Goal: Task Accomplishment & Management: Complete application form

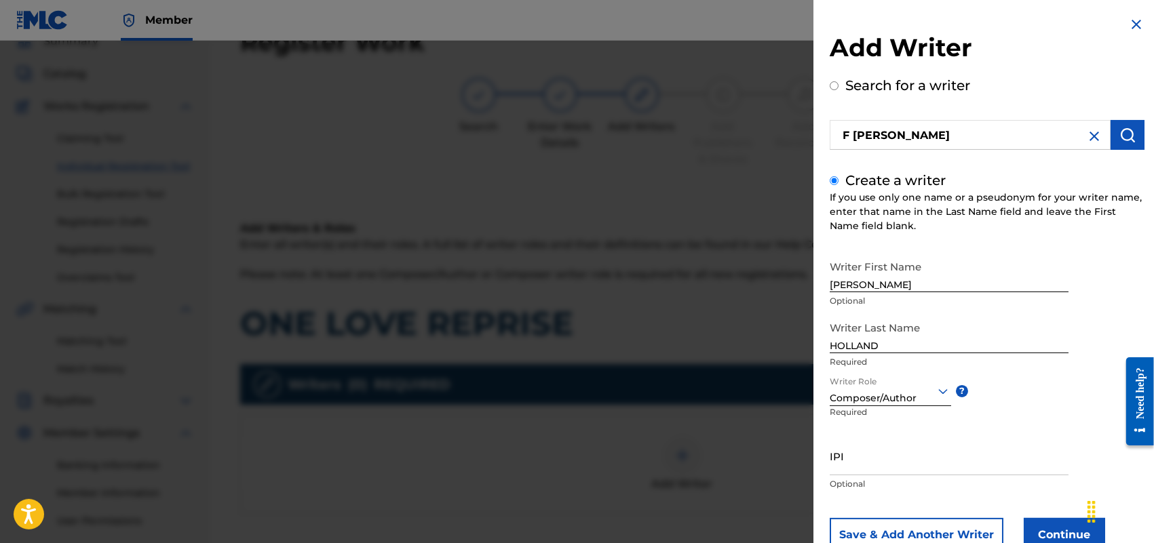
scroll to position [44, 0]
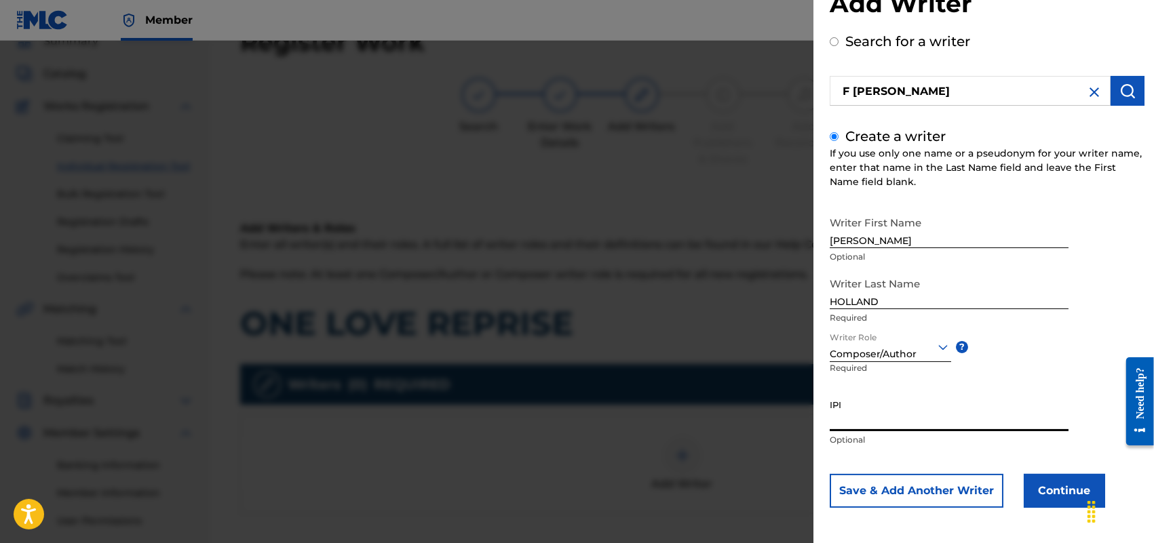
click at [853, 410] on input "IPI" at bounding box center [949, 412] width 239 height 39
paste input "713337465"
type input "713337465"
click at [1055, 489] on button "Continue" at bounding box center [1064, 491] width 81 height 34
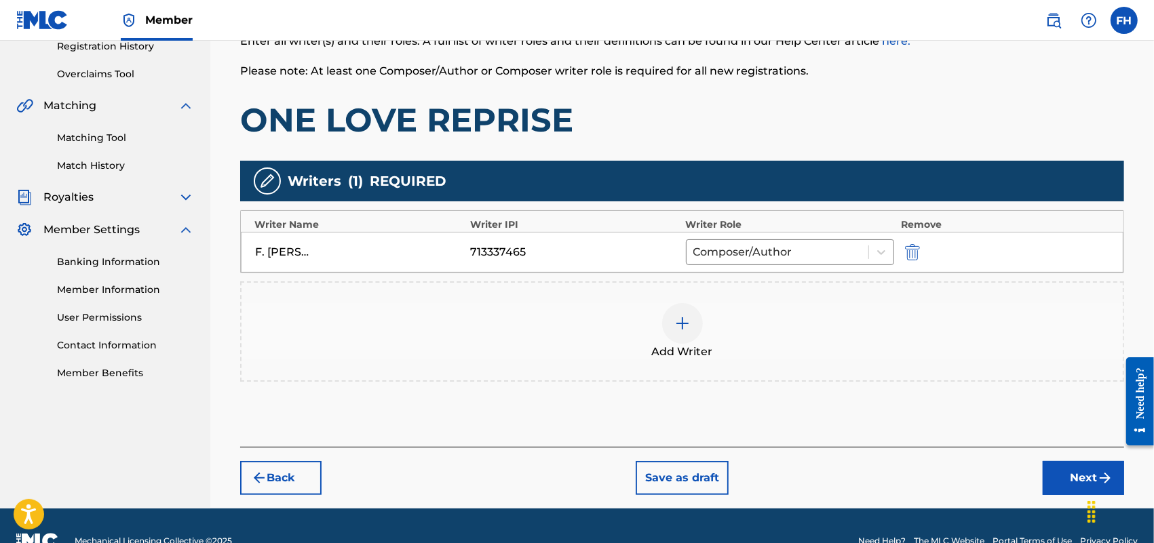
scroll to position [295, 0]
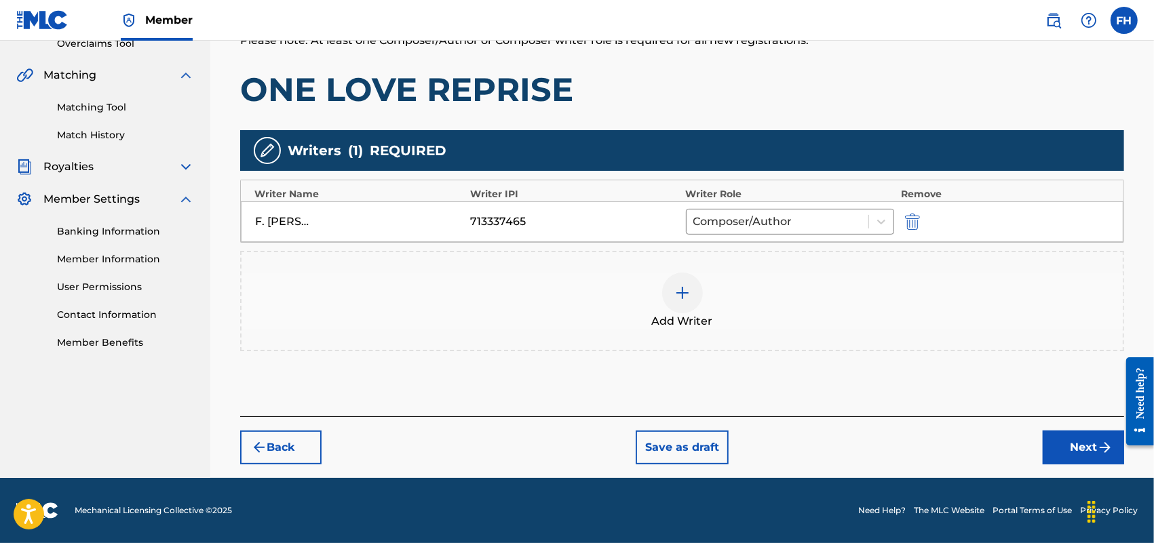
click at [1074, 457] on button "Next" at bounding box center [1083, 448] width 81 height 34
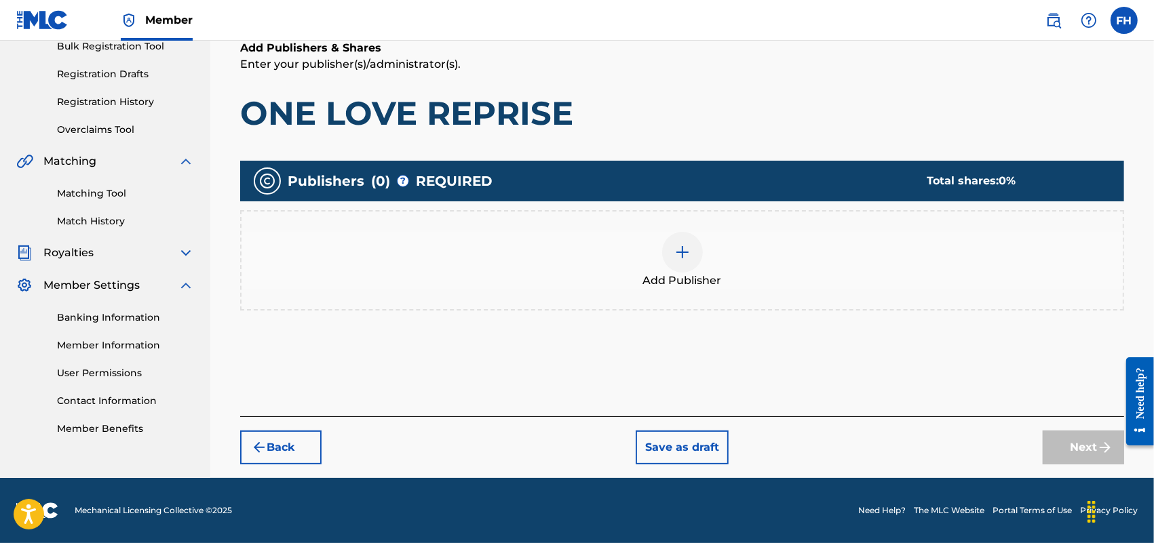
scroll to position [61, 0]
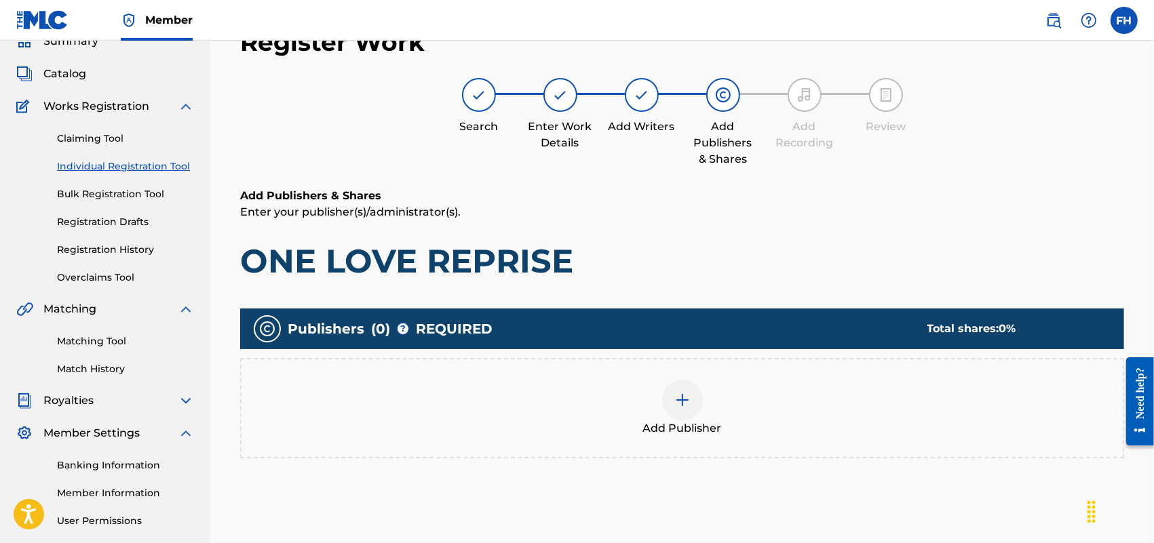
click at [684, 404] on img at bounding box center [682, 400] width 16 height 16
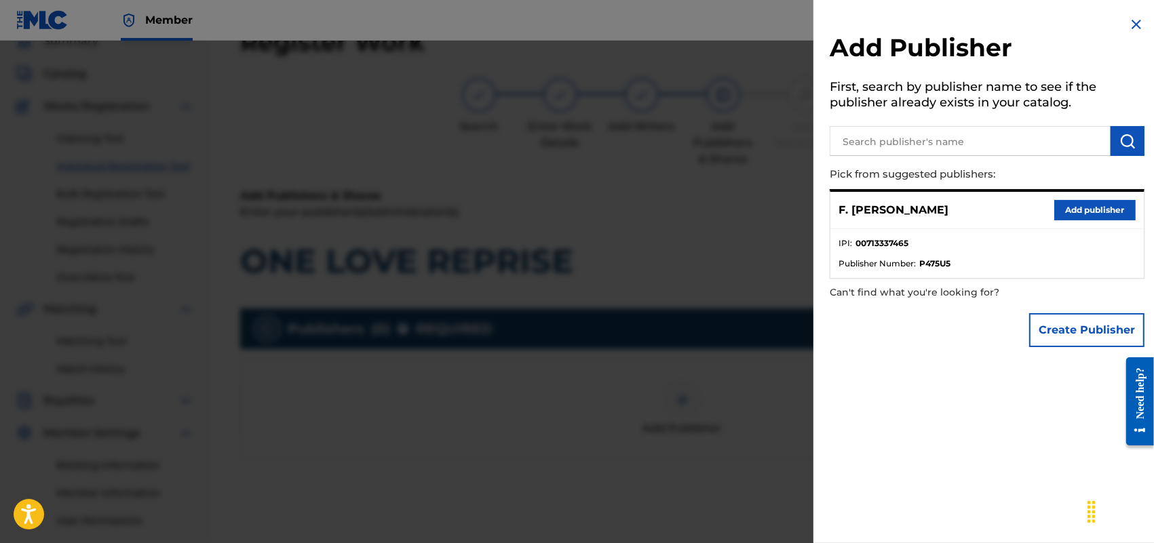
click at [1089, 209] on button "Add publisher" at bounding box center [1094, 210] width 81 height 20
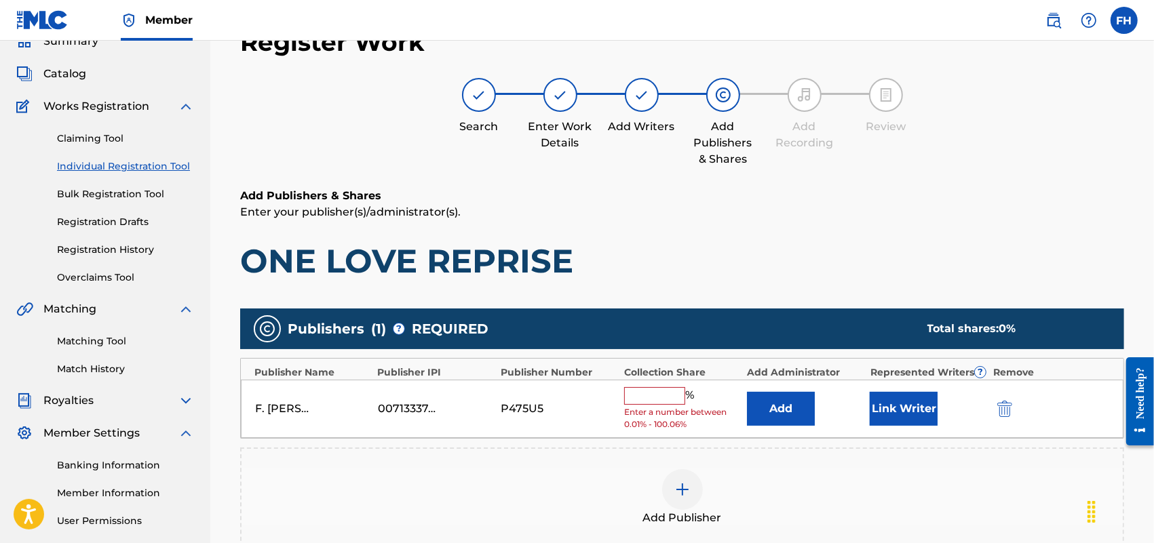
click at [648, 391] on input "text" at bounding box center [654, 396] width 61 height 18
type input "100"
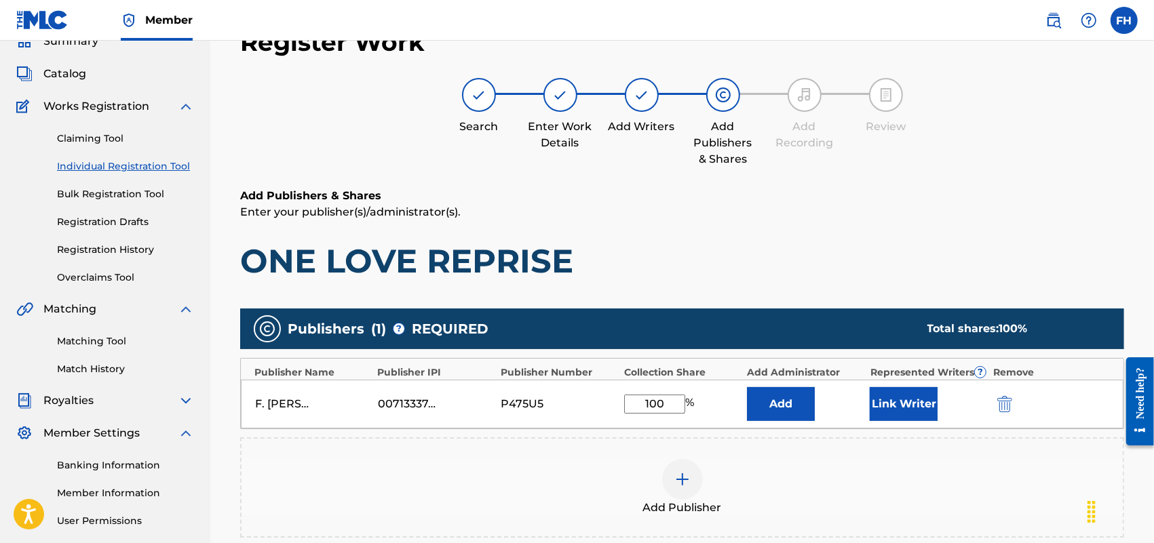
click at [890, 410] on button "Link Writer" at bounding box center [904, 404] width 68 height 34
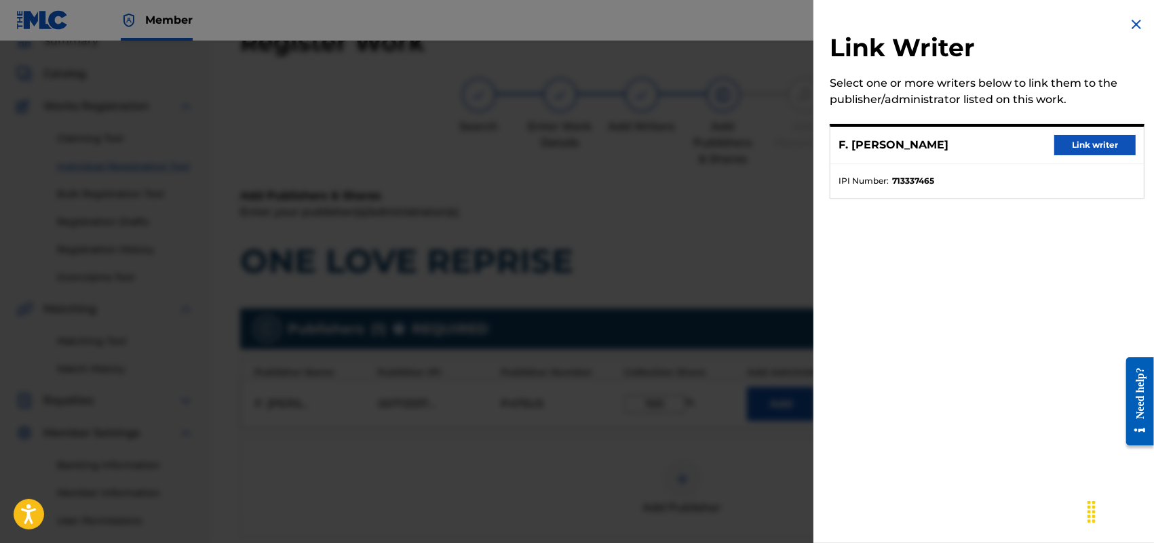
click at [1087, 138] on button "Link writer" at bounding box center [1094, 145] width 81 height 20
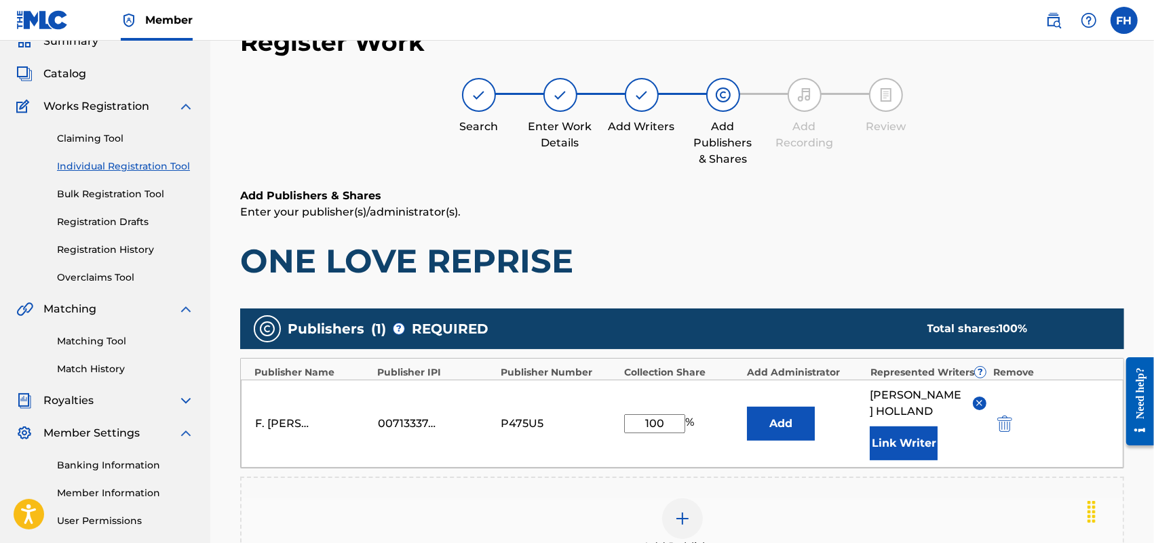
scroll to position [327, 0]
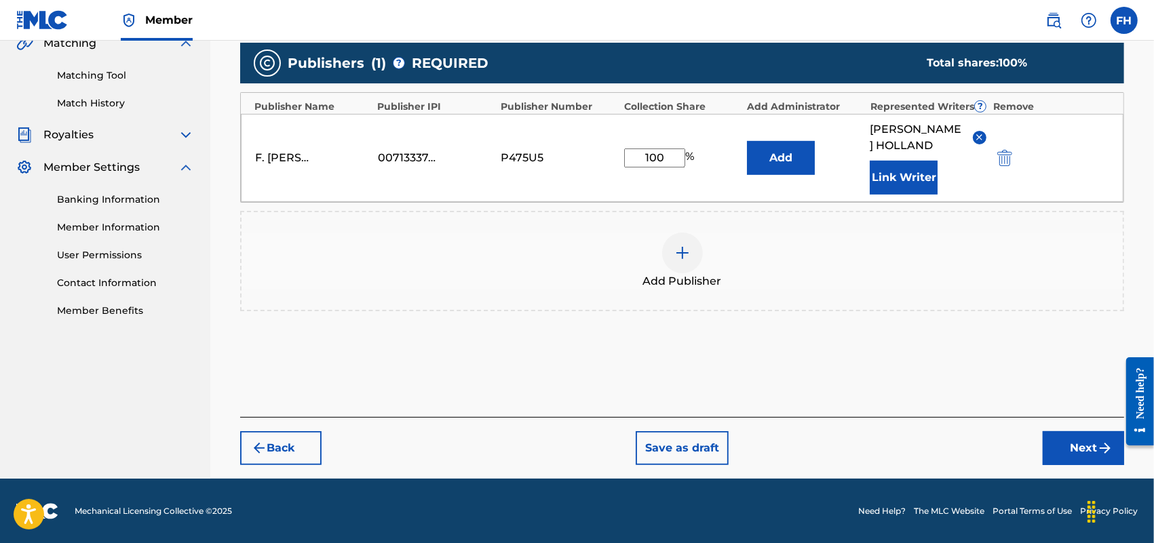
click at [1084, 443] on button "Next" at bounding box center [1083, 448] width 81 height 34
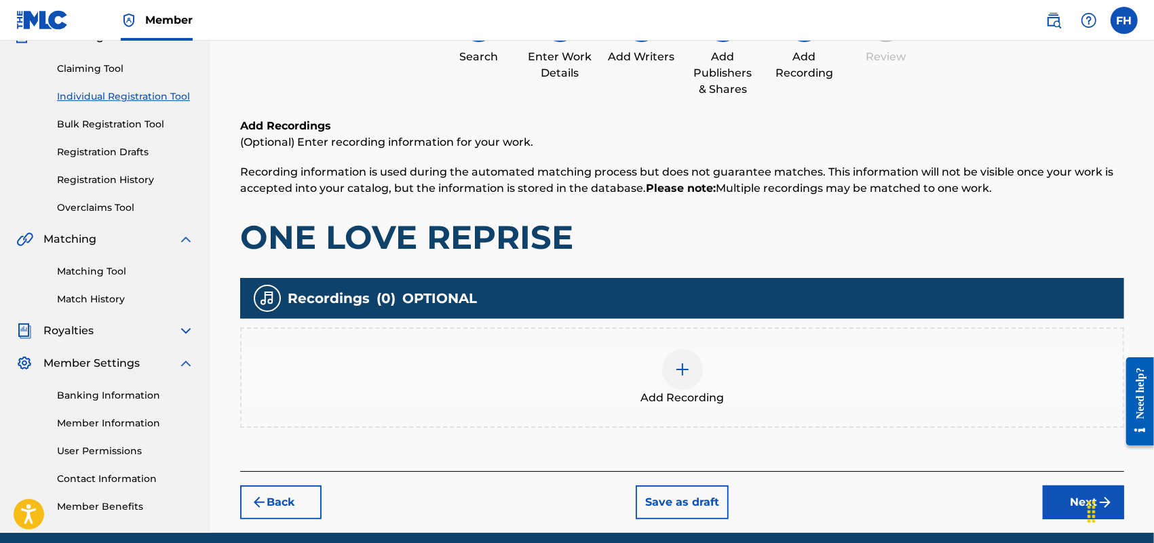
scroll to position [184, 0]
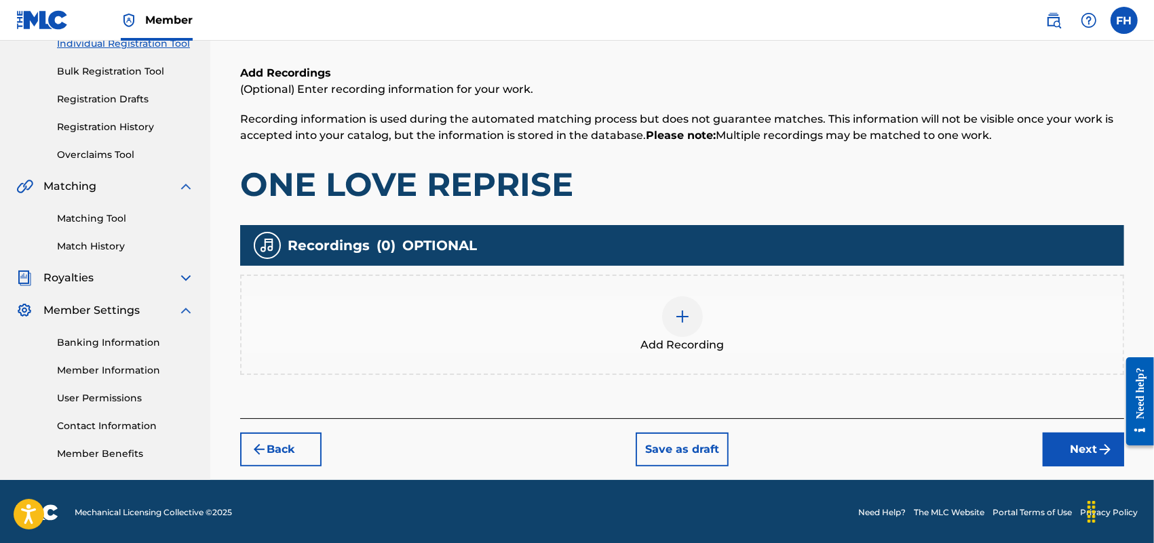
click at [1092, 448] on button "Next" at bounding box center [1083, 450] width 81 height 34
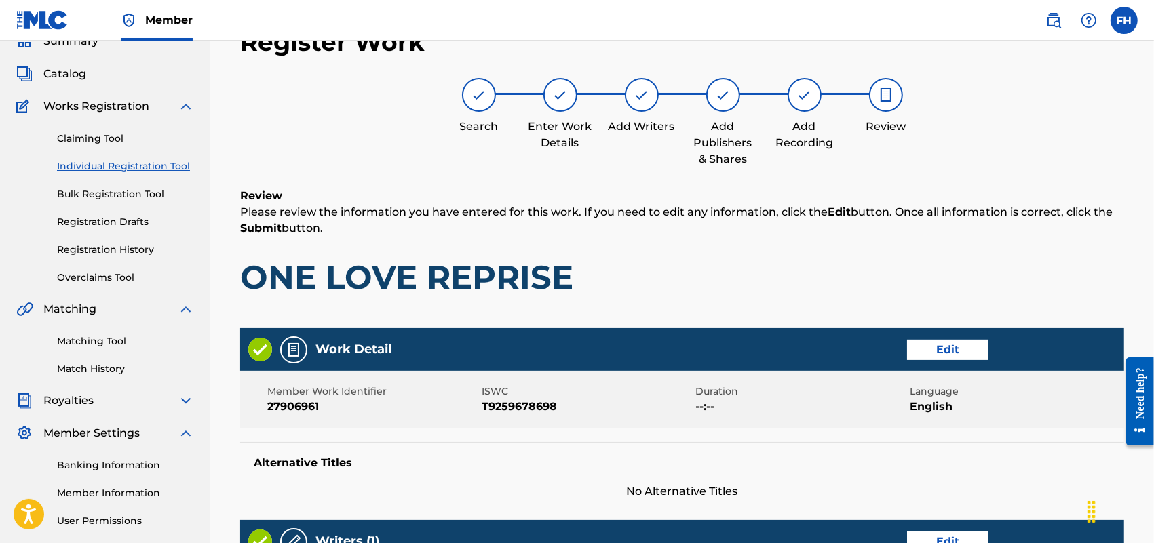
scroll to position [537, 0]
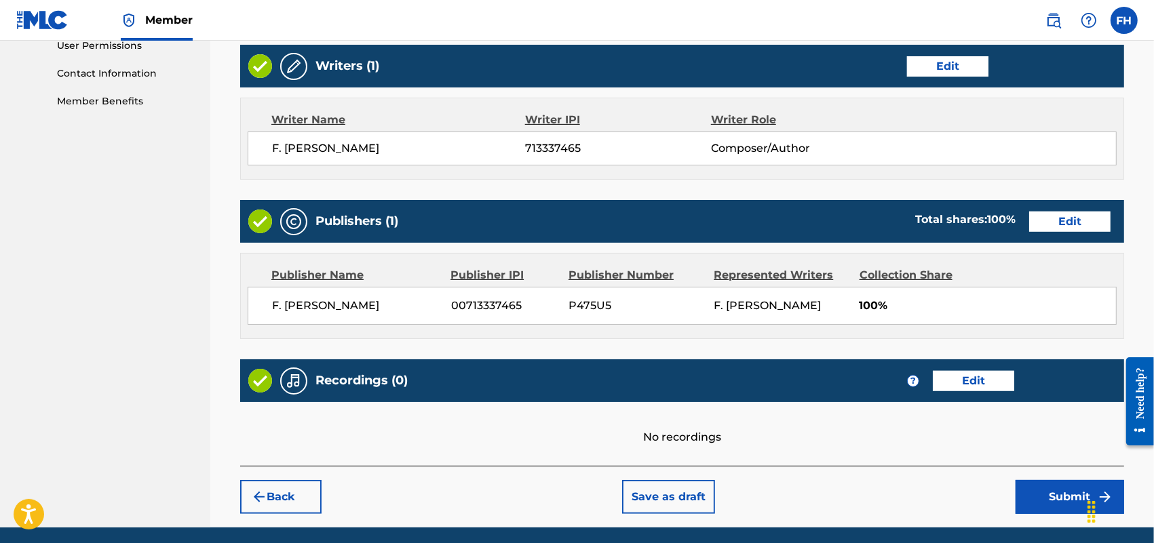
click at [1049, 499] on button "Submit" at bounding box center [1069, 497] width 109 height 34
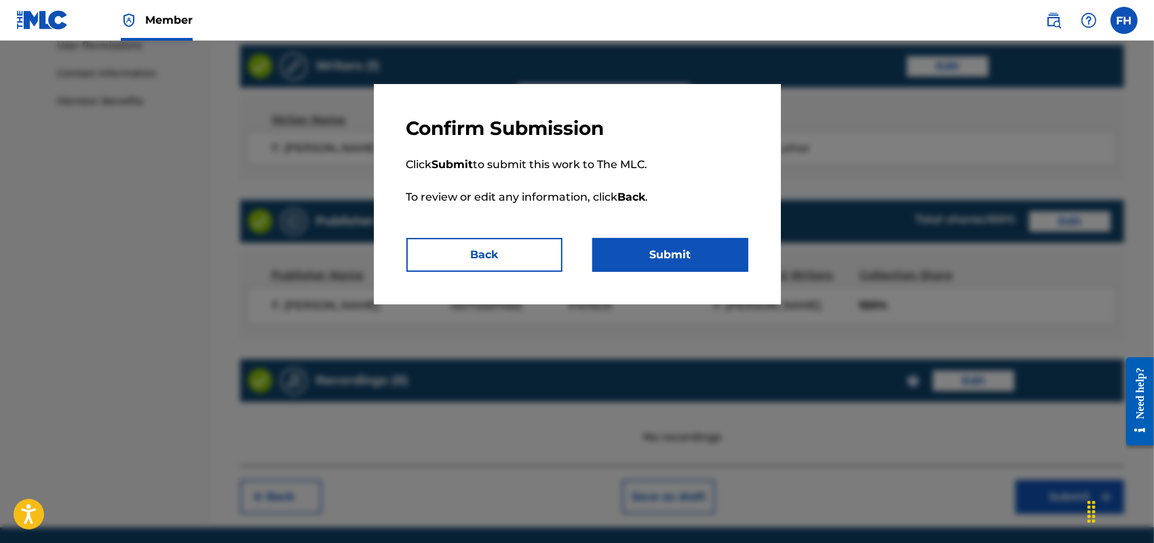
click at [662, 256] on button "Submit" at bounding box center [670, 255] width 156 height 34
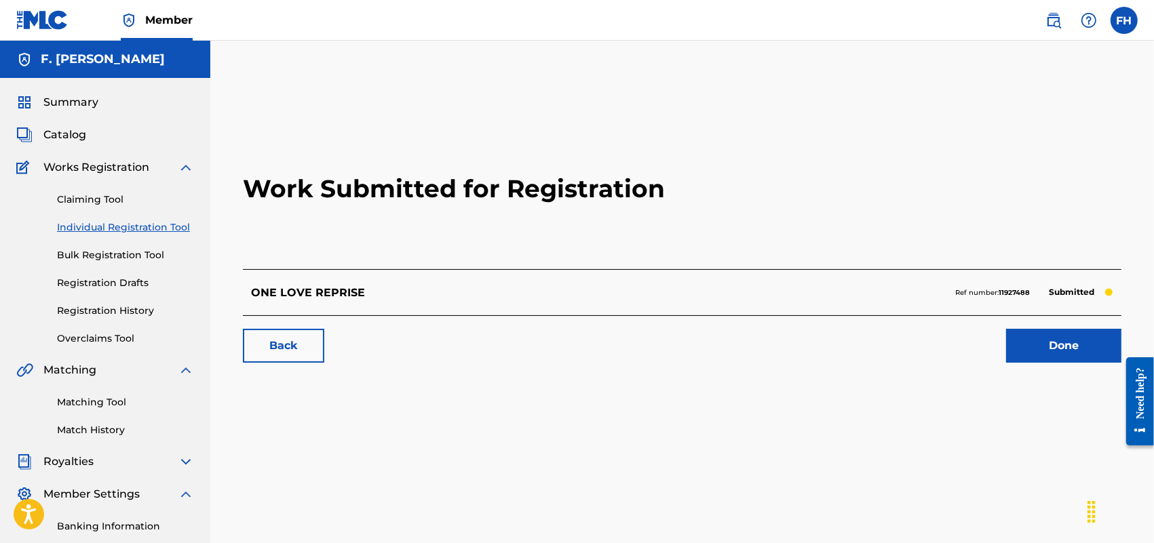
click at [1043, 356] on link "Done" at bounding box center [1063, 346] width 115 height 34
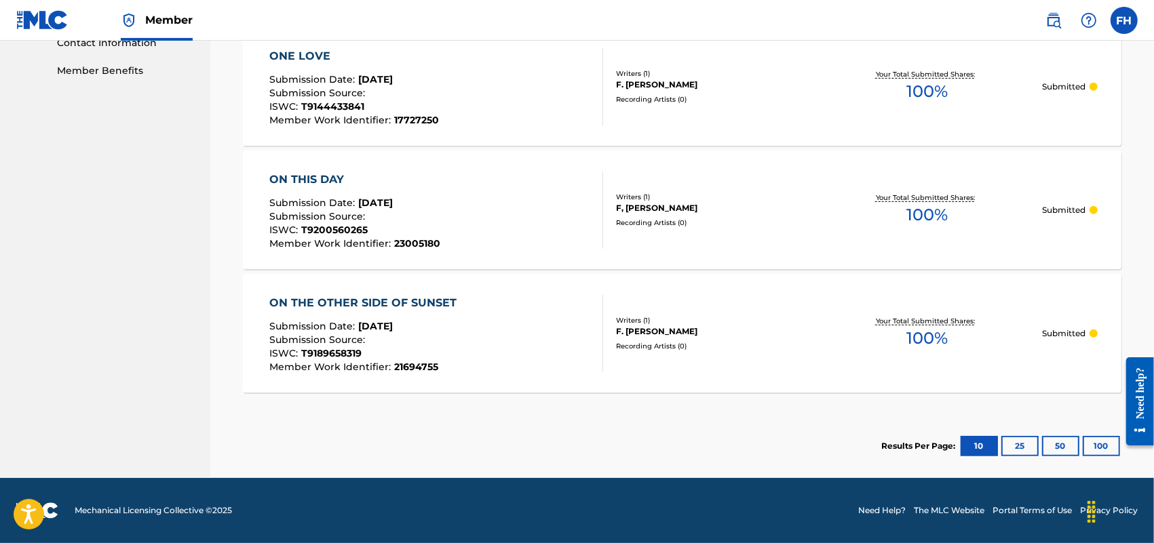
scroll to position [92, 0]
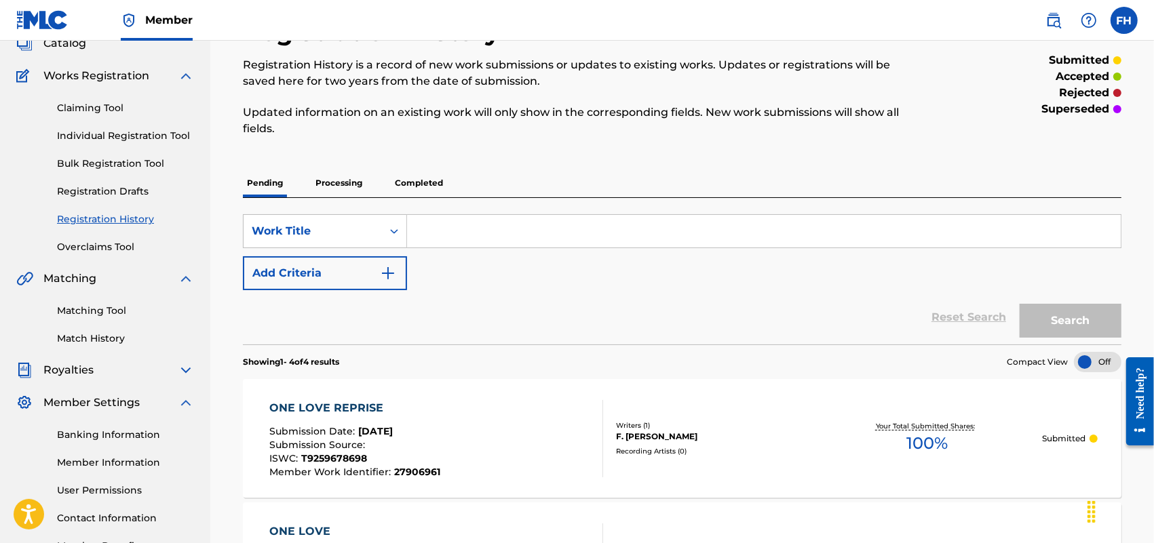
click at [155, 132] on link "Individual Registration Tool" at bounding box center [125, 136] width 137 height 14
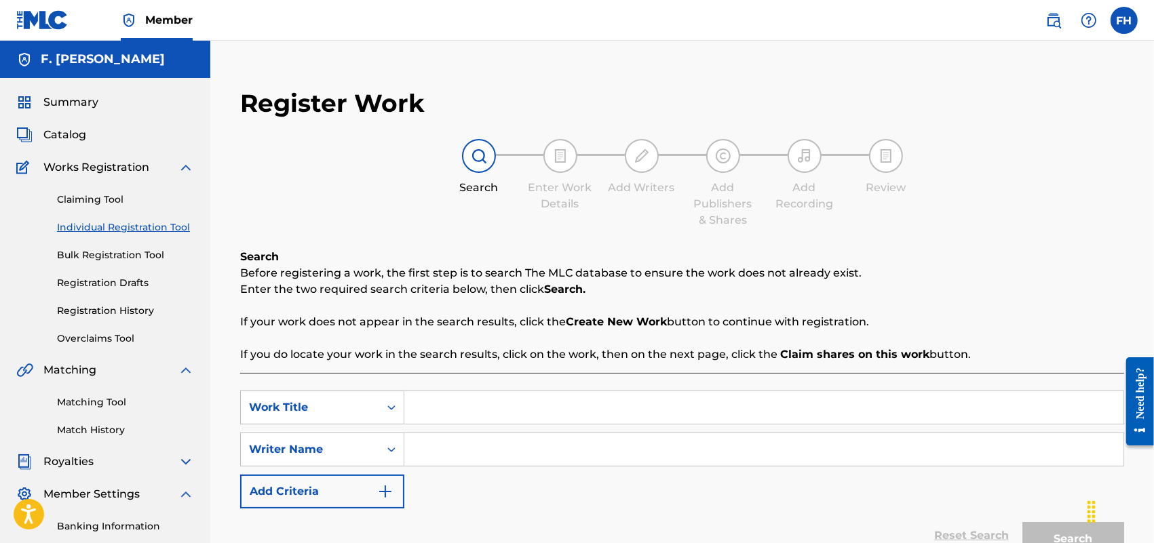
click at [442, 408] on input "Search Form" at bounding box center [763, 407] width 719 height 33
type input "ONE SENSATION"
click at [431, 450] on input "Search Form" at bounding box center [763, 449] width 719 height 33
type input "F. [PERSON_NAME]"
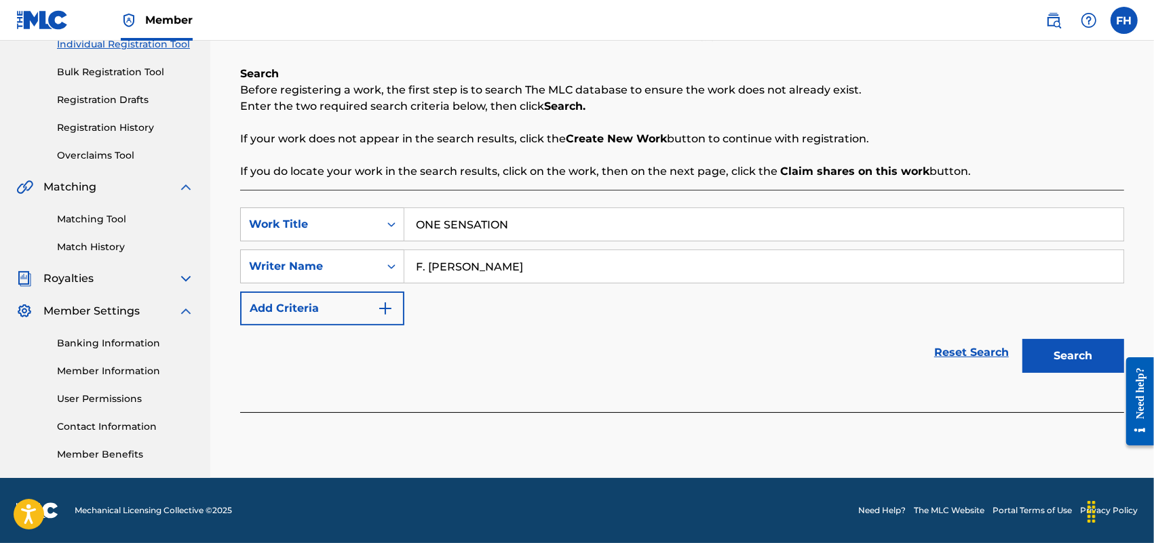
click at [1067, 360] on button "Search" at bounding box center [1073, 356] width 102 height 34
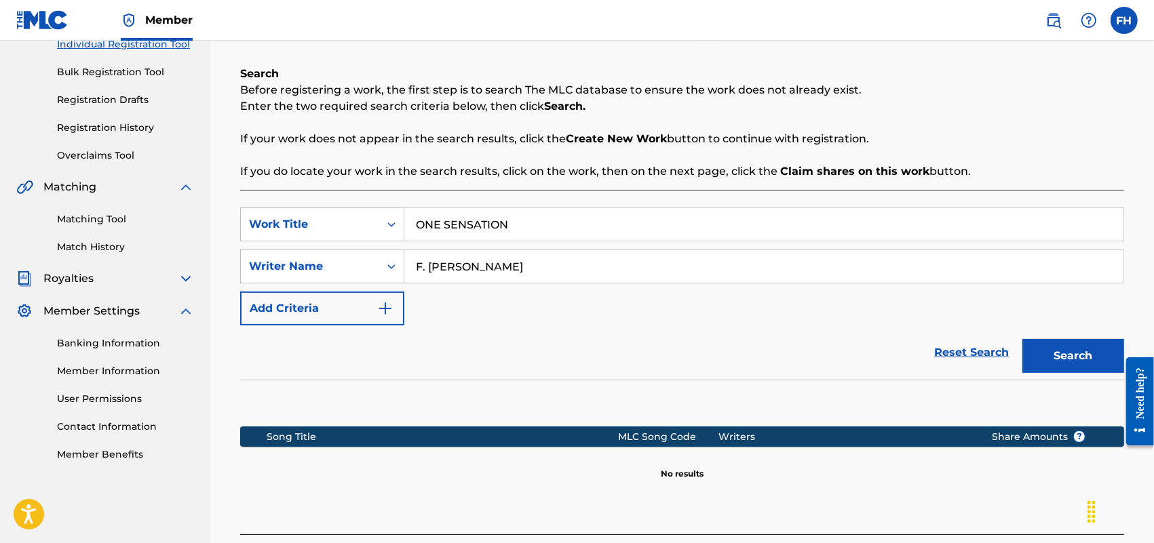
scroll to position [300, 0]
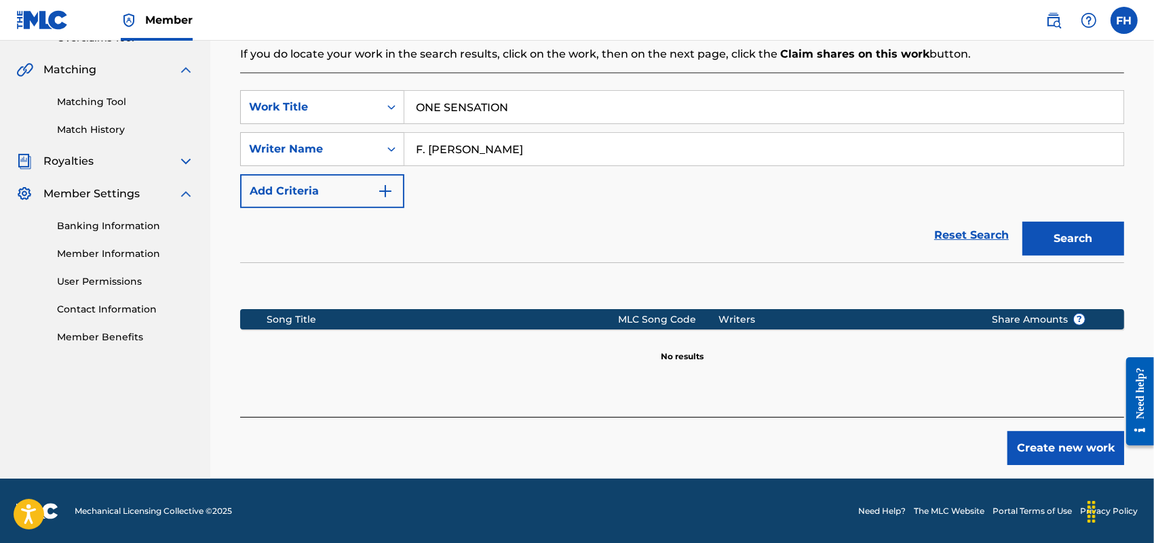
click at [1040, 448] on button "Create new work" at bounding box center [1065, 448] width 117 height 34
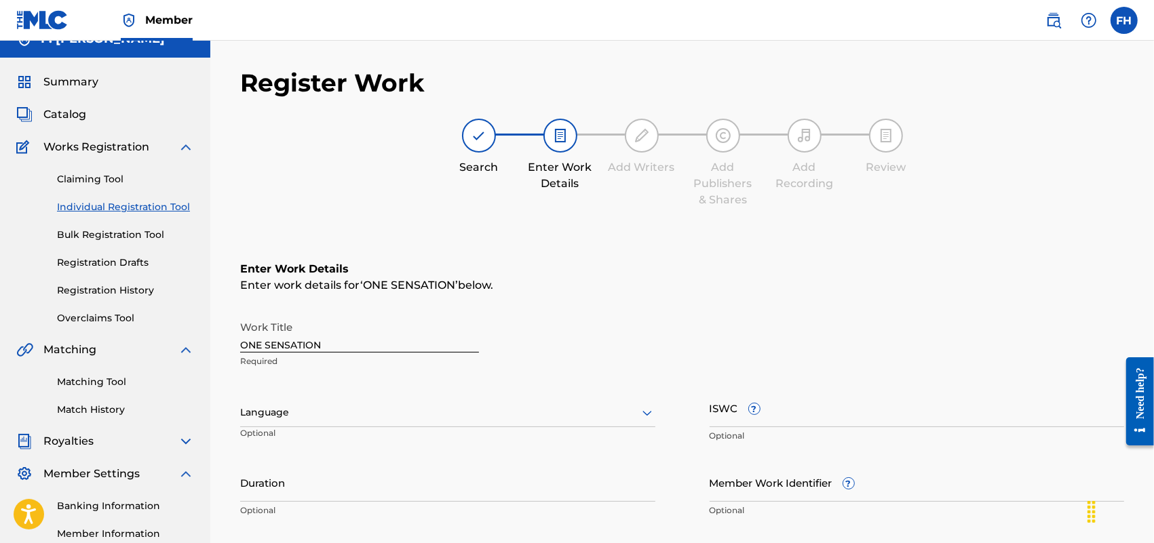
scroll to position [0, 0]
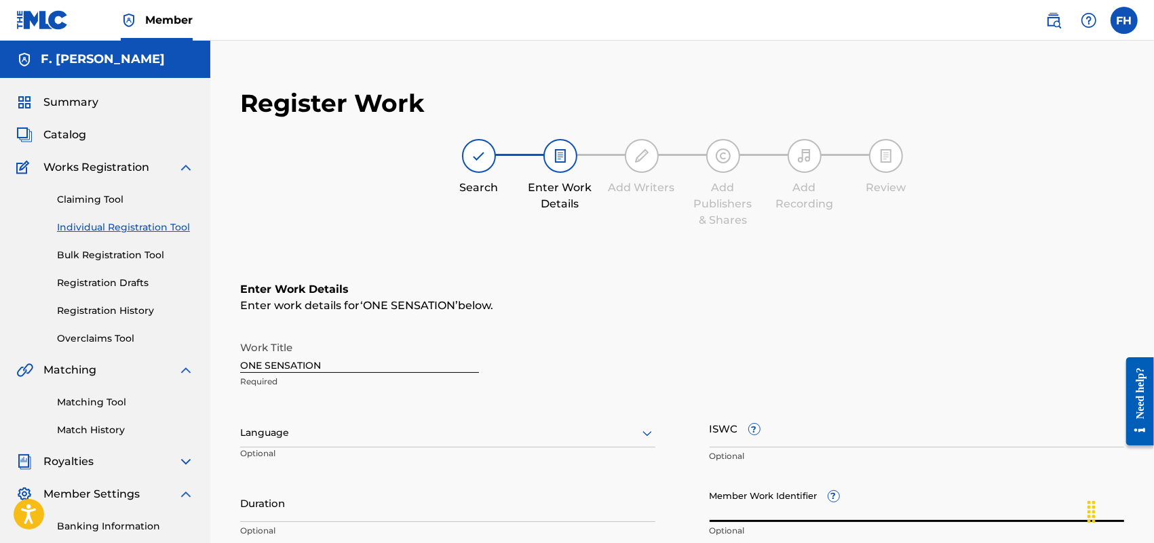
click at [784, 503] on input "Member Work Identifier ?" at bounding box center [917, 503] width 415 height 39
paste input "15970605"
type input "15970605"
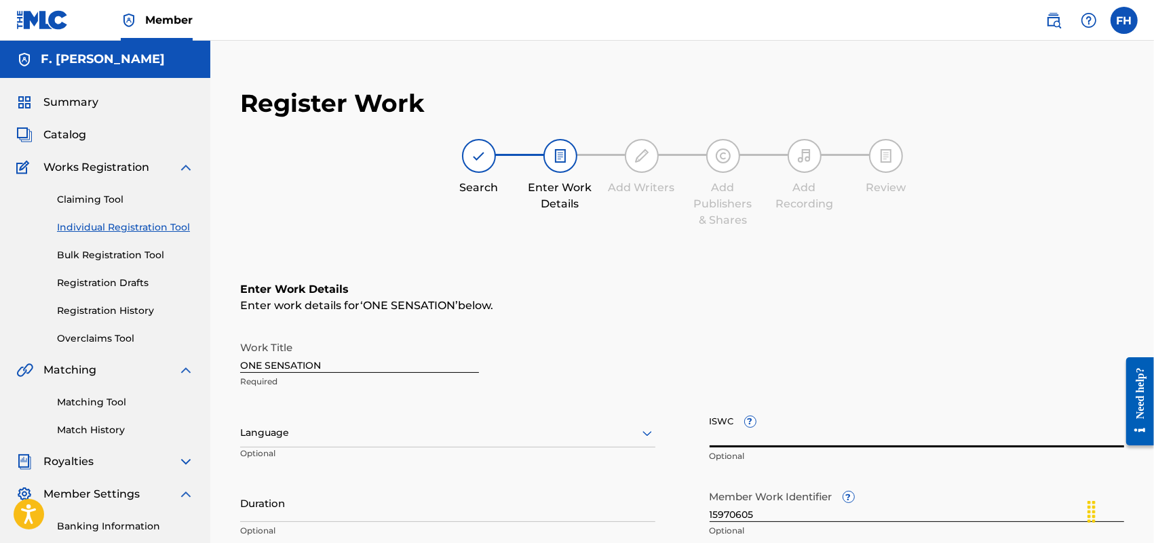
click at [733, 435] on input "ISWC ?" at bounding box center [917, 428] width 415 height 39
paste input "T9105158983"
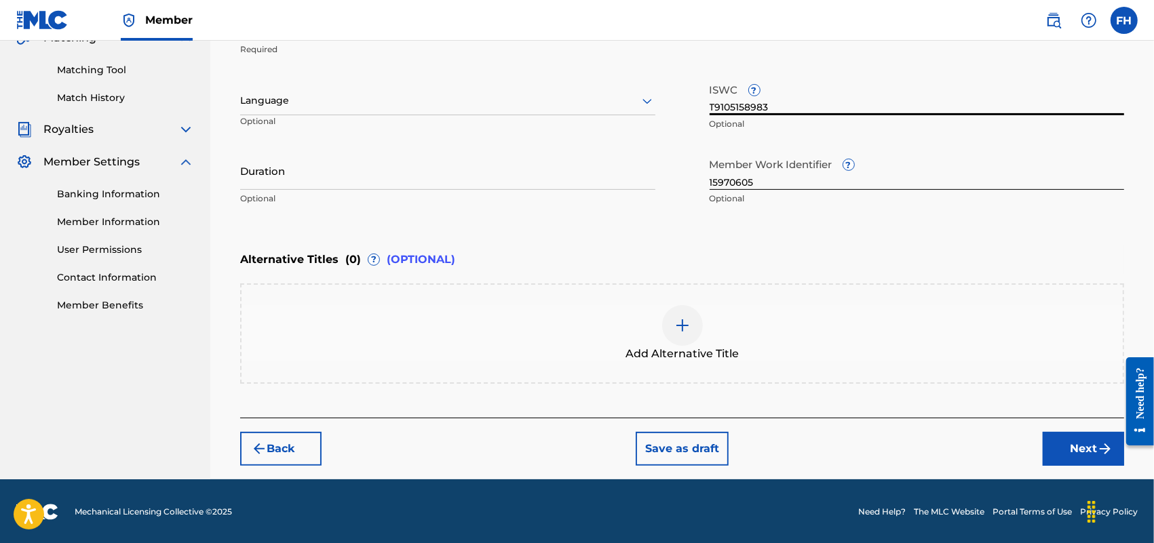
type input "T9105158983"
click at [1077, 443] on button "Next" at bounding box center [1083, 449] width 81 height 34
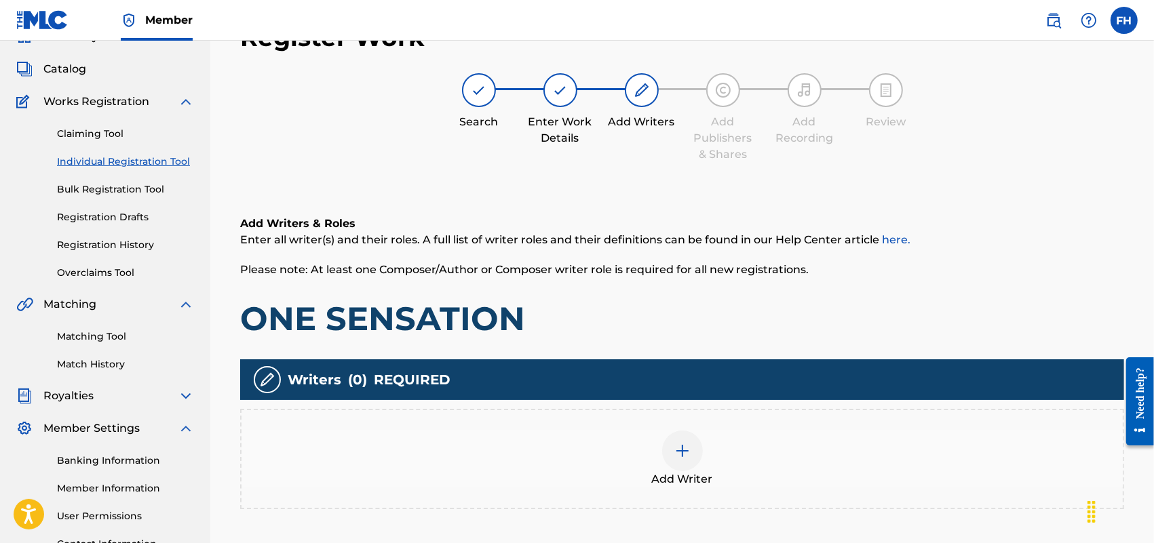
scroll to position [61, 0]
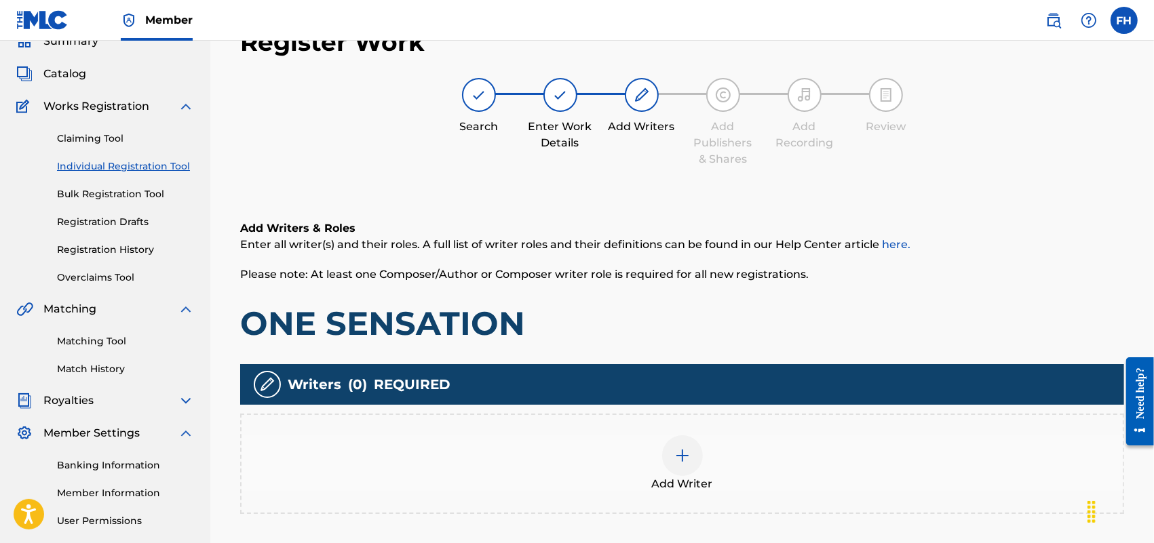
click at [687, 451] on img at bounding box center [682, 456] width 16 height 16
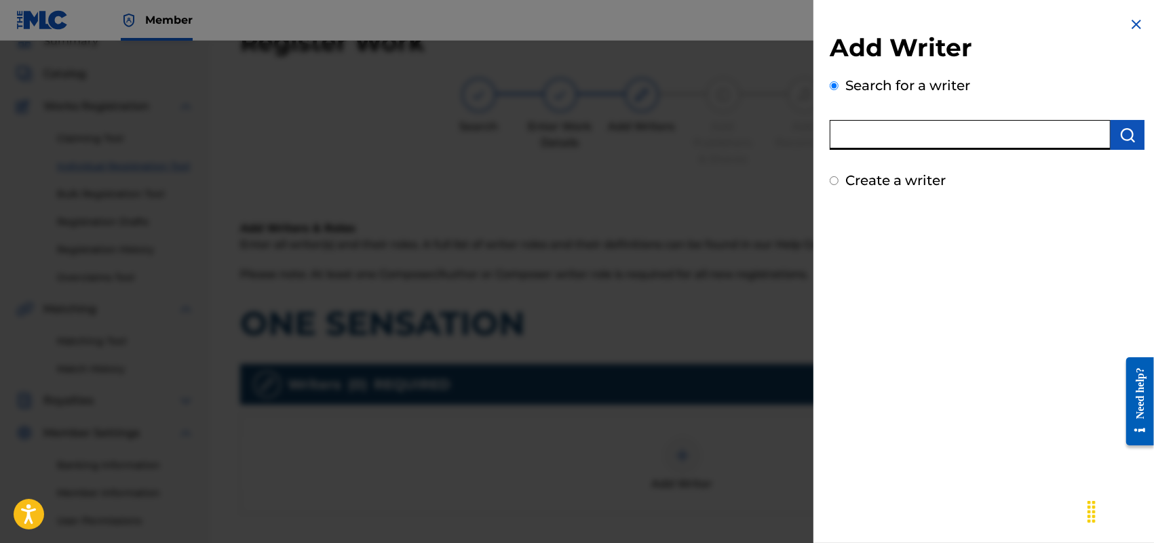
click at [1029, 138] on input "text" at bounding box center [970, 135] width 281 height 30
type input "F [PERSON_NAME]"
click at [831, 174] on div "Create a writer" at bounding box center [987, 180] width 315 height 20
click at [834, 178] on input "Create a writer" at bounding box center [834, 180] width 9 height 9
radio input "false"
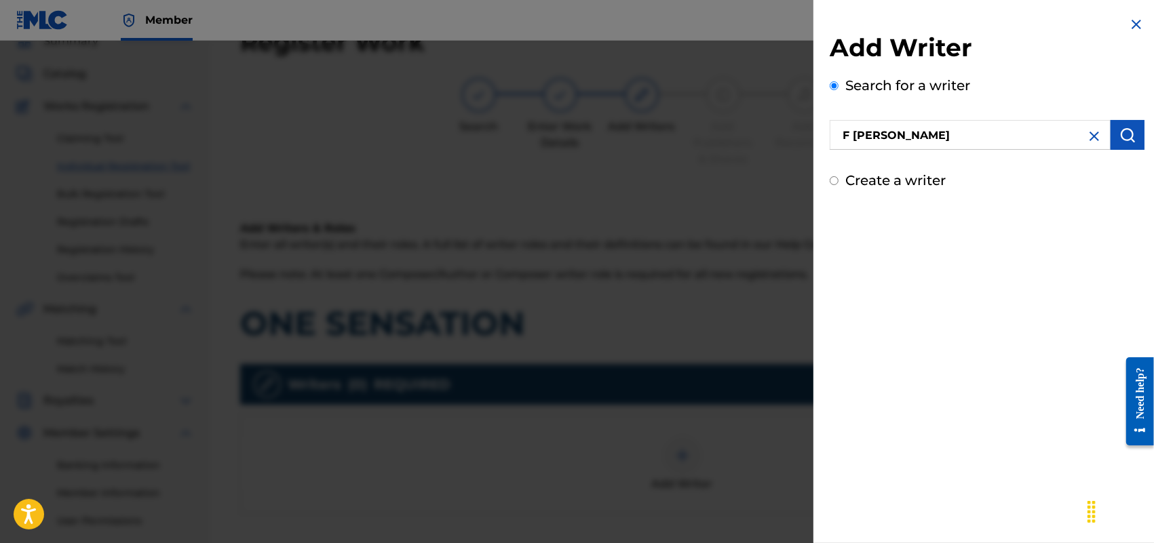
radio input "true"
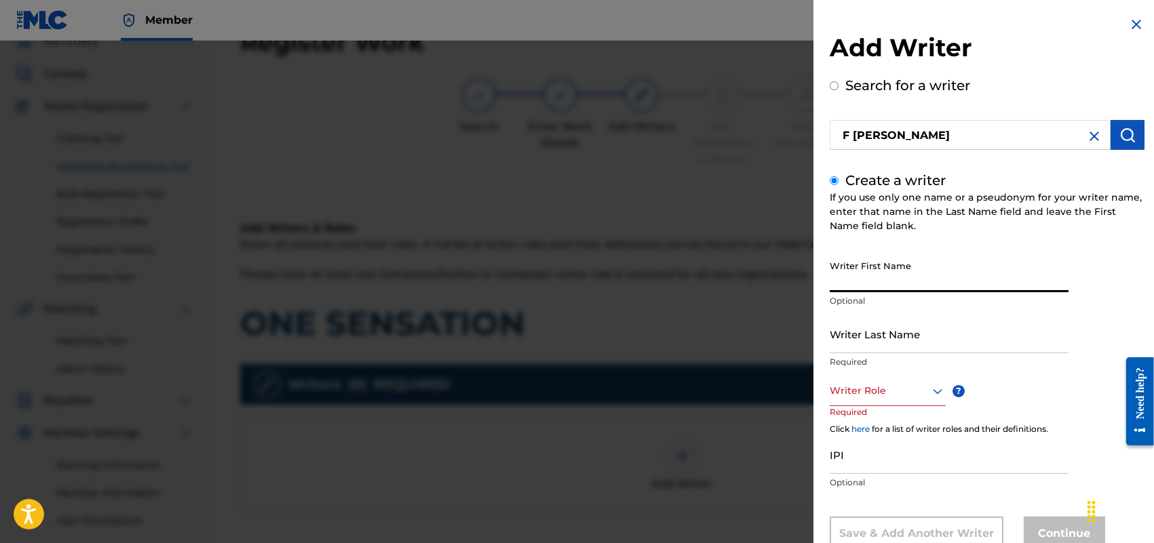
click at [919, 266] on input "Writer First Name" at bounding box center [949, 273] width 239 height 39
type input "[PERSON_NAME]"
type input "HOLLAND"
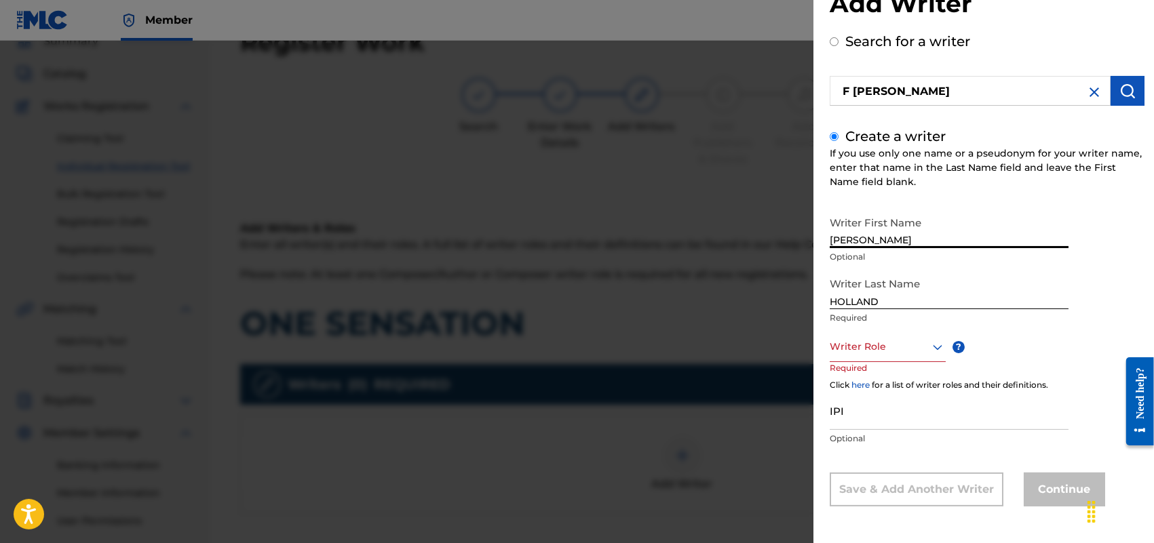
click at [937, 362] on div "Writer Role" at bounding box center [888, 347] width 116 height 31
click at [907, 377] on div "Composer/Author" at bounding box center [887, 377] width 115 height 31
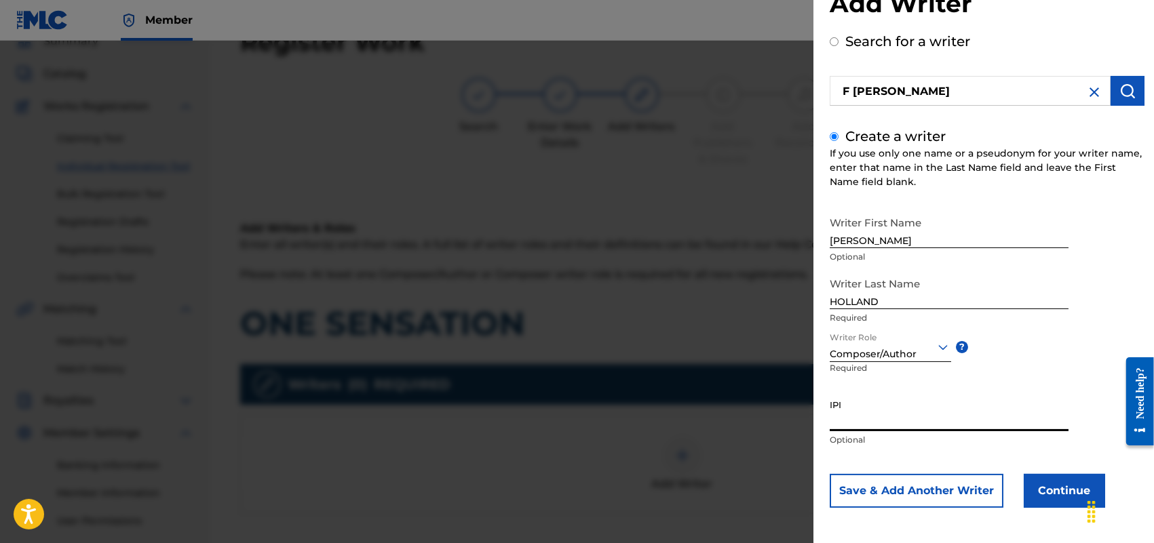
click at [859, 409] on input "IPI" at bounding box center [949, 412] width 239 height 39
paste input "713337465"
type input "713337465"
click at [1036, 497] on button "Continue" at bounding box center [1064, 491] width 81 height 34
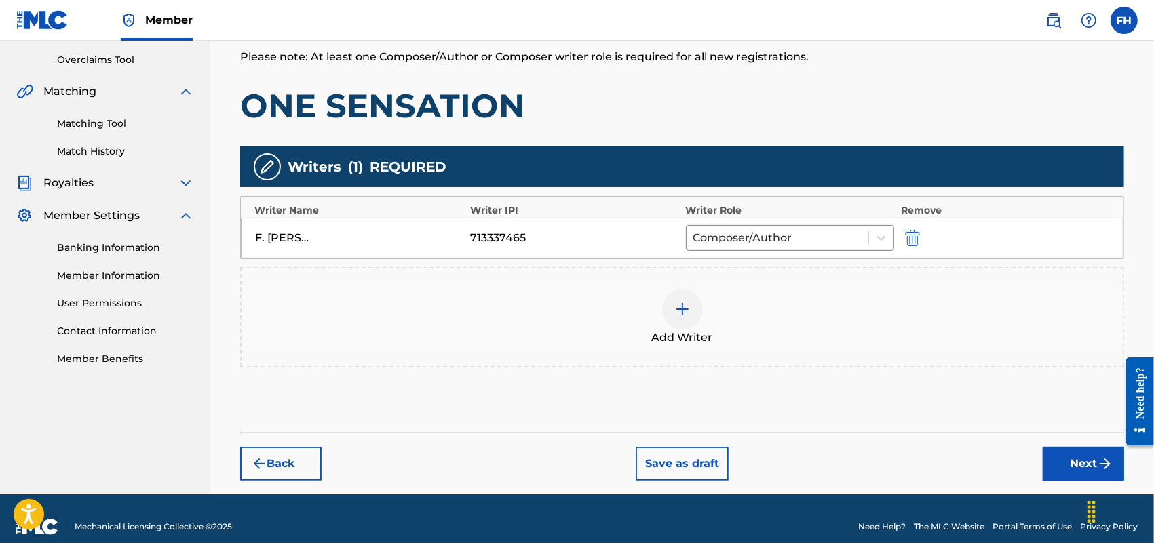
scroll to position [295, 0]
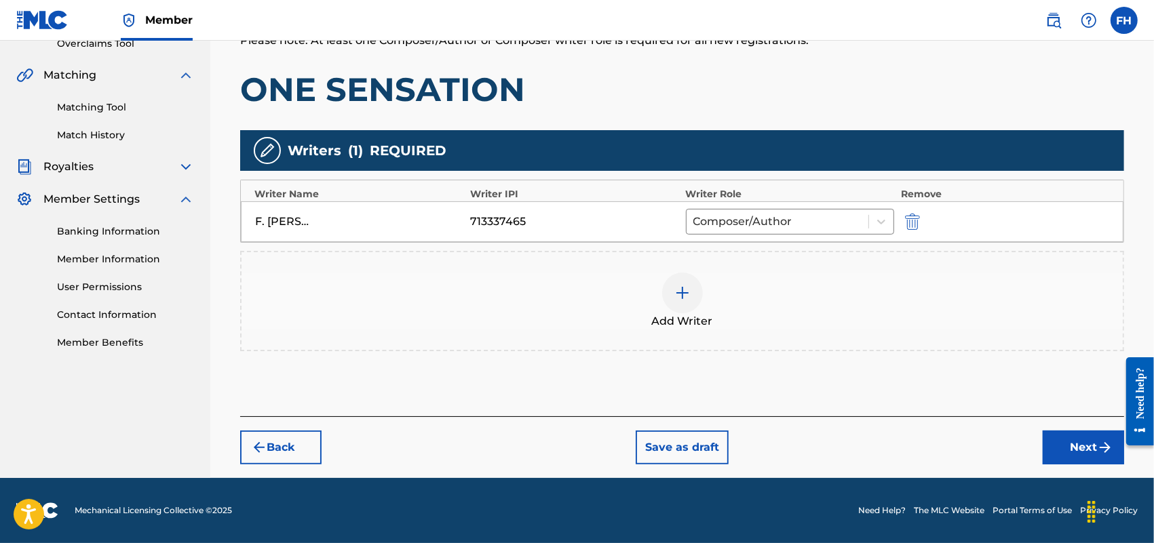
click at [1073, 446] on button "Next" at bounding box center [1083, 448] width 81 height 34
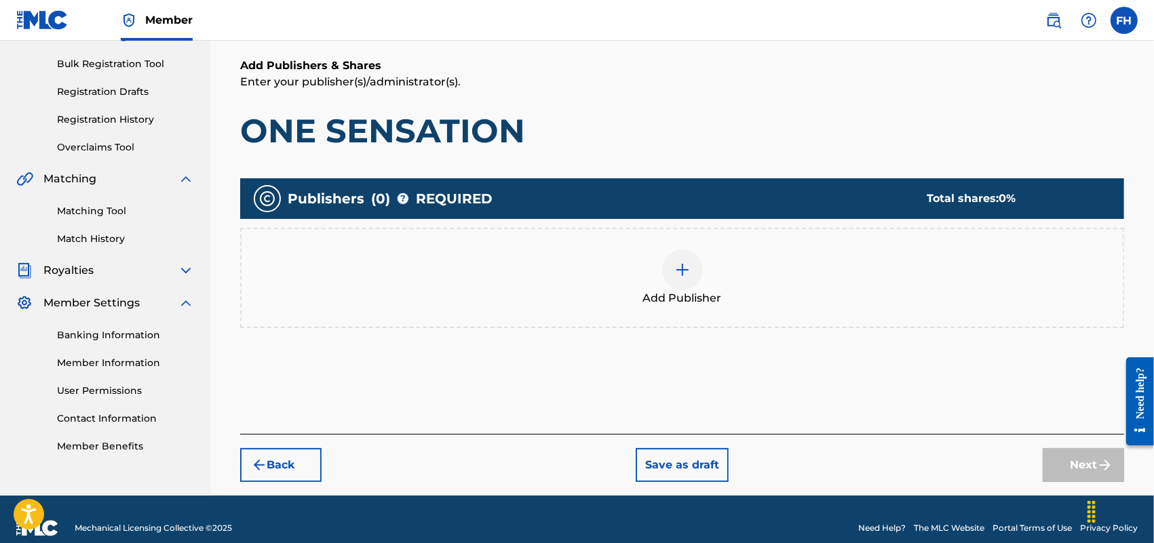
scroll to position [61, 0]
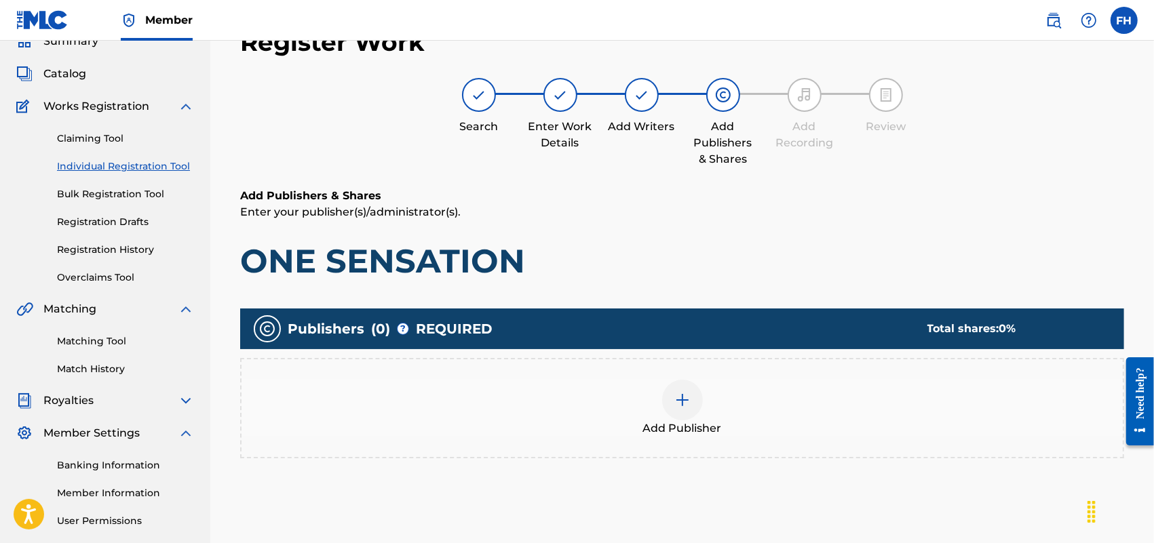
click at [689, 395] on img at bounding box center [682, 400] width 16 height 16
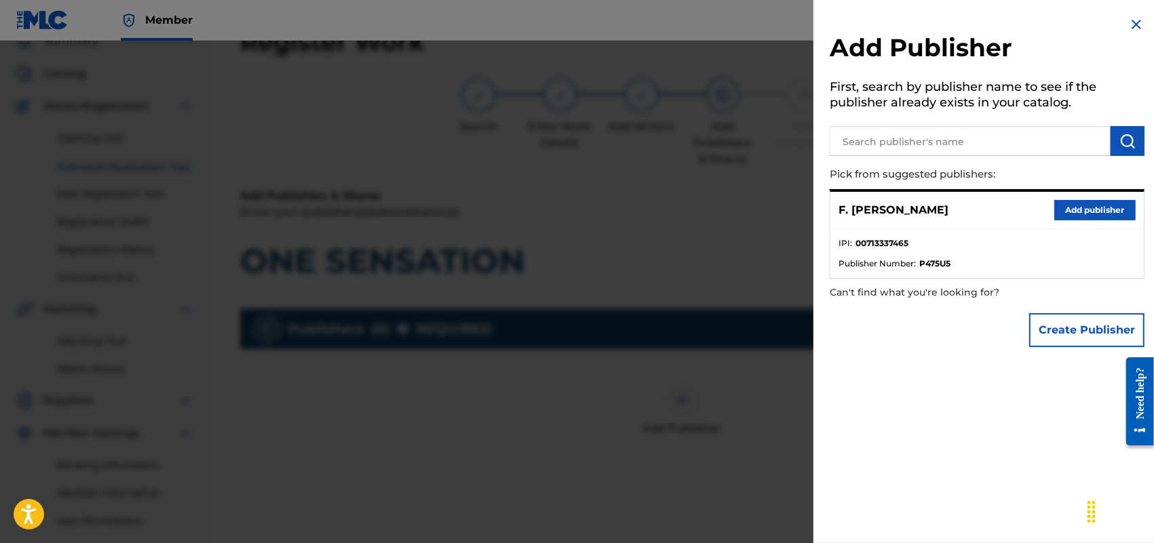
click at [1066, 209] on button "Add publisher" at bounding box center [1094, 210] width 81 height 20
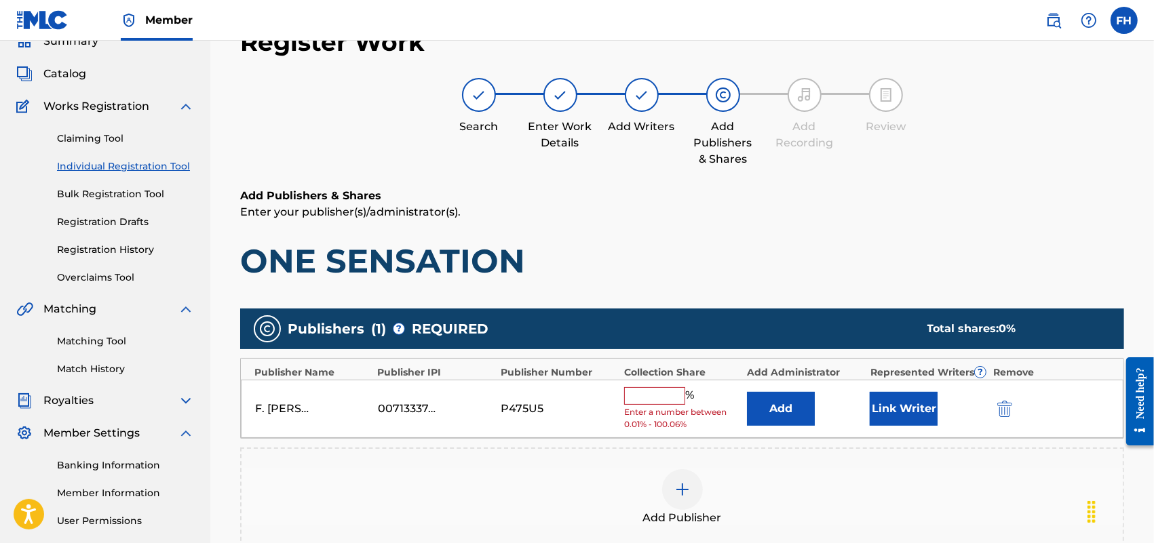
click at [643, 402] on input "text" at bounding box center [654, 396] width 61 height 18
type input "100"
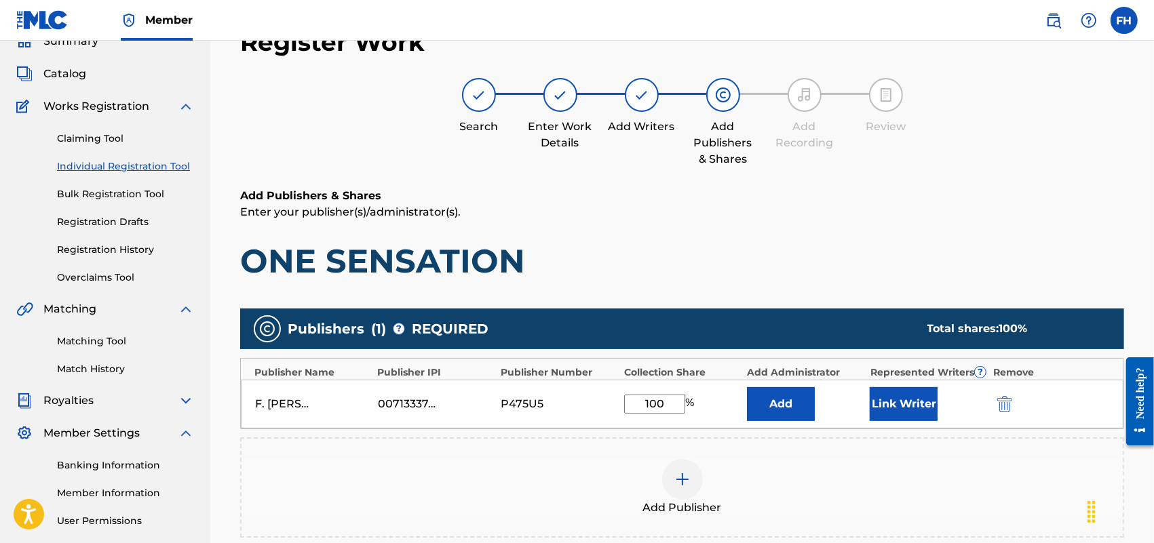
click at [896, 414] on button "Link Writer" at bounding box center [904, 404] width 68 height 34
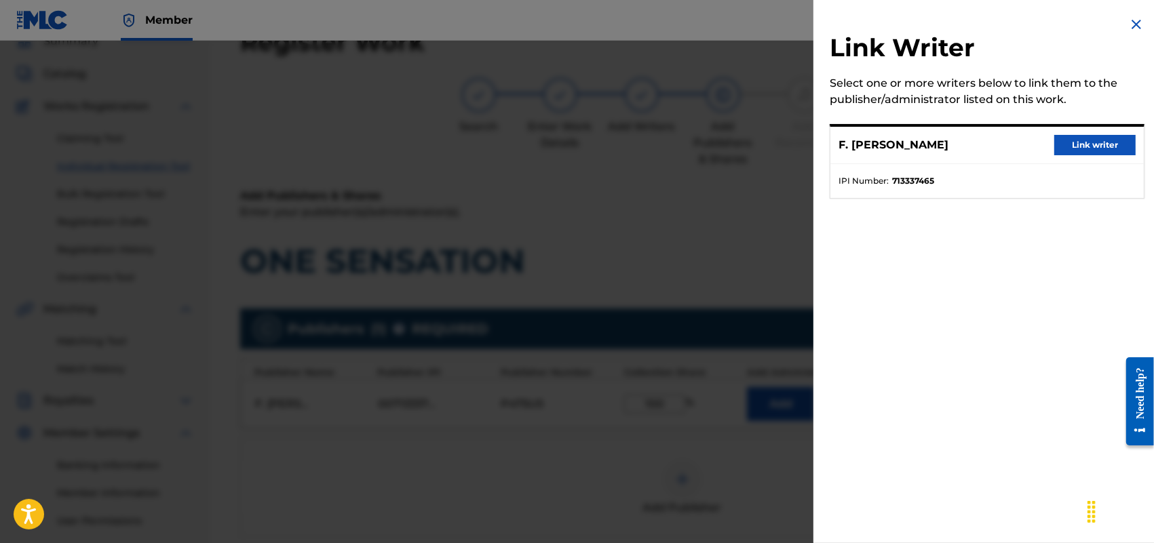
click at [1067, 149] on button "Link writer" at bounding box center [1094, 145] width 81 height 20
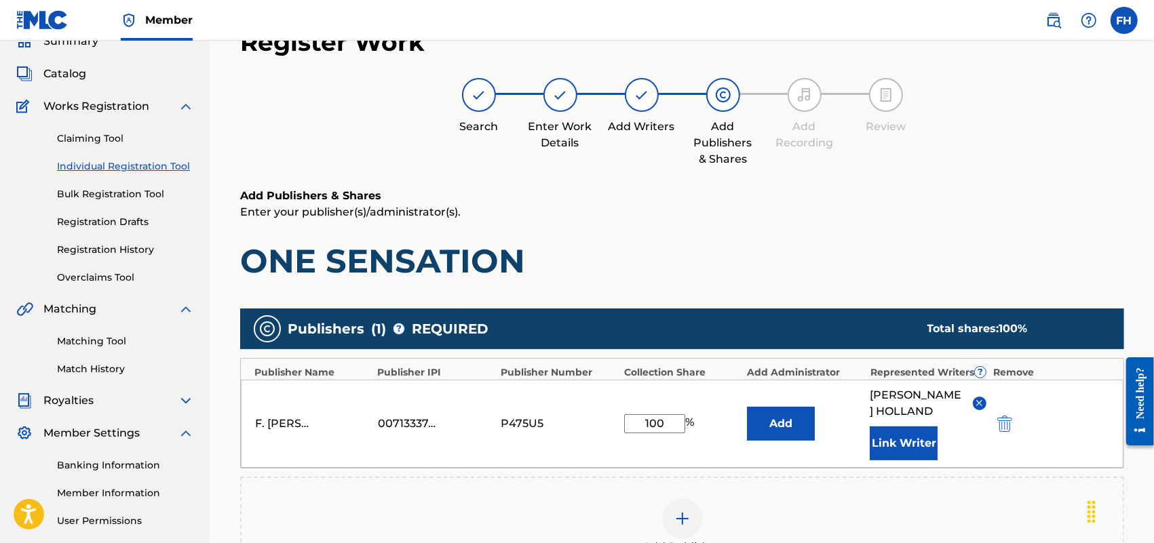
click at [916, 441] on button "Link Writer" at bounding box center [904, 444] width 68 height 34
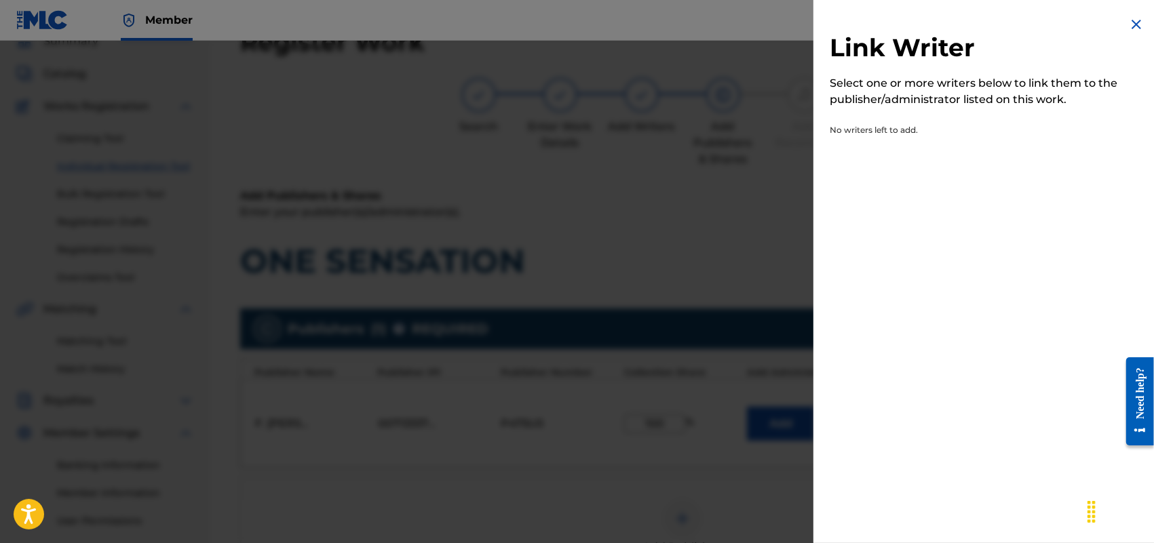
click at [1128, 22] on img at bounding box center [1136, 24] width 16 height 16
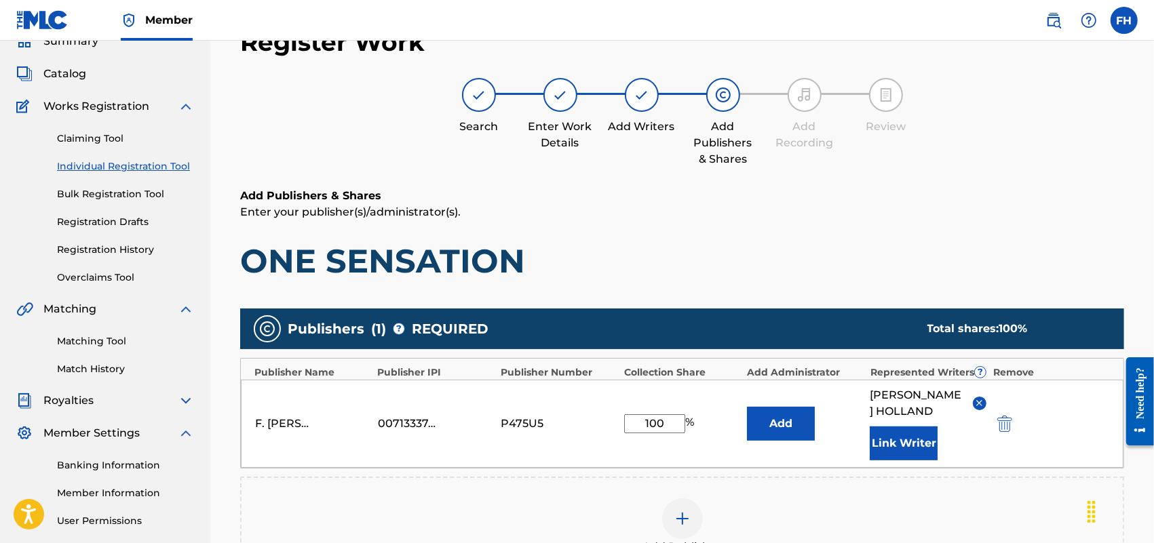
click at [891, 446] on button "Link Writer" at bounding box center [904, 444] width 68 height 34
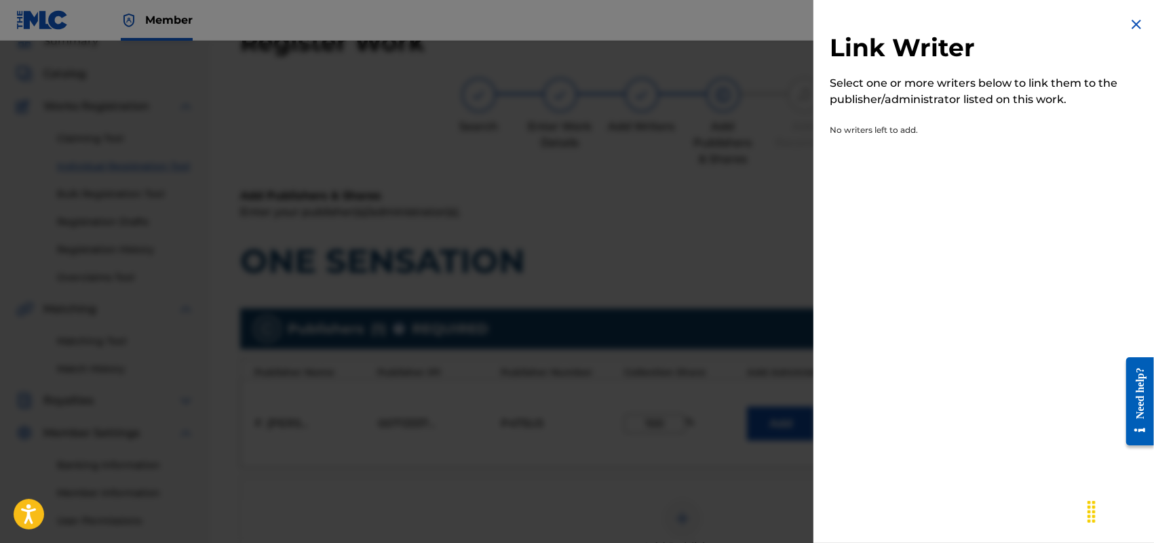
click at [1128, 18] on img at bounding box center [1136, 24] width 16 height 16
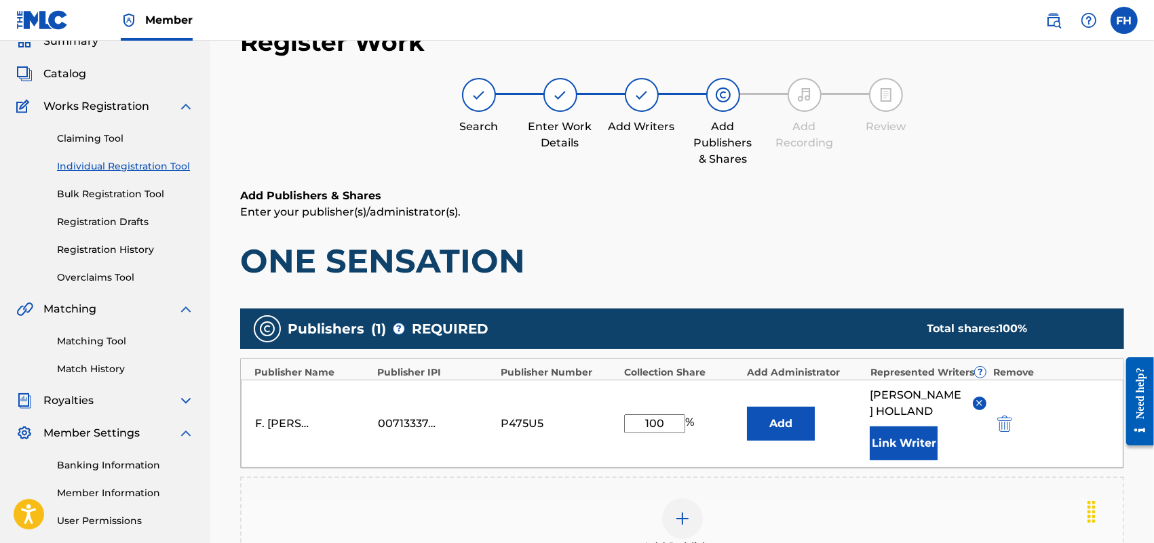
scroll to position [327, 0]
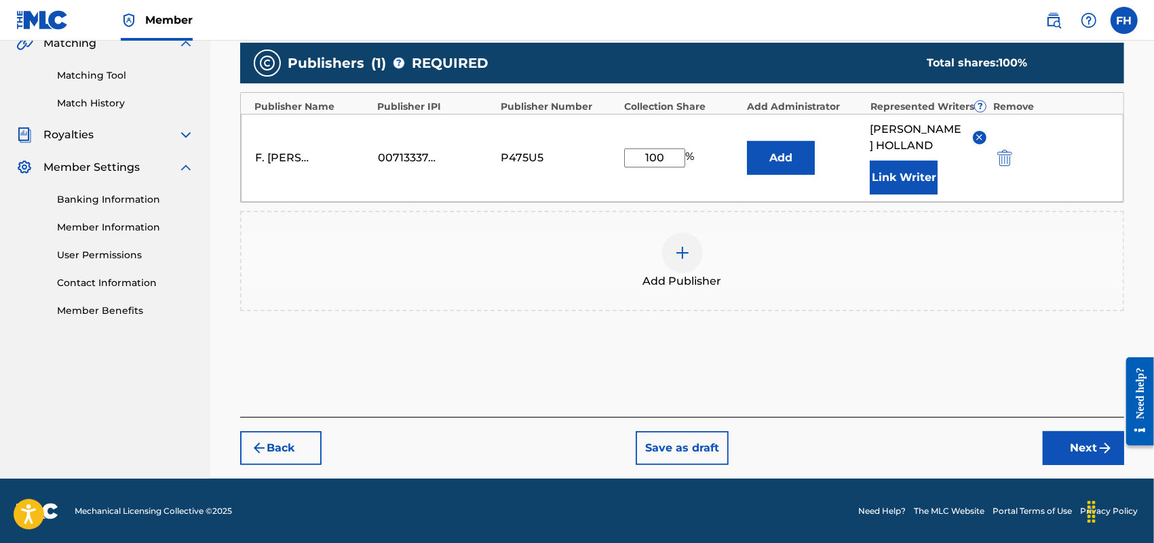
click at [1089, 461] on button "Next" at bounding box center [1083, 448] width 81 height 34
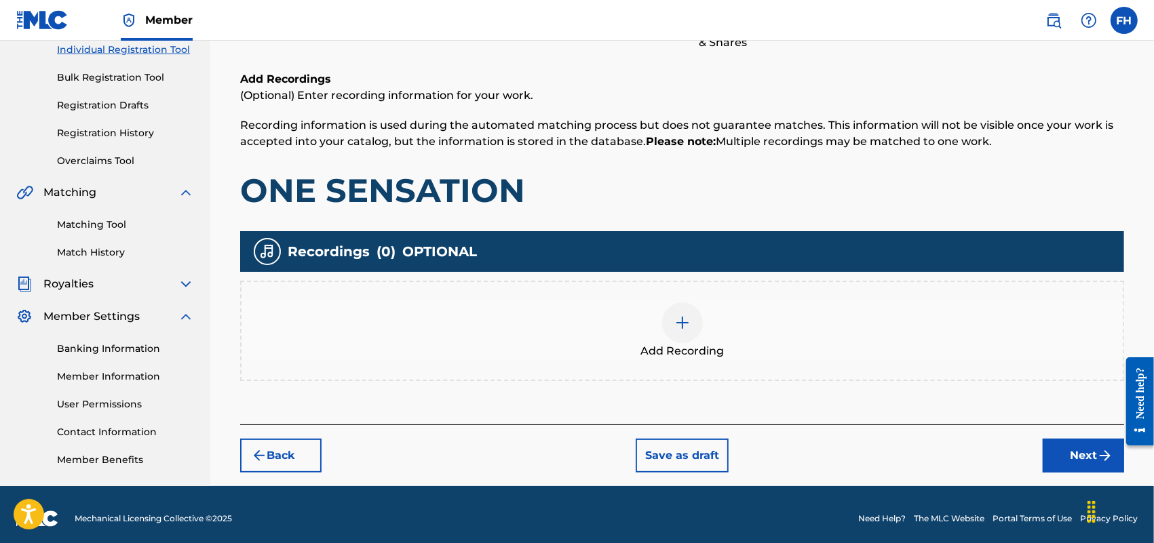
scroll to position [184, 0]
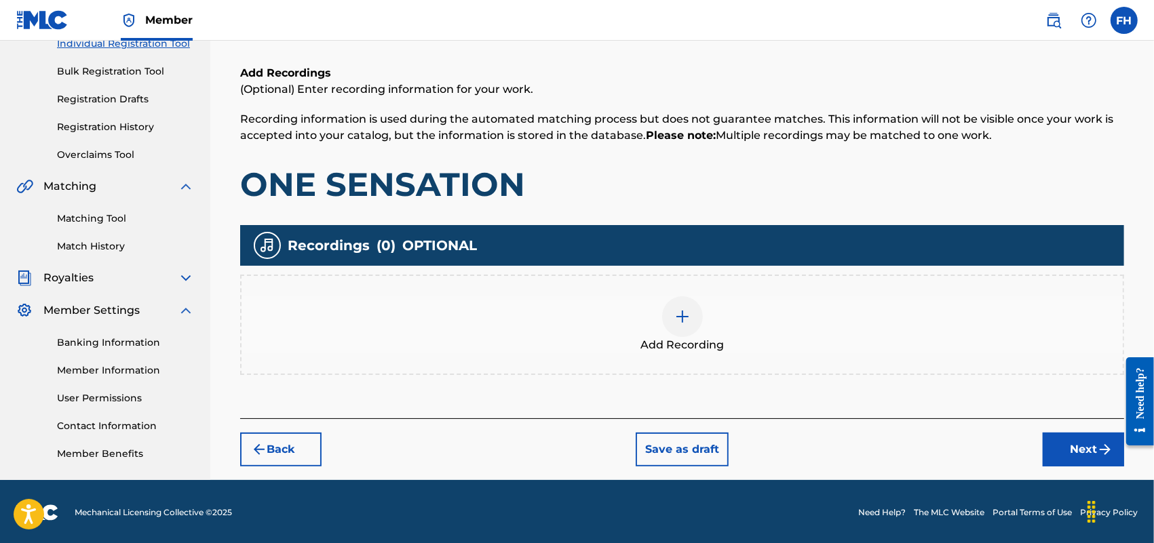
click at [1089, 446] on button "Next" at bounding box center [1083, 450] width 81 height 34
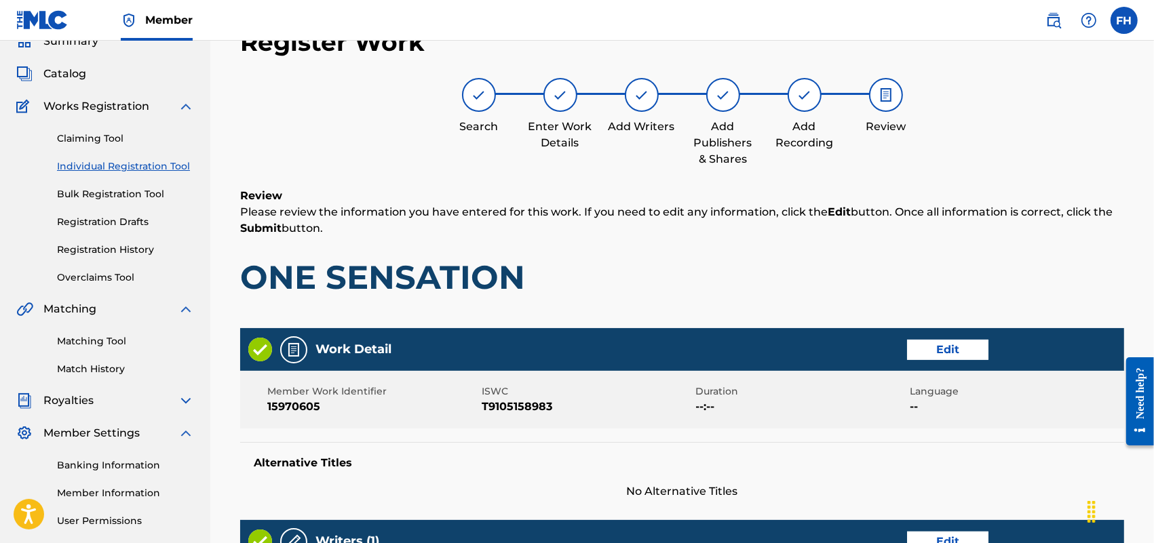
scroll to position [537, 0]
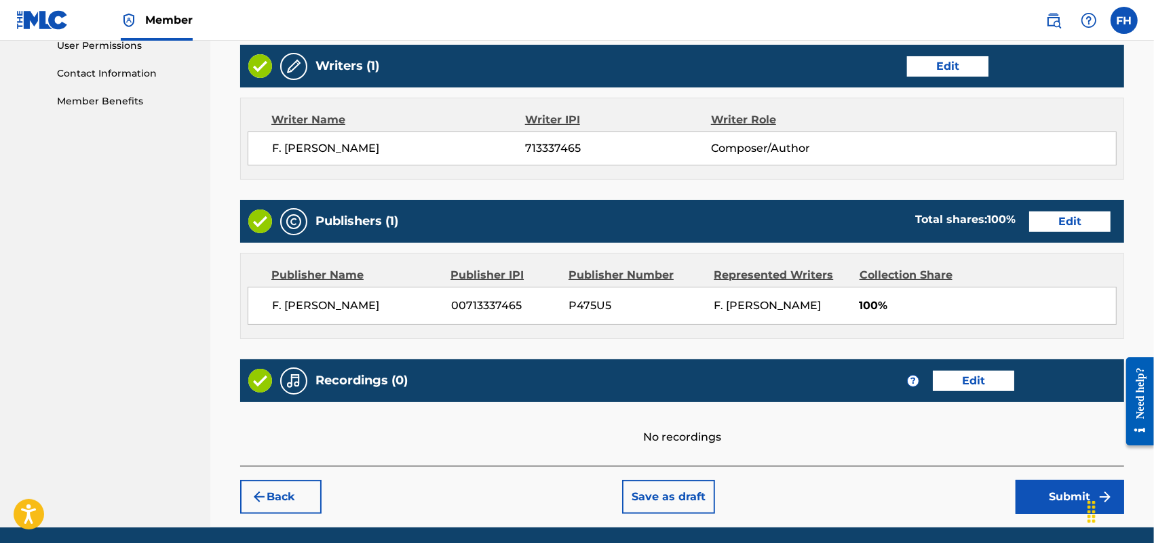
click at [1036, 492] on button "Submit" at bounding box center [1069, 497] width 109 height 34
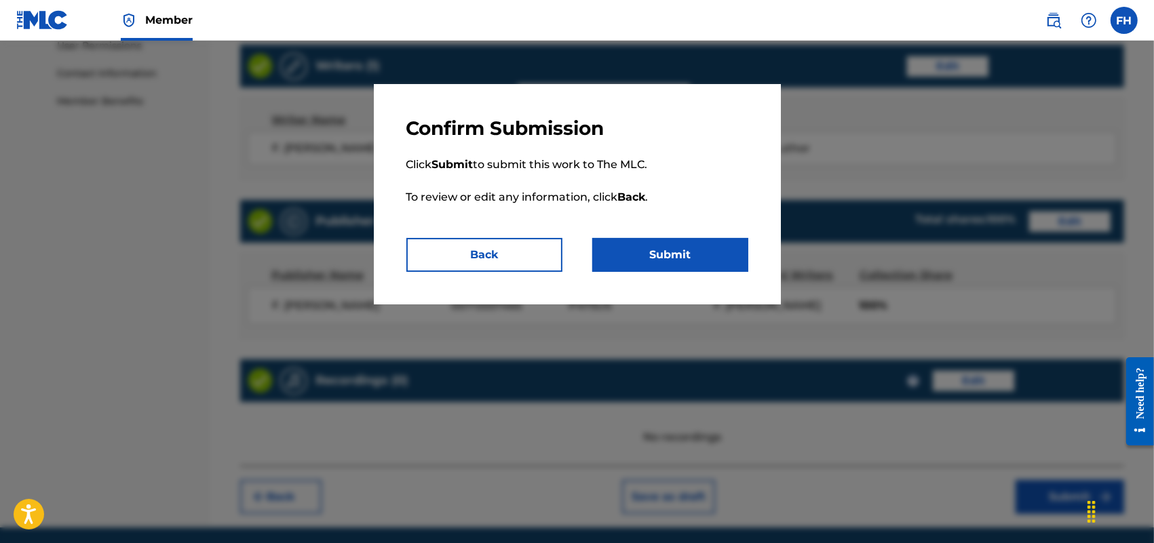
click at [676, 261] on button "Submit" at bounding box center [670, 255] width 156 height 34
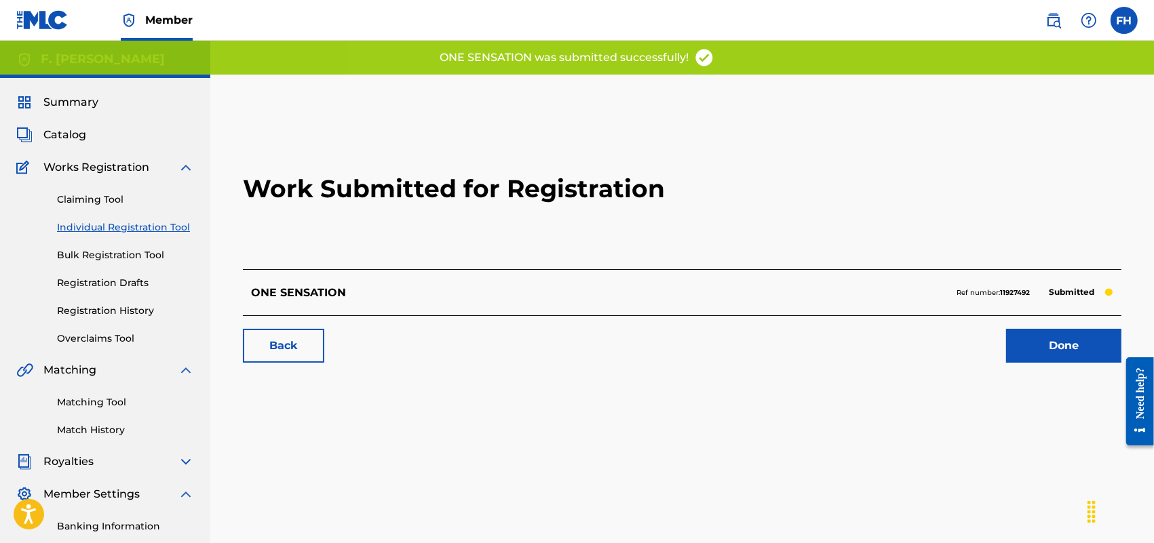
click at [1047, 347] on link "Done" at bounding box center [1063, 346] width 115 height 34
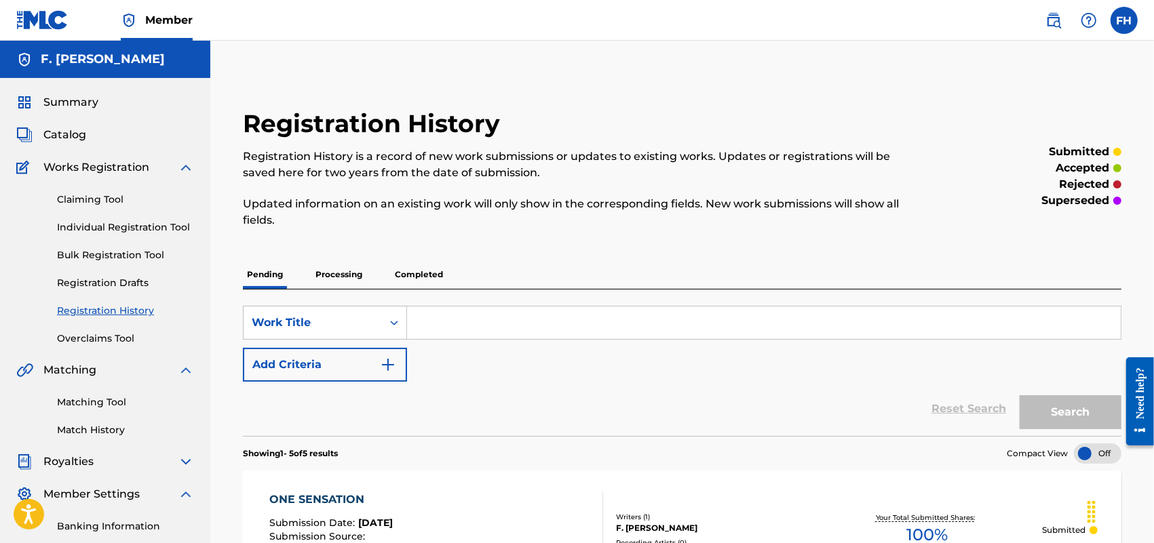
click at [147, 225] on link "Individual Registration Tool" at bounding box center [125, 227] width 137 height 14
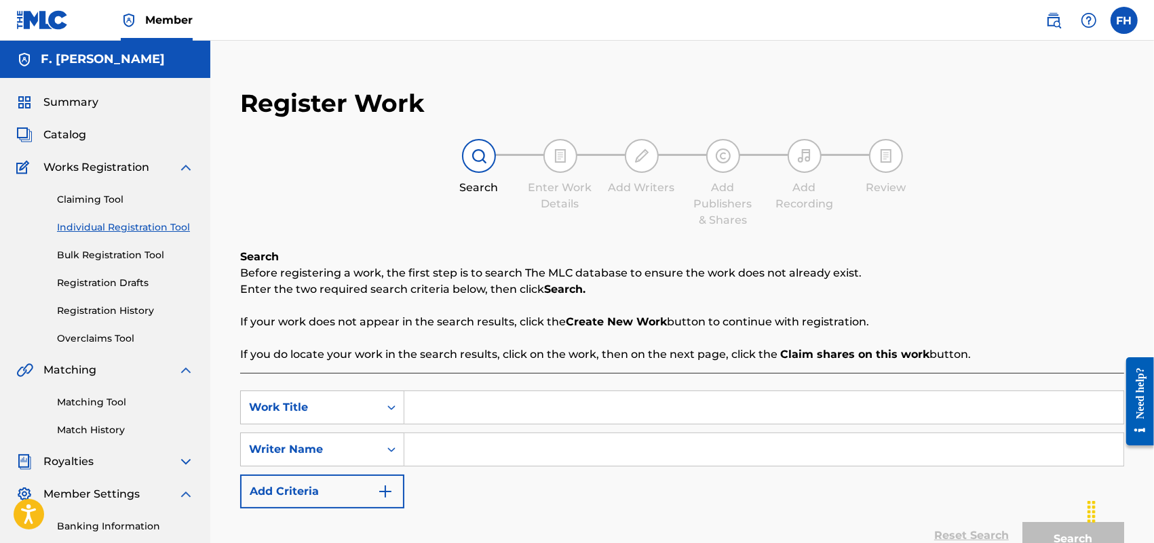
click at [431, 406] on input "Search Form" at bounding box center [763, 407] width 719 height 33
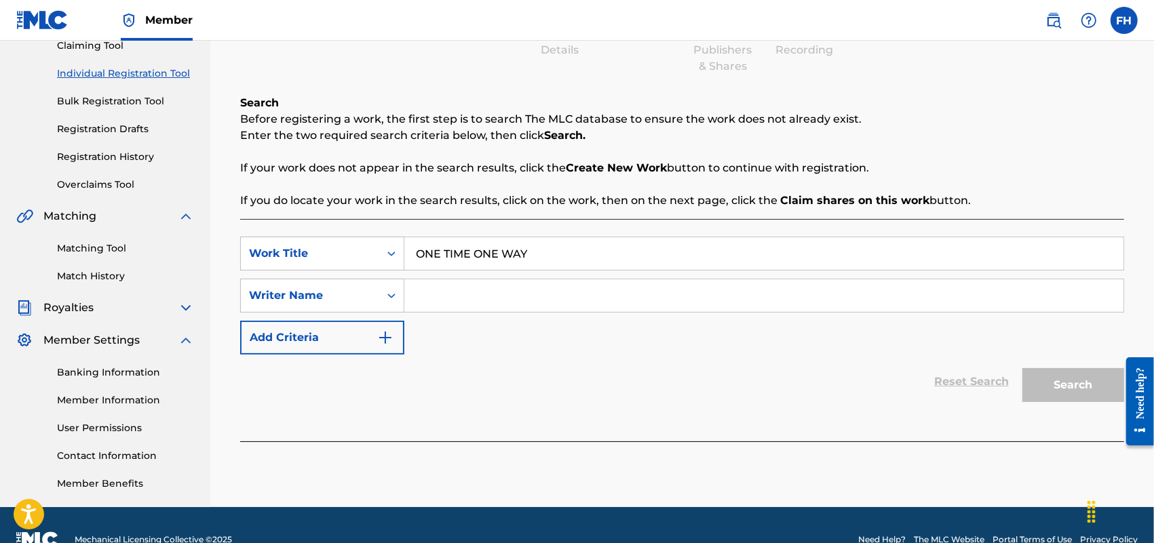
scroll to position [183, 0]
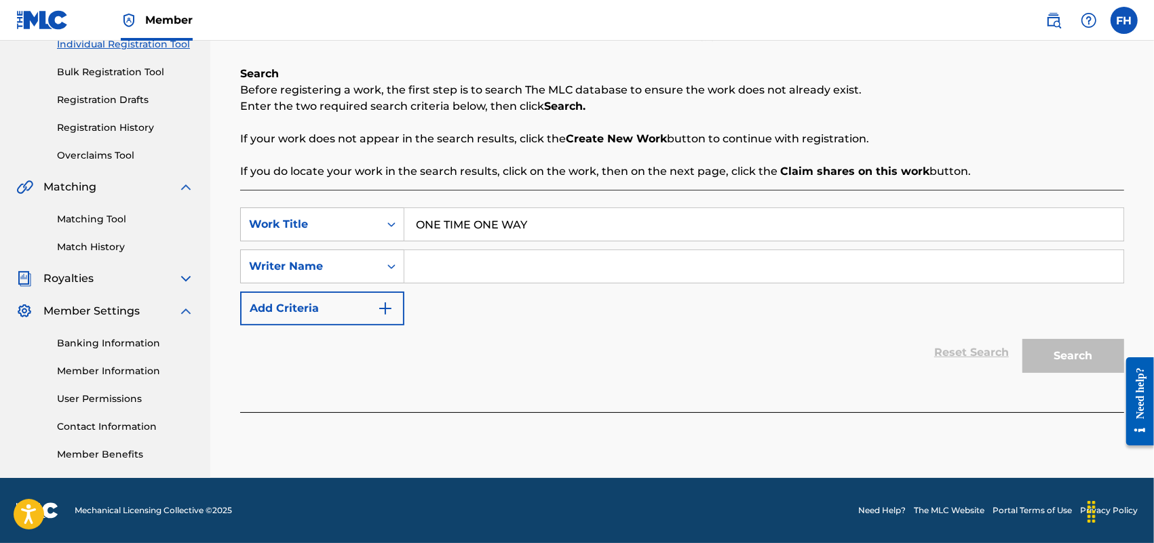
type input "ONE TIME ONE WAY"
click at [444, 270] on input "Search Form" at bounding box center [763, 266] width 719 height 33
type input "F. [PERSON_NAME]"
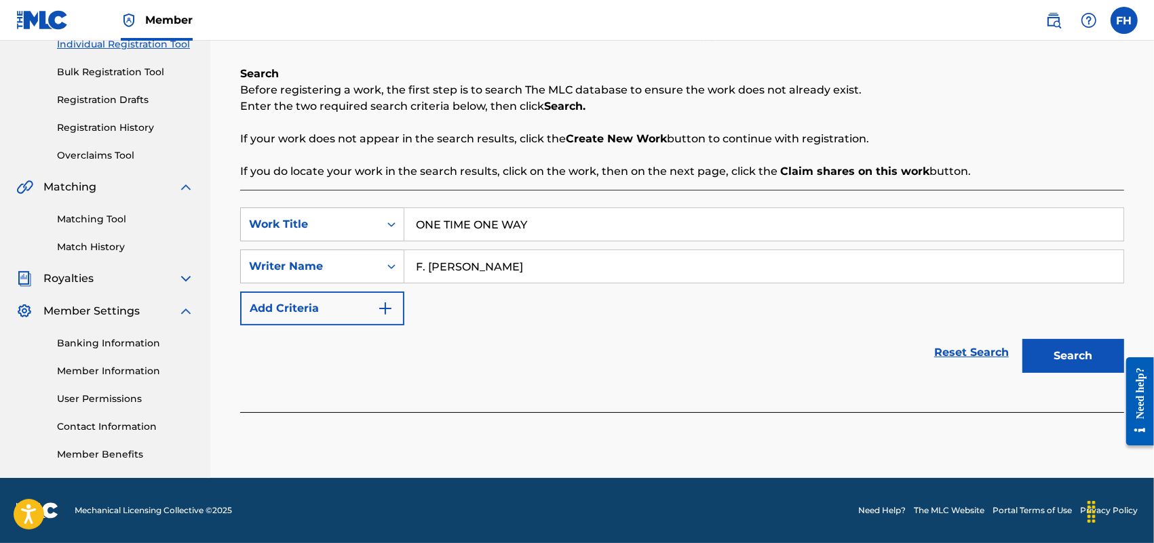
click at [1074, 357] on button "Search" at bounding box center [1073, 356] width 102 height 34
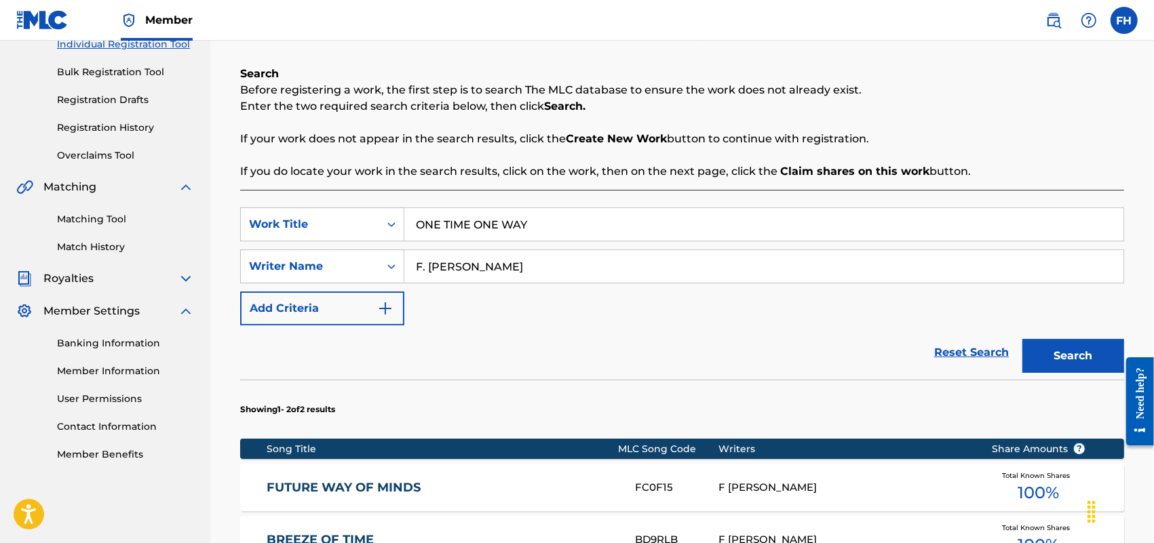
scroll to position [448, 0]
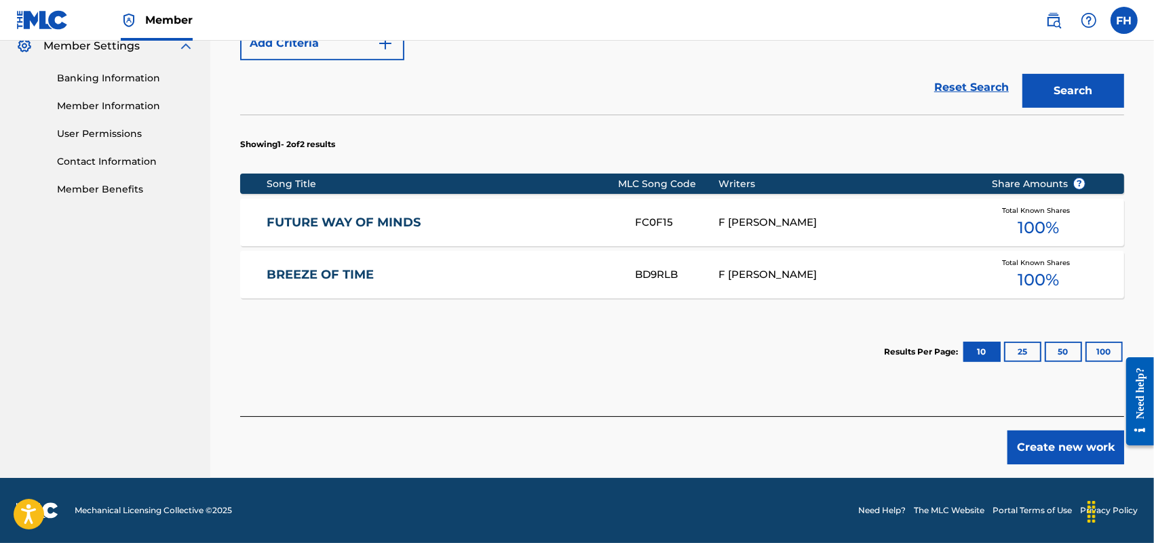
click at [1057, 439] on button "Create new work" at bounding box center [1065, 448] width 117 height 34
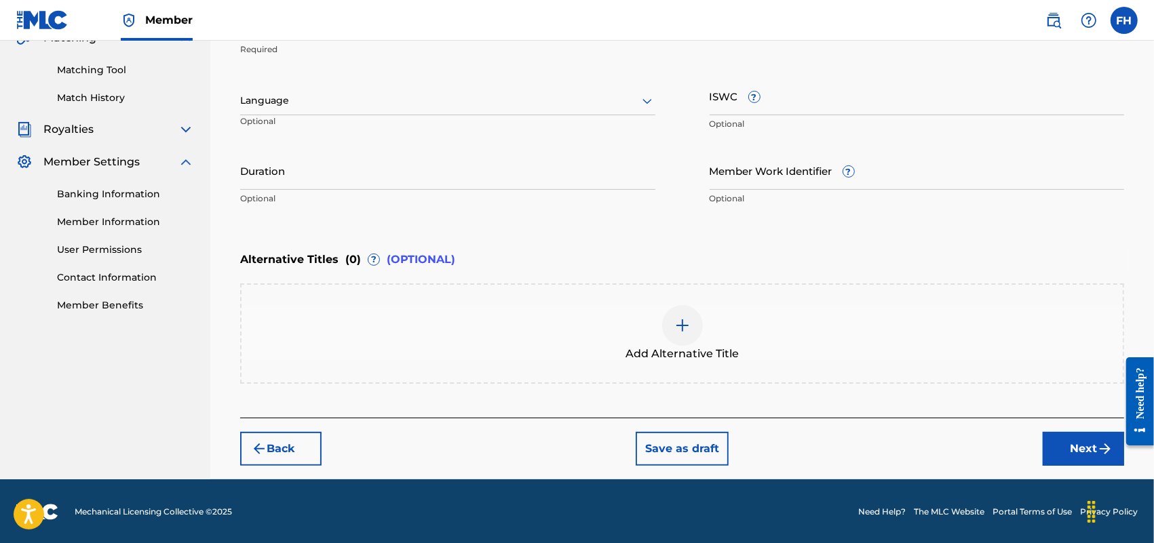
scroll to position [0, 0]
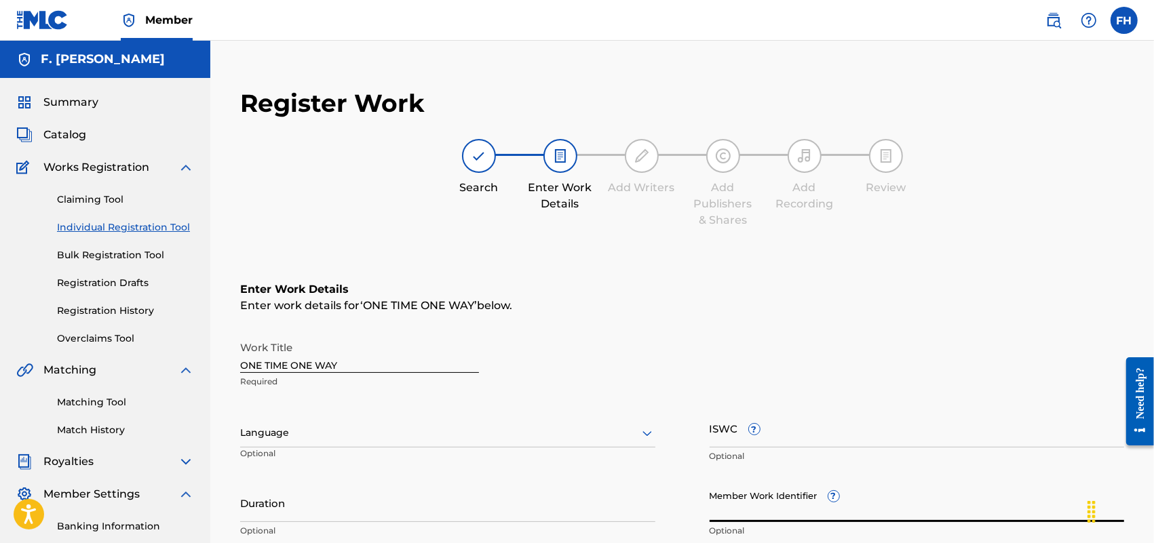
click at [733, 507] on input "Member Work Identifier ?" at bounding box center [917, 503] width 415 height 39
paste input "24458609"
type input "24458609"
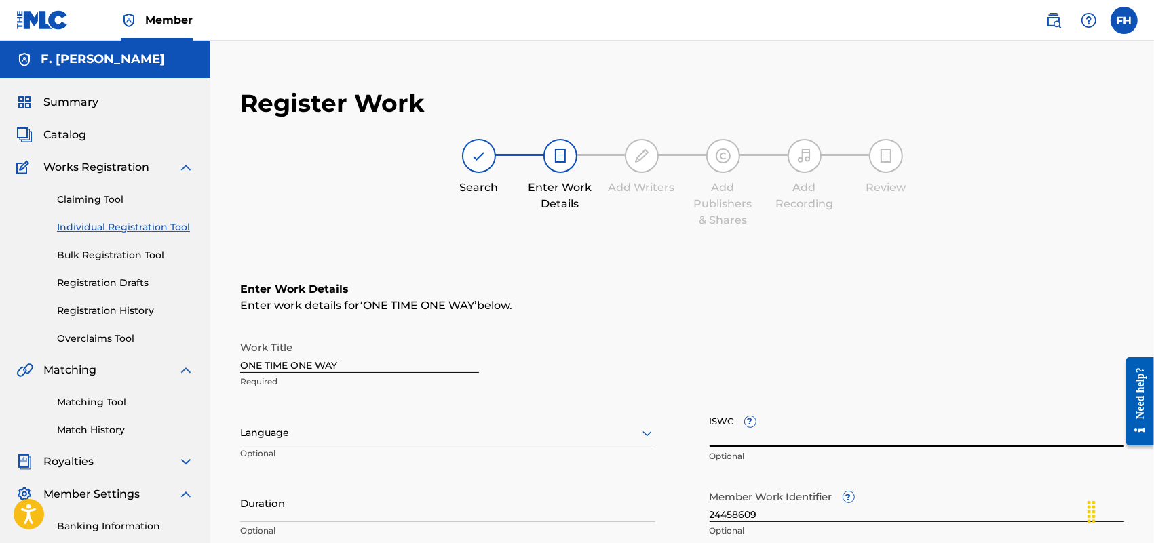
click at [734, 434] on input "ISWC ?" at bounding box center [917, 428] width 415 height 39
paste input "T9214796120"
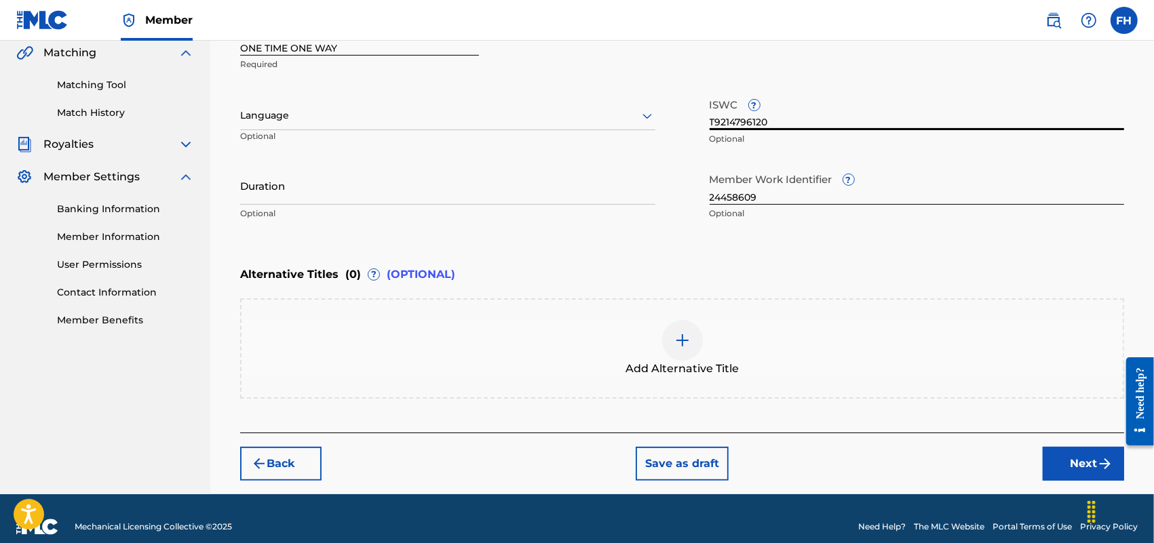
scroll to position [332, 0]
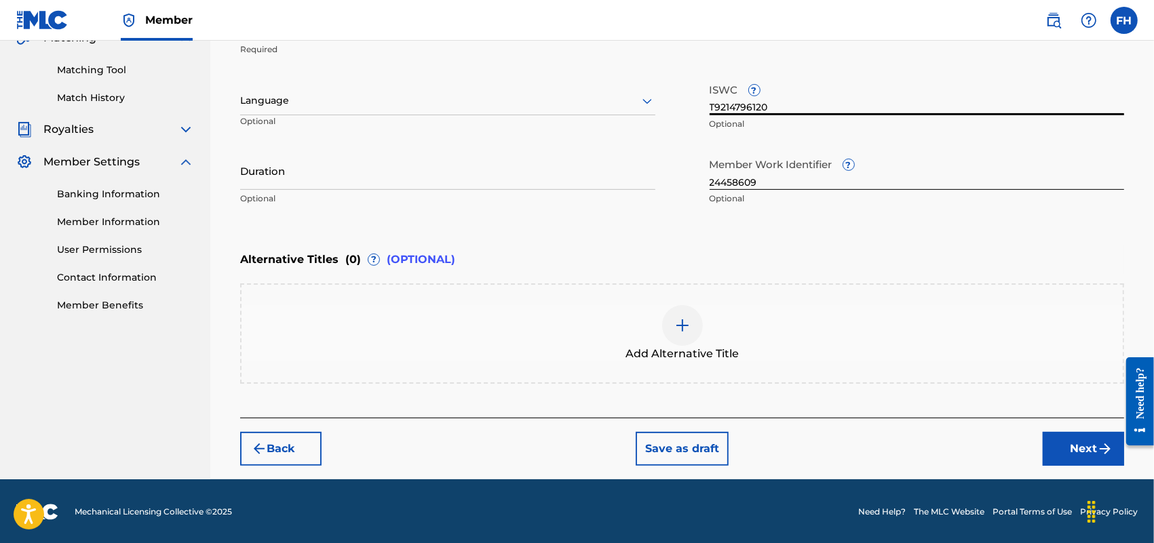
type input "T9214796120"
click at [1087, 438] on button "Next" at bounding box center [1083, 449] width 81 height 34
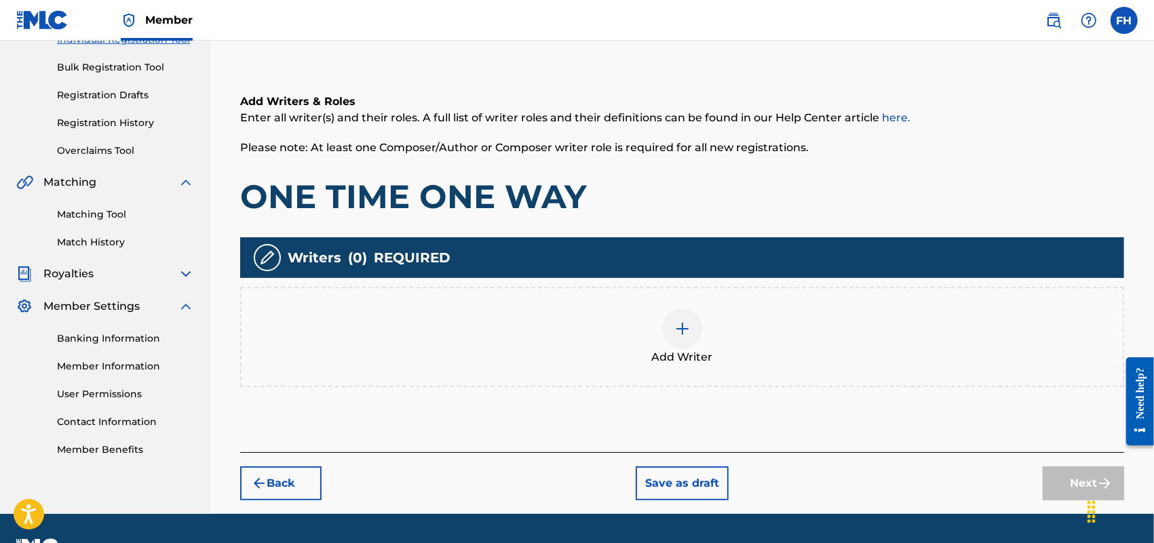
scroll to position [222, 0]
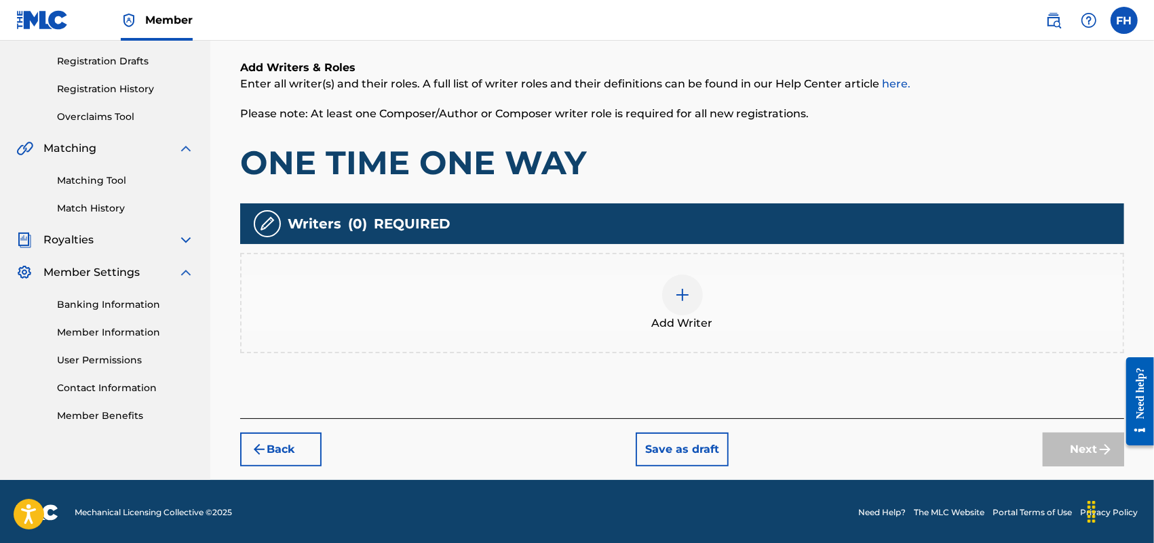
click at [965, 394] on div "Add Writers & Roles Enter all writer(s) and their roles. A full list of writer …" at bounding box center [682, 222] width 884 height 391
click at [694, 300] on div at bounding box center [682, 295] width 41 height 41
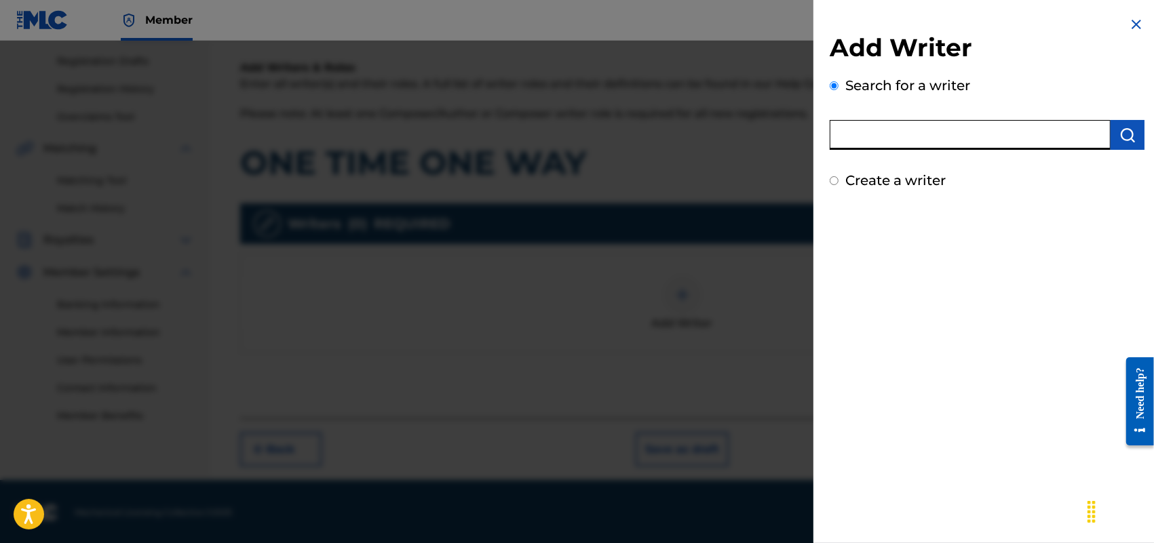
click at [1005, 136] on input "text" at bounding box center [970, 135] width 281 height 30
type input "F [PERSON_NAME]"
click at [834, 177] on input "Create a writer" at bounding box center [834, 180] width 9 height 9
radio input "false"
radio input "true"
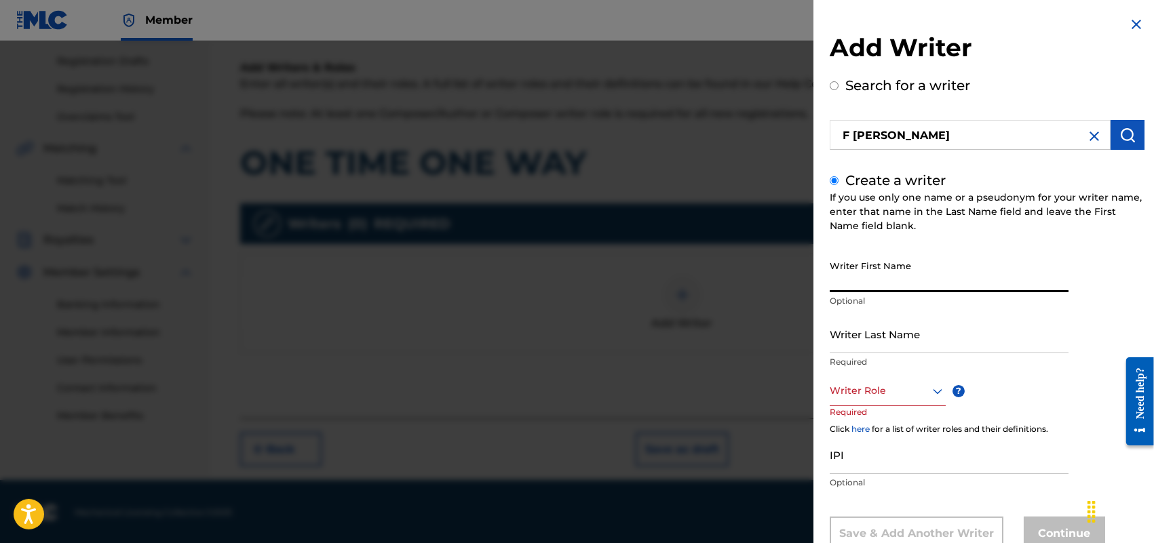
click at [952, 268] on input "Writer First Name" at bounding box center [949, 273] width 239 height 39
type input "[PERSON_NAME]"
type input "HOLLAND"
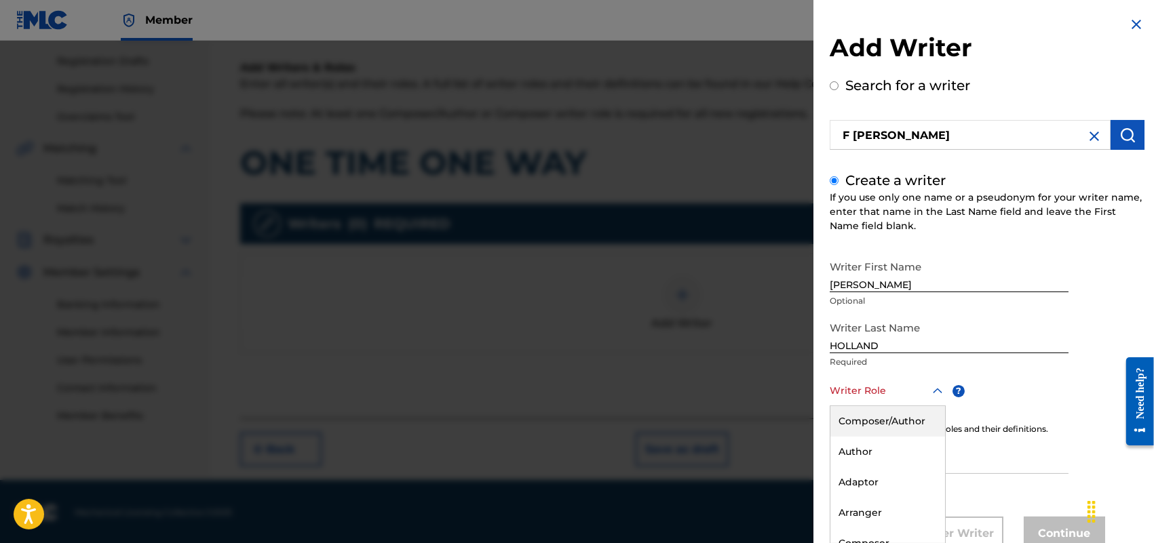
scroll to position [44, 0]
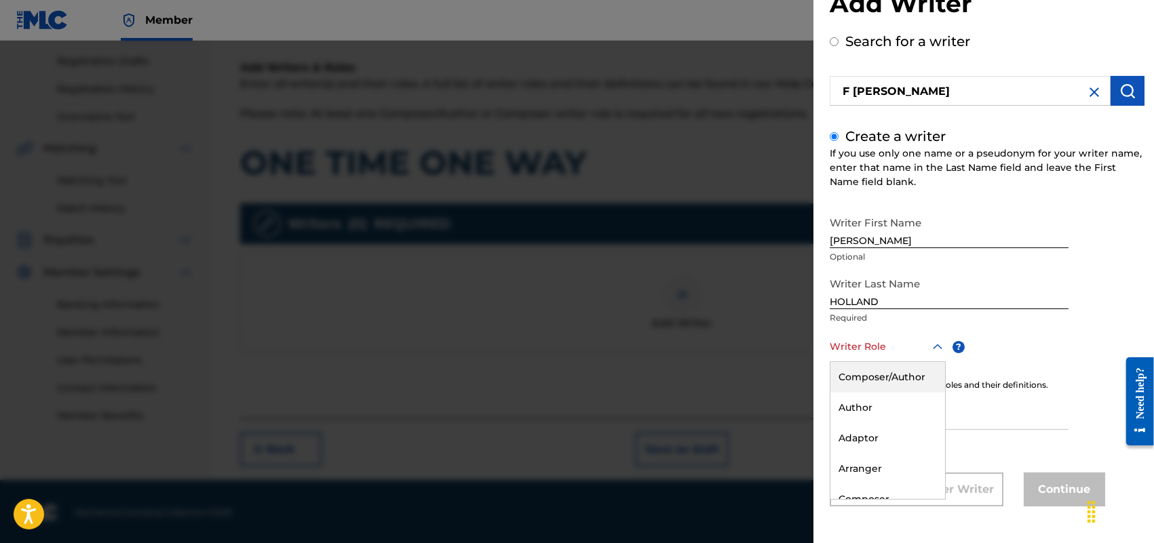
click at [928, 362] on div "8 results available. Use Up and Down to choose options, press Enter to select t…" at bounding box center [888, 347] width 116 height 31
click at [900, 377] on div "Composer/Author" at bounding box center [887, 377] width 115 height 31
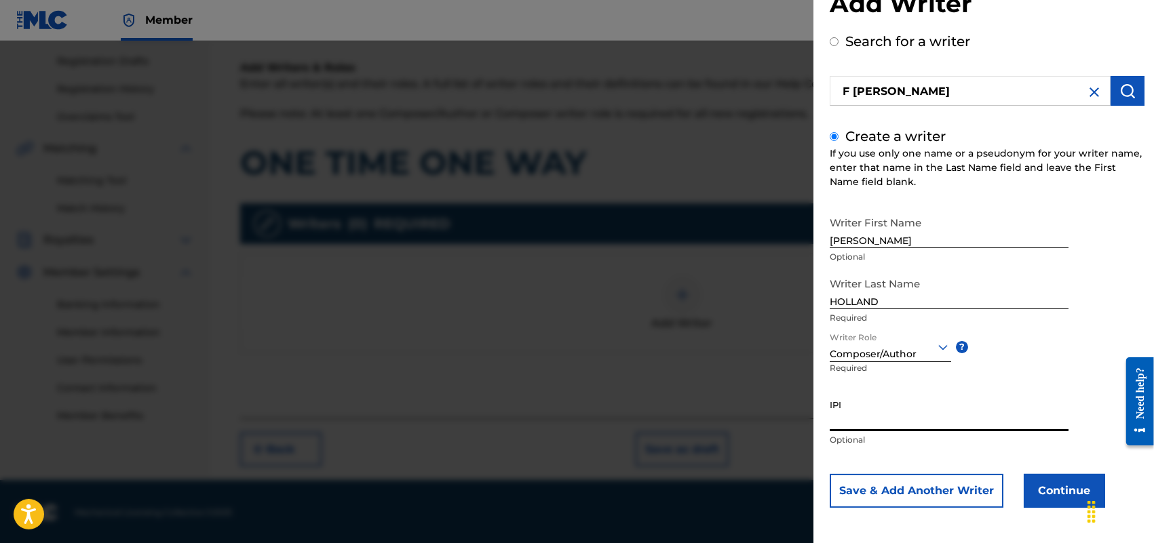
click at [860, 414] on input "IPI" at bounding box center [949, 412] width 239 height 39
paste input "713337465"
type input "713337465"
click at [1062, 490] on button "Continue" at bounding box center [1064, 491] width 81 height 34
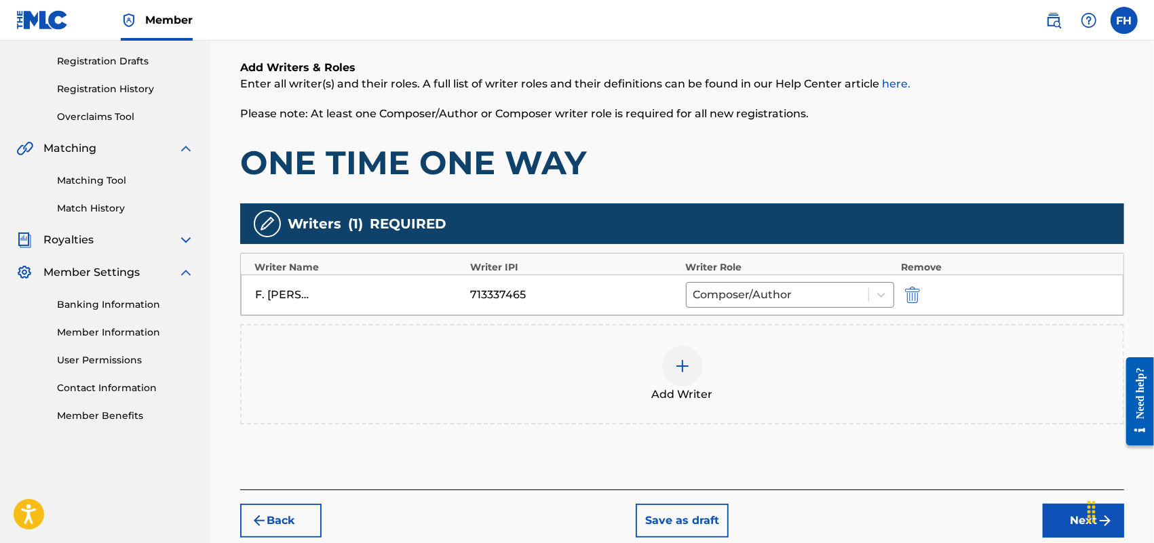
click at [1068, 523] on button "Next" at bounding box center [1083, 521] width 81 height 34
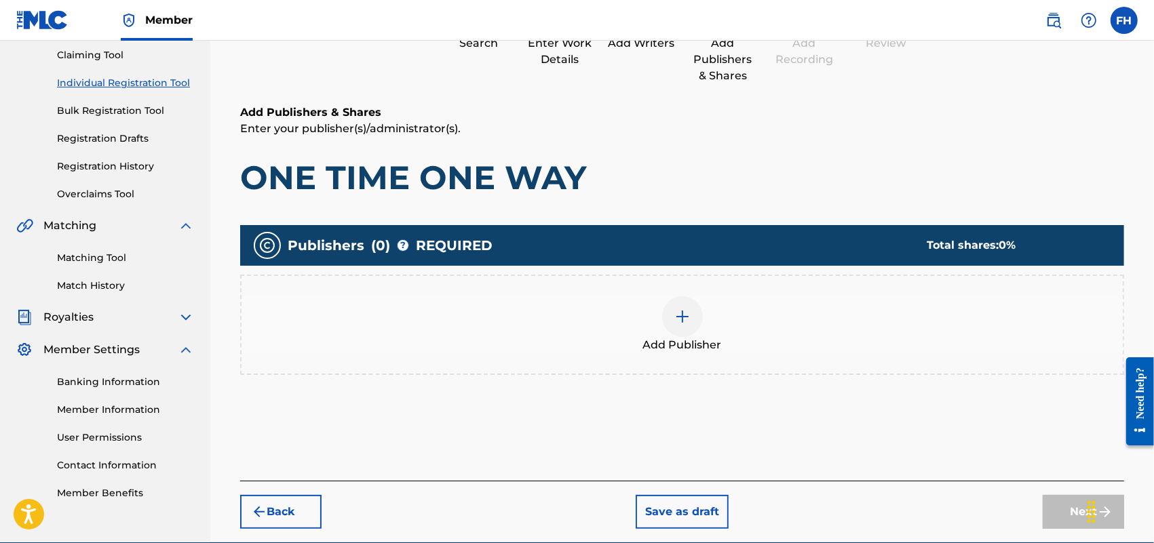
scroll to position [61, 0]
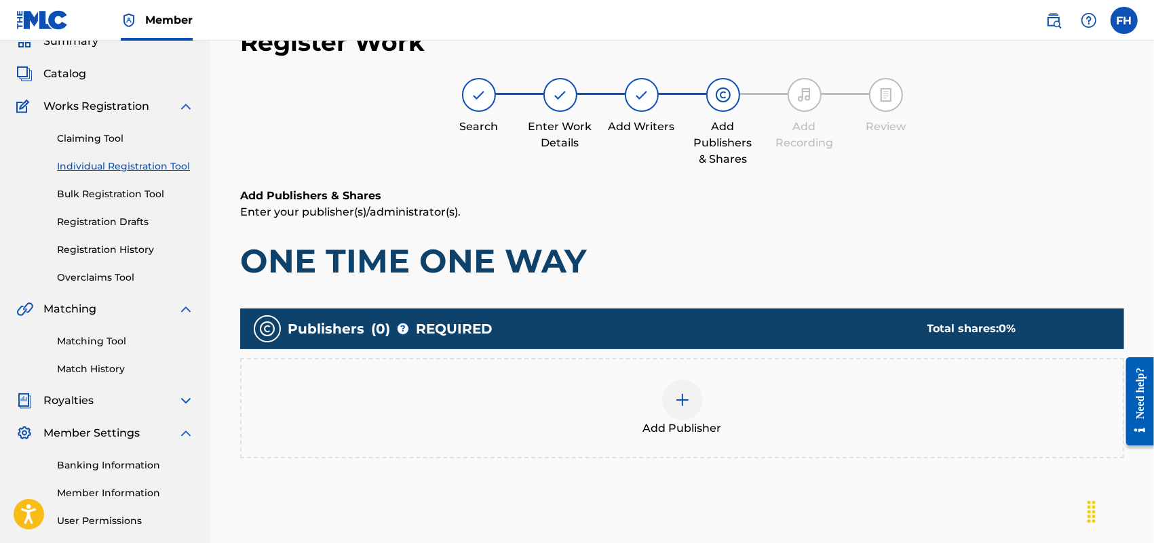
click at [689, 399] on img at bounding box center [682, 400] width 16 height 16
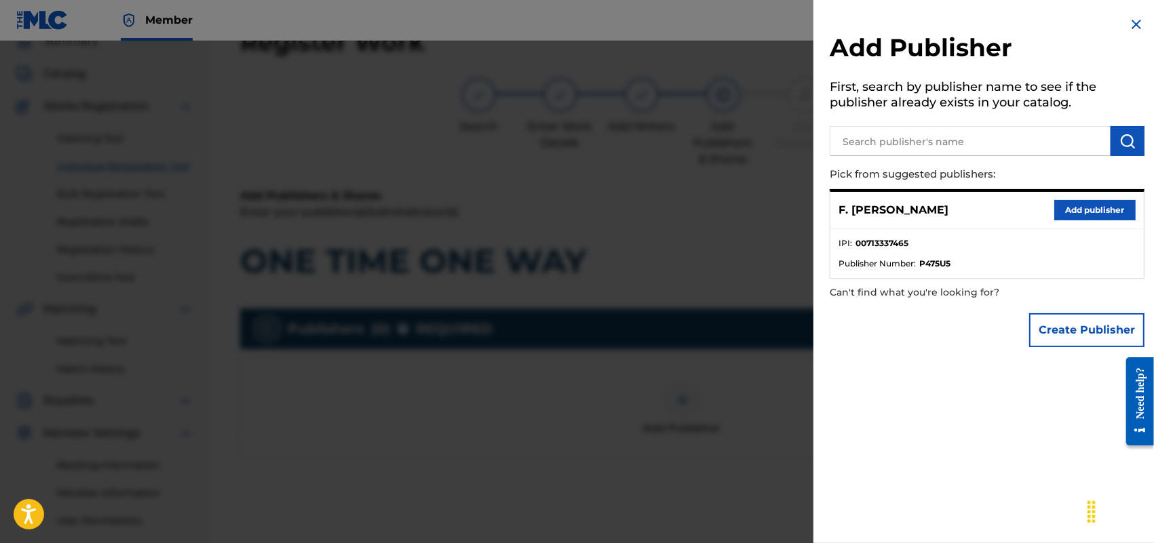
click at [1097, 208] on button "Add publisher" at bounding box center [1094, 210] width 81 height 20
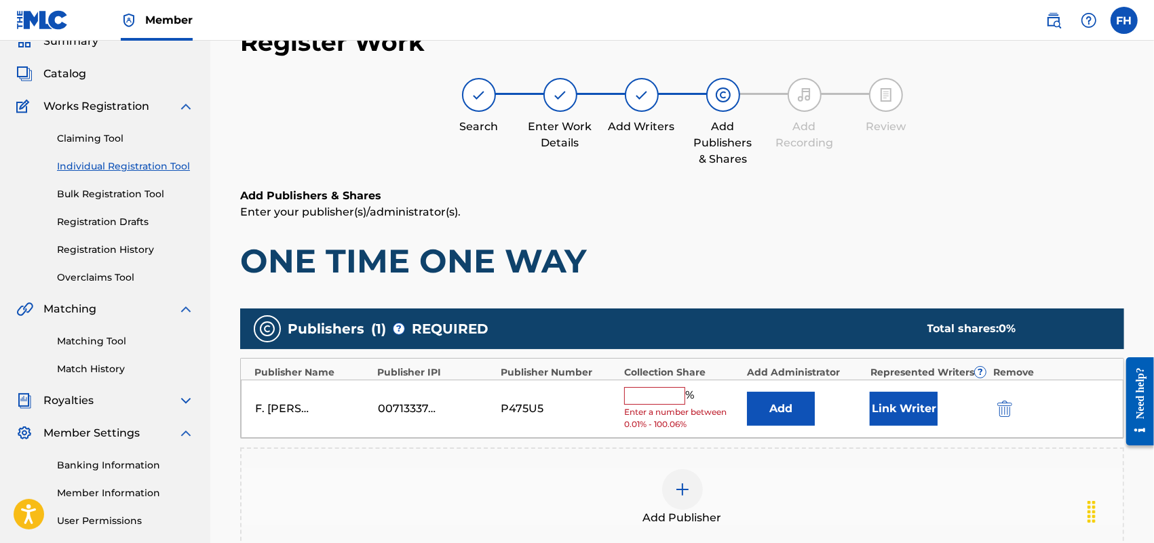
click at [640, 402] on input "text" at bounding box center [654, 396] width 61 height 18
type input "100"
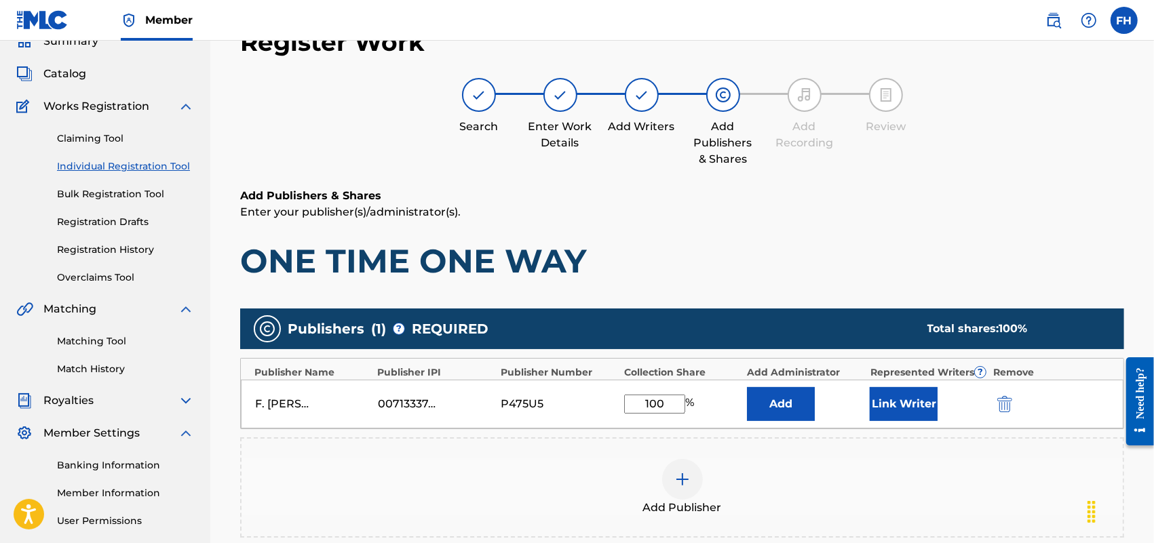
click at [900, 398] on button "Link Writer" at bounding box center [904, 404] width 68 height 34
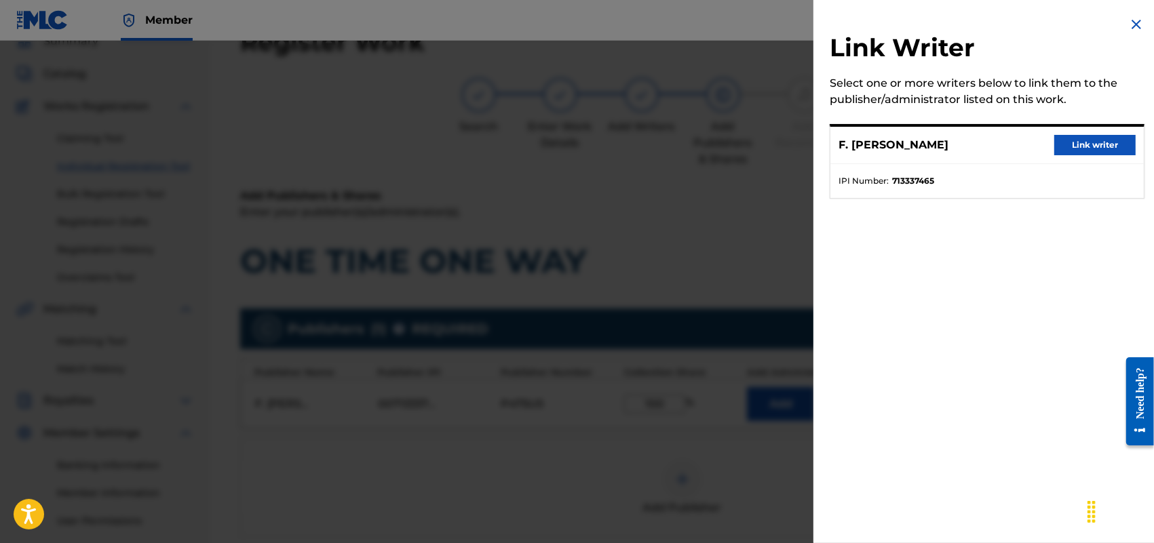
click at [1095, 139] on button "Link writer" at bounding box center [1094, 145] width 81 height 20
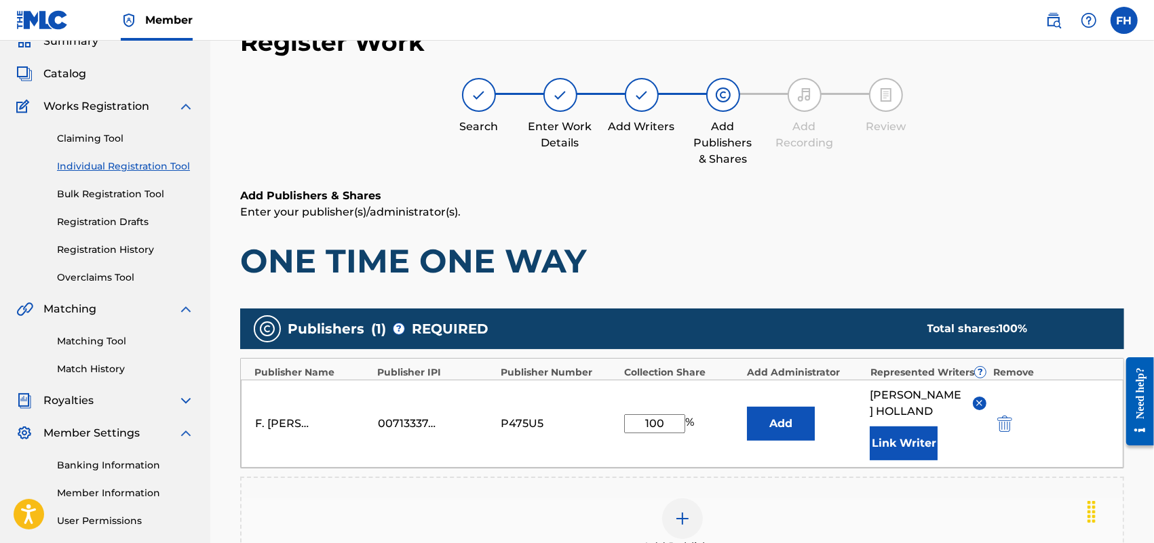
scroll to position [327, 0]
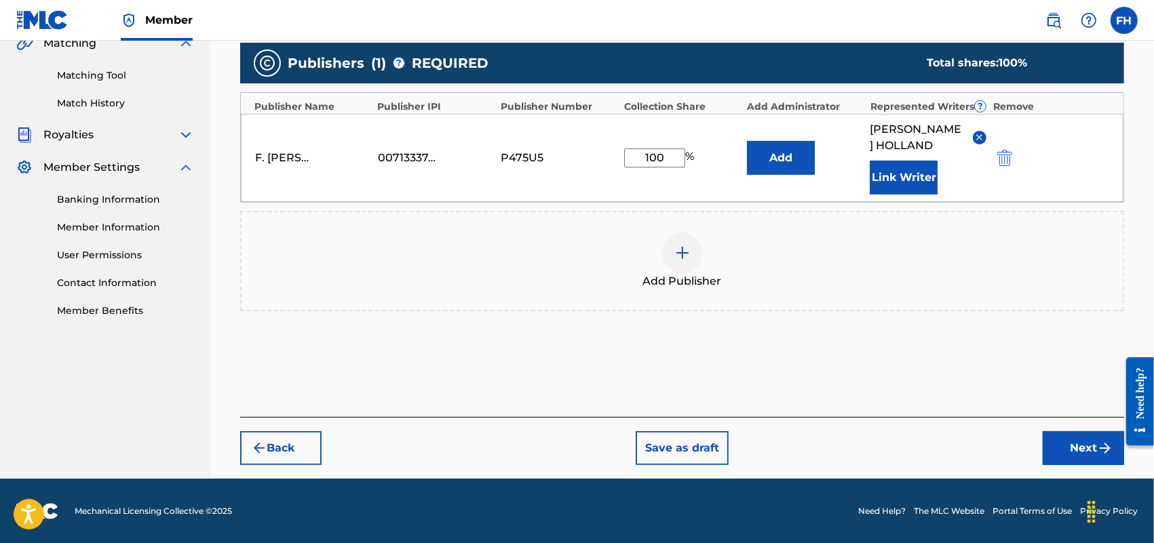
click at [1086, 440] on button "Next" at bounding box center [1083, 448] width 81 height 34
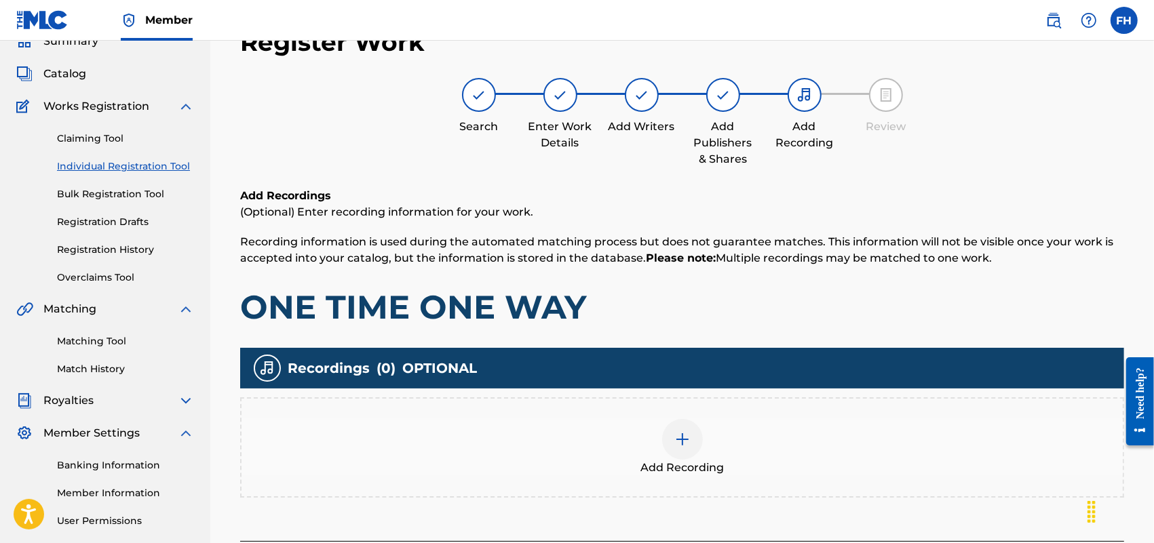
scroll to position [184, 0]
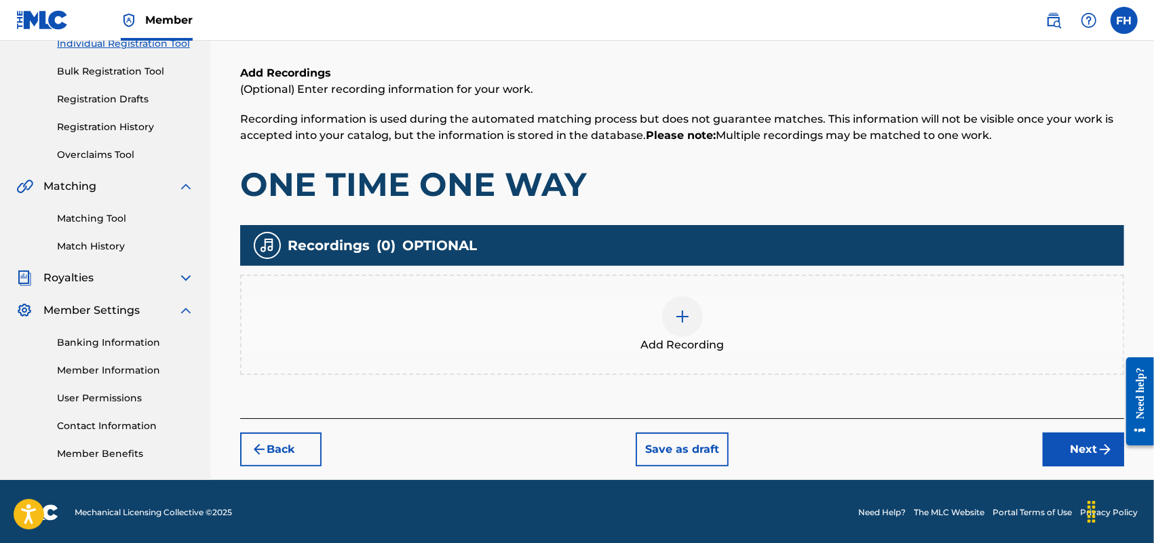
click at [1064, 445] on button "Next" at bounding box center [1083, 450] width 81 height 34
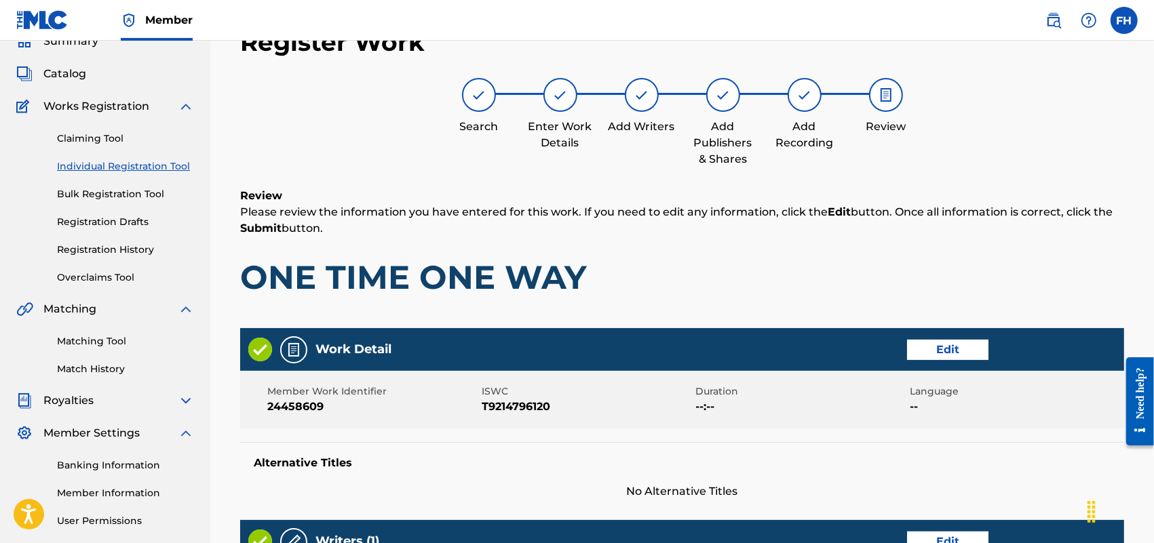
scroll to position [537, 0]
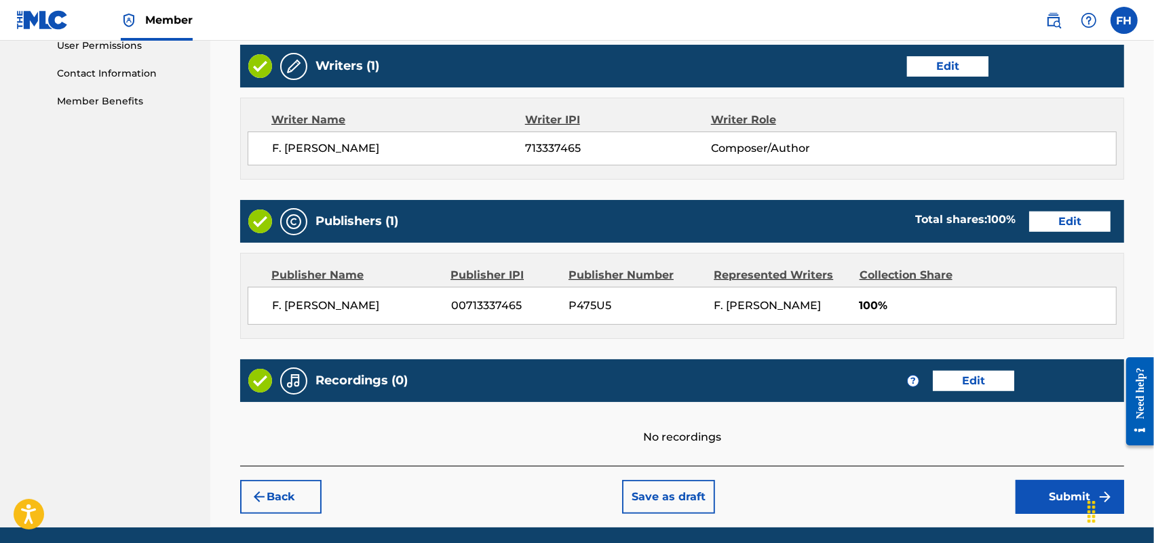
click at [1062, 501] on button "Submit" at bounding box center [1069, 497] width 109 height 34
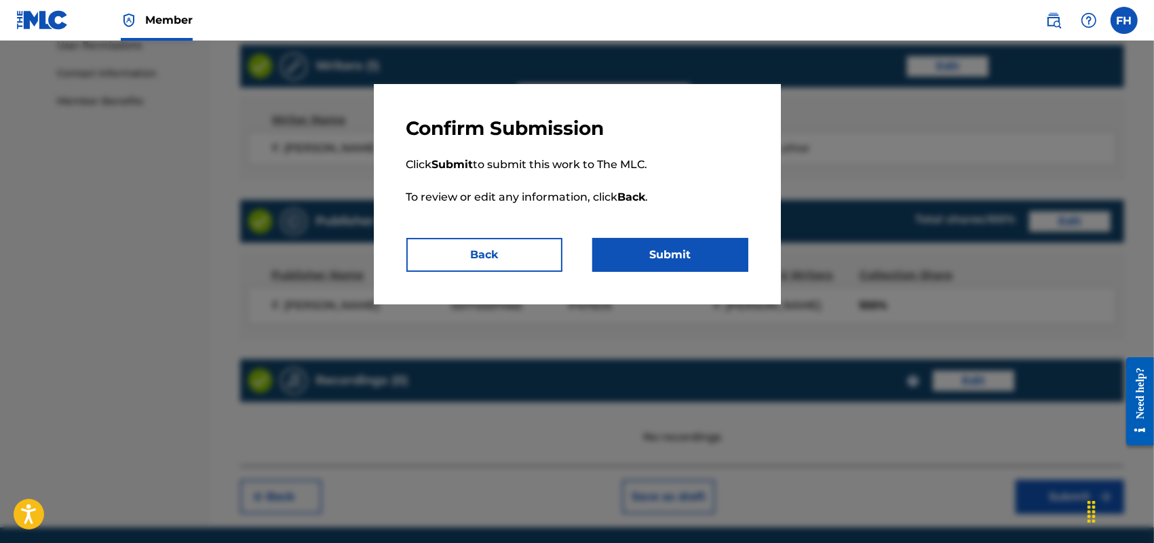
click at [680, 255] on button "Submit" at bounding box center [670, 255] width 156 height 34
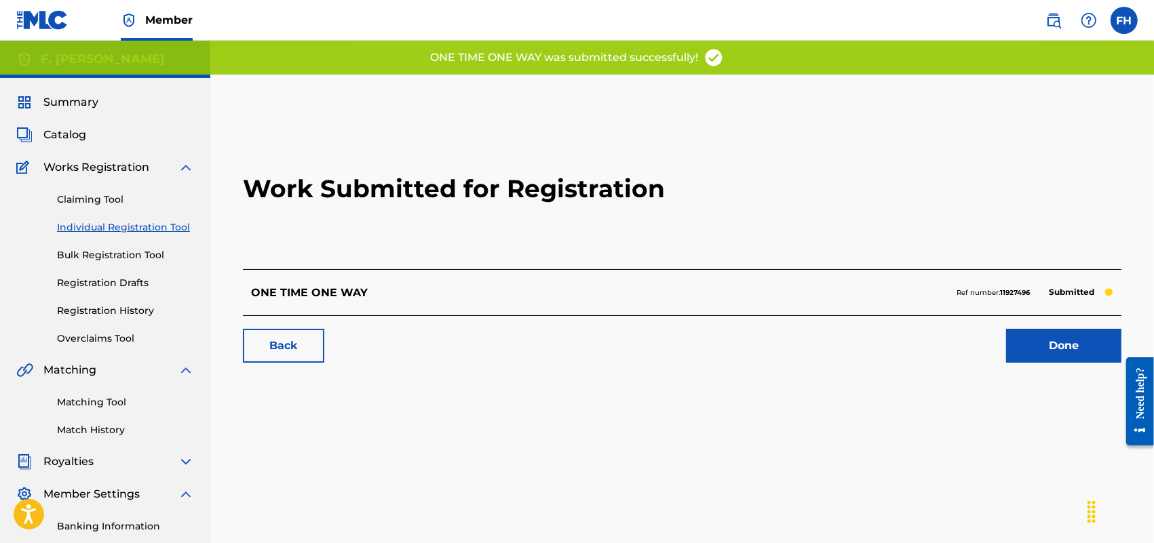
click at [1055, 343] on link "Done" at bounding box center [1063, 346] width 115 height 34
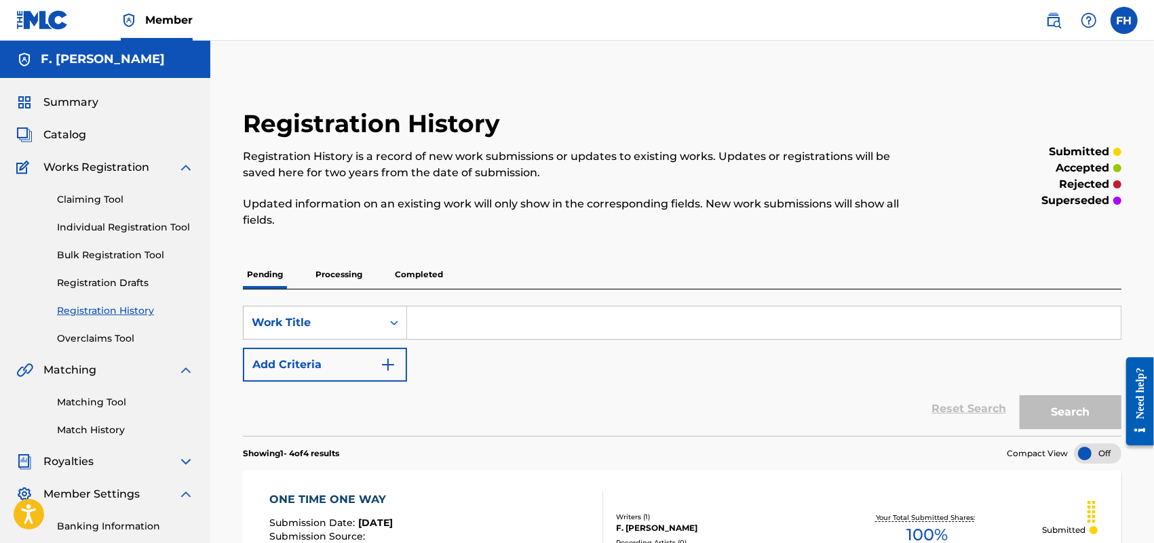
click at [102, 222] on link "Individual Registration Tool" at bounding box center [125, 227] width 137 height 14
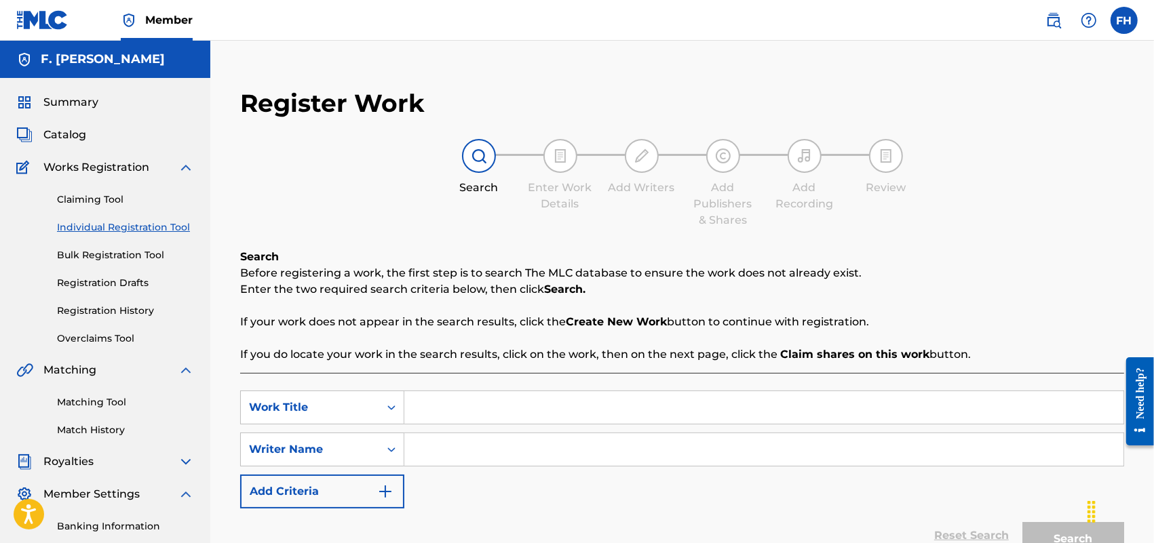
click at [435, 417] on input "Search Form" at bounding box center [763, 407] width 719 height 33
type input "ONE TO ONE"
click at [465, 445] on input "Search Form" at bounding box center [763, 449] width 719 height 33
type input "F. [PERSON_NAME]"
click at [1062, 530] on button "Search" at bounding box center [1073, 539] width 102 height 34
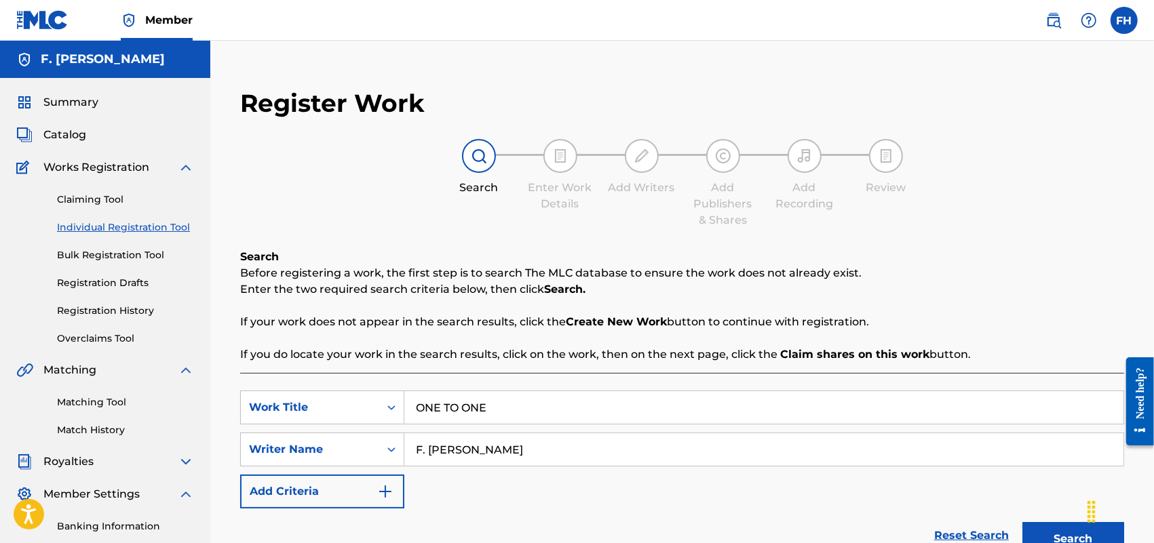
scroll to position [448, 0]
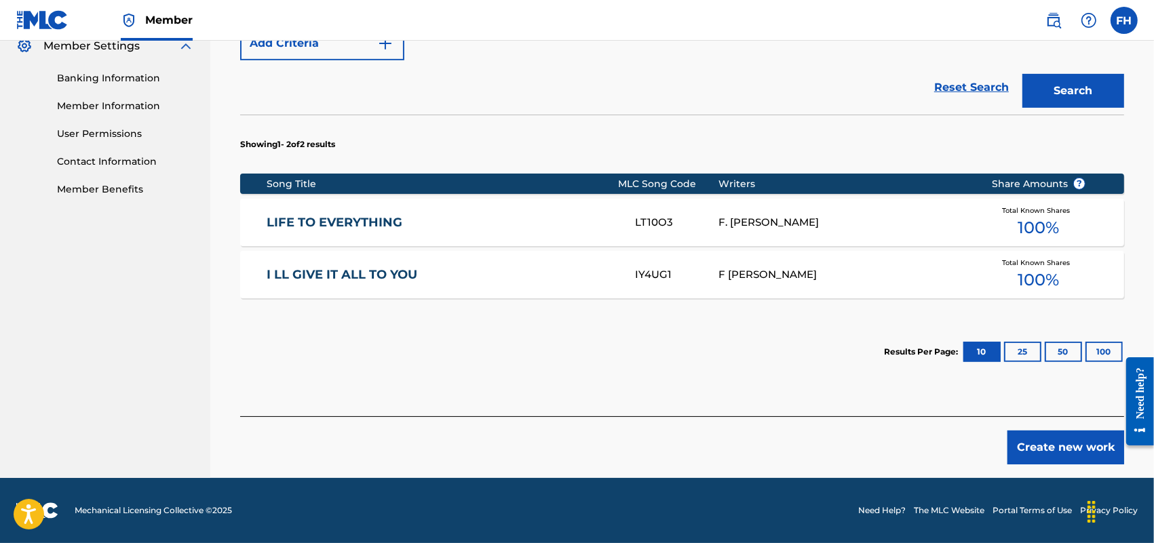
click at [1065, 448] on button "Create new work" at bounding box center [1065, 448] width 117 height 34
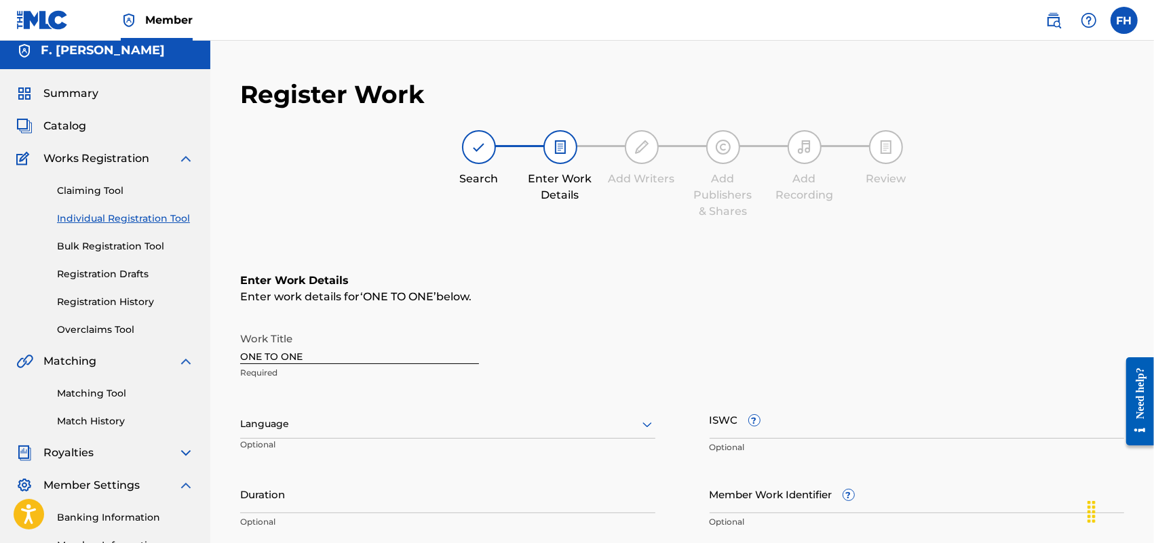
scroll to position [0, 0]
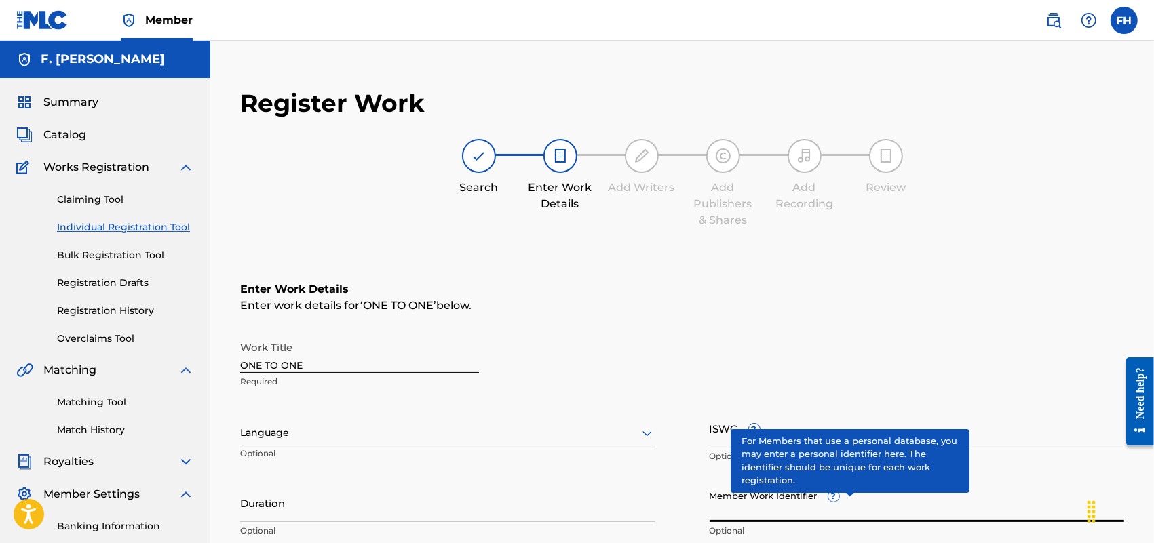
click at [714, 510] on input "Member Work Identifier ?" at bounding box center [917, 503] width 415 height 39
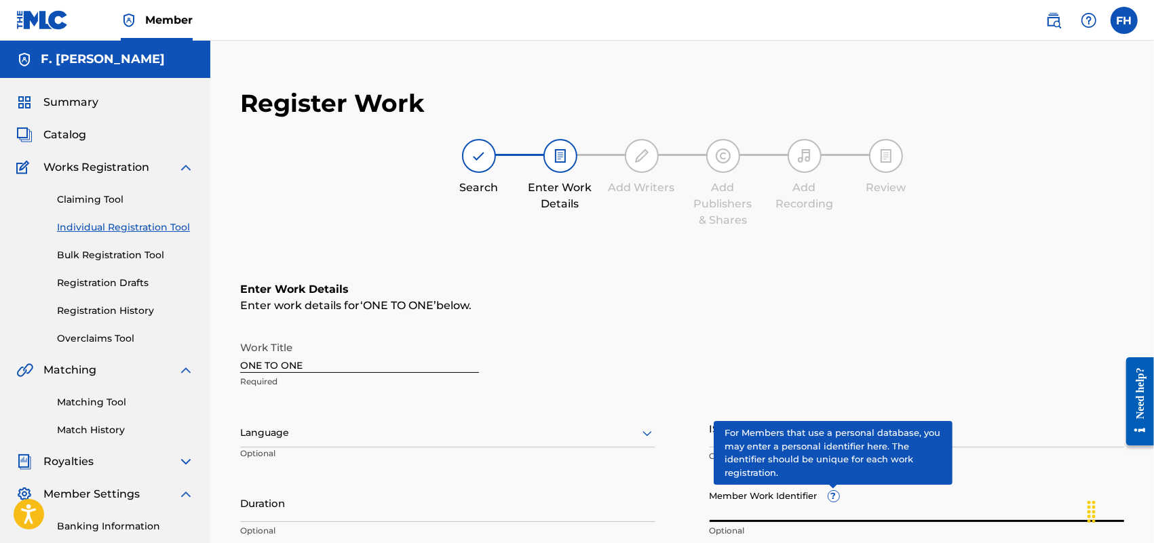
paste input "44535202"
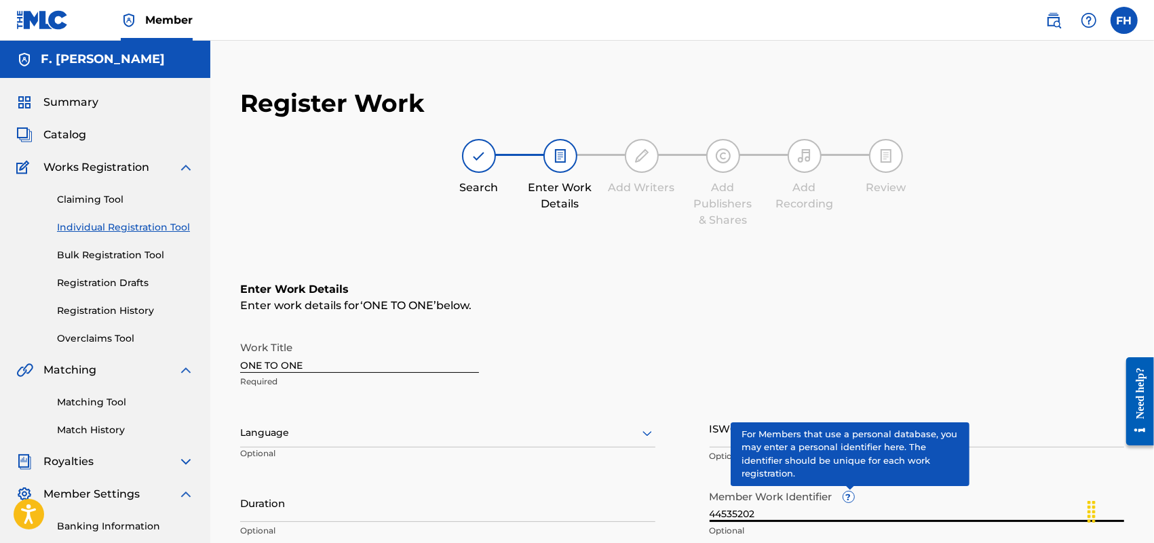
type input "44535202"
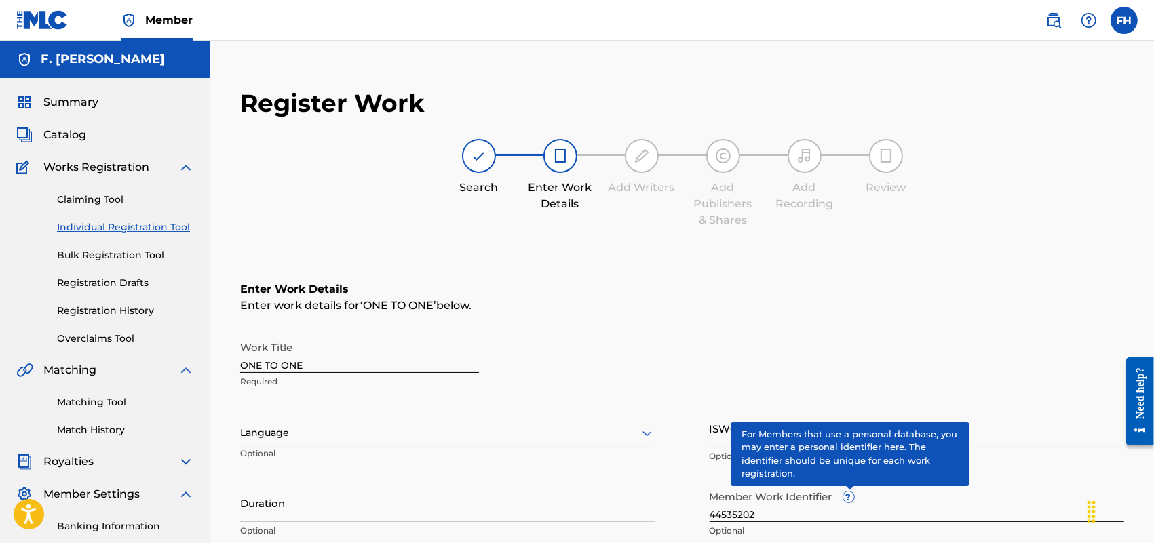
click at [982, 404] on div "Work Title ONE TO ONE Required Language Optional ISWC ? Optional Duration Optio…" at bounding box center [682, 439] width 884 height 210
click at [847, 494] on span "?" at bounding box center [848, 497] width 11 height 11
click at [847, 494] on input "44535202" at bounding box center [917, 503] width 415 height 39
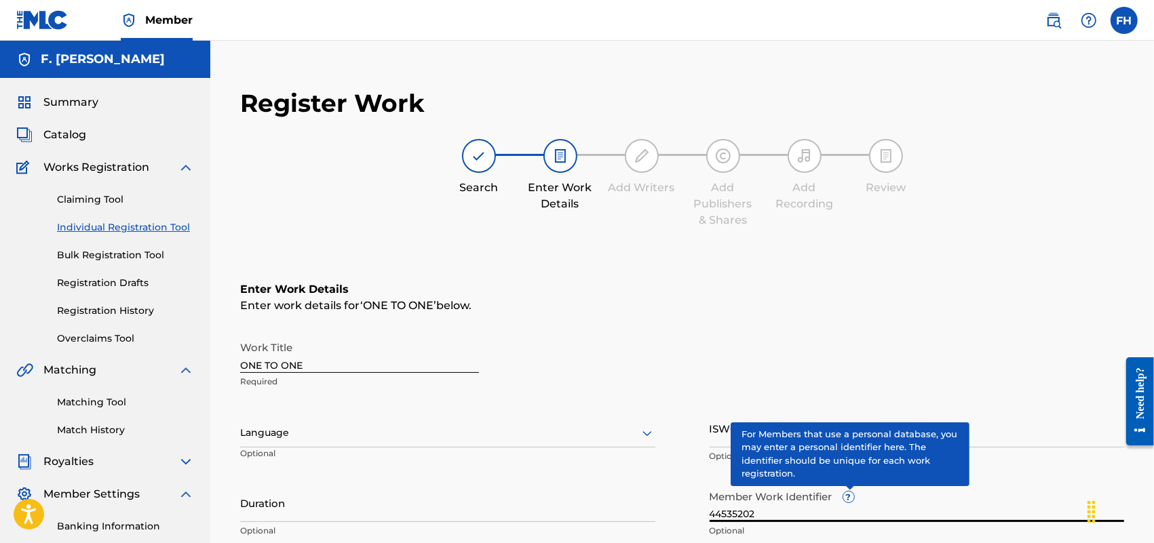
click at [847, 494] on span "?" at bounding box center [848, 497] width 11 height 11
click at [847, 494] on input "44535202" at bounding box center [917, 503] width 415 height 39
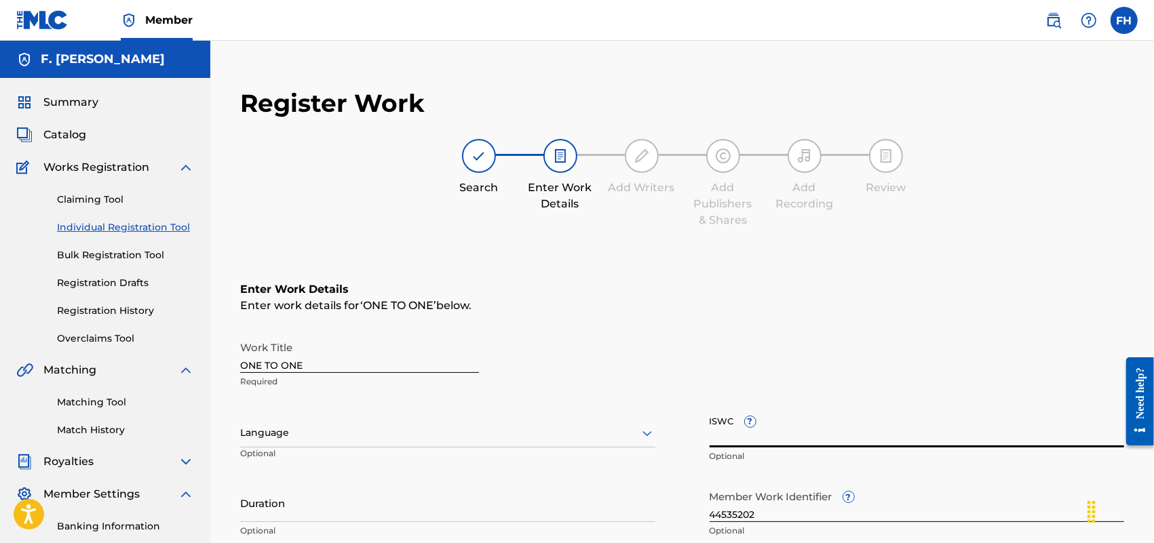
click at [734, 431] on input "ISWC ?" at bounding box center [917, 428] width 415 height 39
paste input "T3002673709"
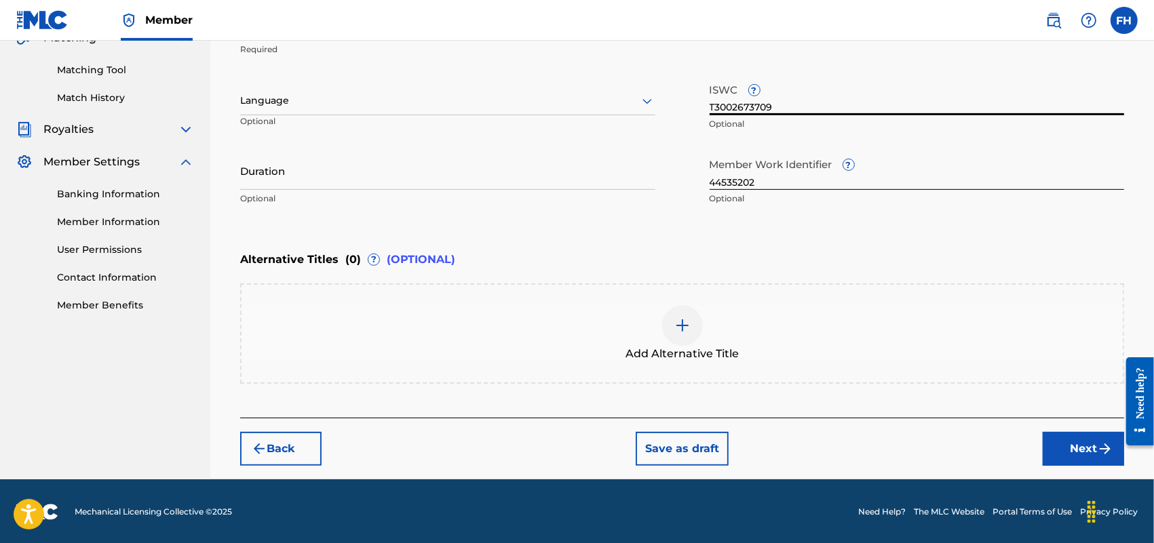
type input "T3002673709"
click at [1079, 440] on button "Next" at bounding box center [1083, 449] width 81 height 34
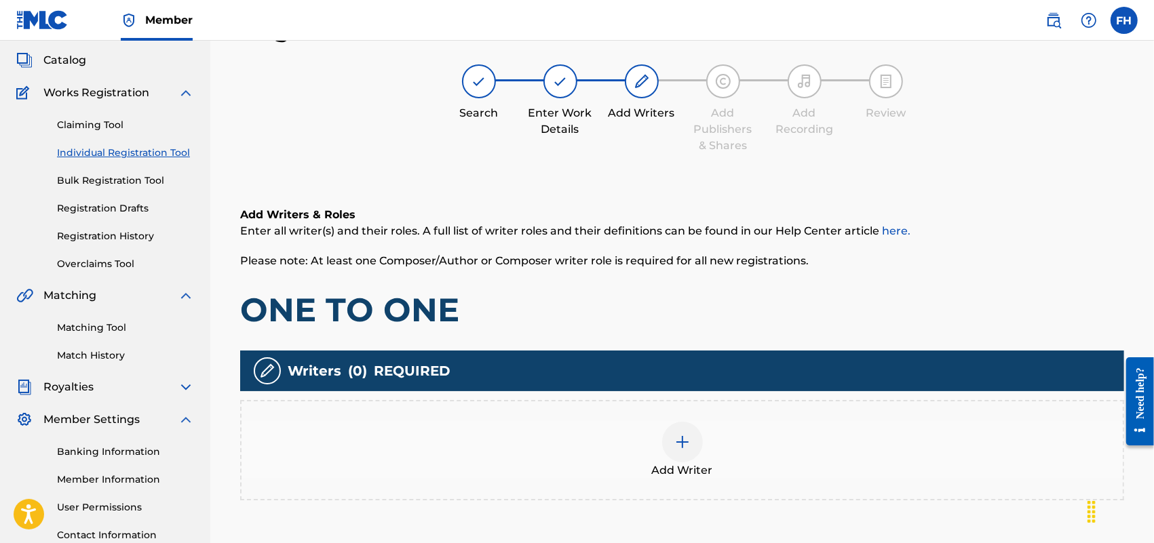
scroll to position [61, 0]
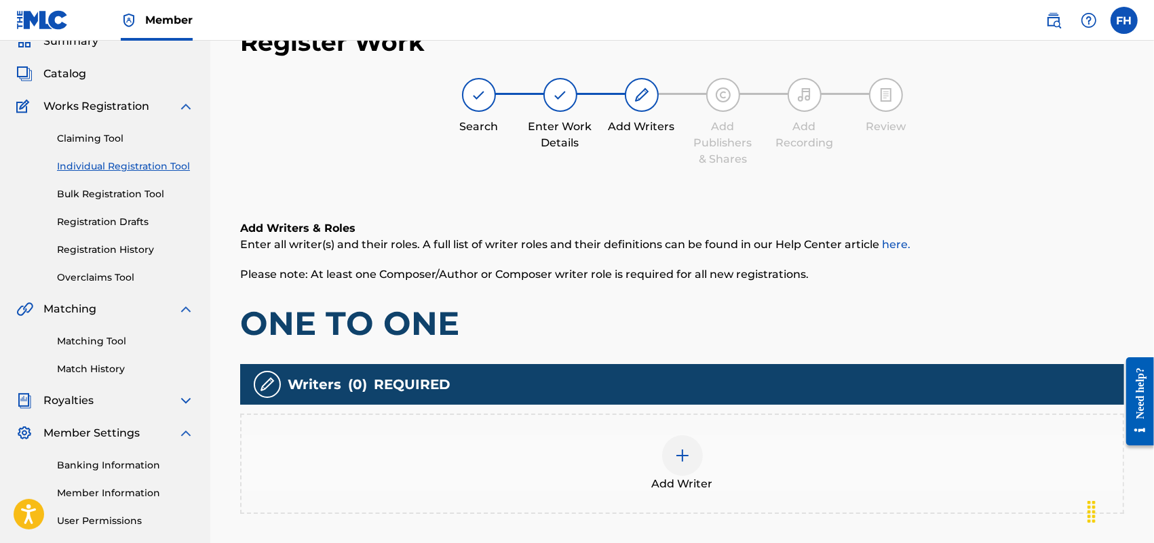
click at [686, 459] on img at bounding box center [682, 456] width 16 height 16
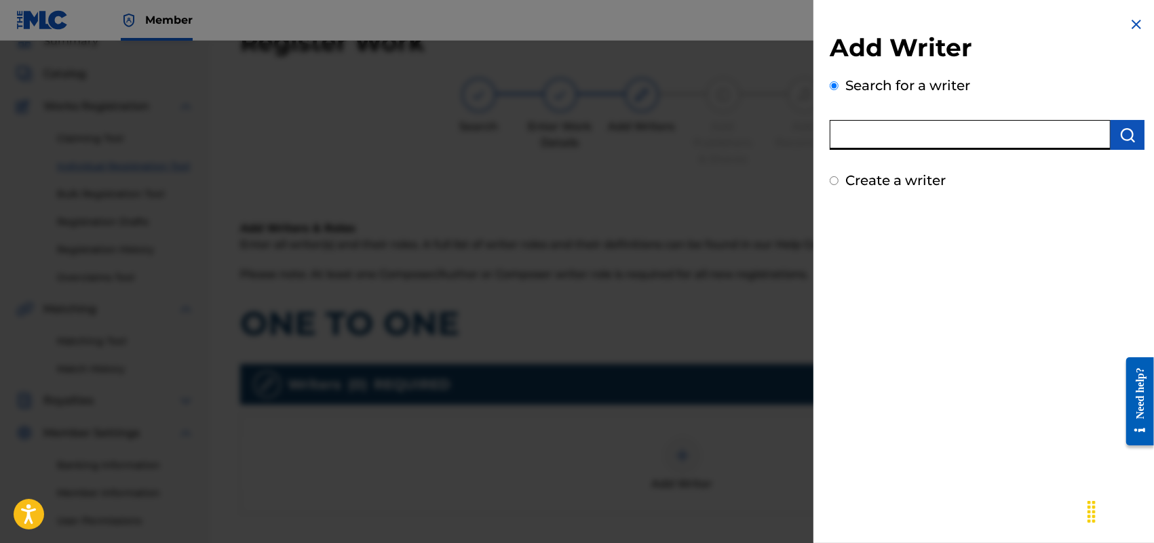
click at [969, 140] on input "text" at bounding box center [970, 135] width 281 height 30
type input "F [PERSON_NAME]"
click at [833, 178] on input "Create a writer" at bounding box center [834, 180] width 9 height 9
radio input "false"
radio input "true"
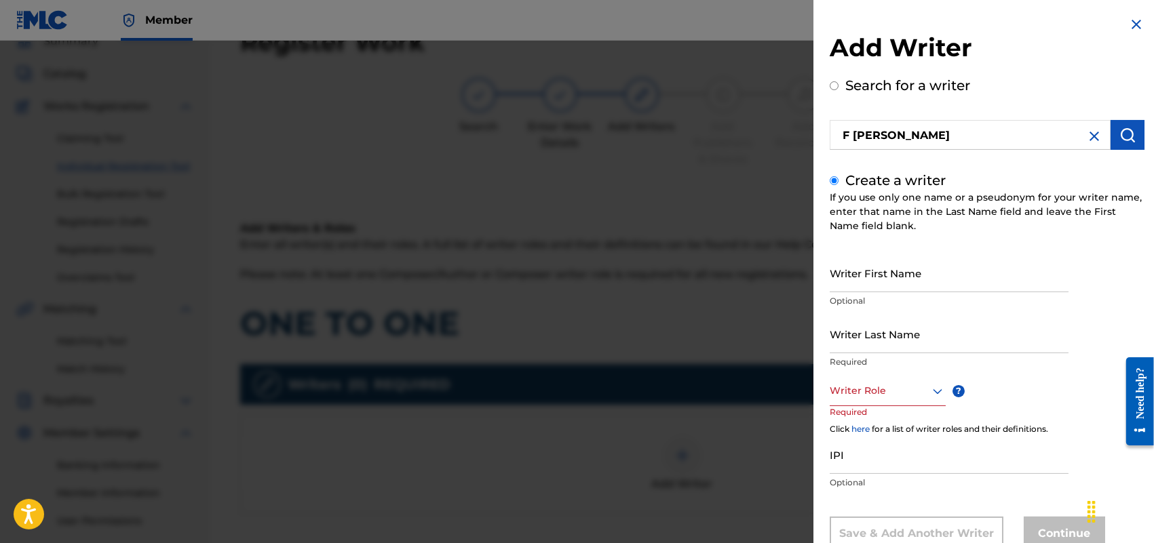
click at [889, 269] on input "Writer First Name" at bounding box center [949, 273] width 239 height 39
type input "[PERSON_NAME]"
click at [933, 344] on input "Writer Last Name" at bounding box center [949, 334] width 239 height 39
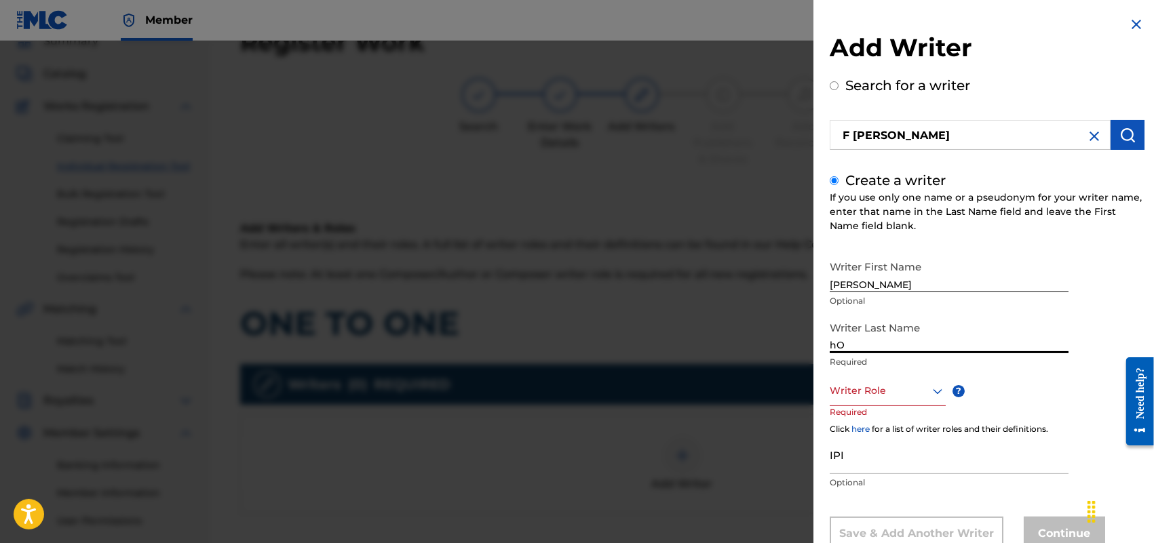
type input "h"
type input "HOLLAND"
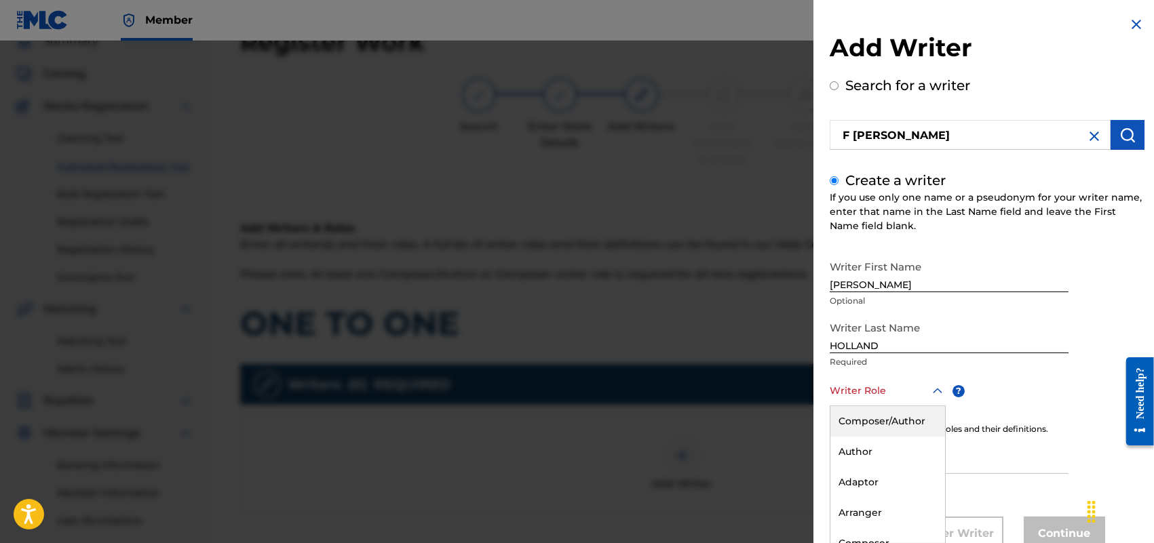
scroll to position [44, 0]
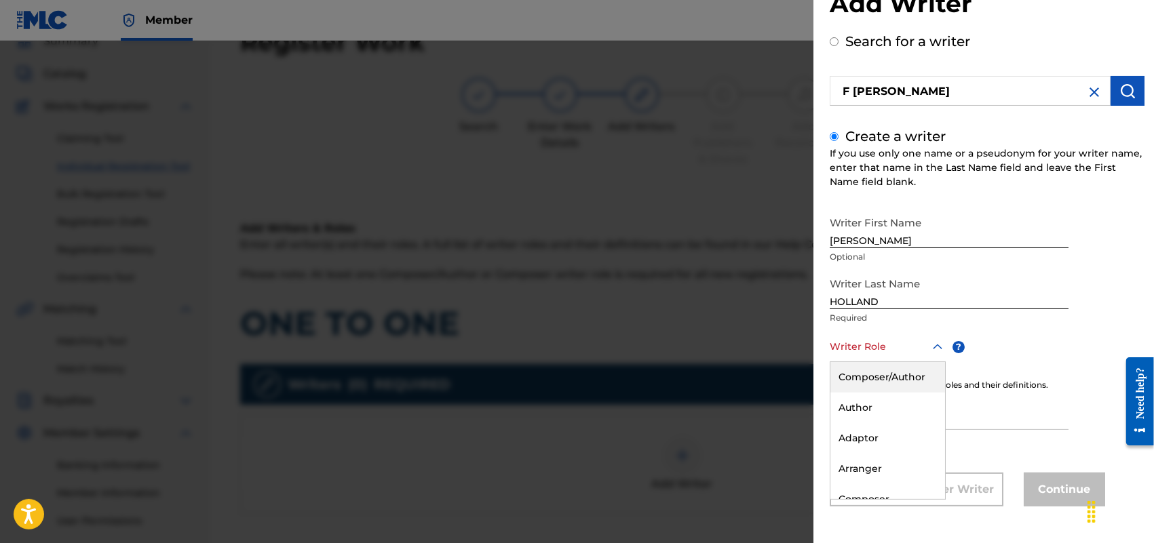
click at [937, 362] on div "8 results available. Use Up and Down to choose options, press Enter to select t…" at bounding box center [888, 347] width 116 height 31
click at [897, 380] on div "Composer/Author" at bounding box center [887, 377] width 115 height 31
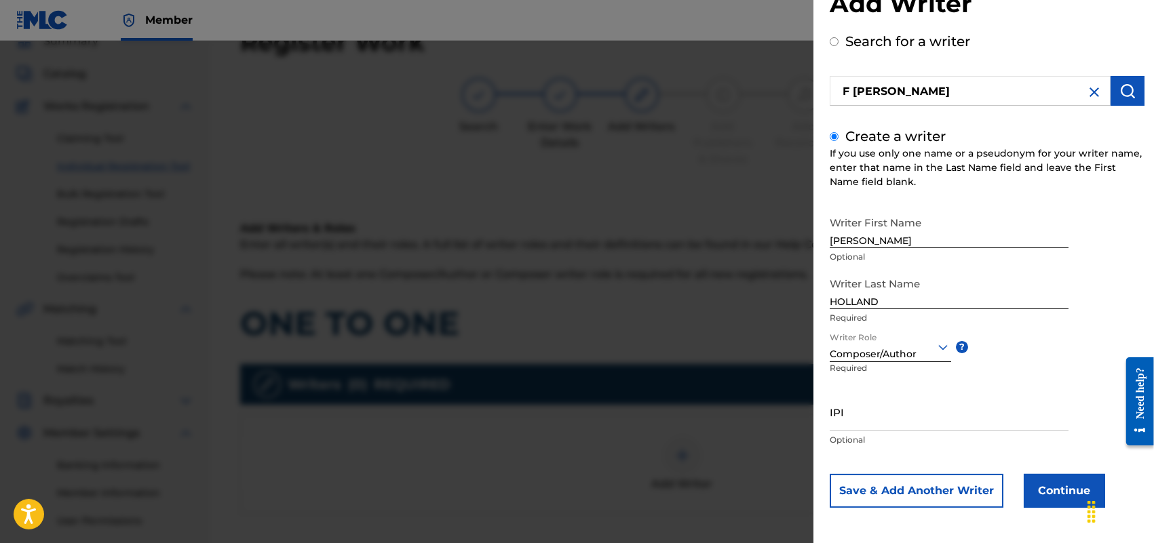
click at [870, 414] on input "IPI" at bounding box center [949, 412] width 239 height 39
paste input "713337465"
type input "713337465"
click at [1067, 492] on button "Continue" at bounding box center [1064, 491] width 81 height 34
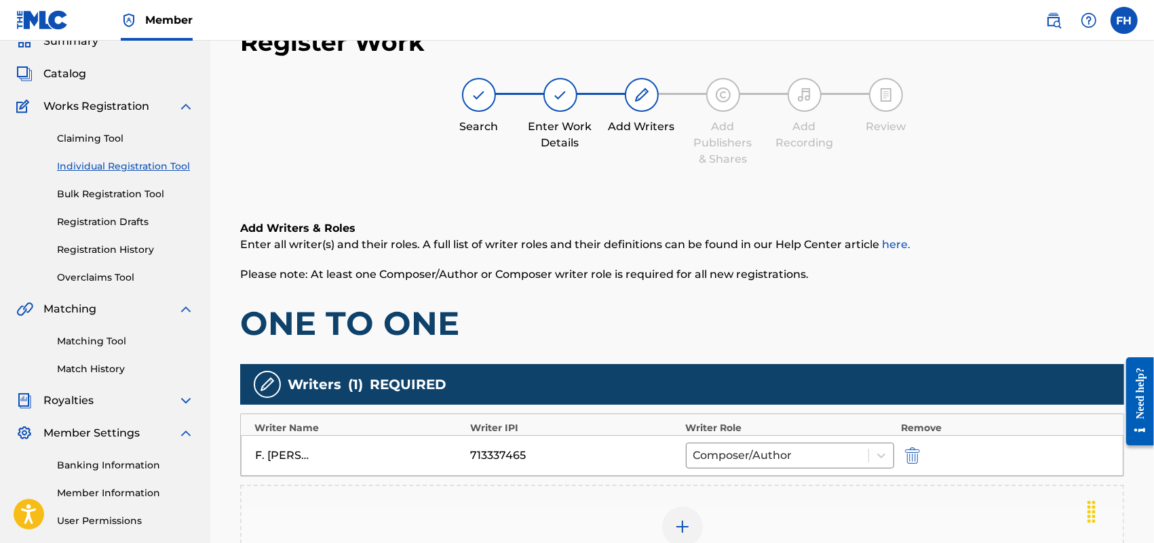
scroll to position [295, 0]
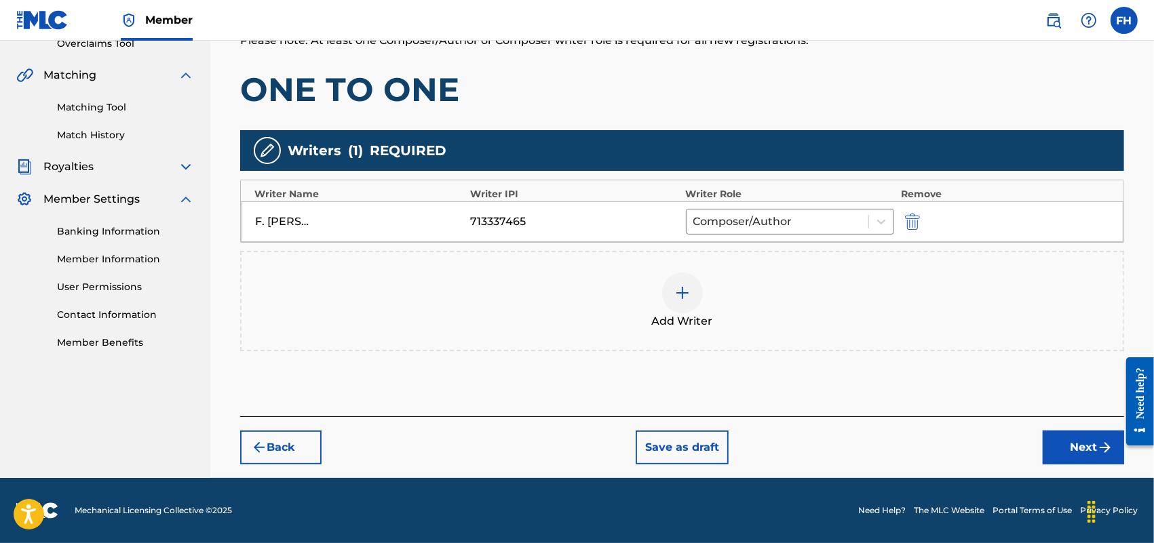
click at [686, 297] on img at bounding box center [682, 293] width 16 height 16
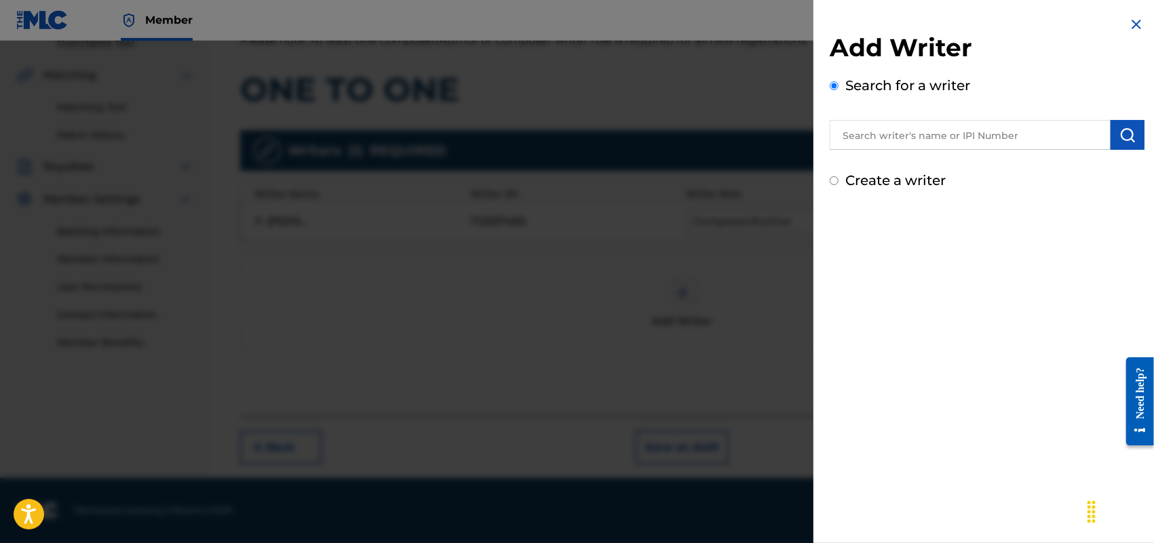
click at [1119, 132] on img "submit" at bounding box center [1127, 135] width 16 height 16
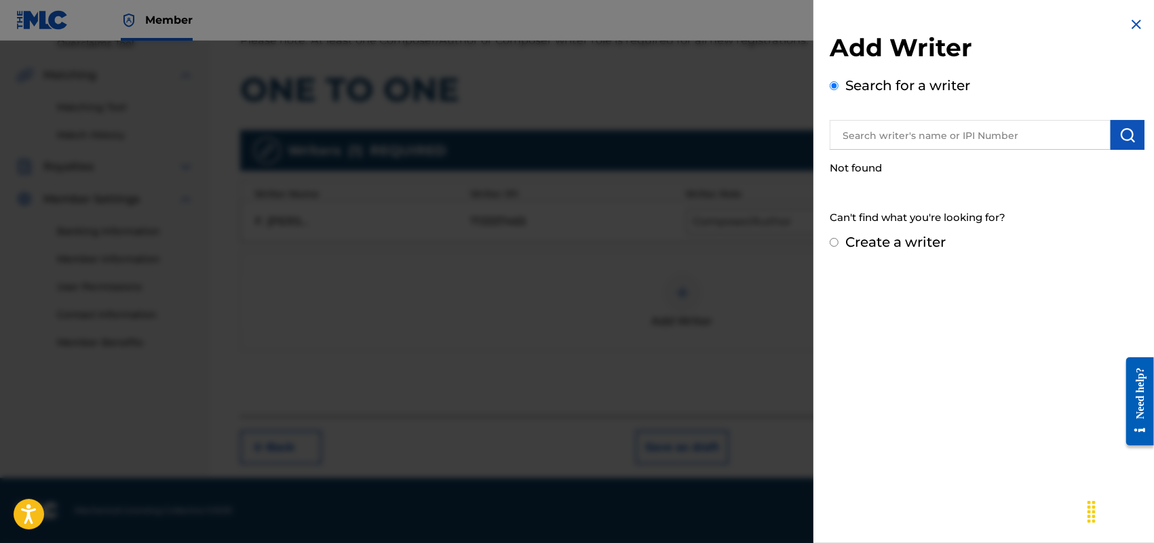
click at [940, 132] on input "text" at bounding box center [970, 135] width 281 height 30
type input "F [PERSON_NAME]"
click at [832, 241] on input "Create a writer" at bounding box center [834, 242] width 9 height 9
radio input "false"
radio input "true"
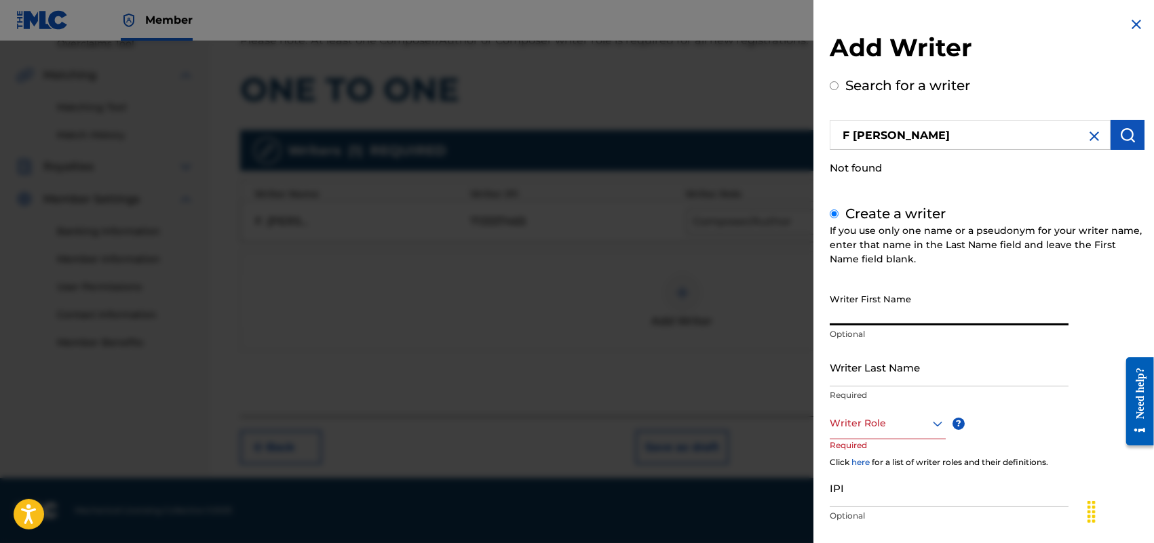
click at [853, 312] on input "Writer First Name" at bounding box center [949, 306] width 239 height 39
type input "[PERSON_NAME]"
type input "HOLLAND"
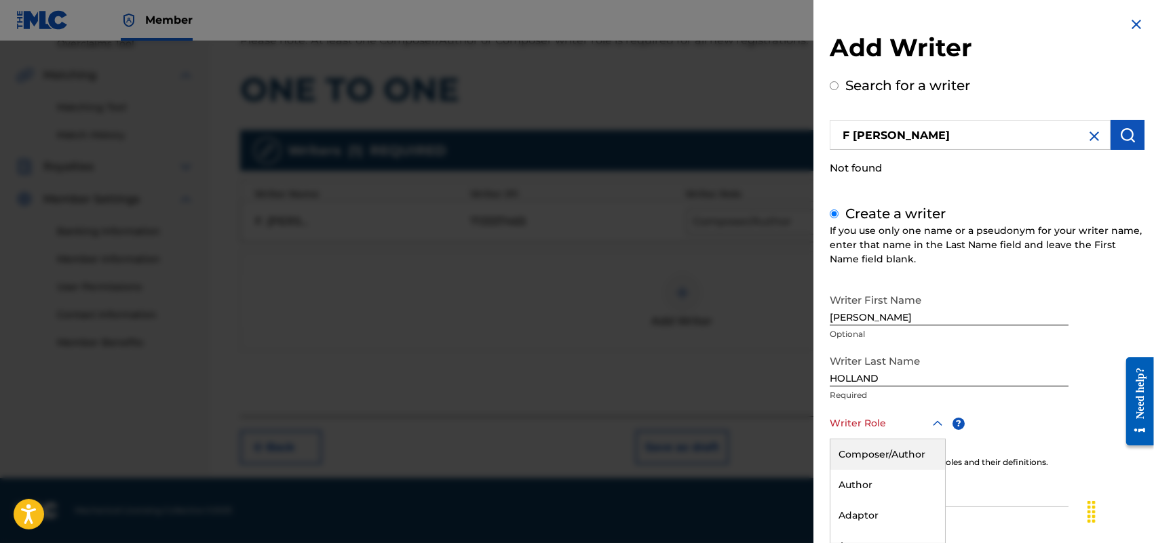
scroll to position [77, 0]
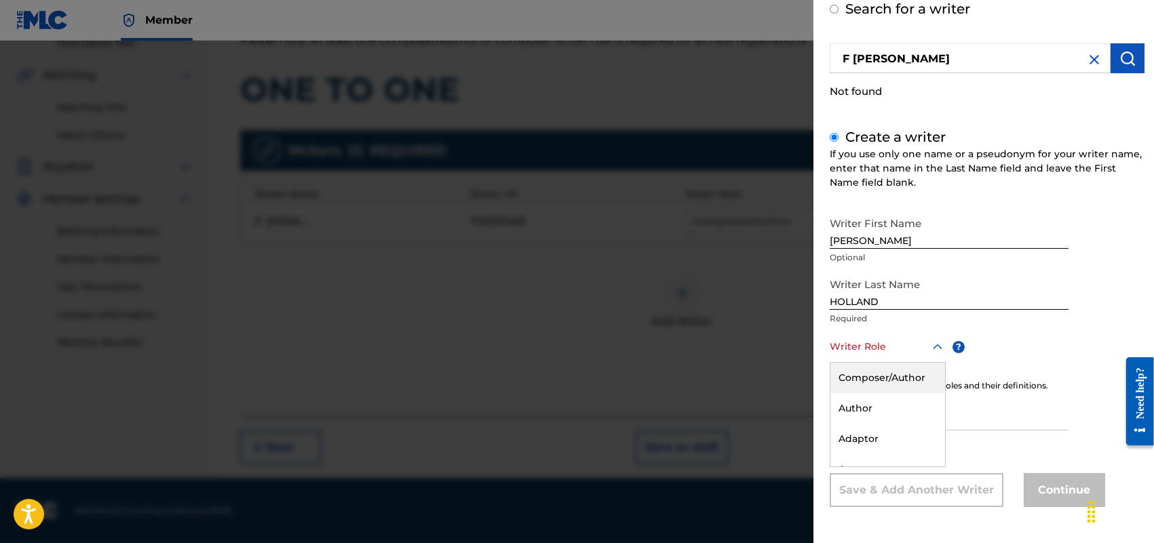
click at [933, 363] on div "8 results available. Use Up and Down to choose options, press Enter to select t…" at bounding box center [888, 347] width 116 height 31
click at [920, 384] on div "Composer/Author" at bounding box center [887, 378] width 115 height 31
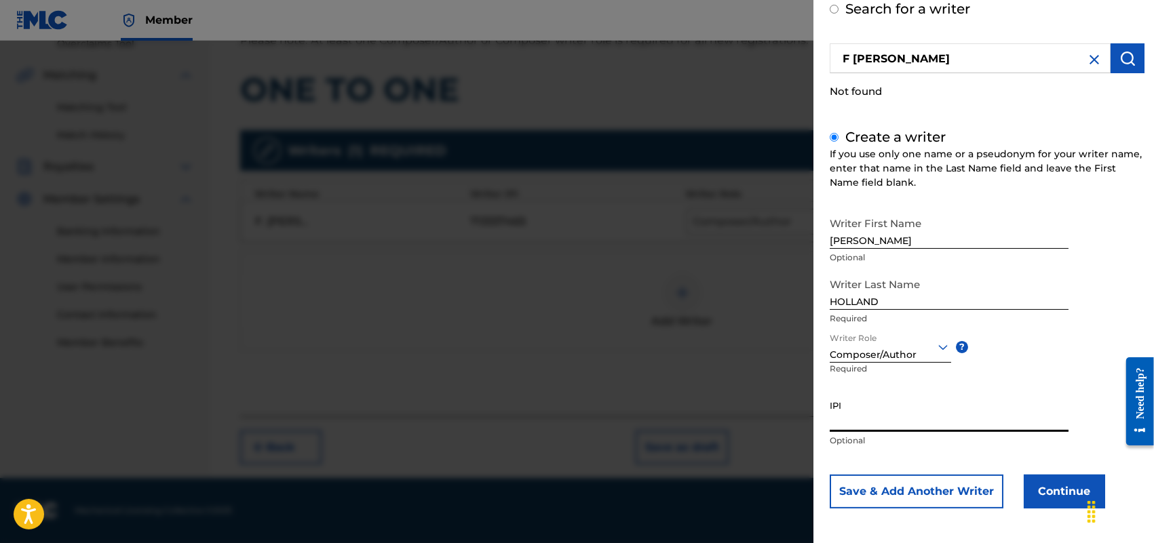
click at [855, 412] on input "IPI" at bounding box center [949, 412] width 239 height 39
paste input "713337465"
type input "713337465"
click at [1062, 479] on button "Continue" at bounding box center [1064, 492] width 81 height 34
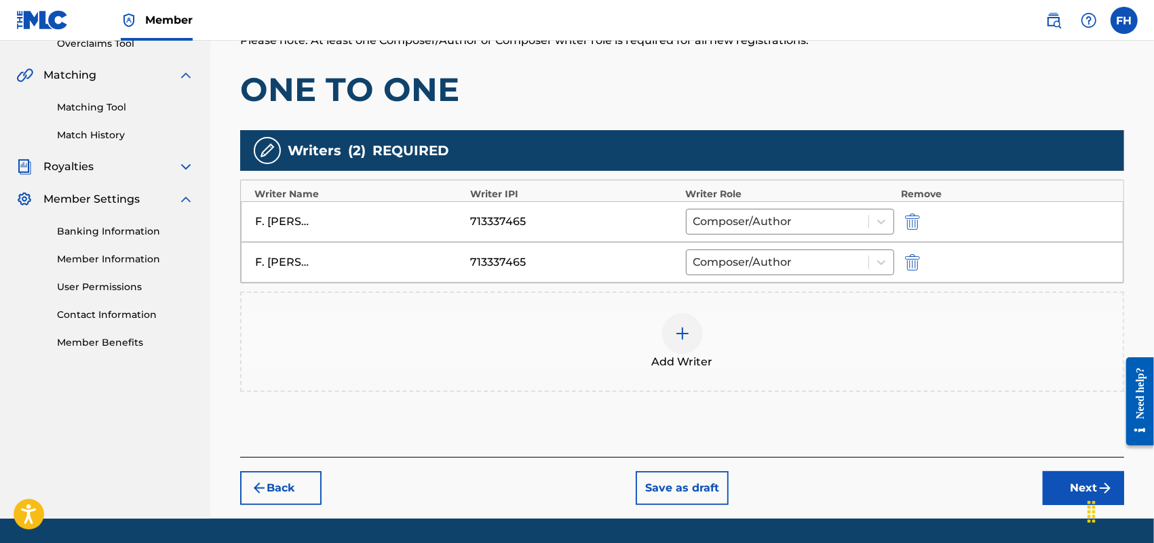
click at [911, 269] on img "submit" at bounding box center [912, 262] width 15 height 16
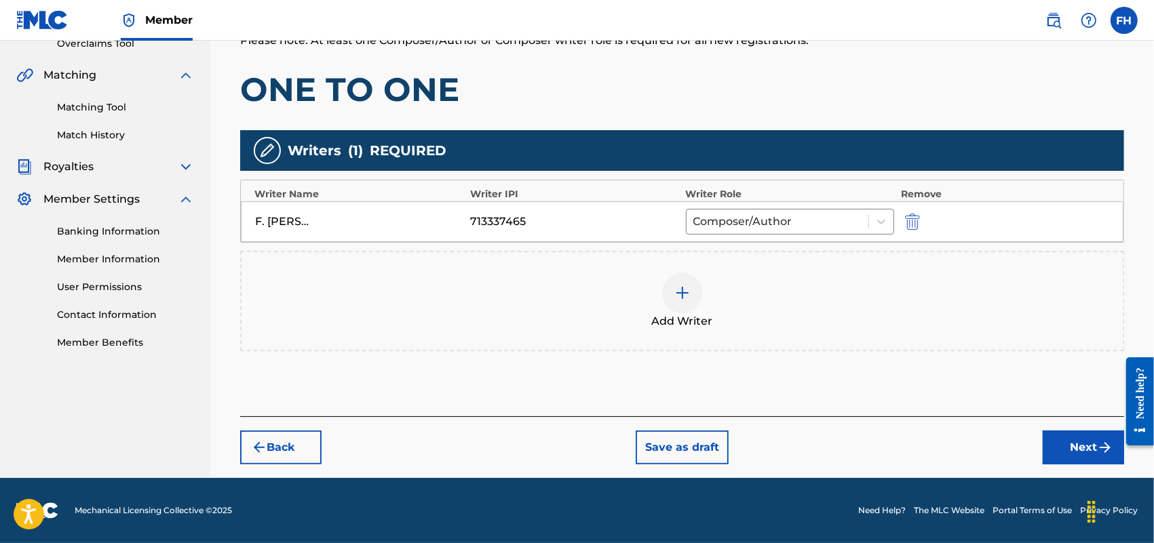
click at [1084, 441] on button "Next" at bounding box center [1083, 448] width 81 height 34
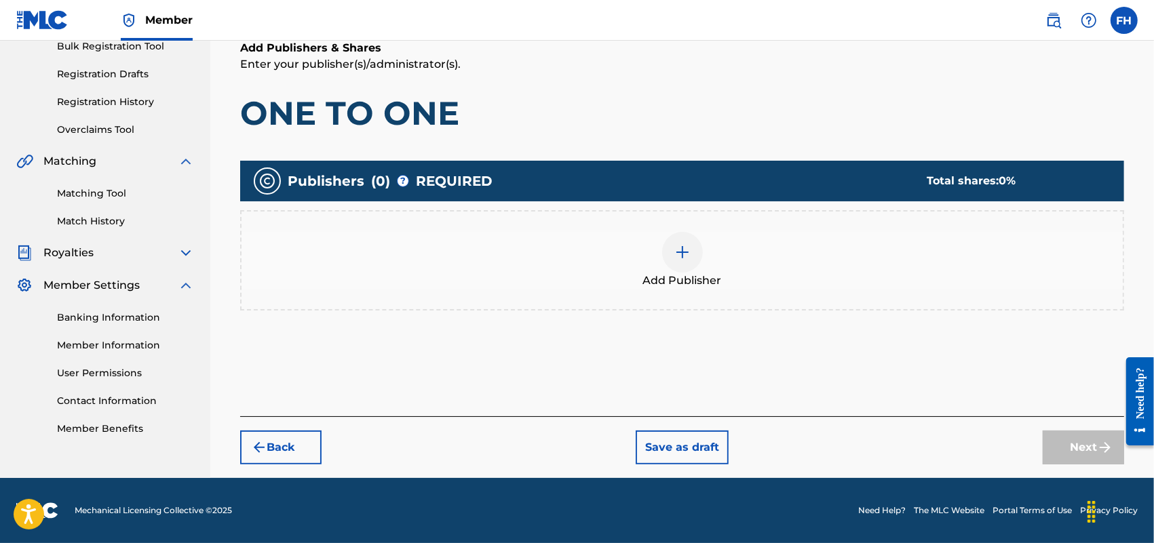
scroll to position [61, 0]
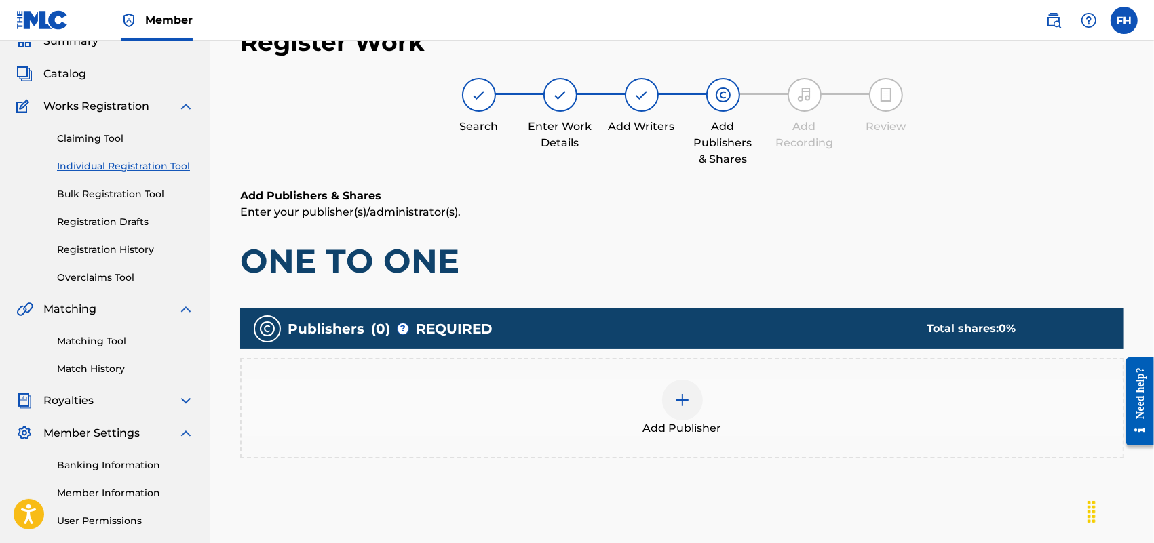
click at [682, 406] on img at bounding box center [682, 400] width 16 height 16
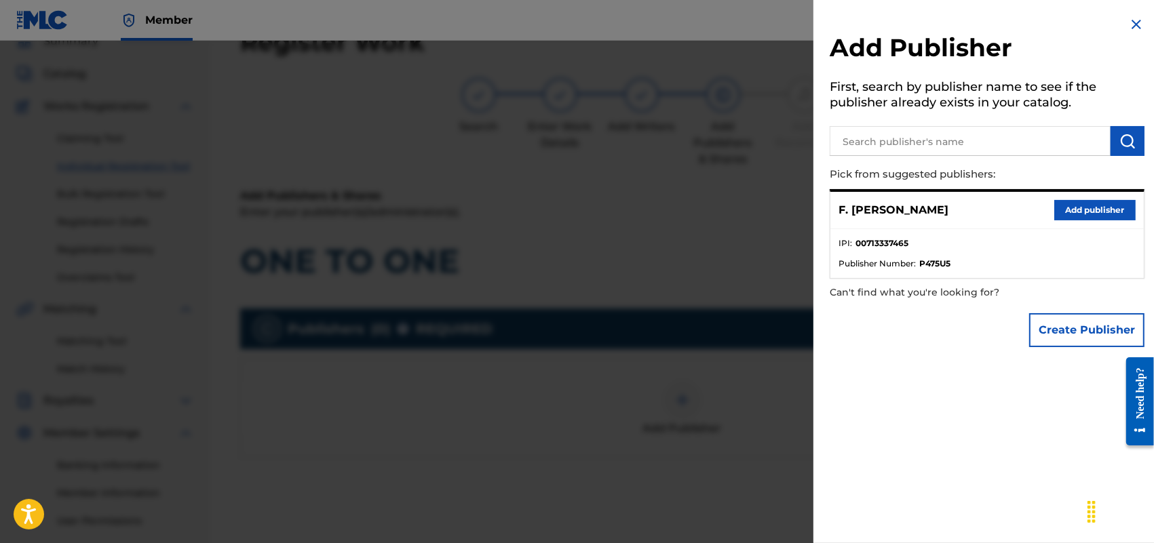
click at [1095, 206] on button "Add publisher" at bounding box center [1094, 210] width 81 height 20
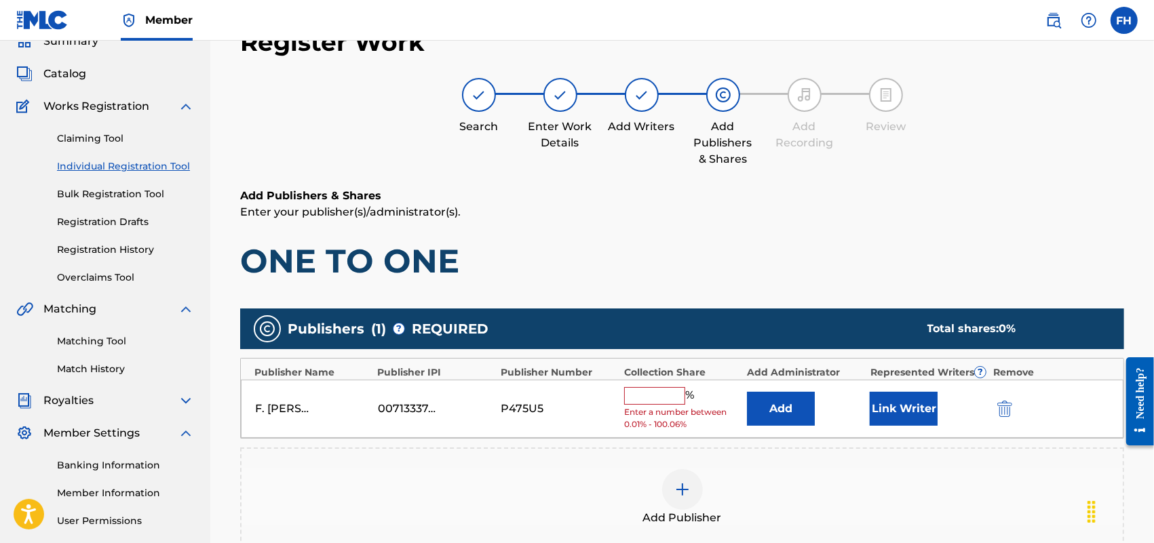
click at [642, 394] on input "text" at bounding box center [654, 396] width 61 height 18
type input "100"
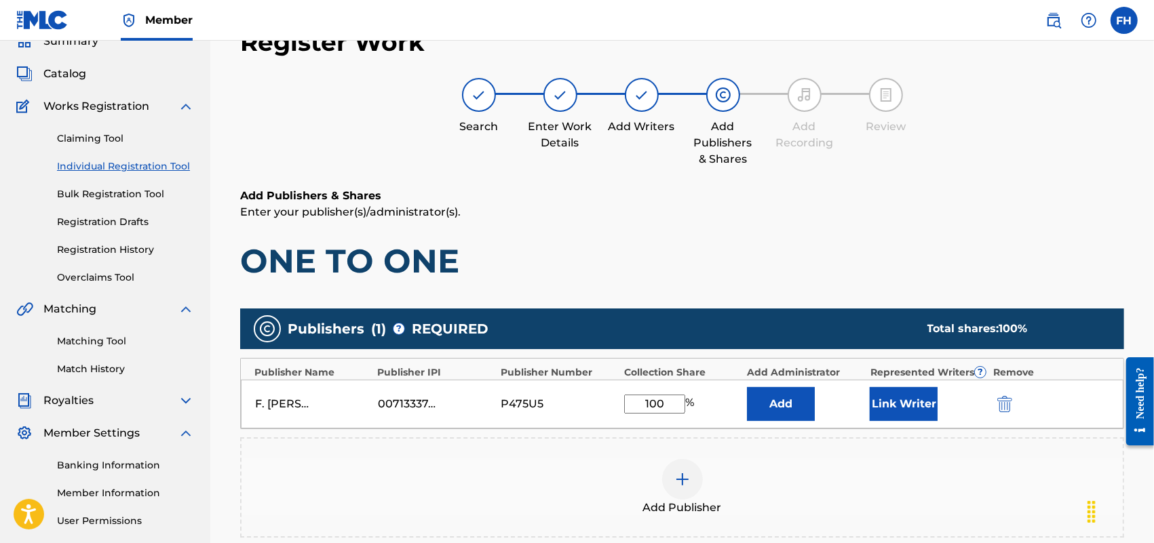
click at [907, 402] on button "Link Writer" at bounding box center [904, 404] width 68 height 34
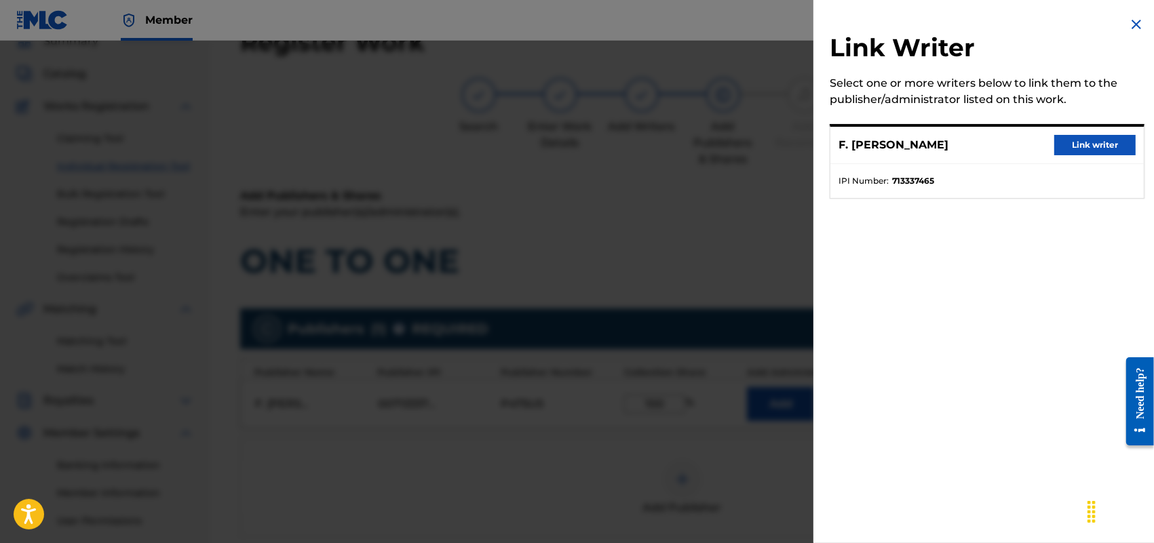
click at [1091, 144] on button "Link writer" at bounding box center [1094, 145] width 81 height 20
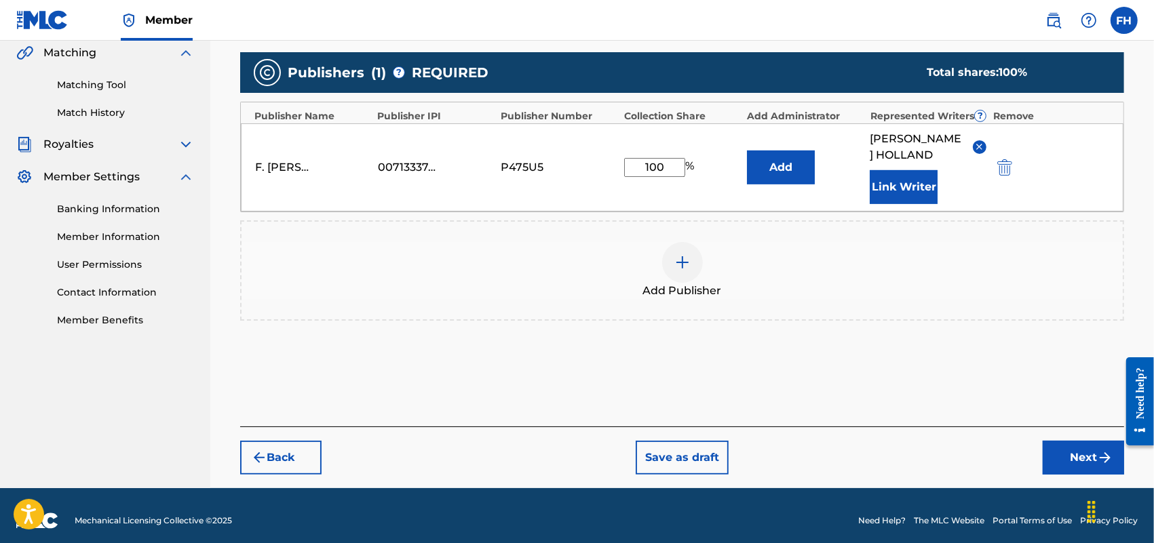
scroll to position [327, 0]
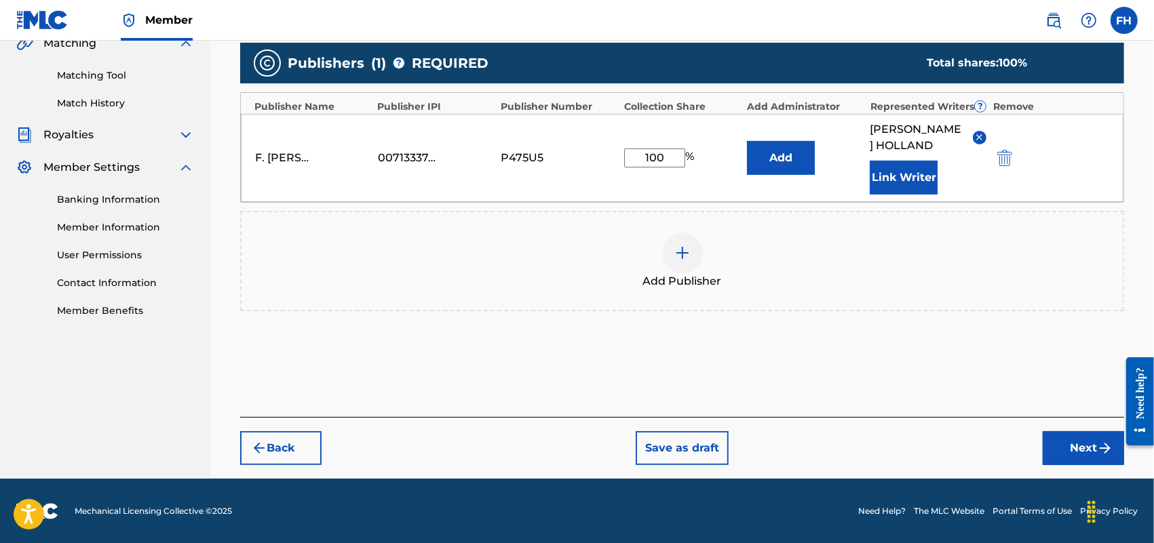
click at [1092, 452] on button "Next" at bounding box center [1083, 448] width 81 height 34
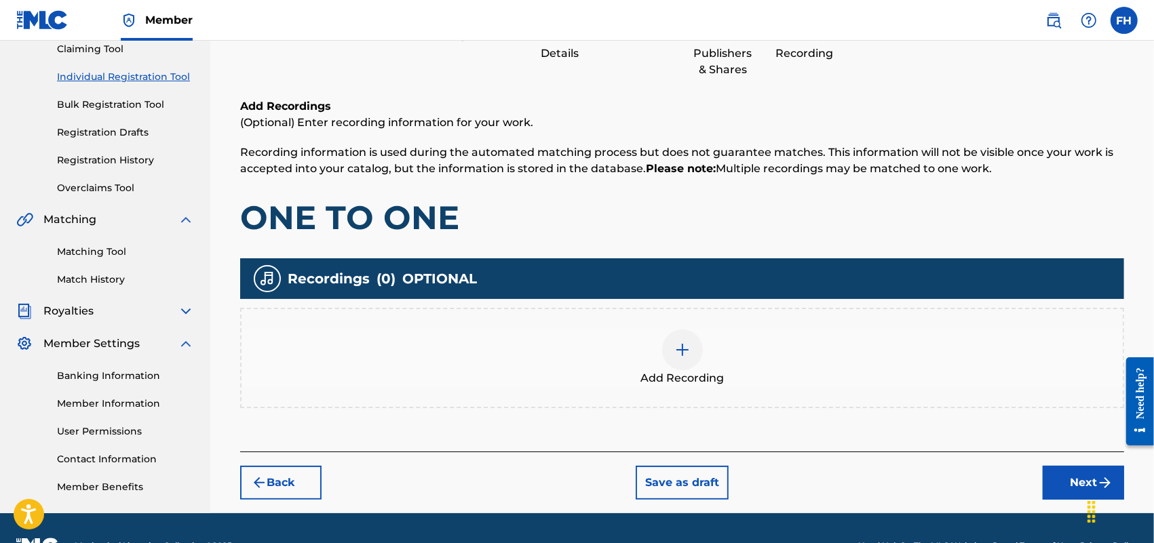
scroll to position [184, 0]
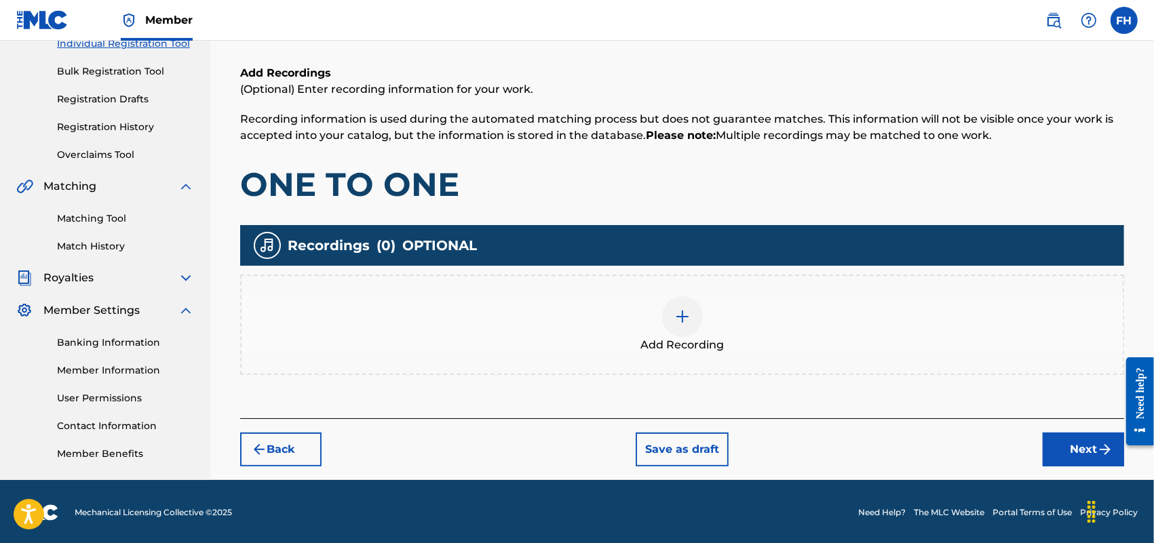
click at [1080, 446] on button "Next" at bounding box center [1083, 450] width 81 height 34
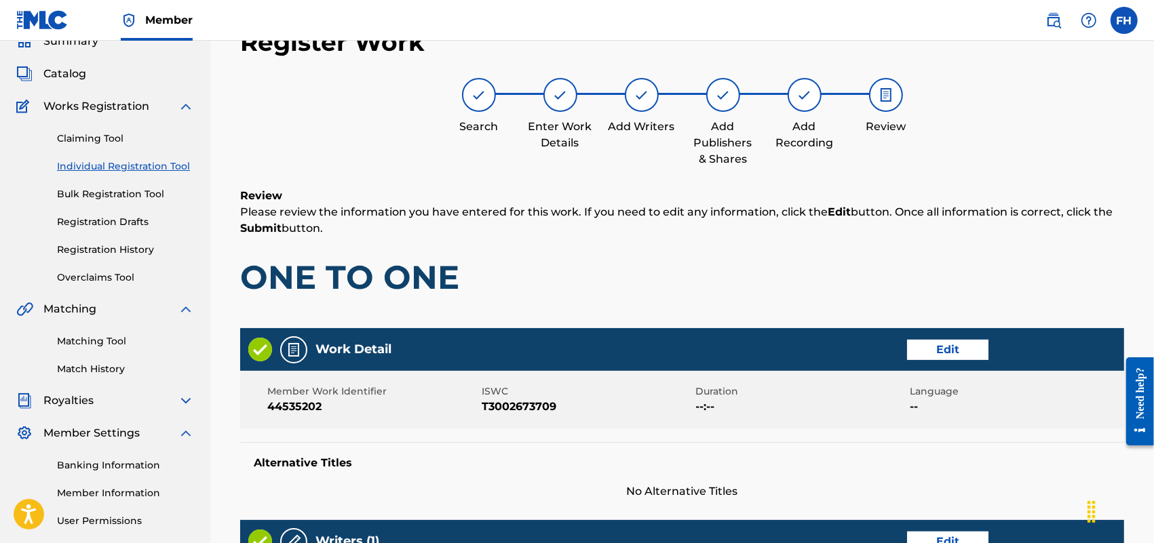
scroll to position [537, 0]
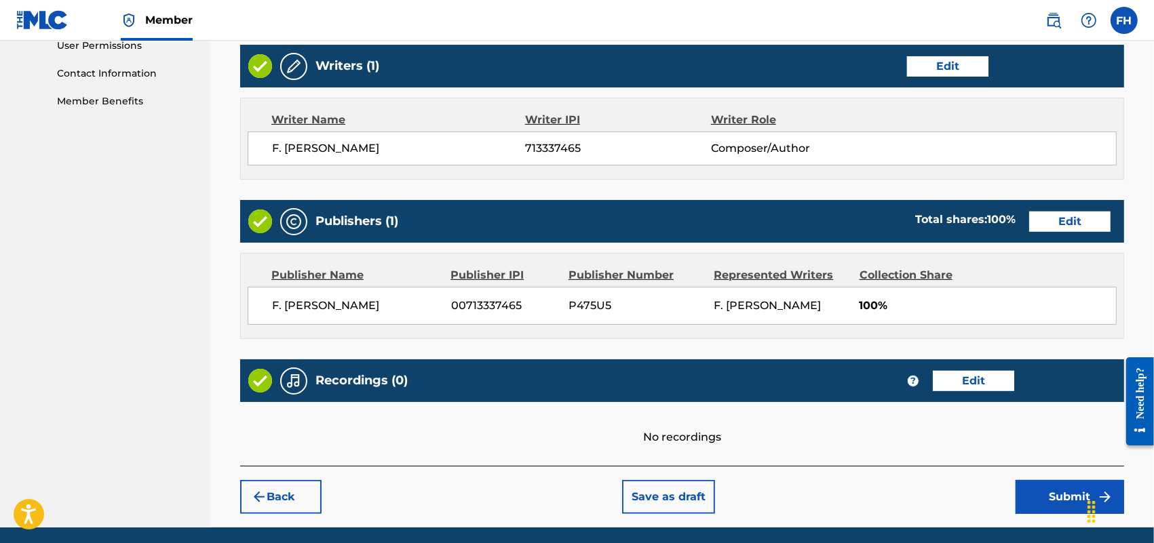
click at [1056, 499] on button "Submit" at bounding box center [1069, 497] width 109 height 34
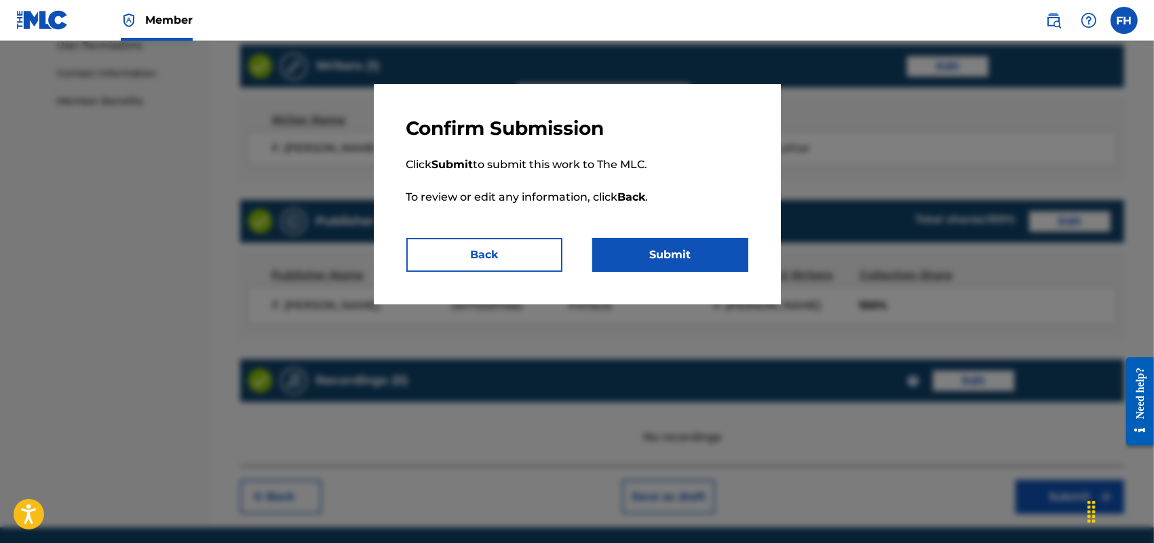
click at [693, 249] on button "Submit" at bounding box center [670, 255] width 156 height 34
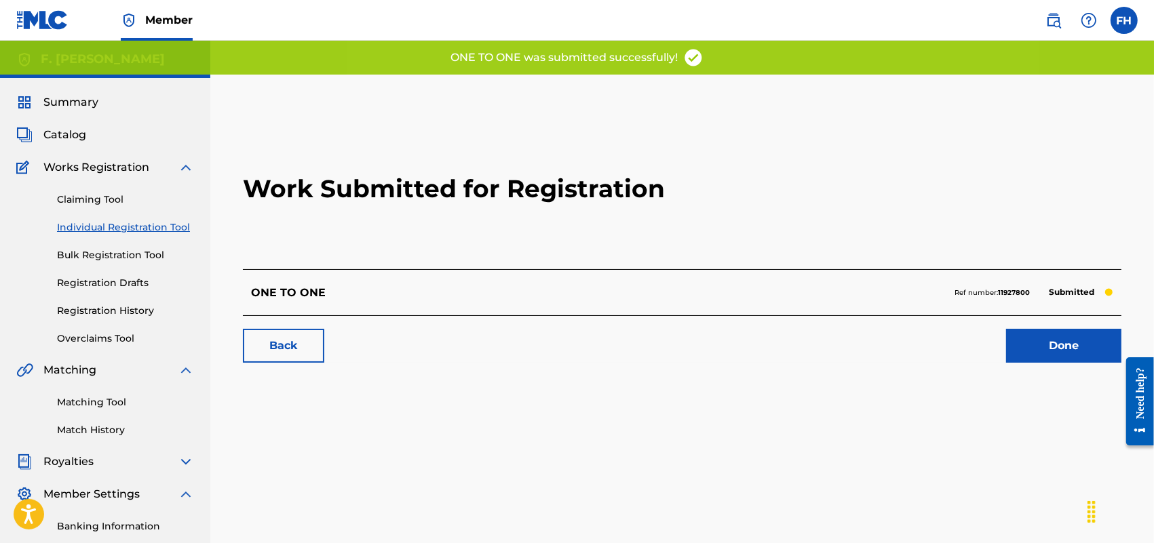
click at [1045, 350] on link "Done" at bounding box center [1063, 346] width 115 height 34
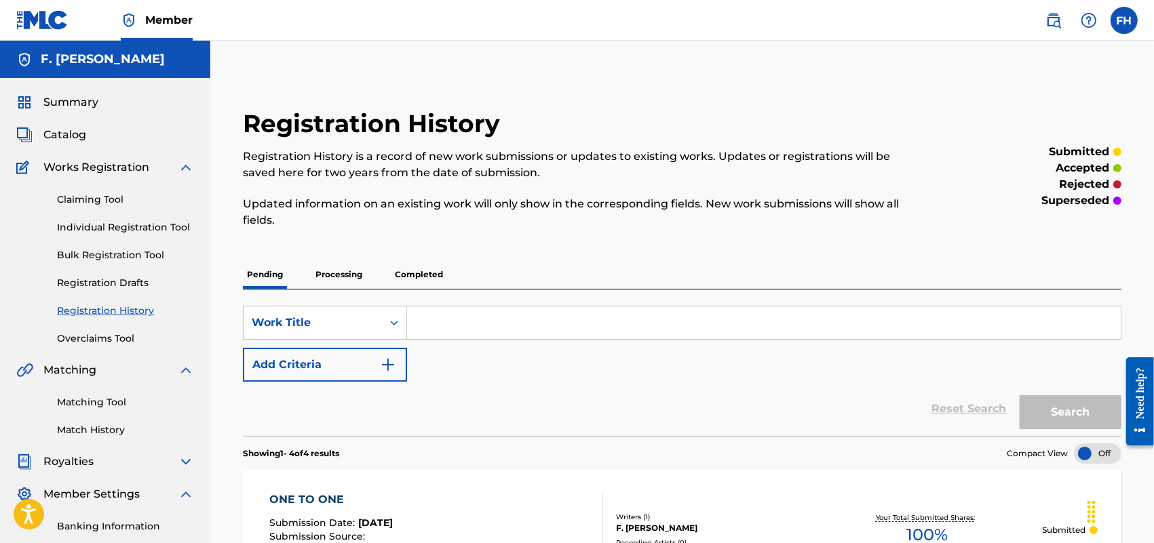
click at [126, 231] on link "Individual Registration Tool" at bounding box center [125, 227] width 137 height 14
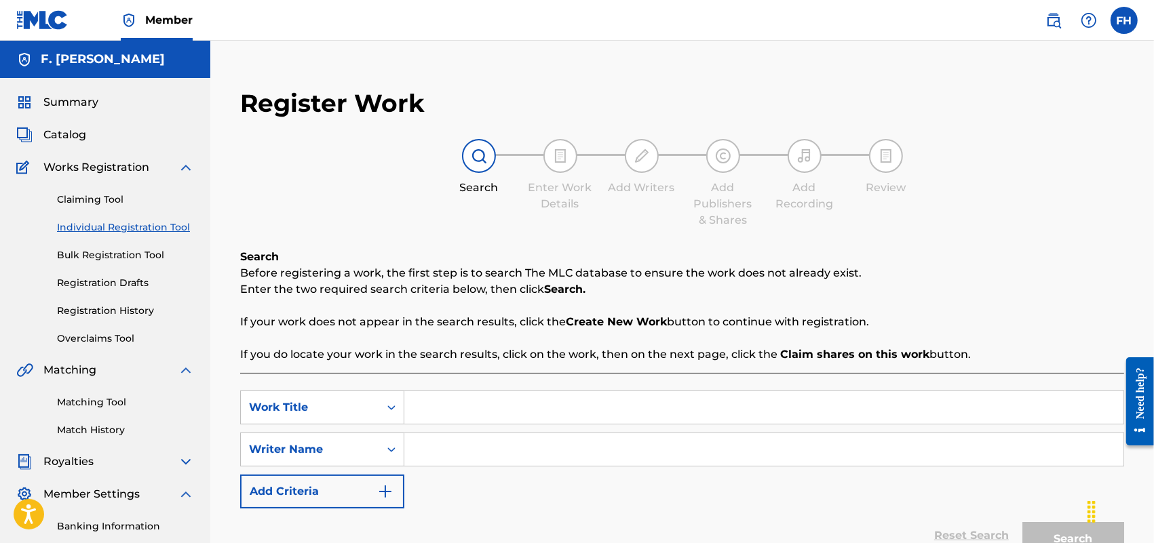
click at [429, 407] on input "Search Form" at bounding box center [763, 407] width 719 height 33
type input "PASSAGE"
click at [442, 465] on input "Search Form" at bounding box center [763, 449] width 719 height 33
type input "F. [PERSON_NAME]"
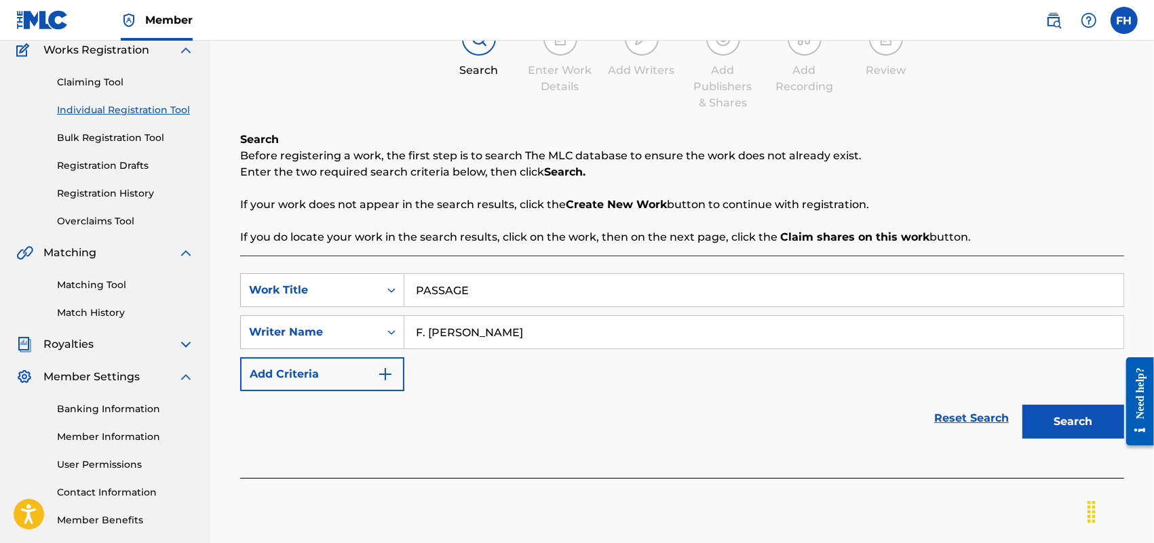
scroll to position [183, 0]
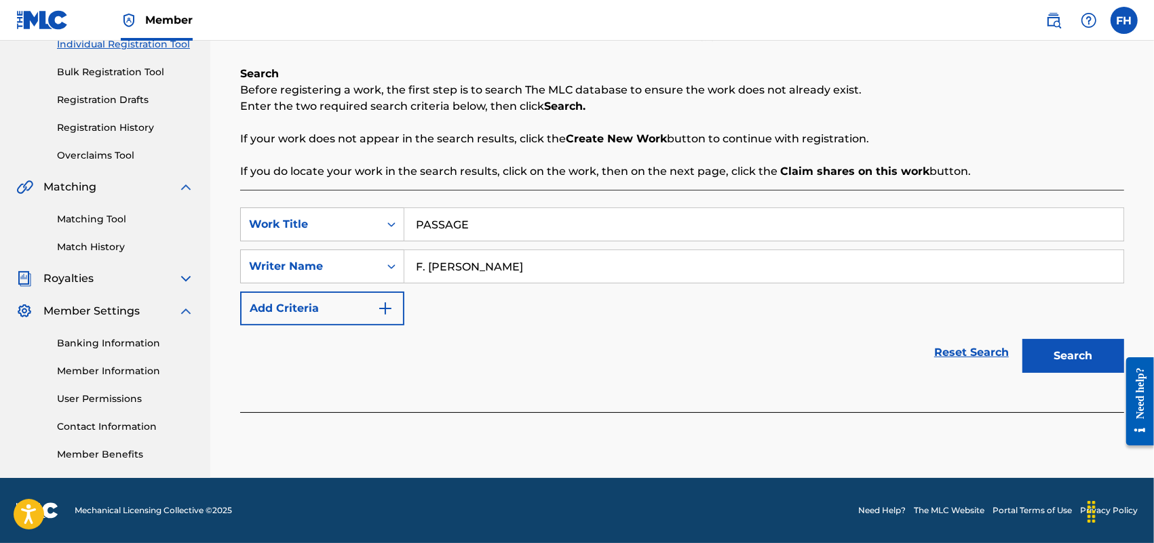
click at [1082, 347] on button "Search" at bounding box center [1073, 356] width 102 height 34
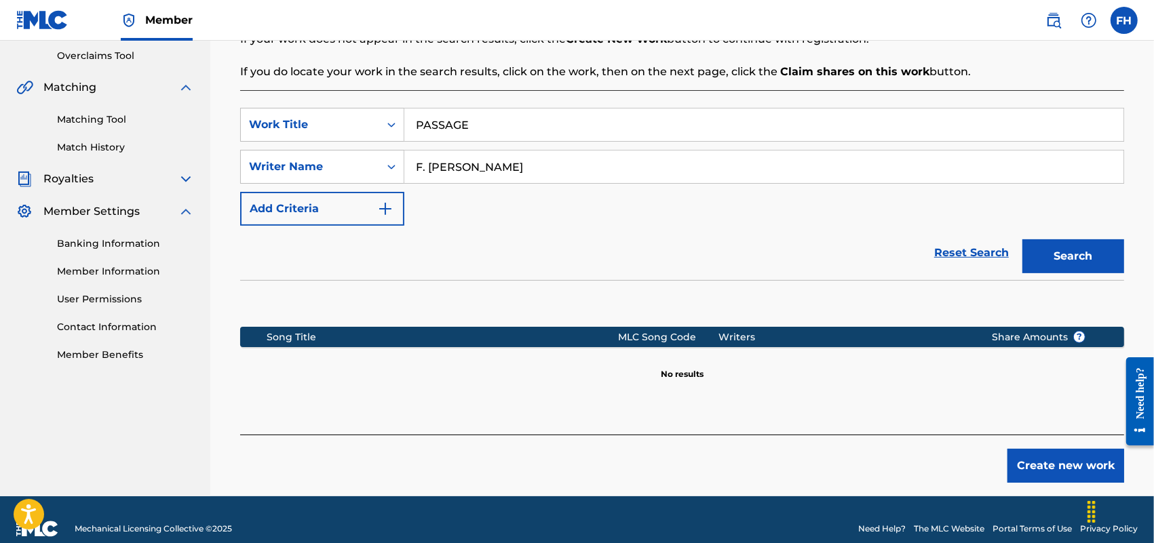
scroll to position [300, 0]
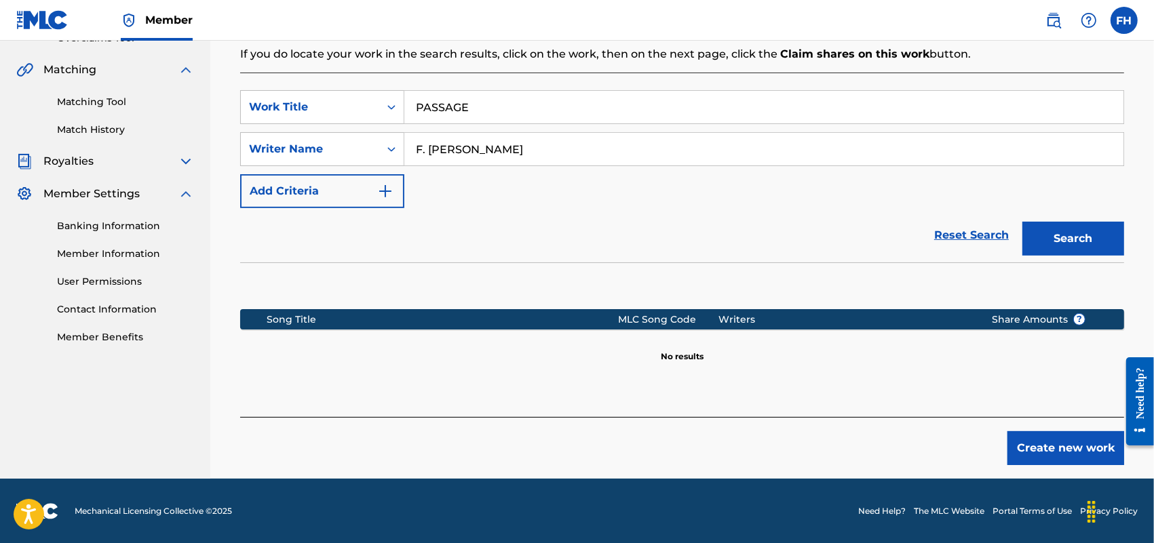
click at [1086, 452] on button "Create new work" at bounding box center [1065, 448] width 117 height 34
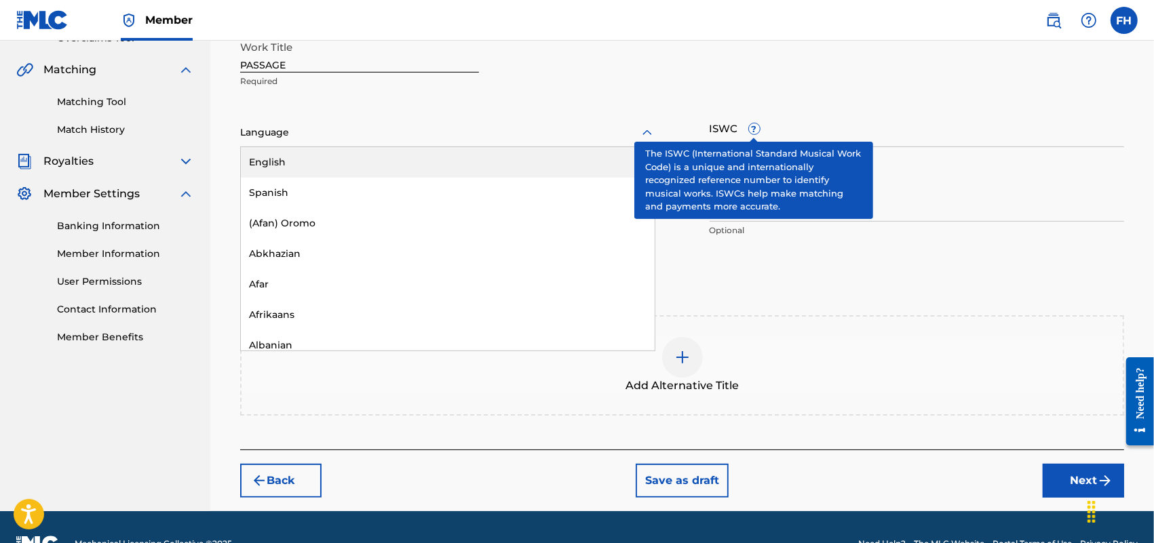
click at [646, 132] on icon at bounding box center [647, 133] width 16 height 16
click at [438, 155] on div "English" at bounding box center [448, 162] width 414 height 31
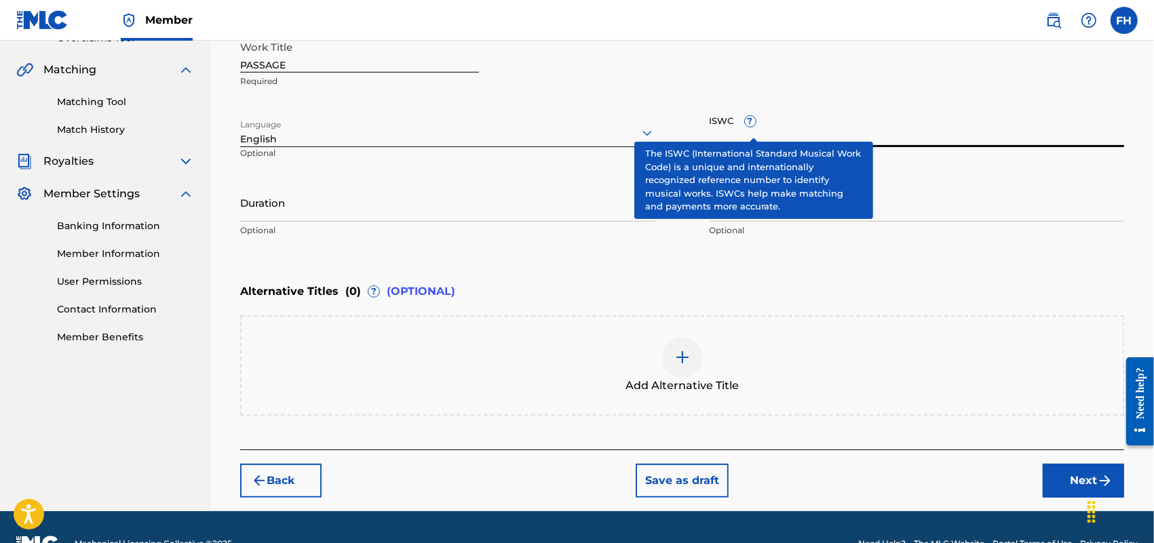
click at [901, 119] on input "ISWC ?" at bounding box center [917, 128] width 415 height 39
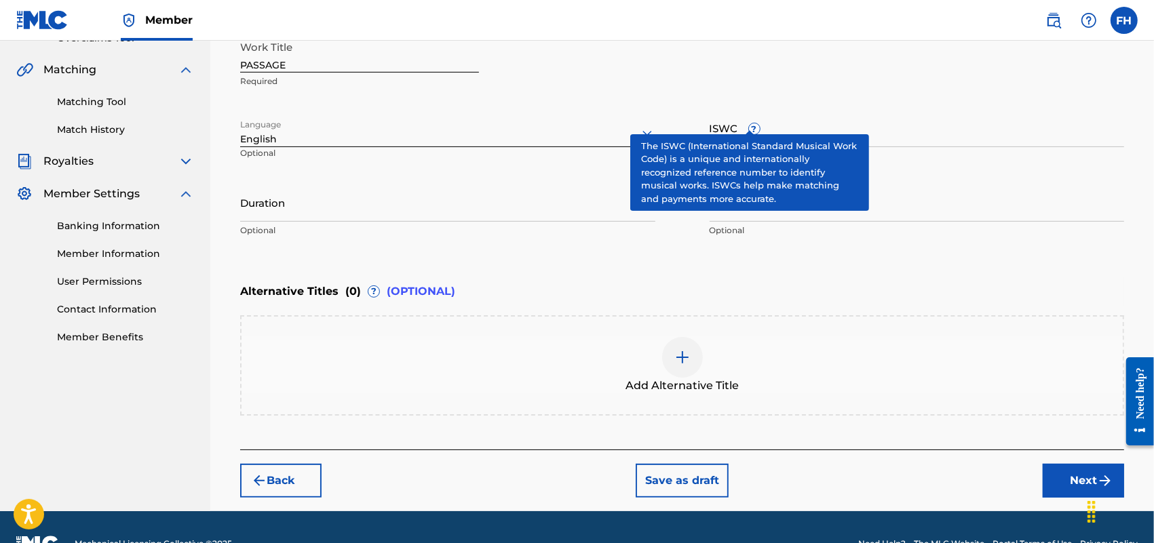
click at [982, 100] on div "Work Title PASSAGE Required Language English Optional ISWC ? Optional Duration …" at bounding box center [682, 139] width 884 height 210
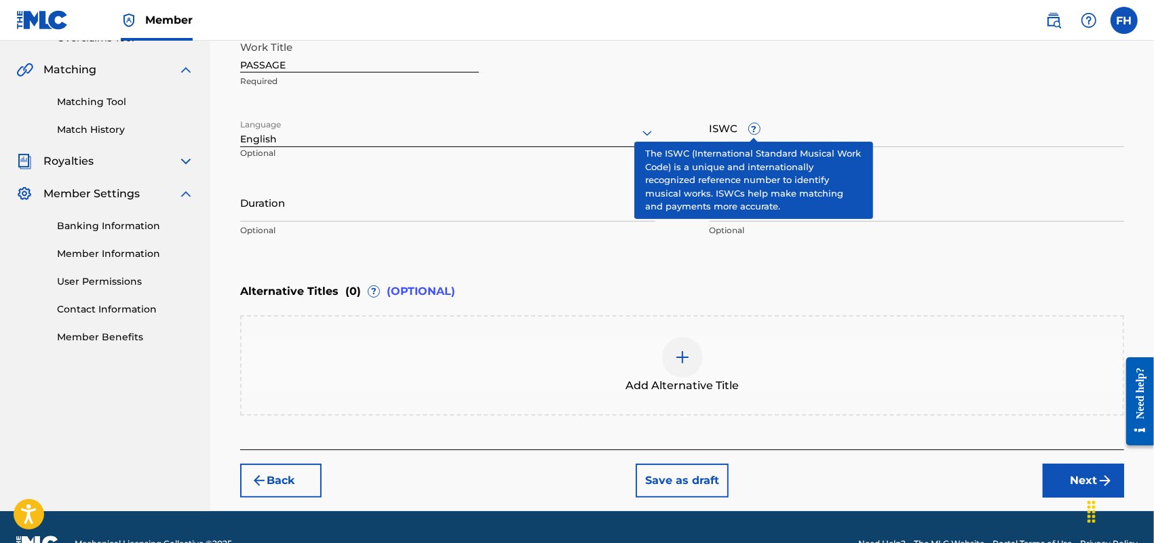
click at [1038, 368] on div "Add Alternative Title" at bounding box center [681, 365] width 881 height 57
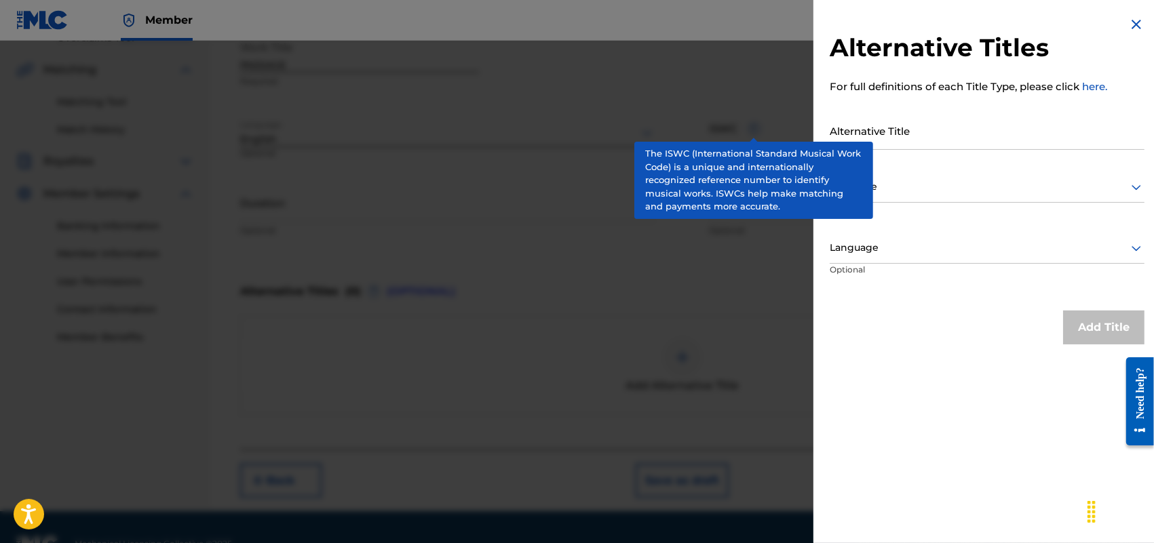
drag, startPoint x: 400, startPoint y: 52, endPoint x: 771, endPoint y: 134, distance: 379.5
click at [771, 134] on div at bounding box center [577, 312] width 1154 height 543
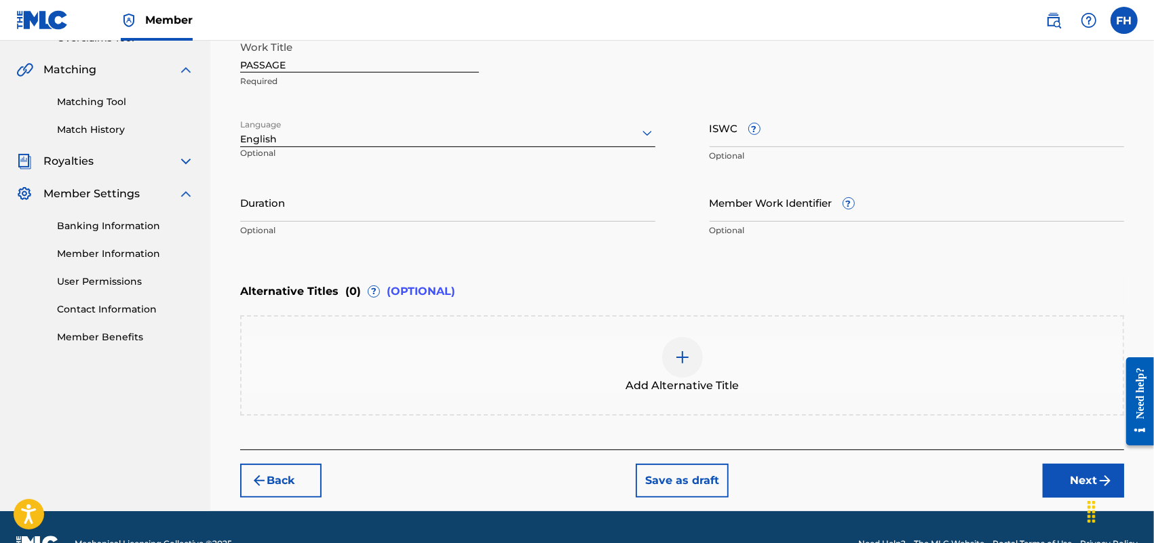
click at [724, 214] on input "Member Work Identifier ?" at bounding box center [917, 202] width 415 height 39
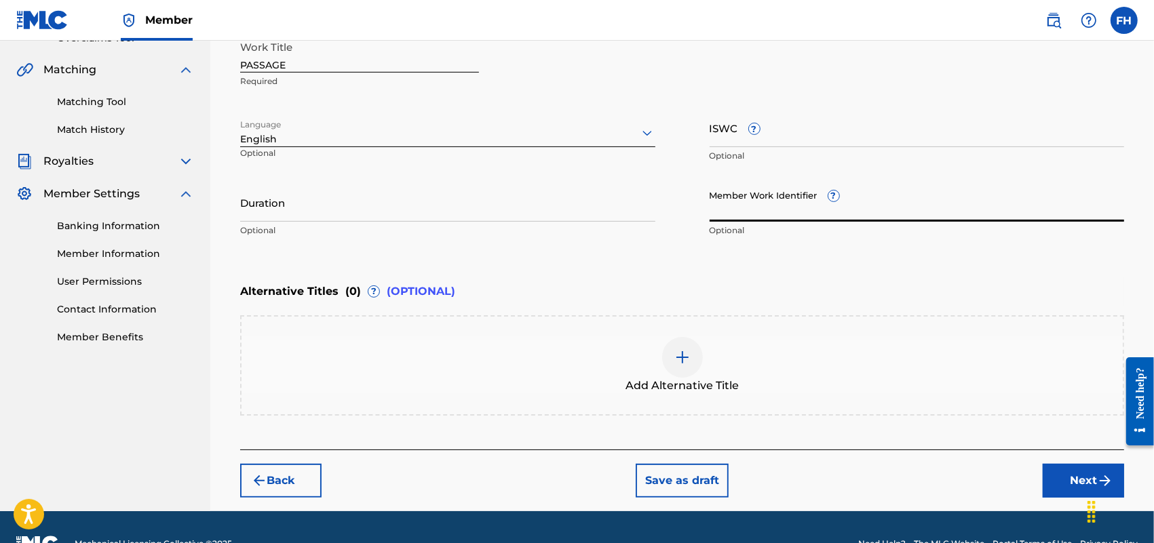
paste input "15970600"
type input "15970600"
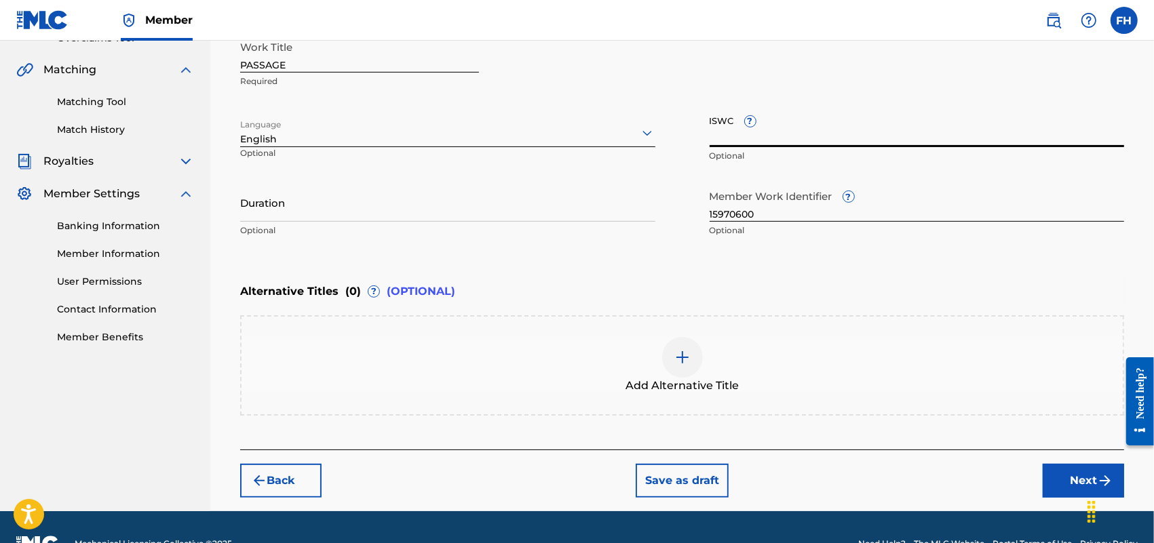
click at [733, 129] on input "ISWC ?" at bounding box center [917, 128] width 415 height 39
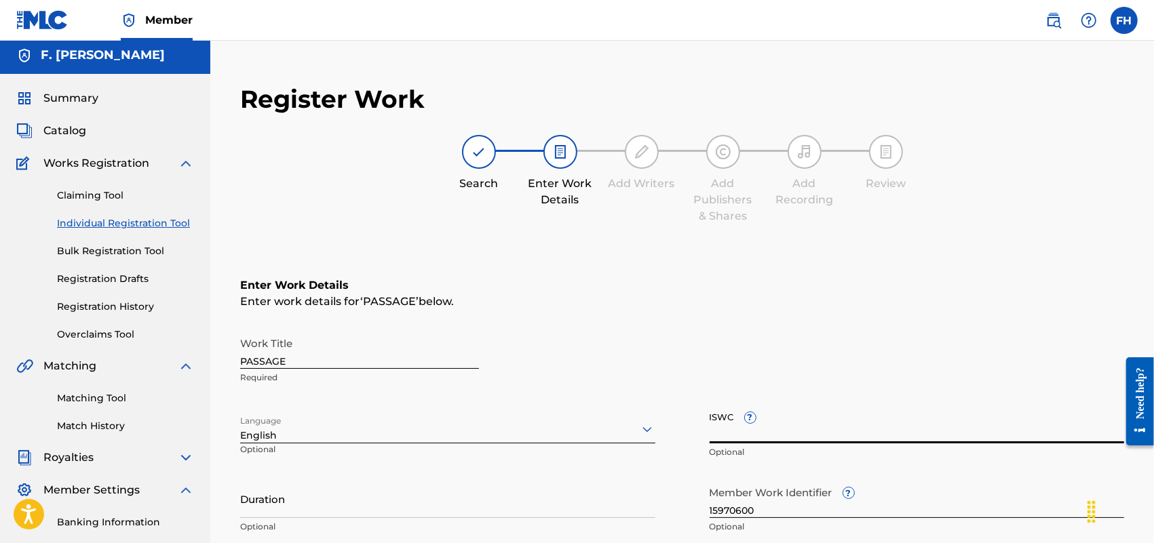
scroll to position [0, 0]
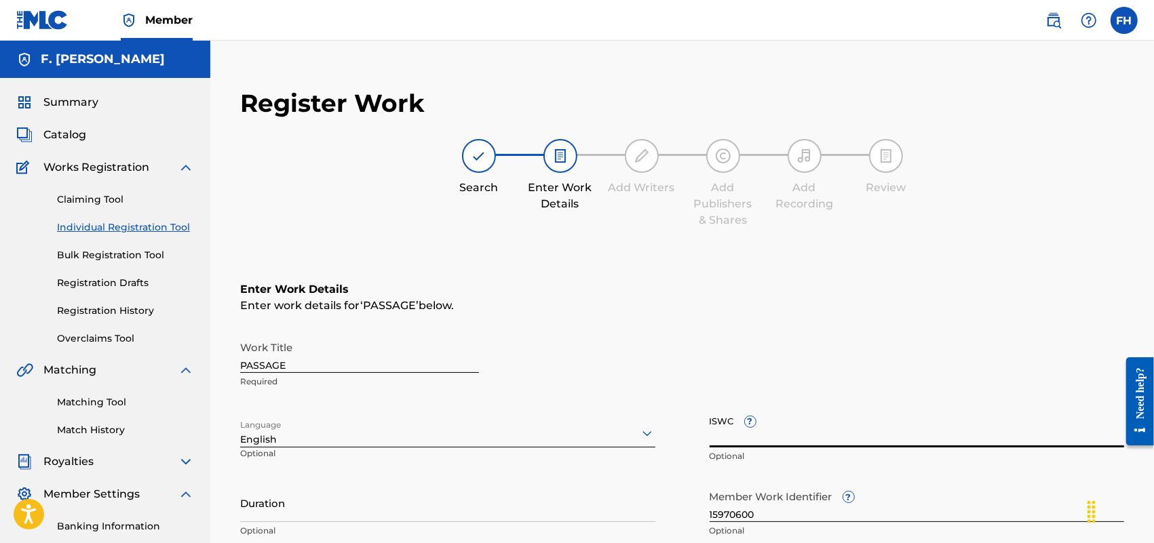
paste input "15970600"
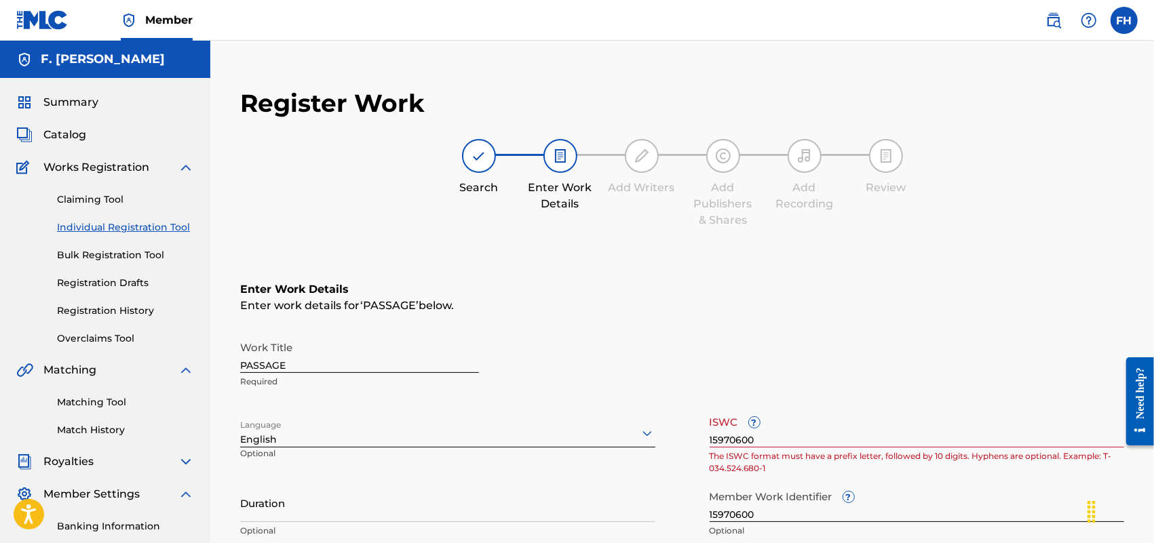
click at [887, 393] on div "Work Title PASSAGE Required" at bounding box center [682, 364] width 884 height 61
click at [758, 433] on input "15970600" at bounding box center [917, 428] width 415 height 39
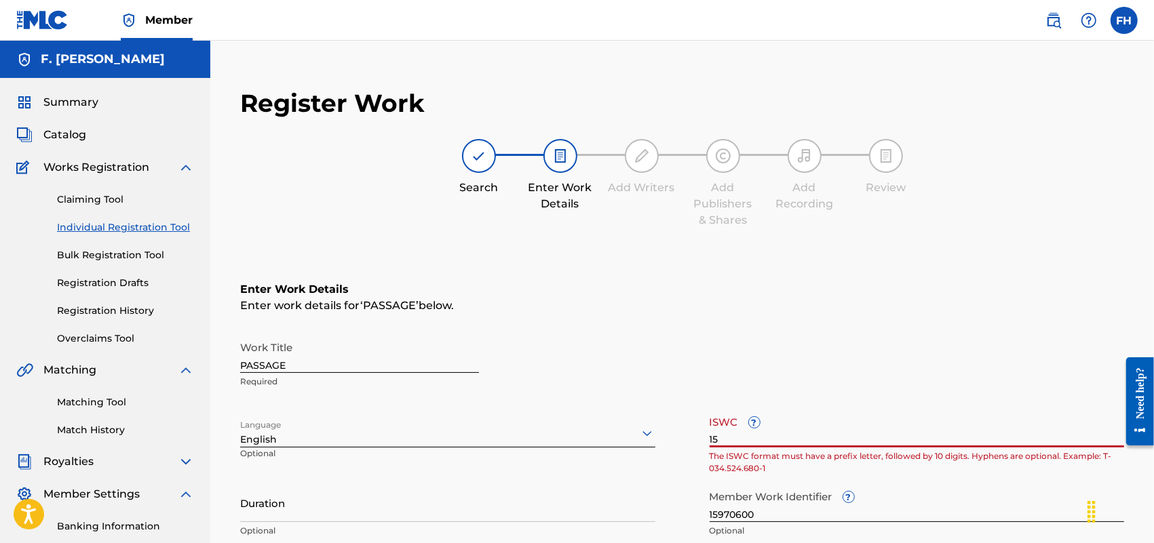
type input "1"
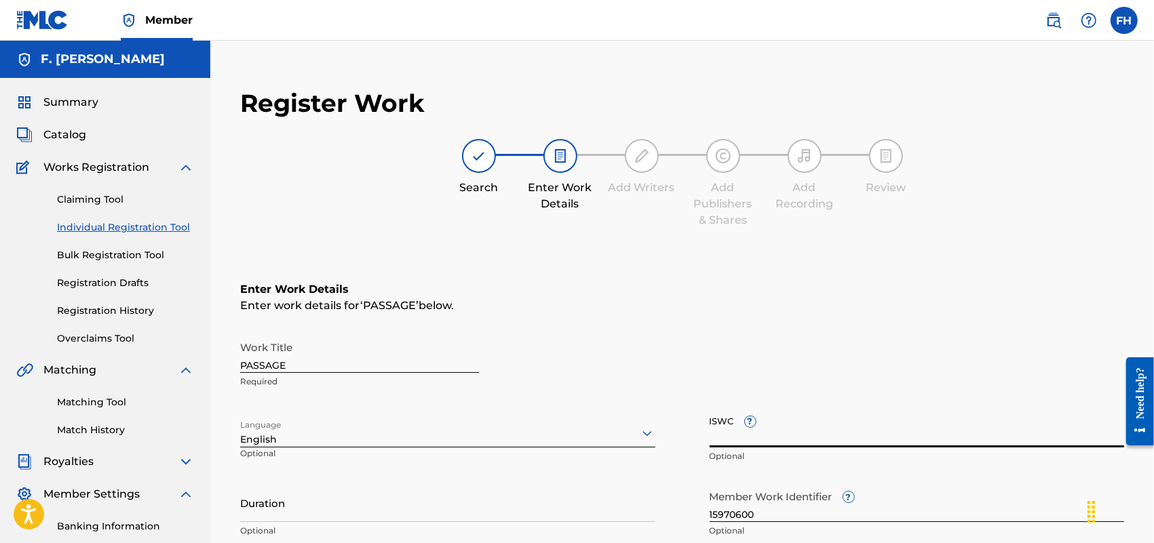
paste input "T9105158892"
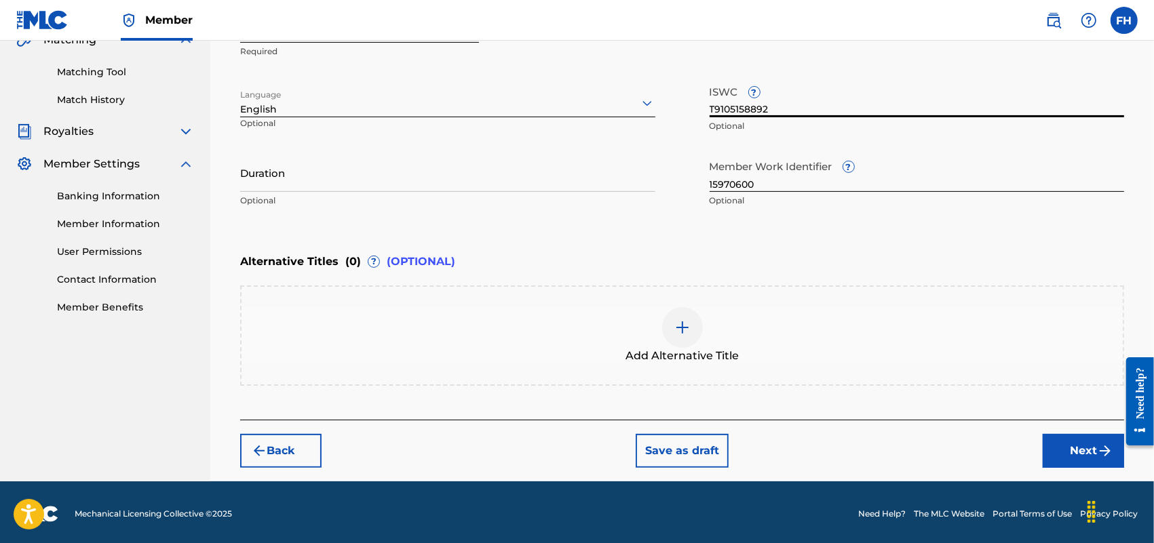
scroll to position [332, 0]
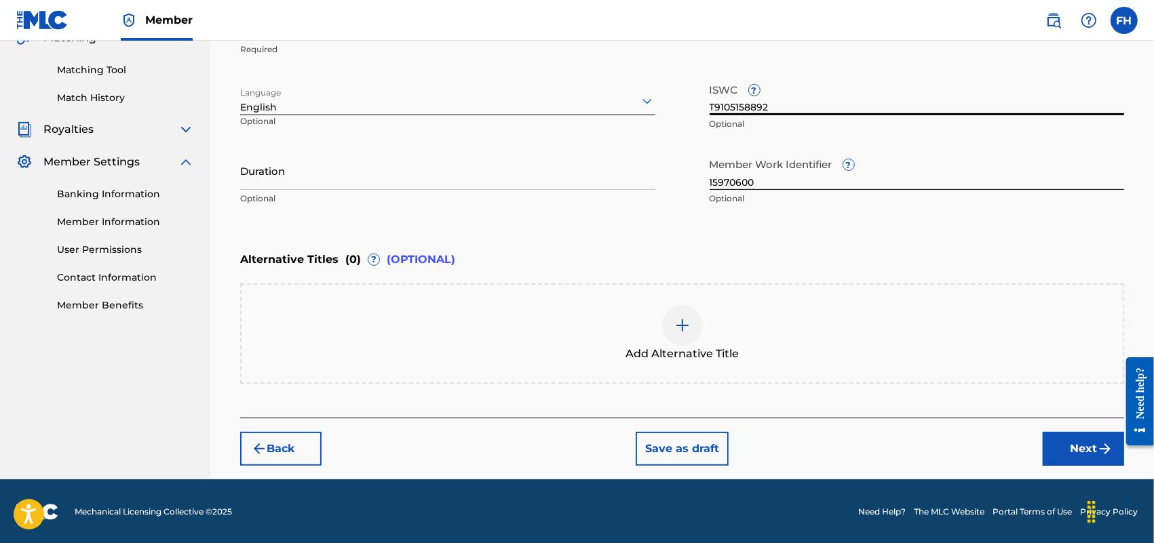
type input "T9105158892"
click at [1083, 448] on button "Next" at bounding box center [1083, 449] width 81 height 34
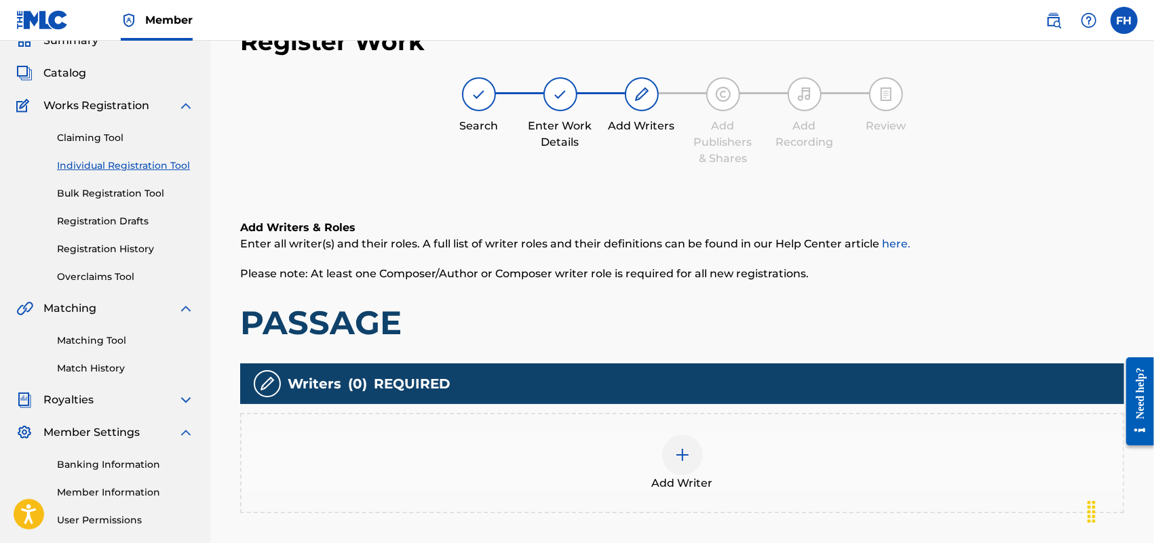
scroll to position [61, 0]
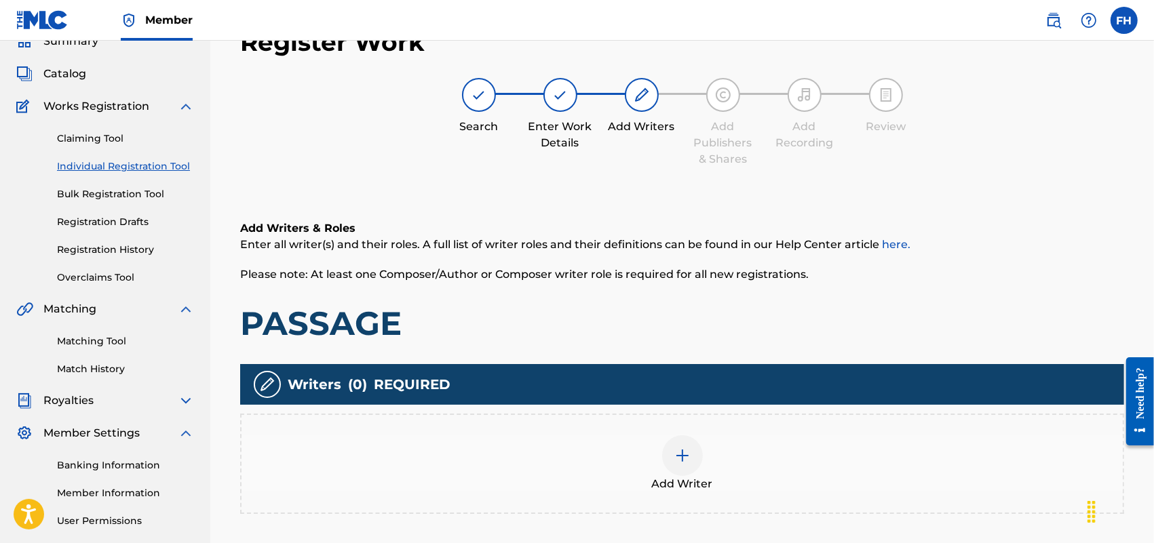
click at [674, 466] on div at bounding box center [682, 455] width 41 height 41
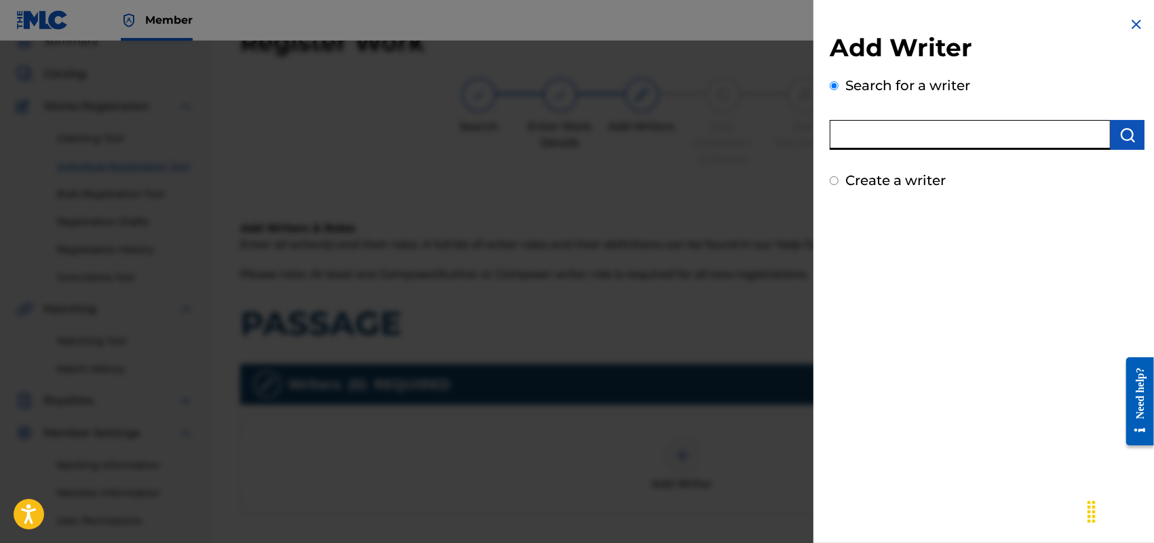
click at [1038, 131] on input "text" at bounding box center [970, 135] width 281 height 30
type input "F [PERSON_NAME]"
click at [1128, 139] on img "submit" at bounding box center [1127, 135] width 16 height 16
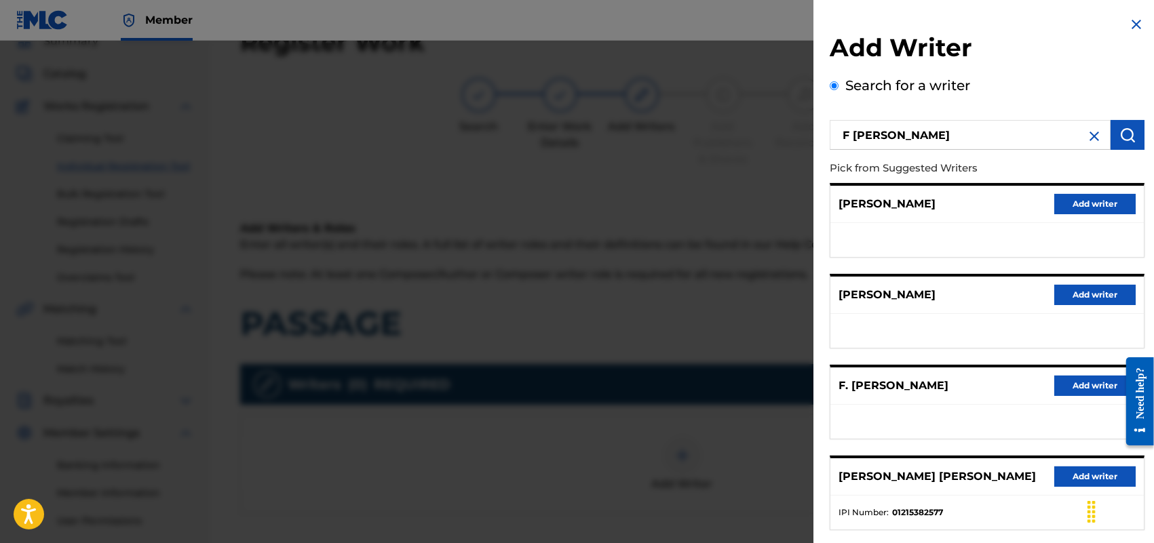
click at [1072, 385] on button "Add writer" at bounding box center [1094, 386] width 81 height 20
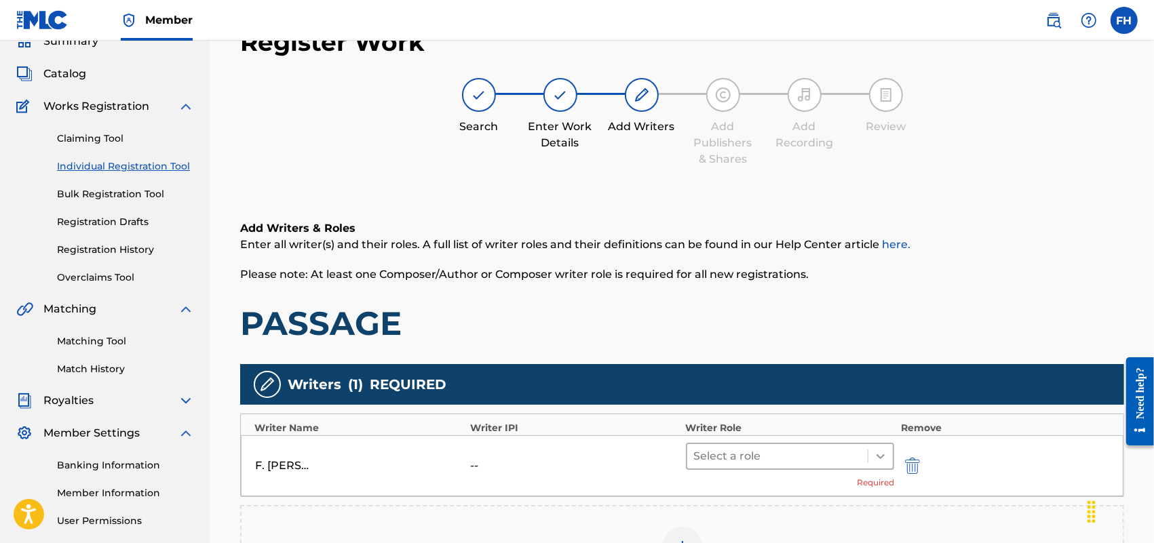
click at [883, 461] on icon at bounding box center [881, 457] width 14 height 14
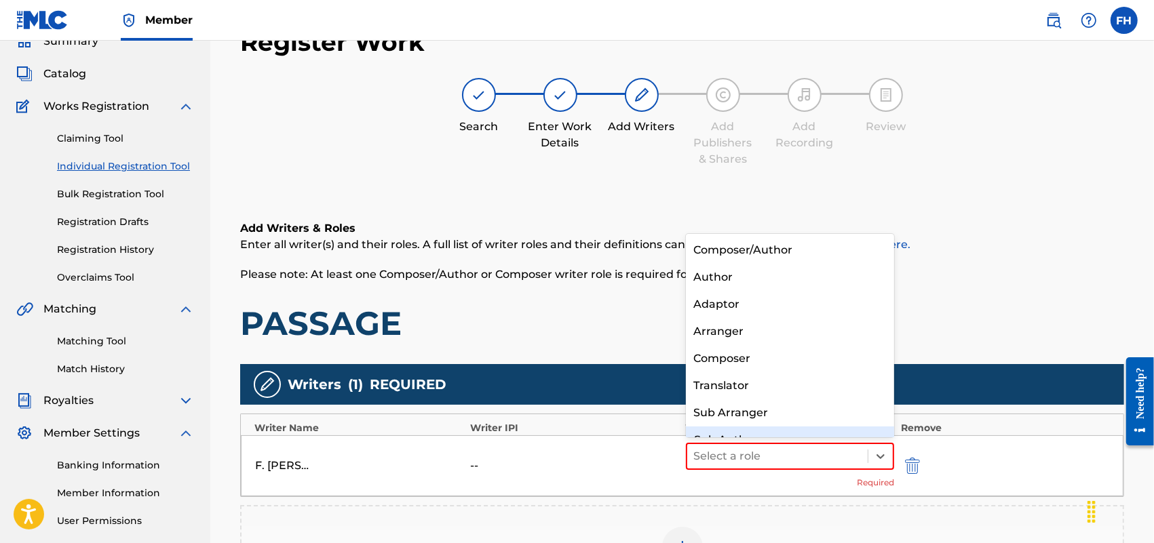
scroll to position [18, 0]
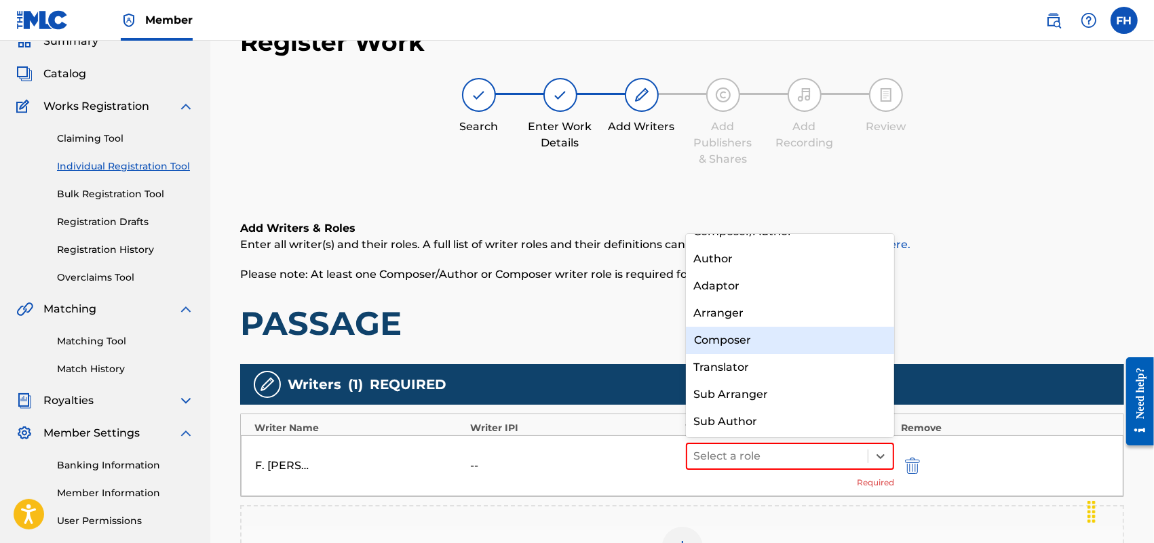
click at [783, 347] on div "Composer" at bounding box center [790, 340] width 208 height 27
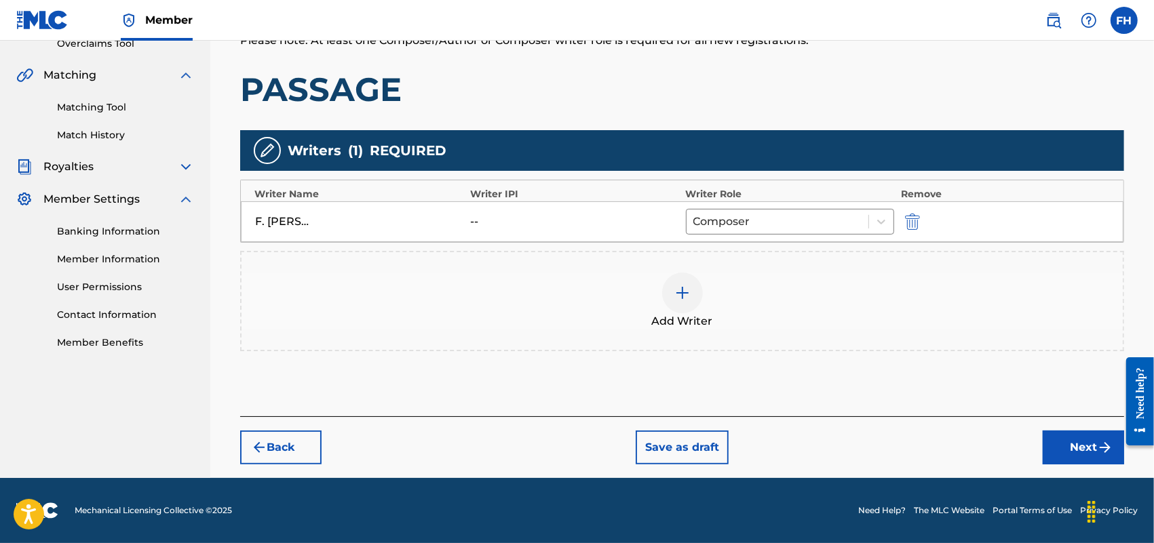
scroll to position [0, 0]
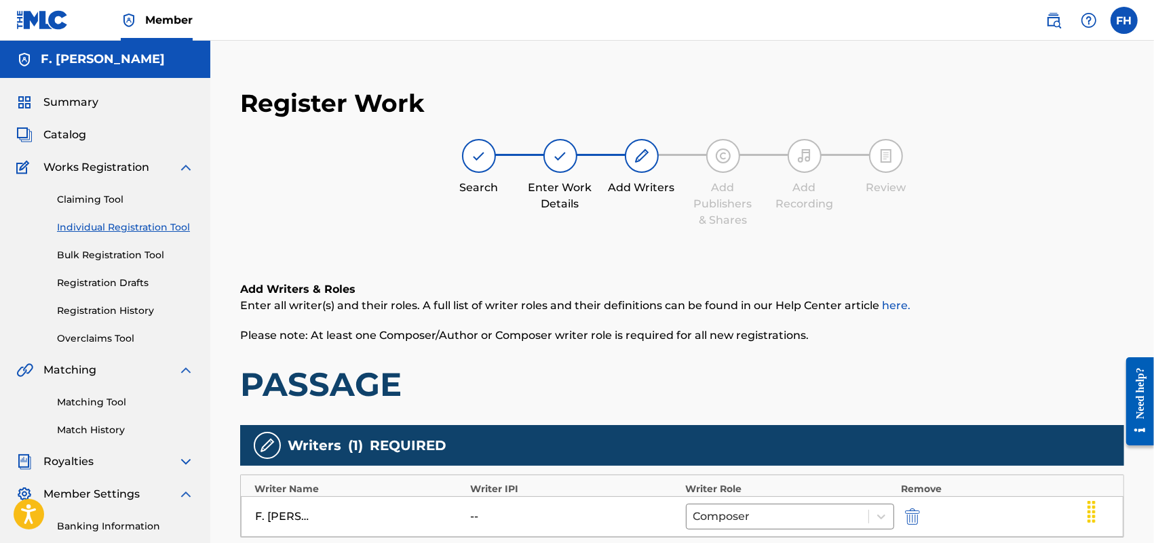
click at [916, 520] on img "submit" at bounding box center [912, 517] width 15 height 16
click at [680, 521] on img at bounding box center [682, 517] width 16 height 16
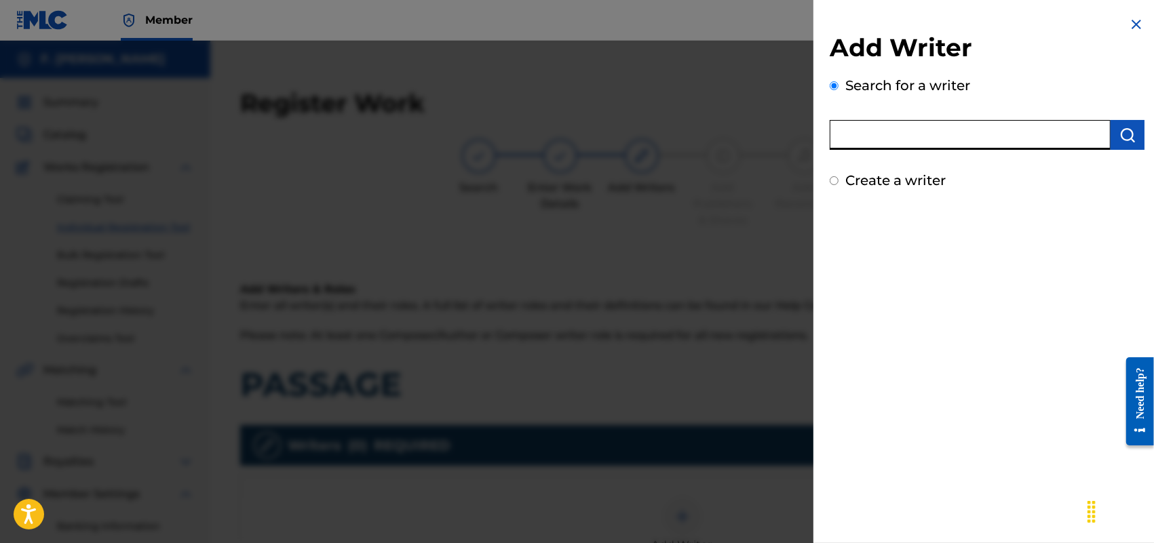
click at [919, 140] on input "text" at bounding box center [970, 135] width 281 height 30
type input "F [PERSON_NAME]"
click at [830, 178] on input "Create a writer" at bounding box center [834, 180] width 9 height 9
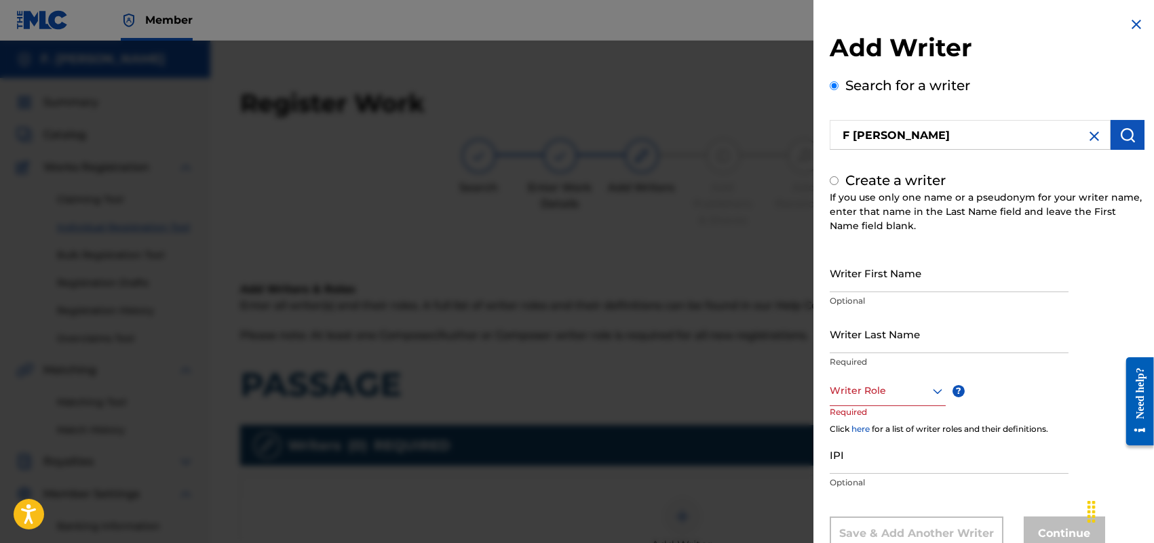
radio input "false"
radio input "true"
click at [893, 273] on input "Writer First Name" at bounding box center [949, 273] width 239 height 39
type input "[PERSON_NAME]"
type input "HOLLAND"
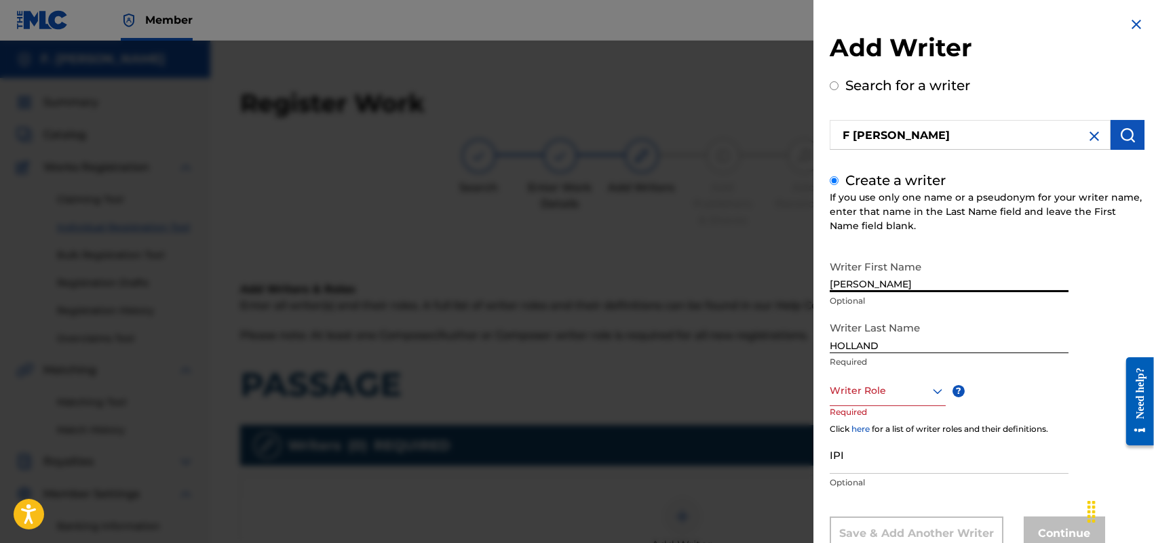
scroll to position [44, 0]
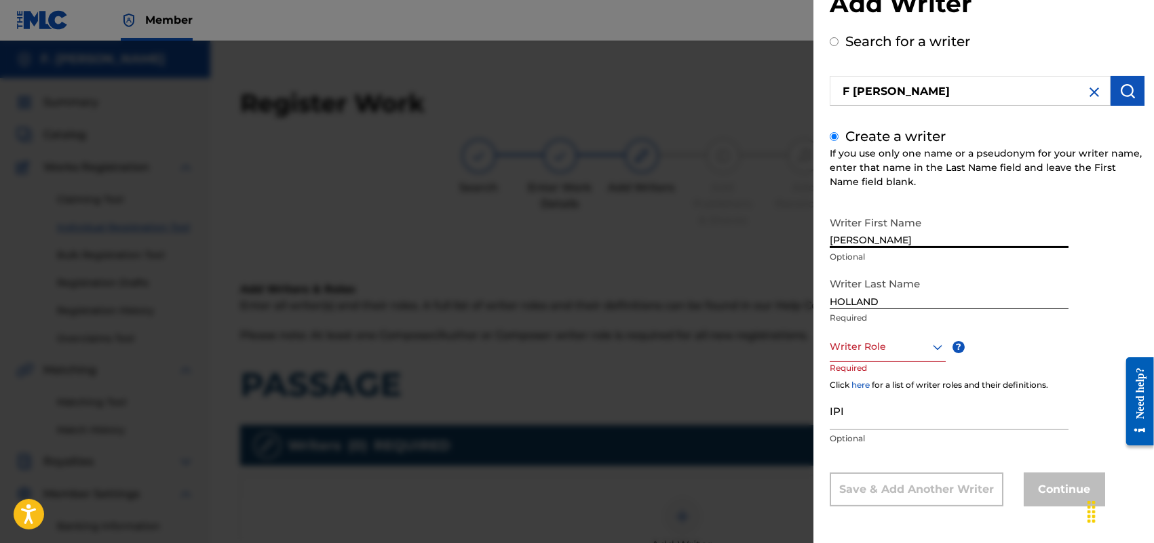
click at [941, 362] on div "Writer Role" at bounding box center [888, 347] width 116 height 31
click at [906, 375] on div "Composer/Author" at bounding box center [887, 377] width 115 height 31
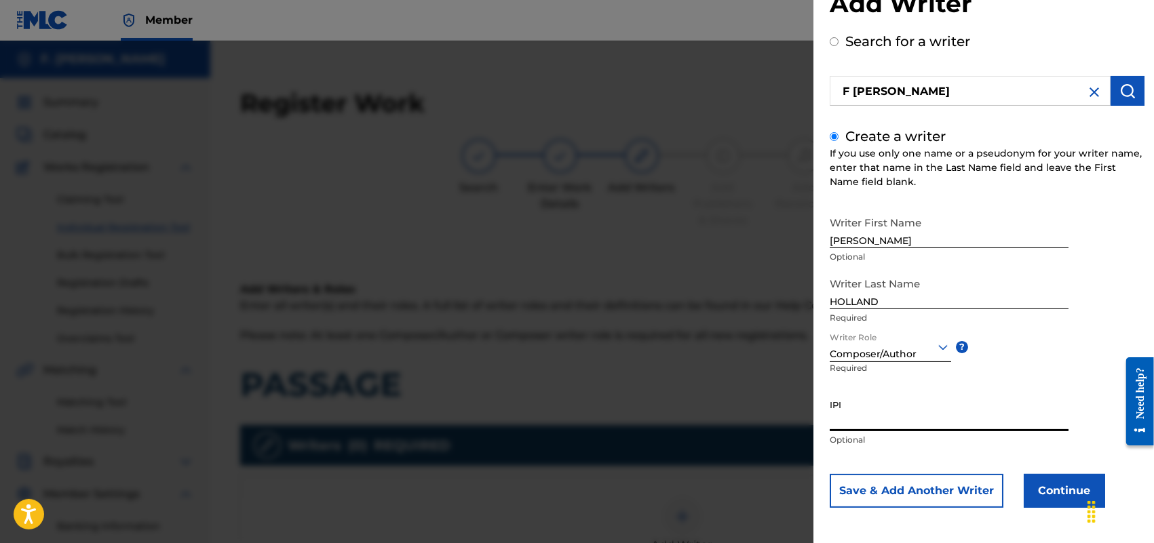
click at [859, 412] on input "IPI" at bounding box center [949, 412] width 239 height 39
paste input "713337465"
type input "713337465"
click at [1050, 484] on button "Continue" at bounding box center [1064, 491] width 81 height 34
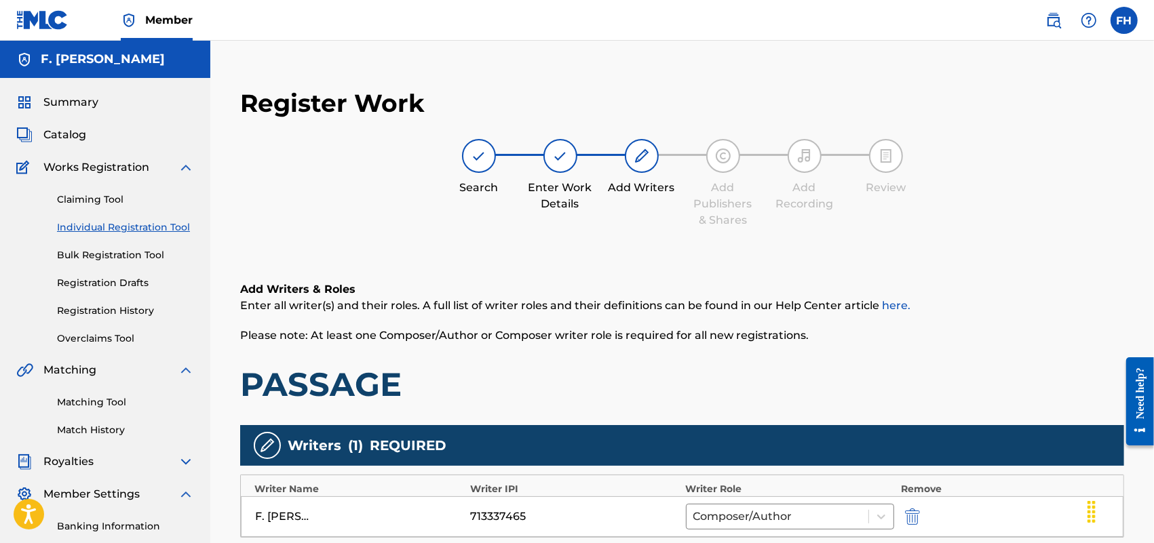
scroll to position [295, 0]
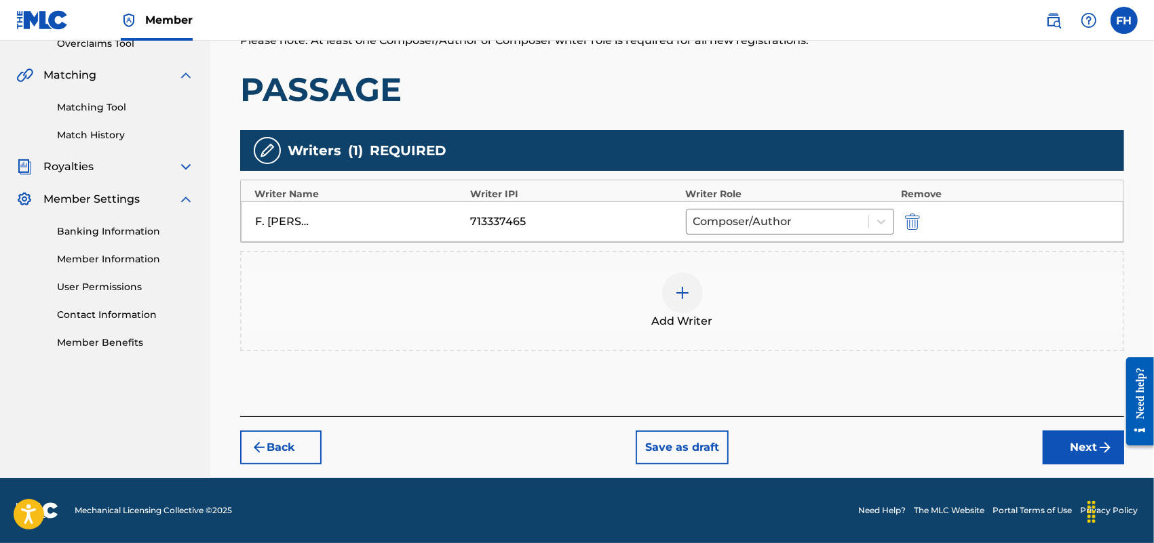
click at [1079, 446] on button "Next" at bounding box center [1083, 448] width 81 height 34
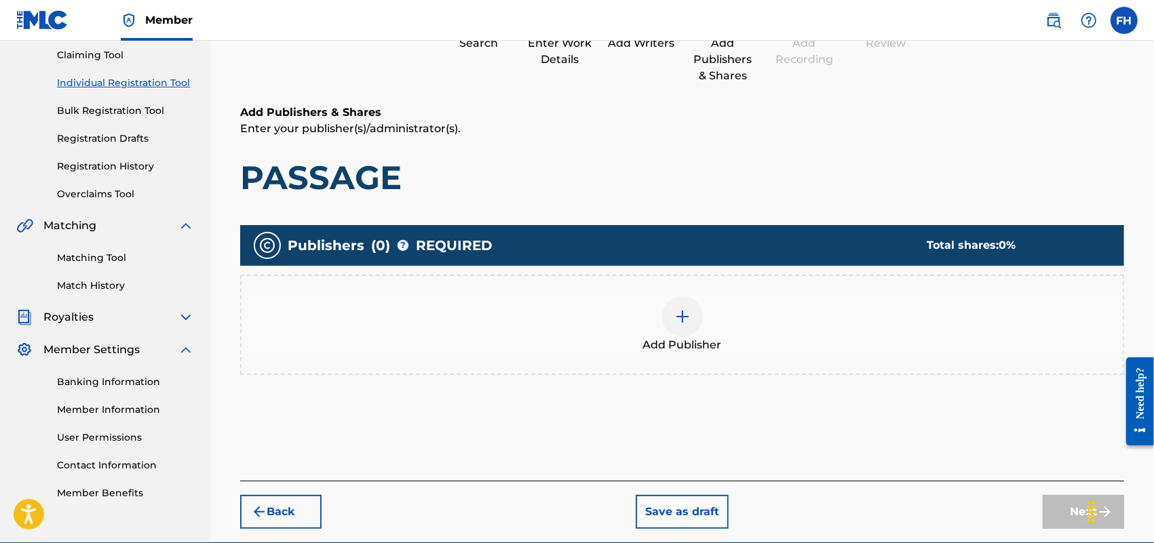
scroll to position [61, 0]
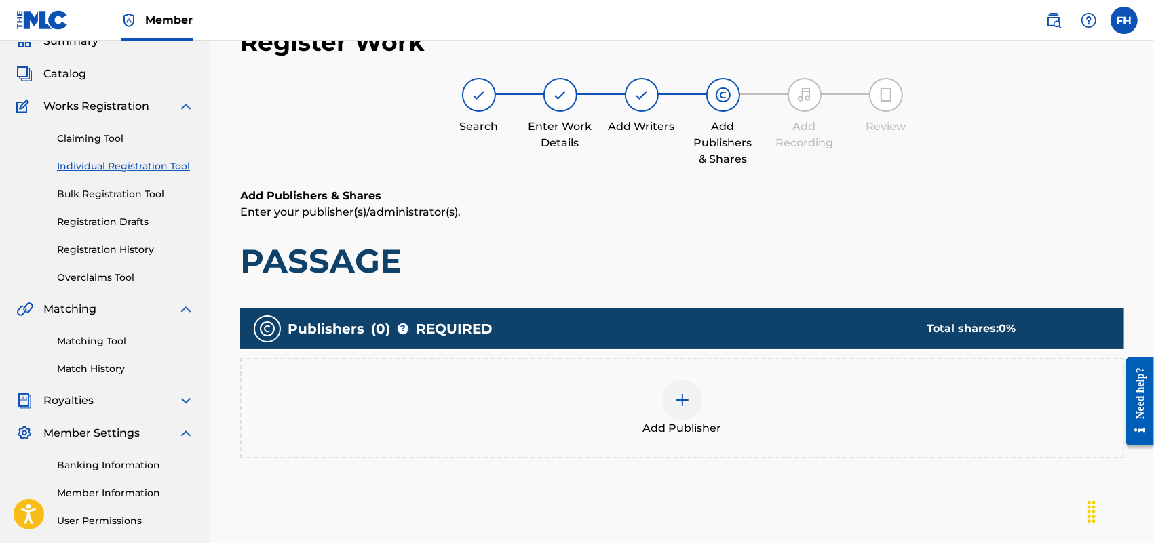
click at [682, 397] on img at bounding box center [682, 400] width 16 height 16
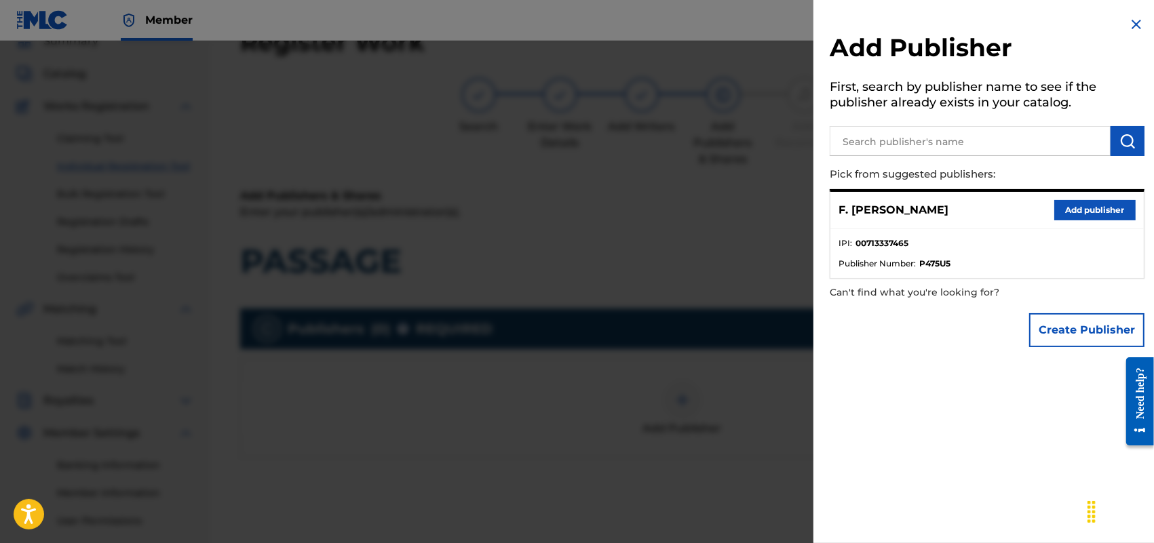
click at [1062, 207] on button "Add publisher" at bounding box center [1094, 210] width 81 height 20
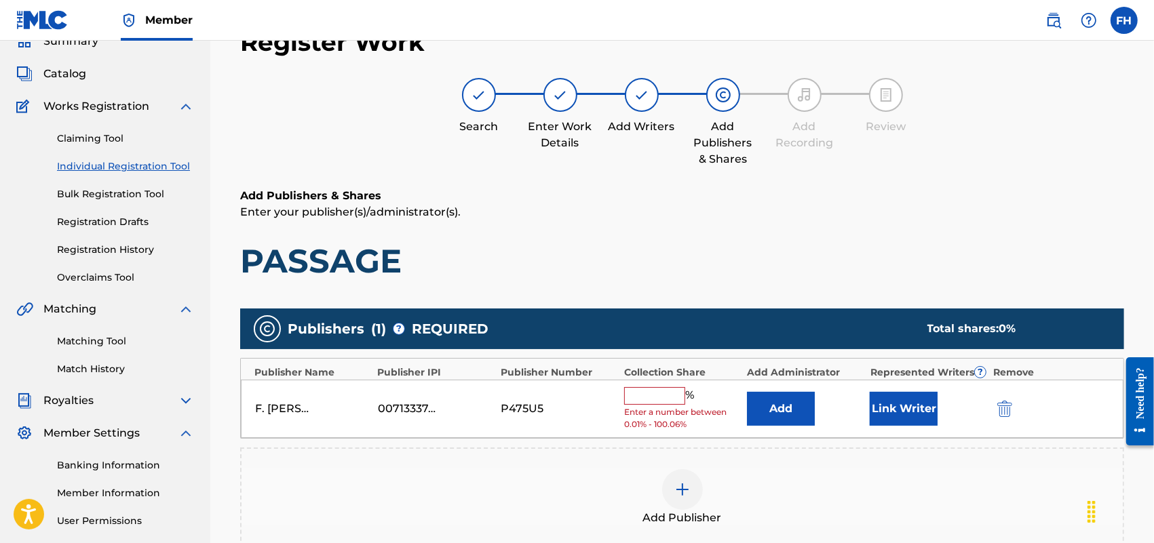
click at [644, 389] on input "text" at bounding box center [654, 396] width 61 height 18
type input "100"
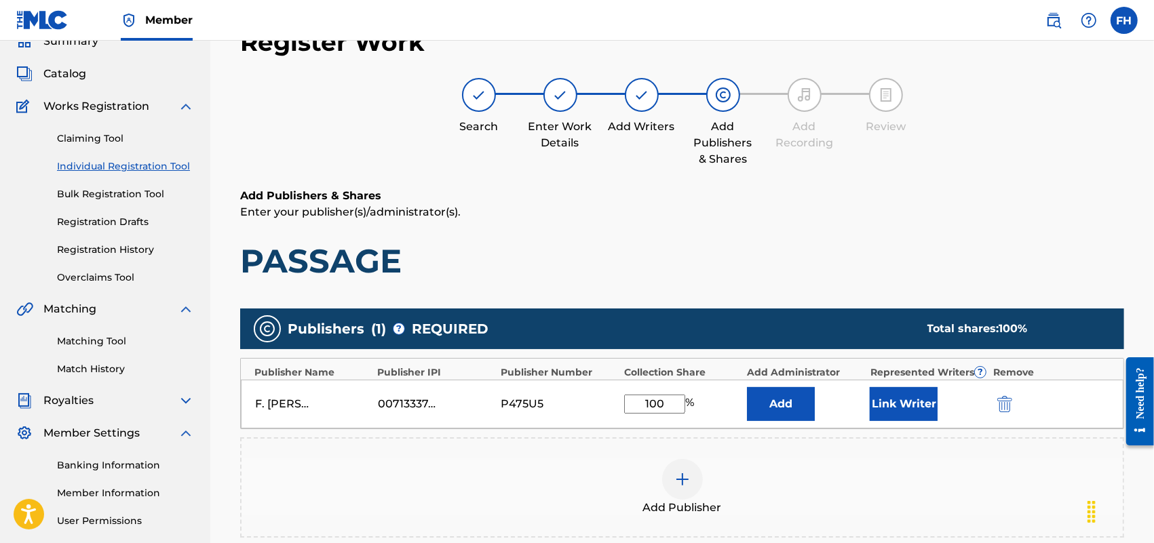
click at [897, 401] on button "Link Writer" at bounding box center [904, 404] width 68 height 34
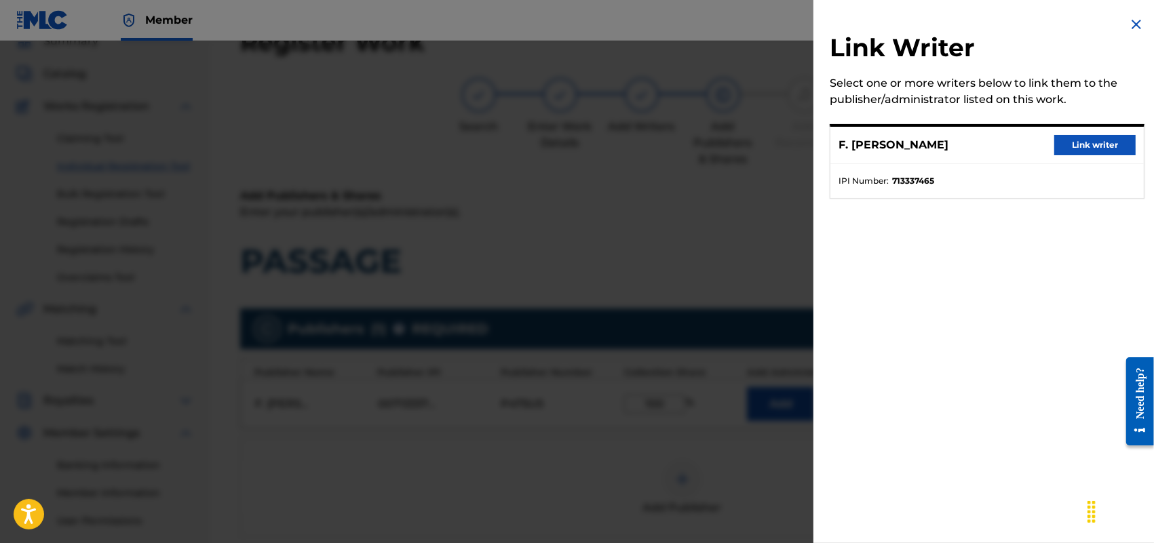
click at [1091, 138] on button "Link writer" at bounding box center [1094, 145] width 81 height 20
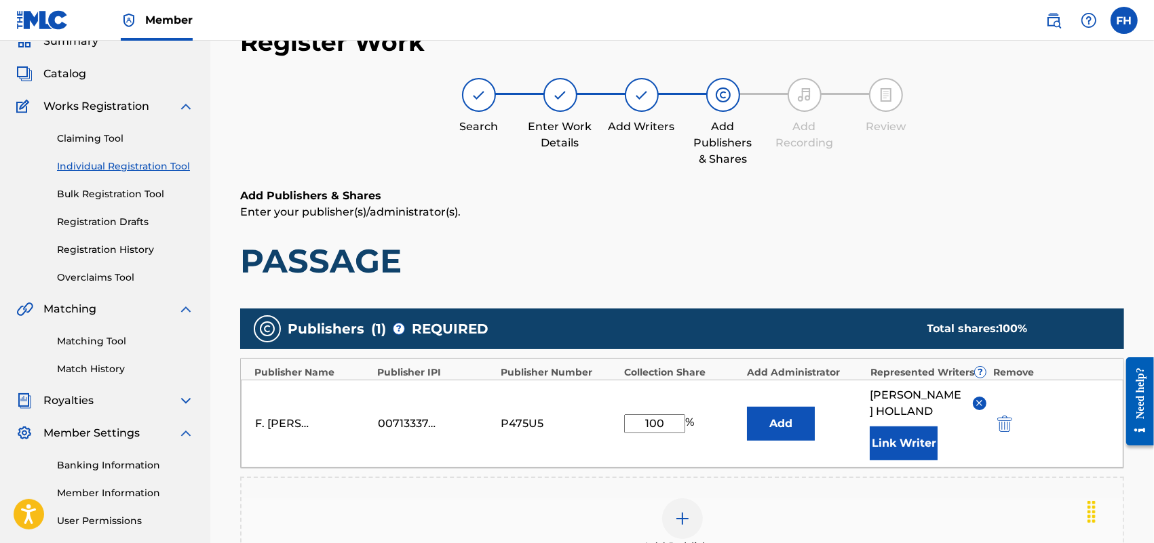
scroll to position [327, 0]
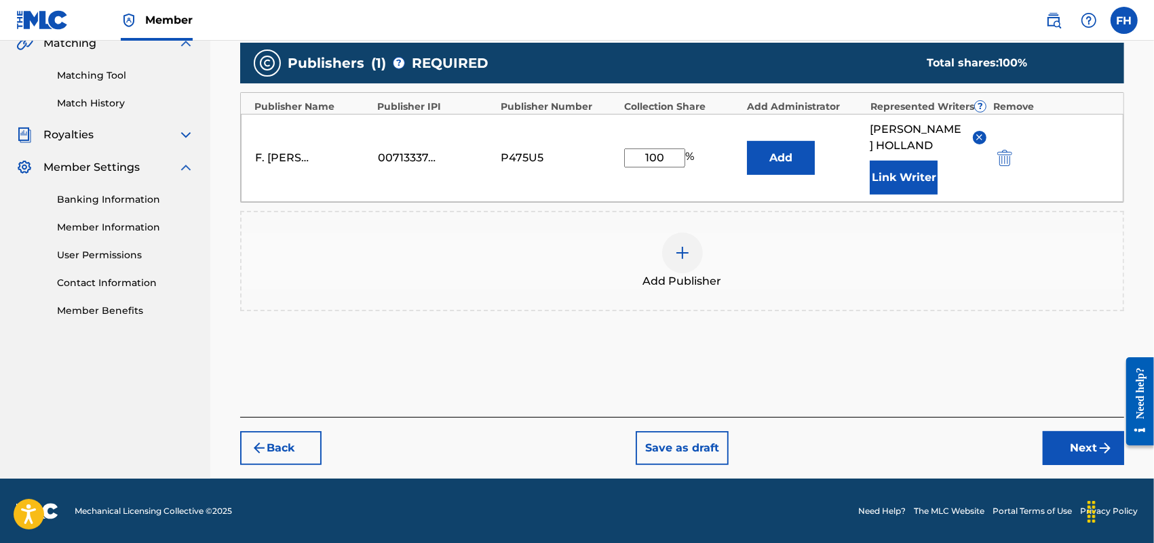
click at [1099, 446] on img "submit" at bounding box center [1105, 448] width 16 height 16
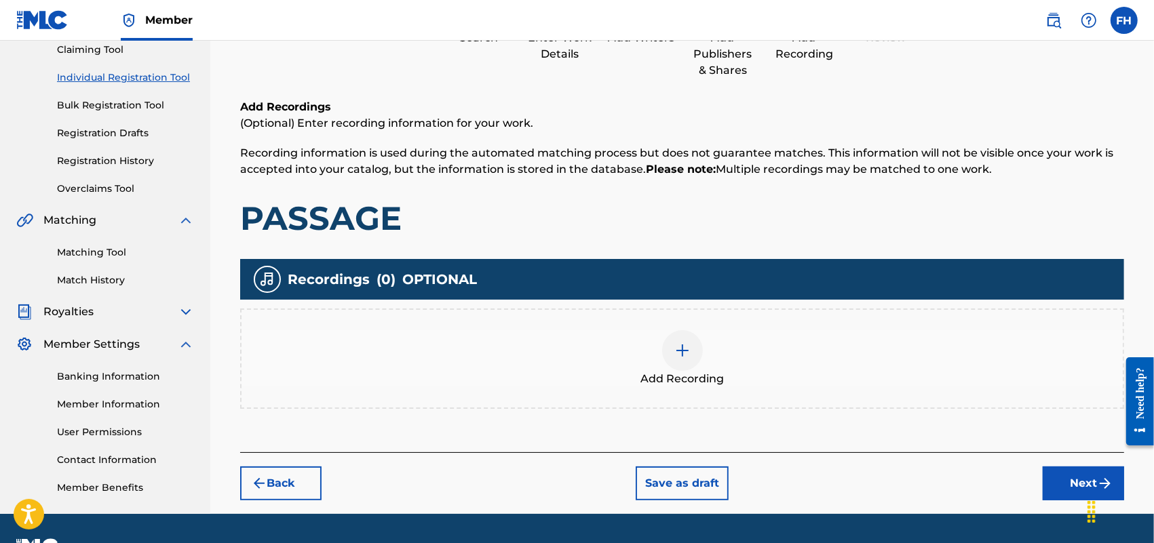
scroll to position [184, 0]
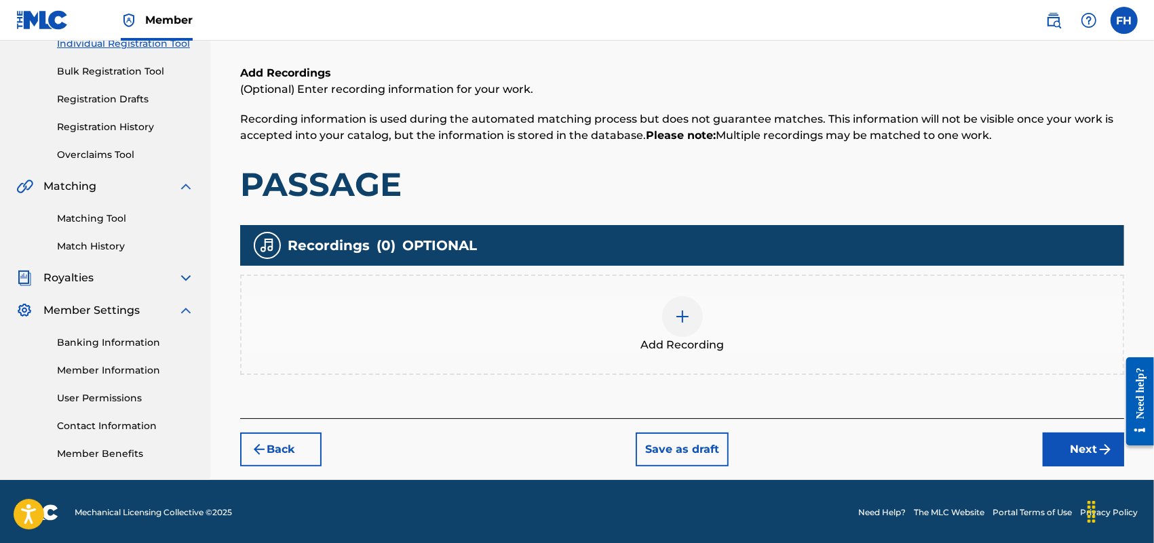
click at [1093, 452] on button "Next" at bounding box center [1083, 450] width 81 height 34
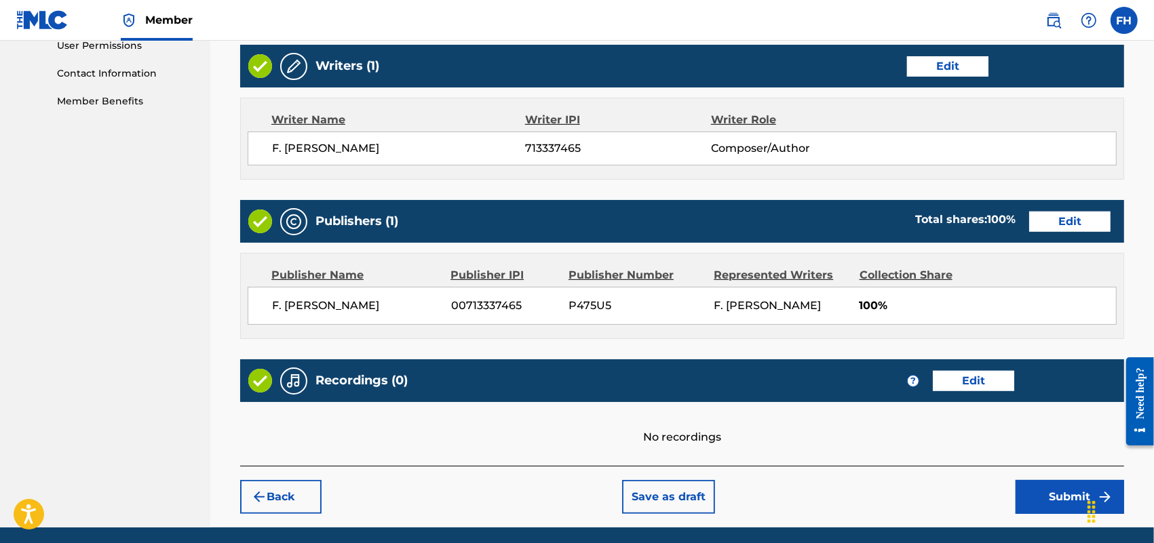
scroll to position [587, 0]
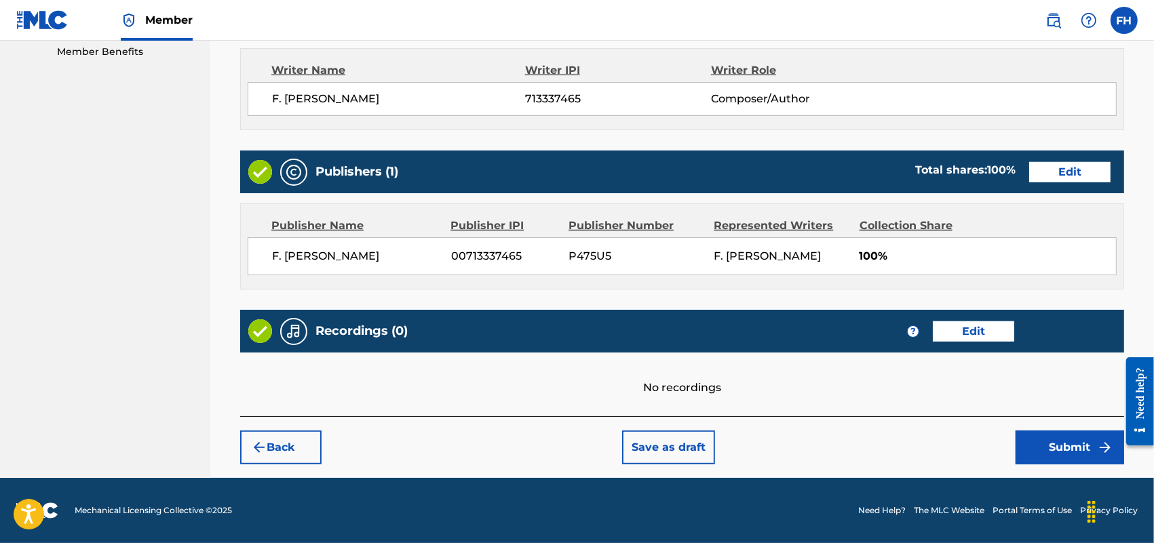
click at [1062, 458] on button "Submit" at bounding box center [1069, 448] width 109 height 34
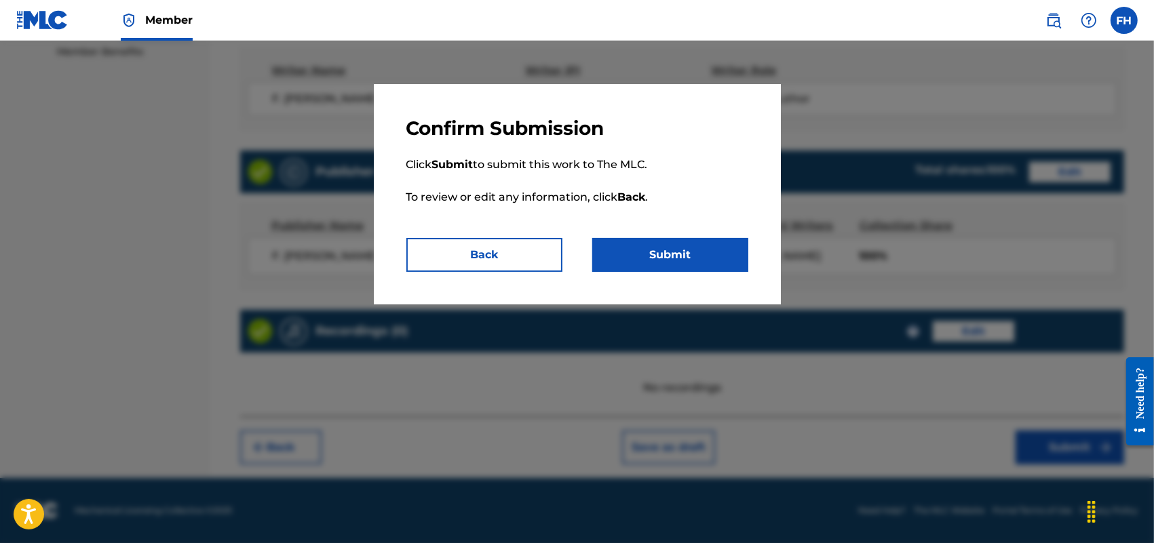
click at [646, 252] on button "Submit" at bounding box center [670, 255] width 156 height 34
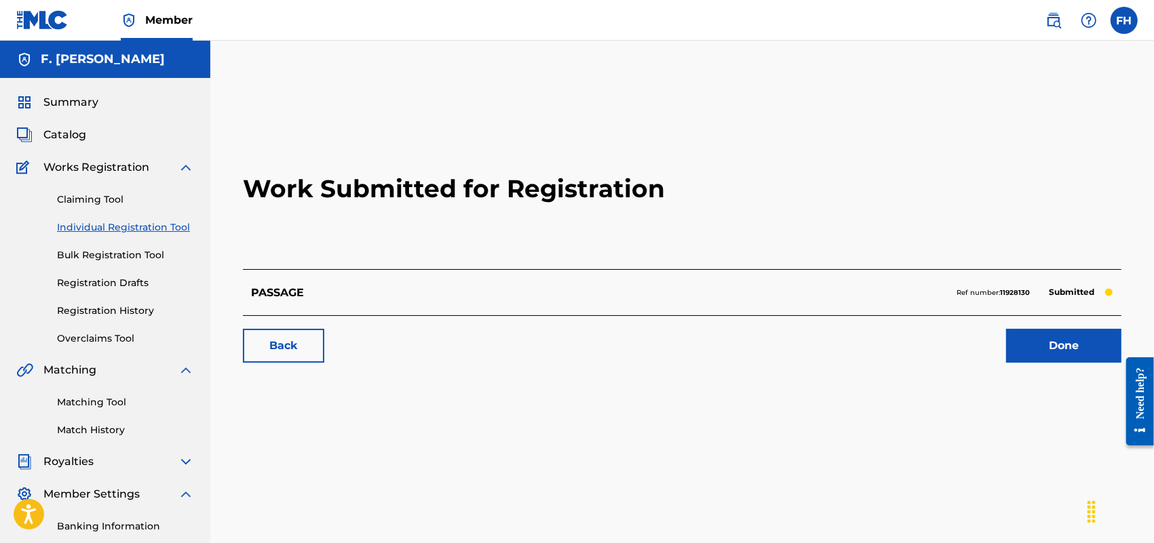
click at [1072, 343] on link "Done" at bounding box center [1063, 346] width 115 height 34
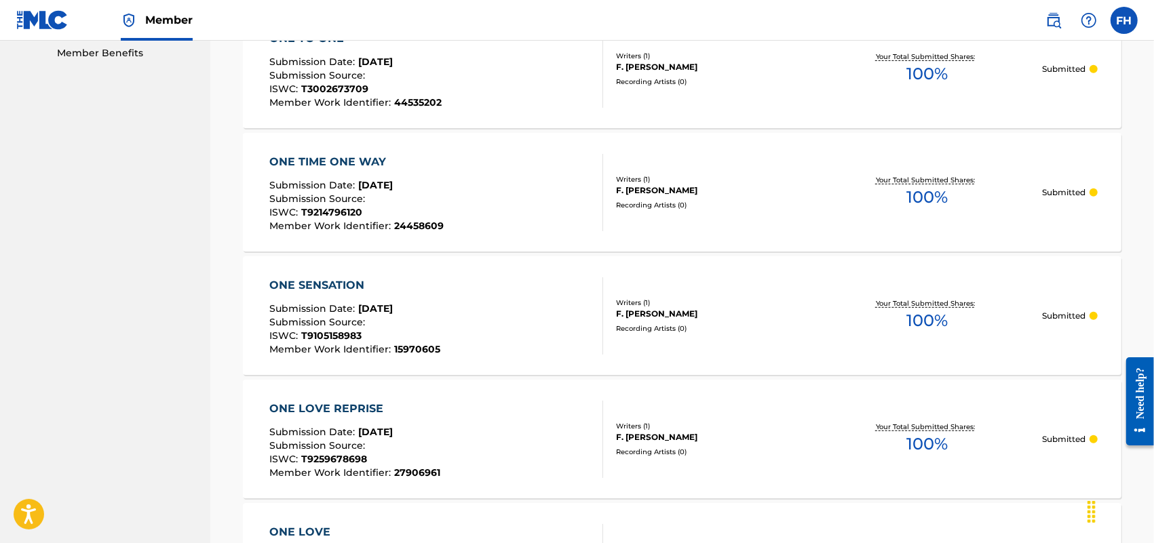
scroll to position [109, 0]
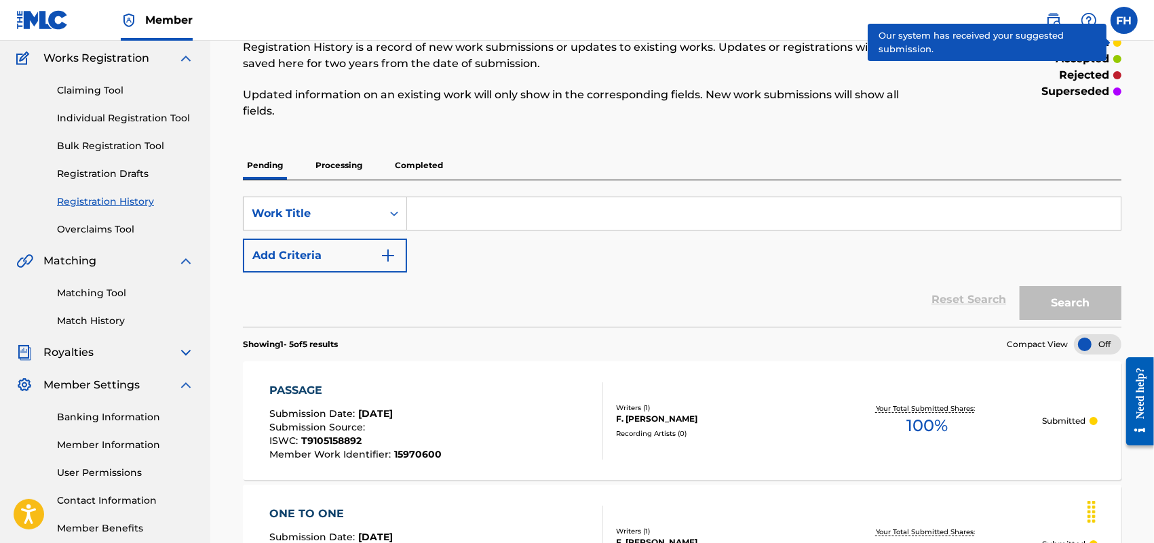
click at [142, 115] on link "Individual Registration Tool" at bounding box center [125, 118] width 137 height 14
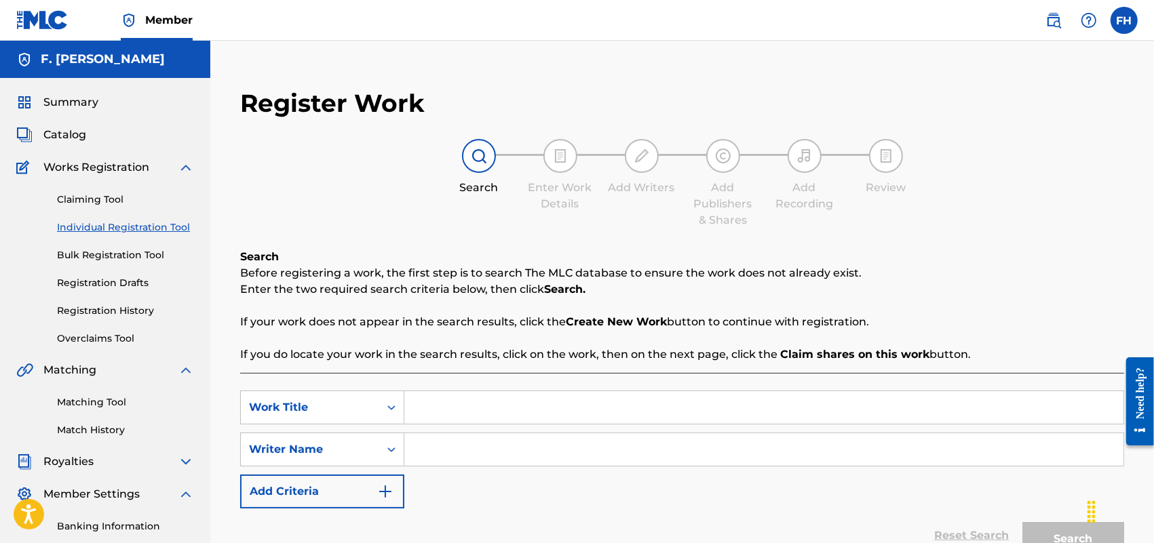
click at [442, 397] on input "Search Form" at bounding box center [763, 407] width 719 height 33
paste input "PATIENCE LISTENS"
type input "PATIENCE LISTENS"
click at [475, 456] on input "Search Form" at bounding box center [763, 449] width 719 height 33
type input "F. [PERSON_NAME]"
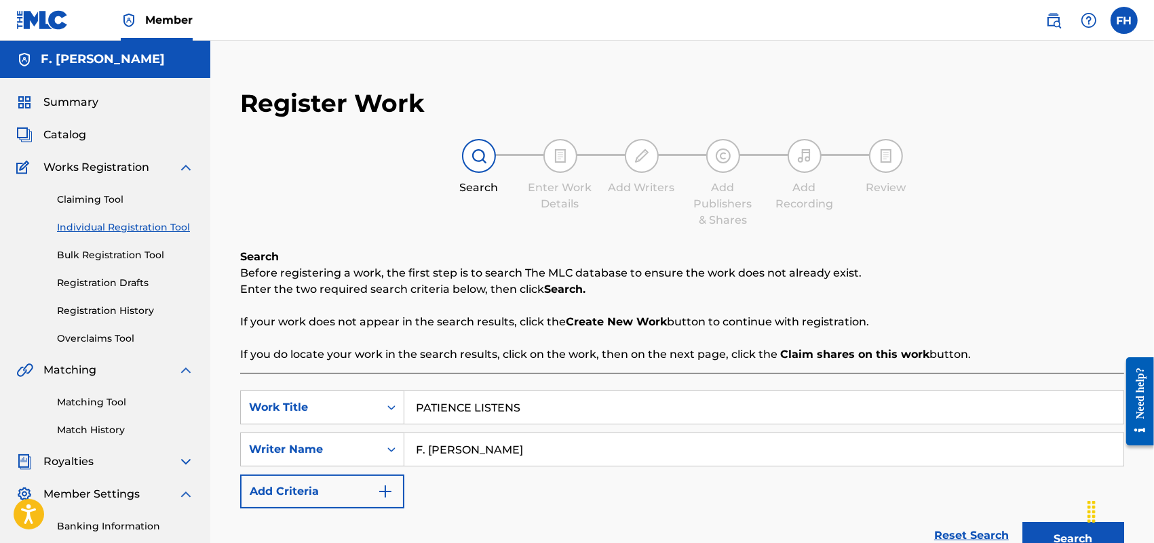
click at [1062, 532] on button "Search" at bounding box center [1073, 539] width 102 height 34
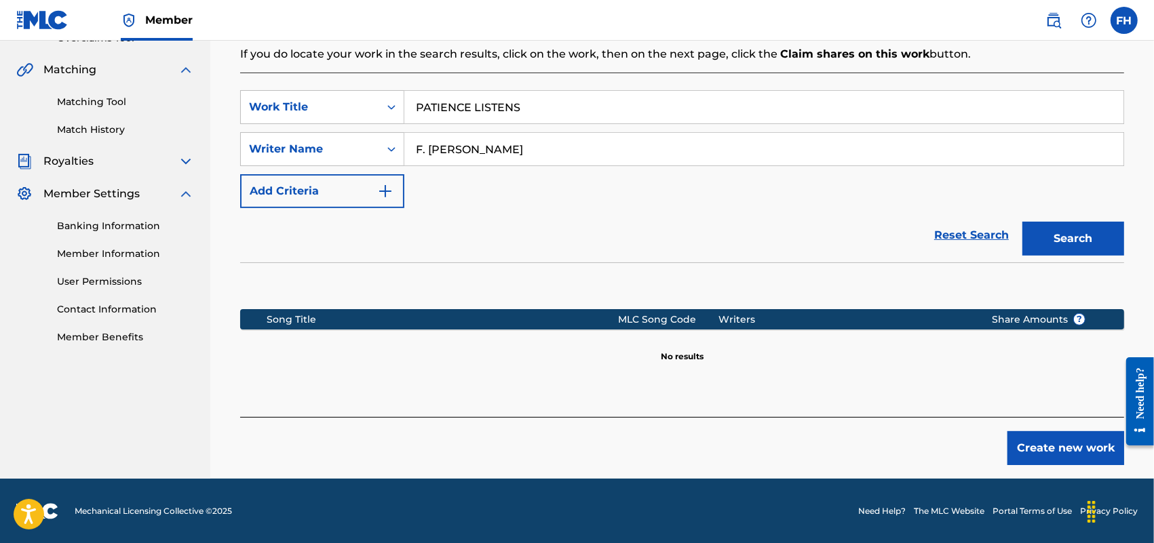
click at [1049, 454] on button "Create new work" at bounding box center [1065, 448] width 117 height 34
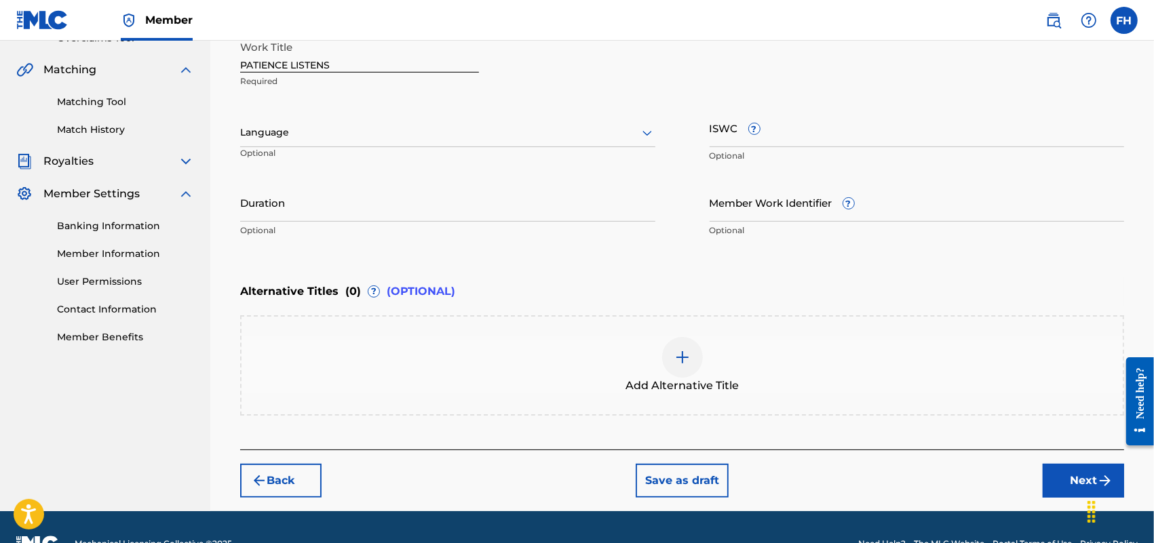
click at [649, 133] on icon at bounding box center [646, 133] width 9 height 5
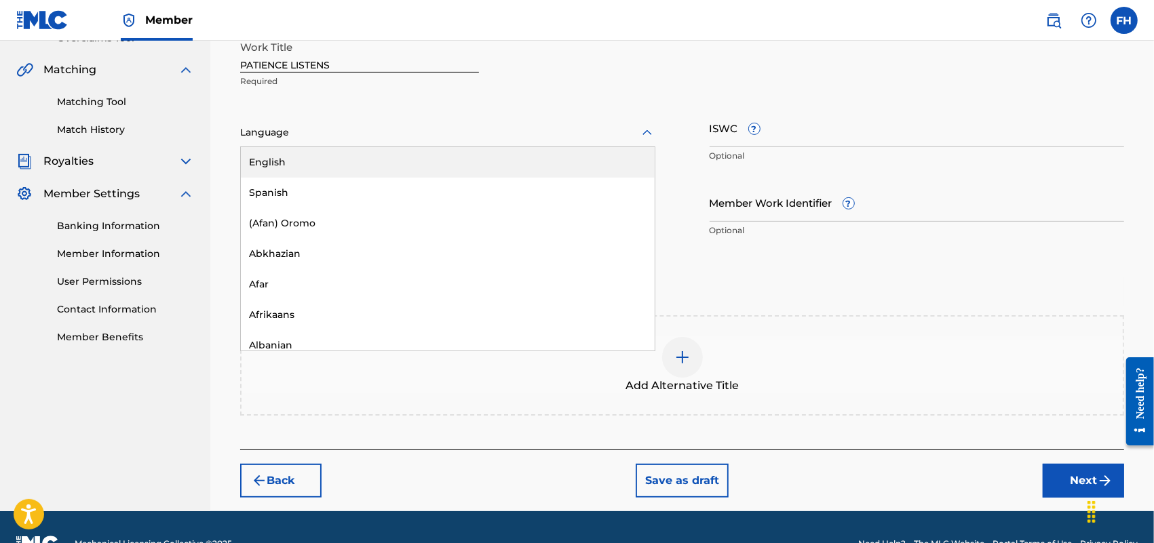
click at [553, 168] on div "English" at bounding box center [448, 162] width 414 height 31
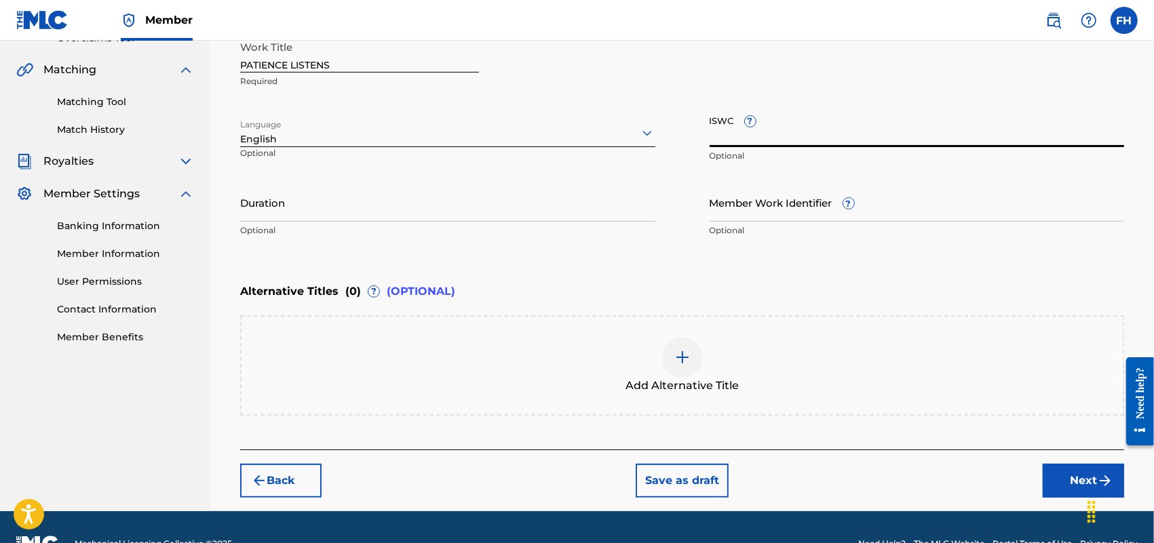
click at [726, 130] on input "ISWC ?" at bounding box center [917, 128] width 415 height 39
paste input "T9214795898"
type input "T9214795898"
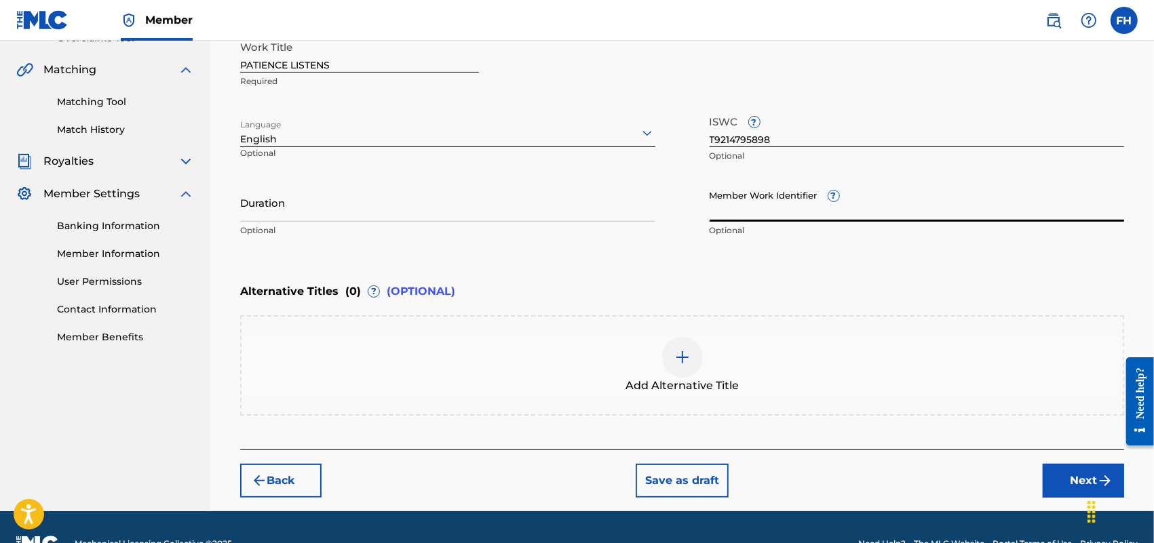
click at [731, 216] on input "Member Work Identifier ?" at bounding box center [917, 202] width 415 height 39
paste input "24458596"
type input "24458596"
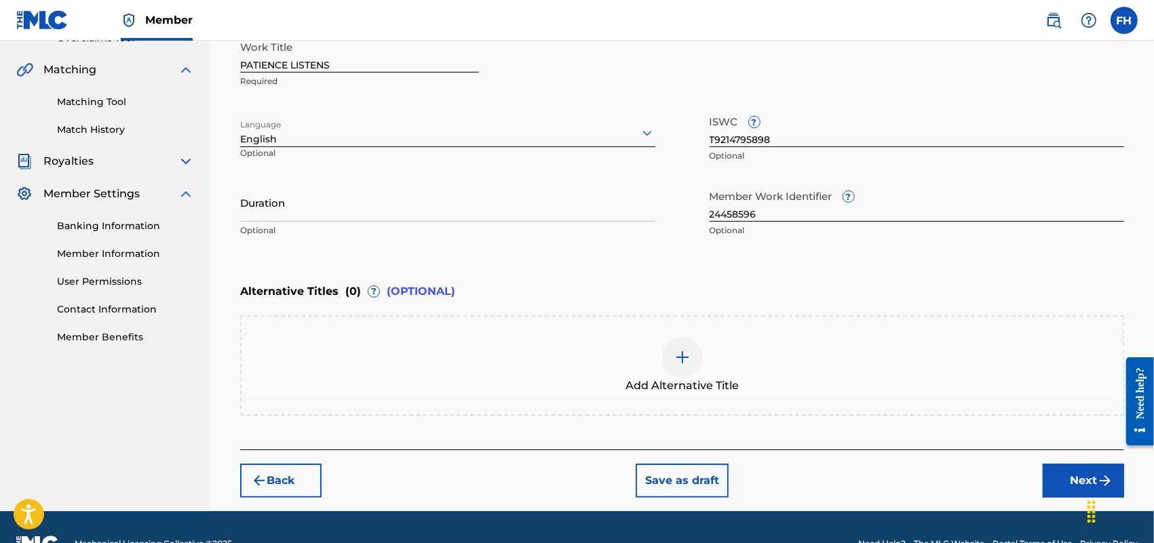
click at [1075, 475] on button "Next" at bounding box center [1083, 481] width 81 height 34
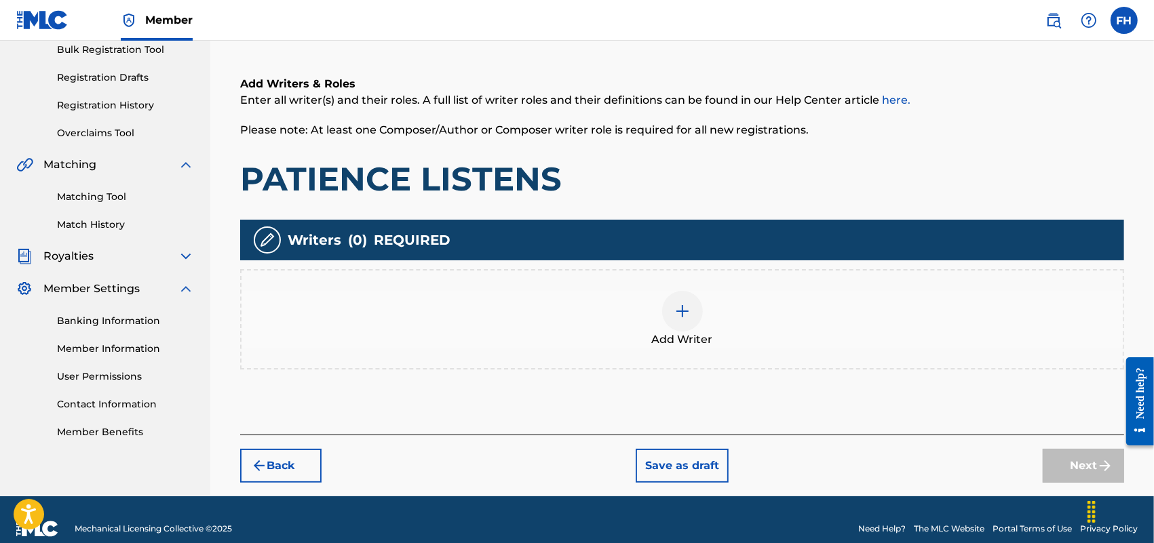
scroll to position [61, 0]
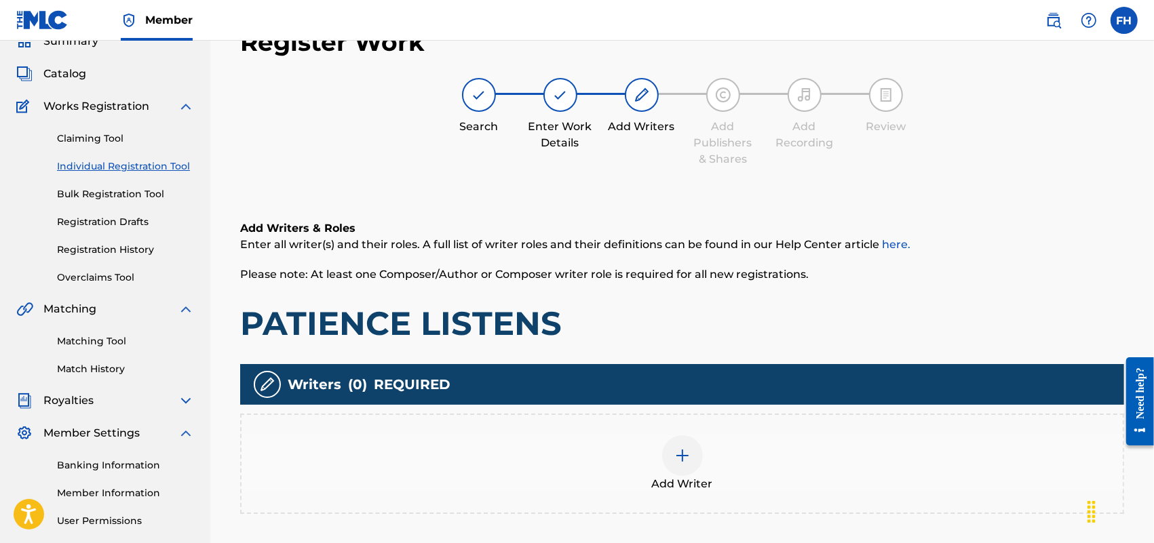
click at [682, 459] on img at bounding box center [682, 456] width 16 height 16
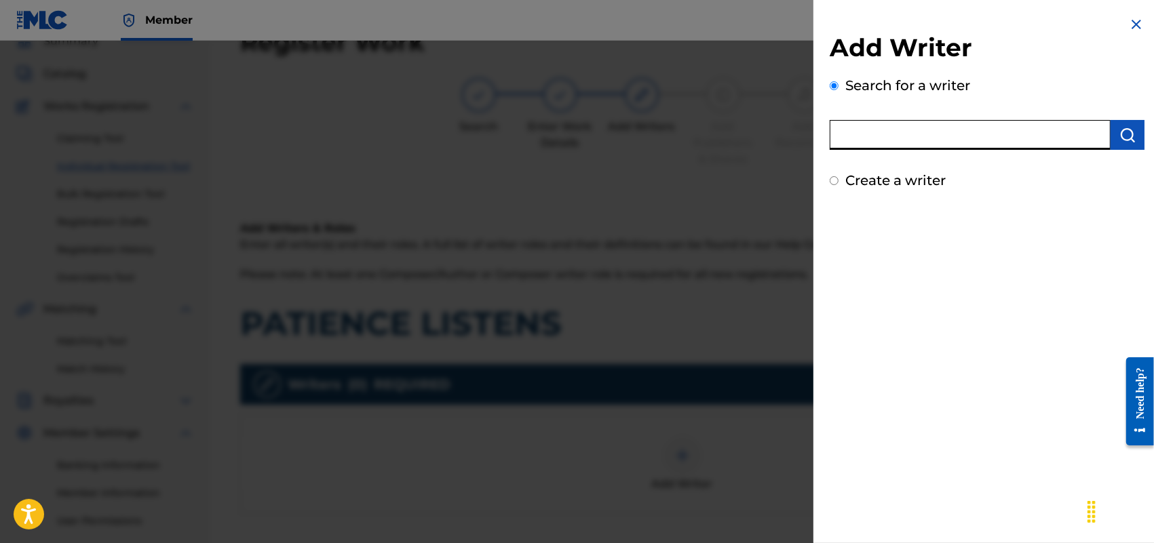
click at [1014, 133] on input "text" at bounding box center [970, 135] width 281 height 30
type input "F [PERSON_NAME]"
click at [830, 181] on input "Create a writer" at bounding box center [834, 180] width 9 height 9
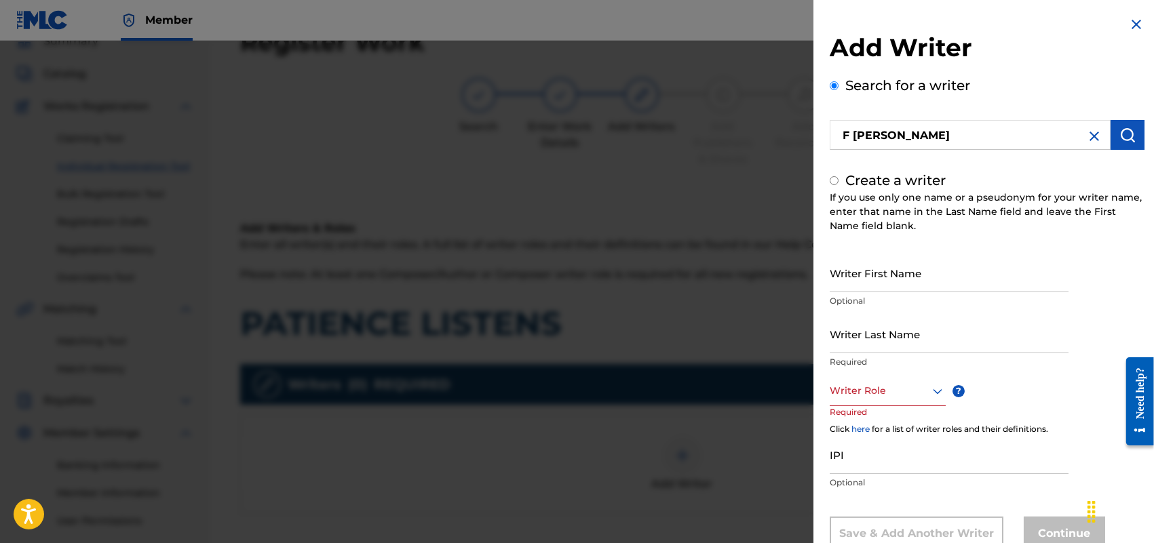
radio input "false"
radio input "true"
click at [901, 273] on input "Writer First Name" at bounding box center [949, 273] width 239 height 39
type input "[PERSON_NAME]"
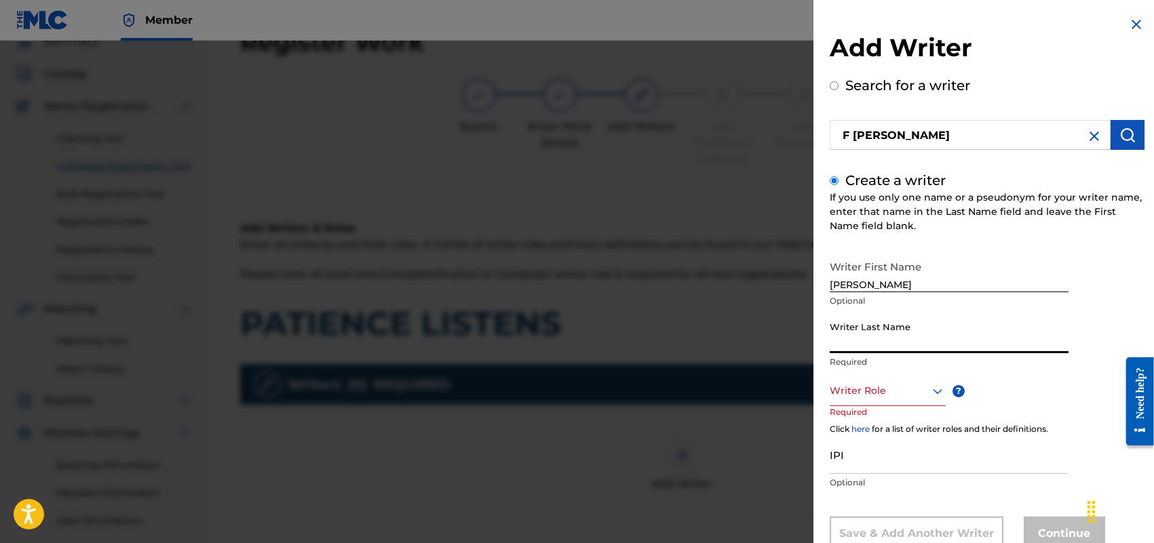
click at [913, 336] on input "Writer Last Name" at bounding box center [949, 334] width 239 height 39
type input "HOLLAND"
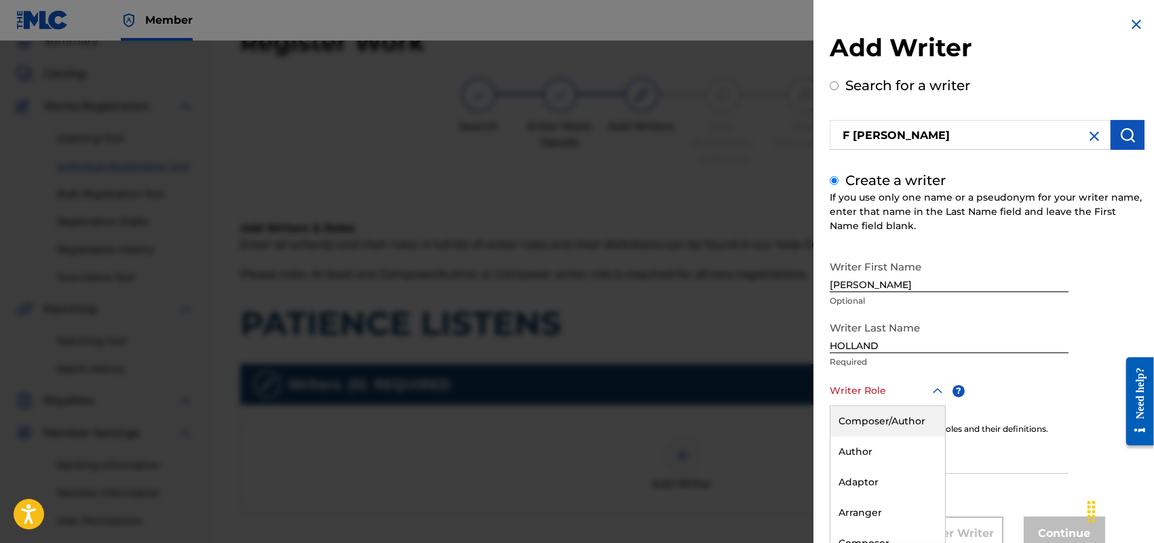
scroll to position [44, 0]
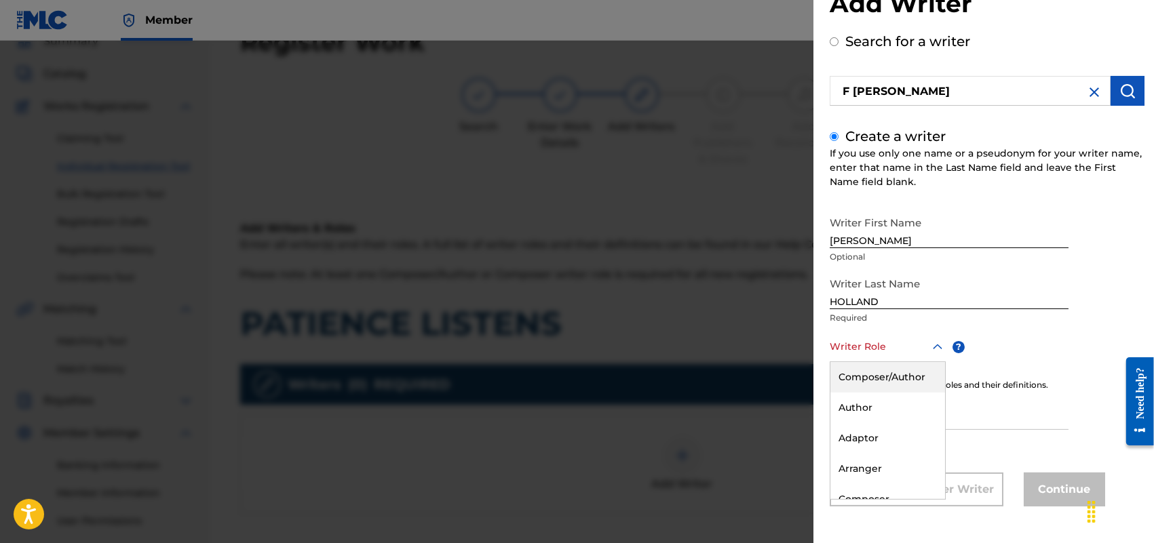
click at [933, 362] on div "8 results available. Use Up and Down to choose options, press Enter to select t…" at bounding box center [888, 347] width 116 height 31
click at [897, 380] on div "Composer/Author" at bounding box center [887, 377] width 115 height 31
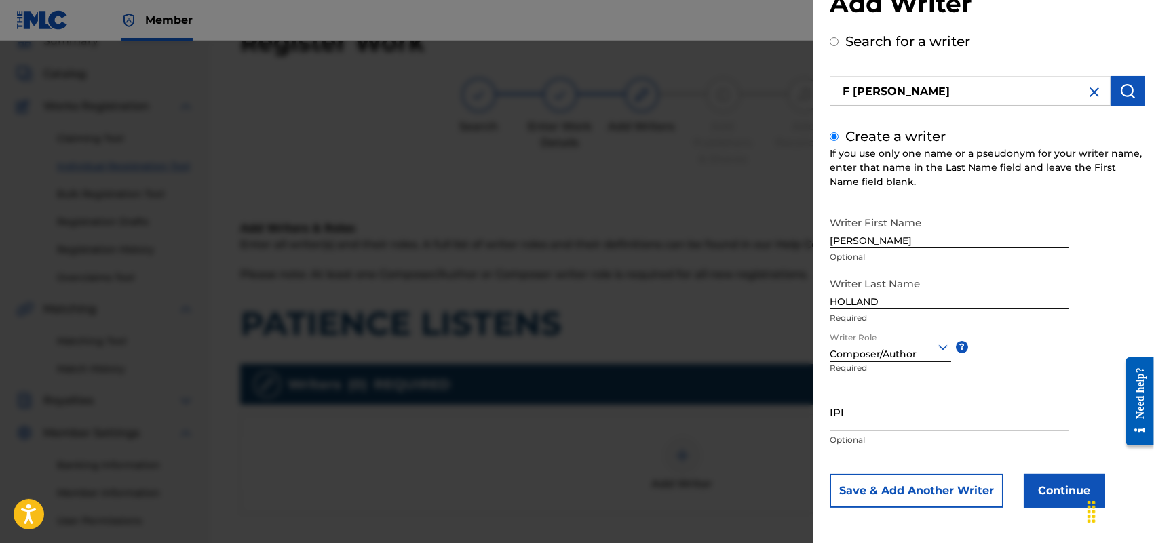
click at [862, 416] on input "IPI" at bounding box center [949, 412] width 239 height 39
paste input "713337465"
type input "713337465"
click at [1060, 490] on button "Continue" at bounding box center [1064, 491] width 81 height 34
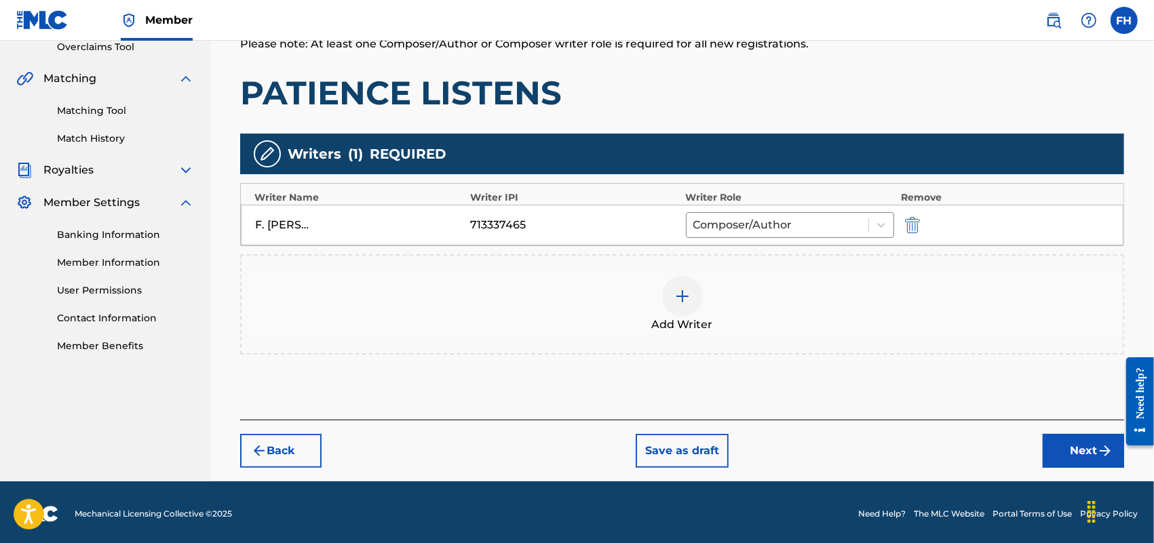
scroll to position [295, 0]
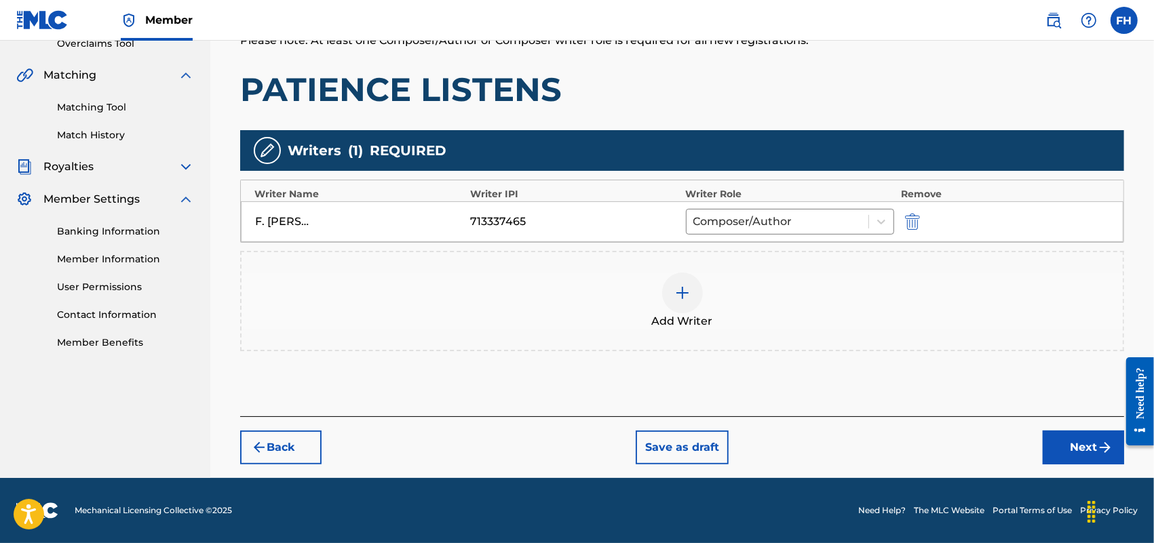
click at [1083, 444] on button "Next" at bounding box center [1083, 448] width 81 height 34
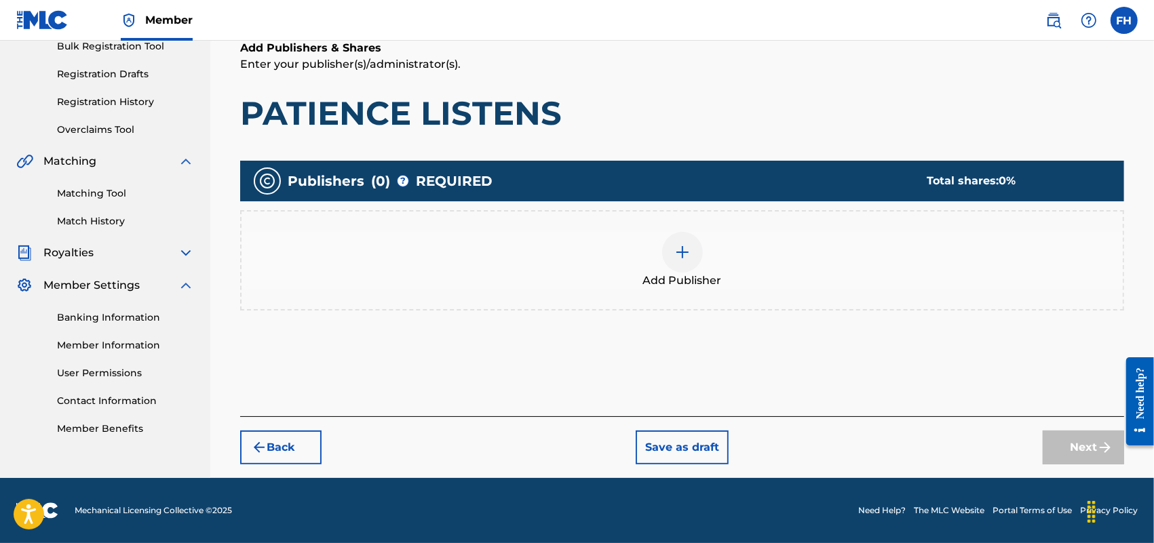
scroll to position [61, 0]
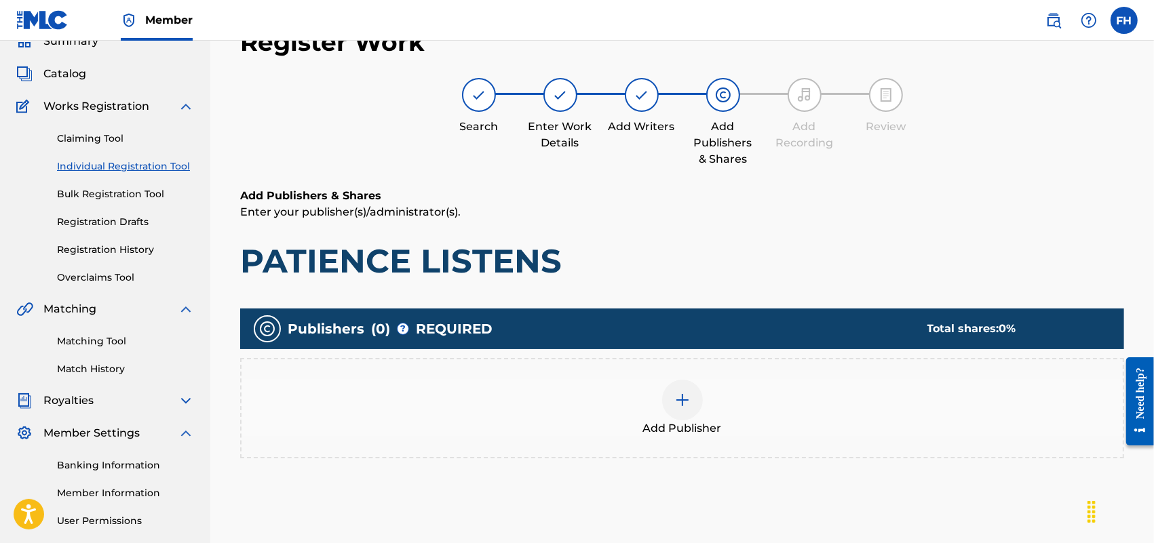
click at [678, 404] on img at bounding box center [682, 400] width 16 height 16
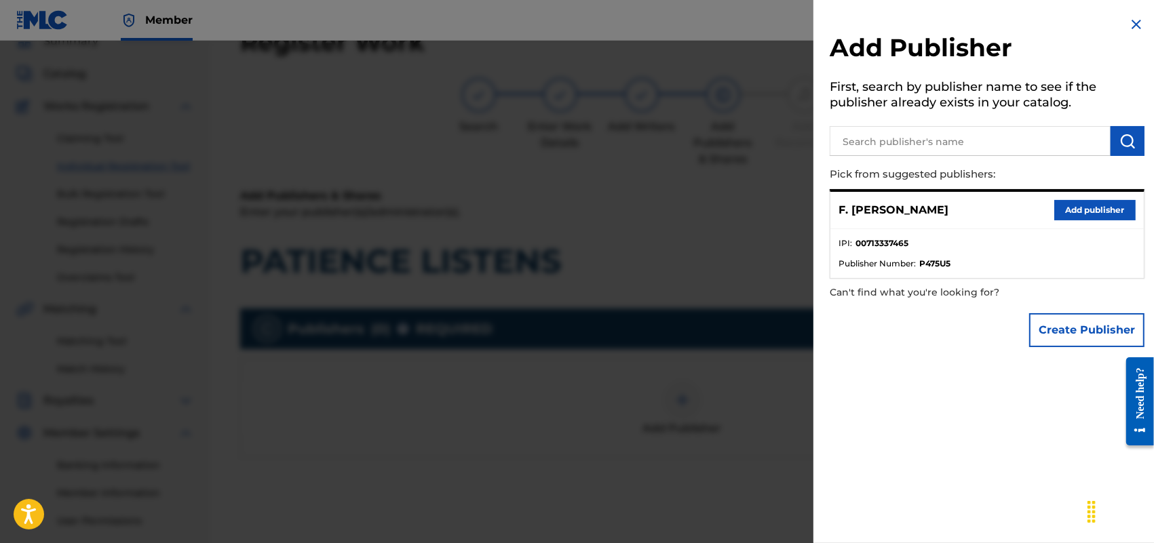
click at [1085, 207] on button "Add publisher" at bounding box center [1094, 210] width 81 height 20
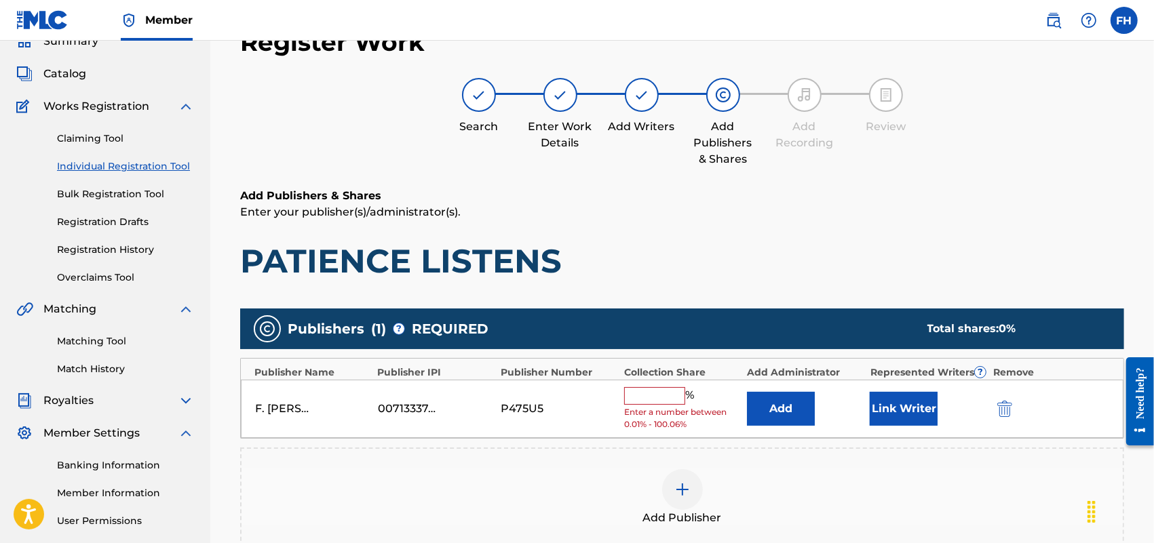
click at [636, 391] on input "text" at bounding box center [654, 396] width 61 height 18
type input "100"
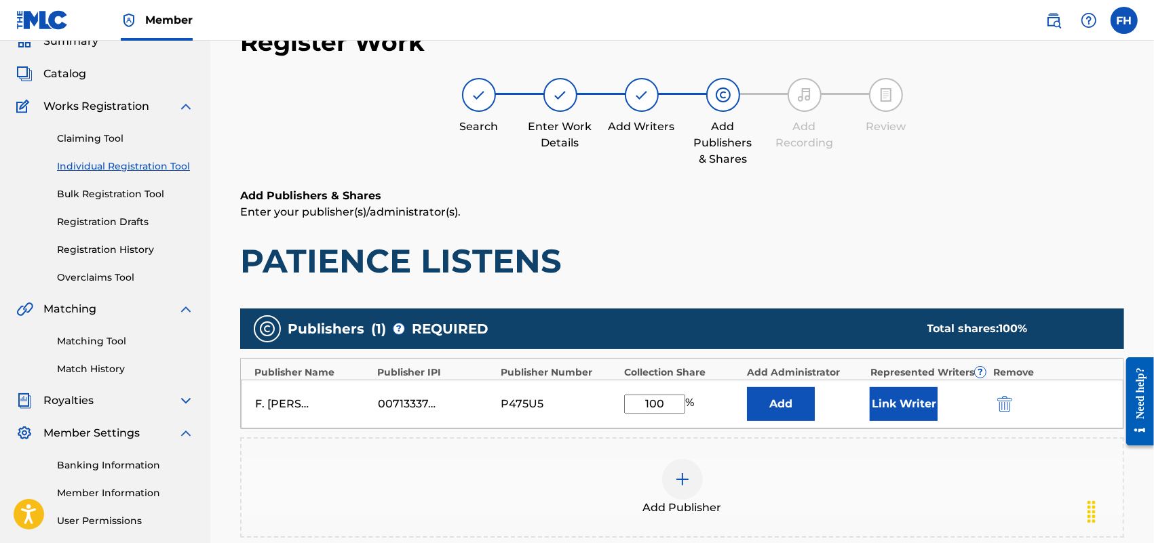
click at [901, 405] on button "Link Writer" at bounding box center [904, 404] width 68 height 34
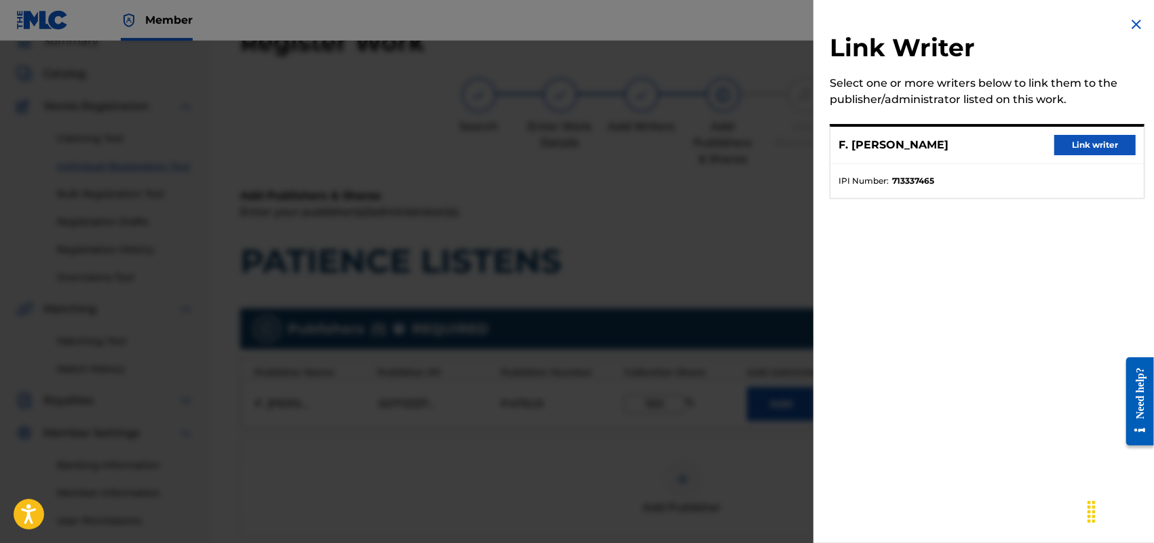
click at [1083, 140] on button "Link writer" at bounding box center [1094, 145] width 81 height 20
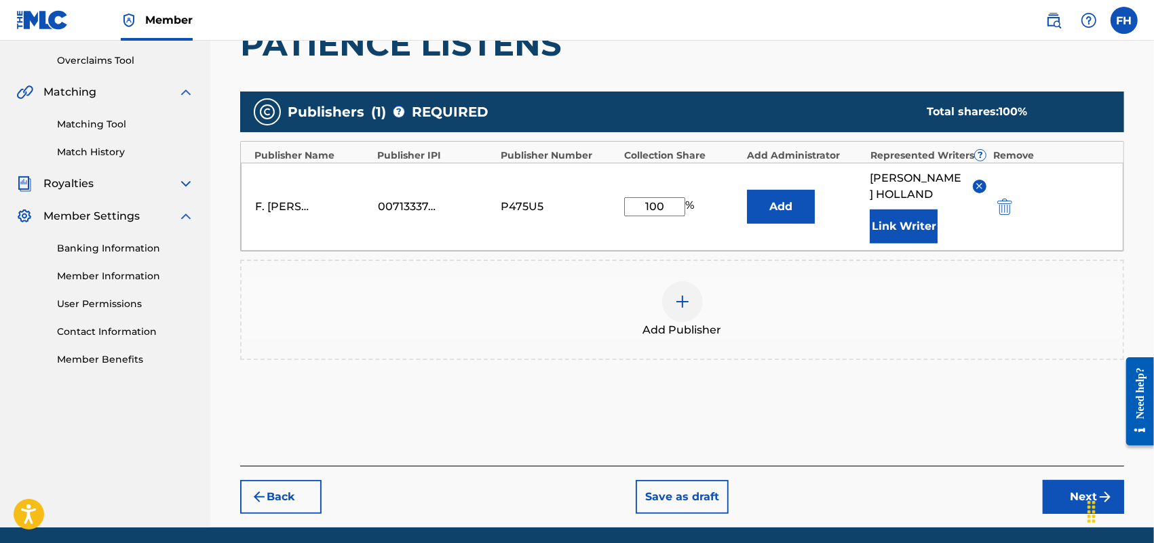
scroll to position [327, 0]
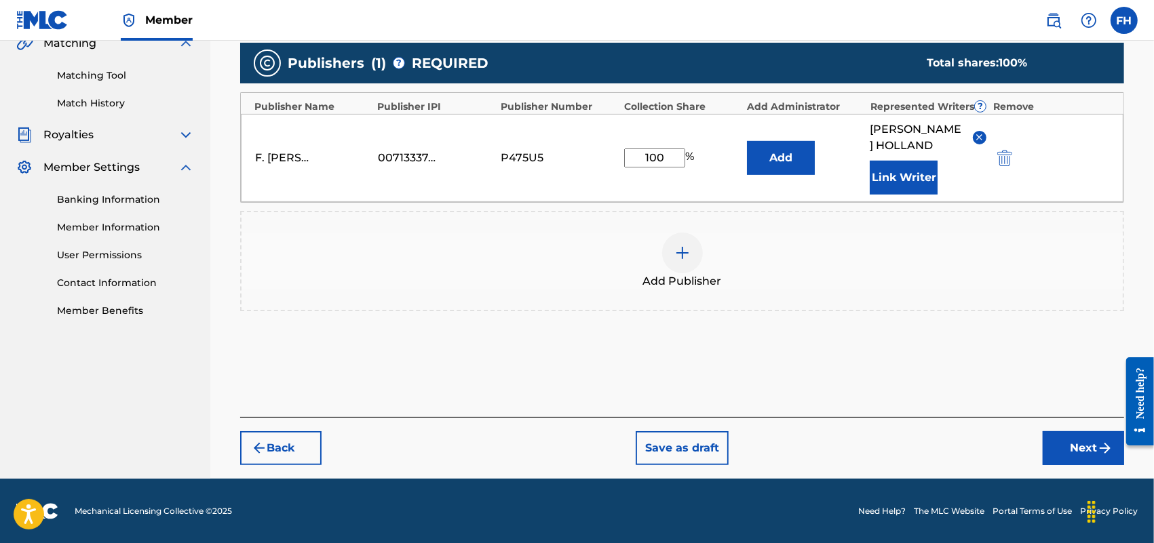
click at [1079, 451] on button "Next" at bounding box center [1083, 448] width 81 height 34
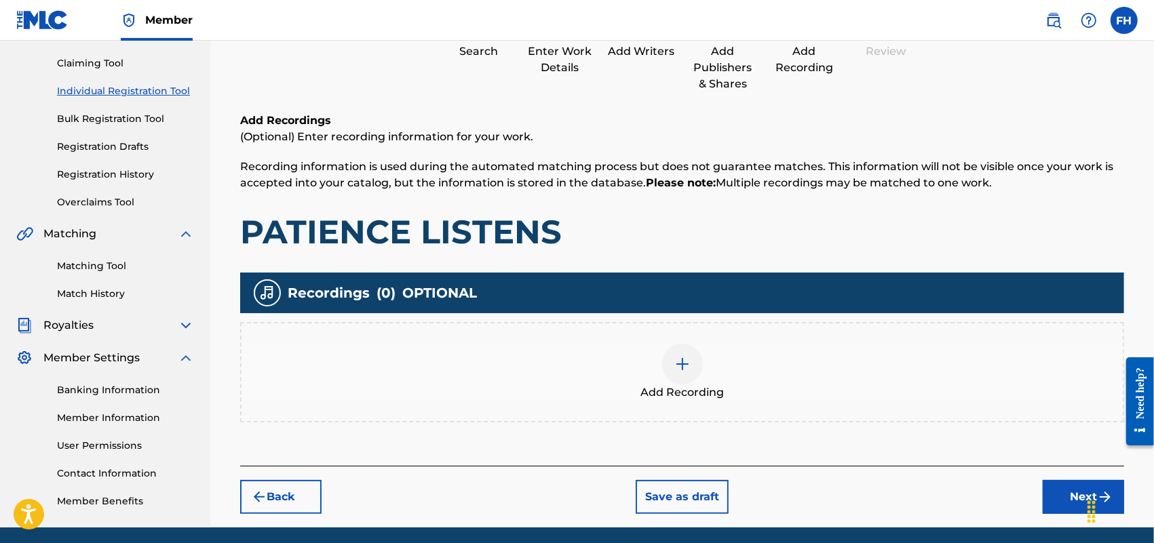
scroll to position [184, 0]
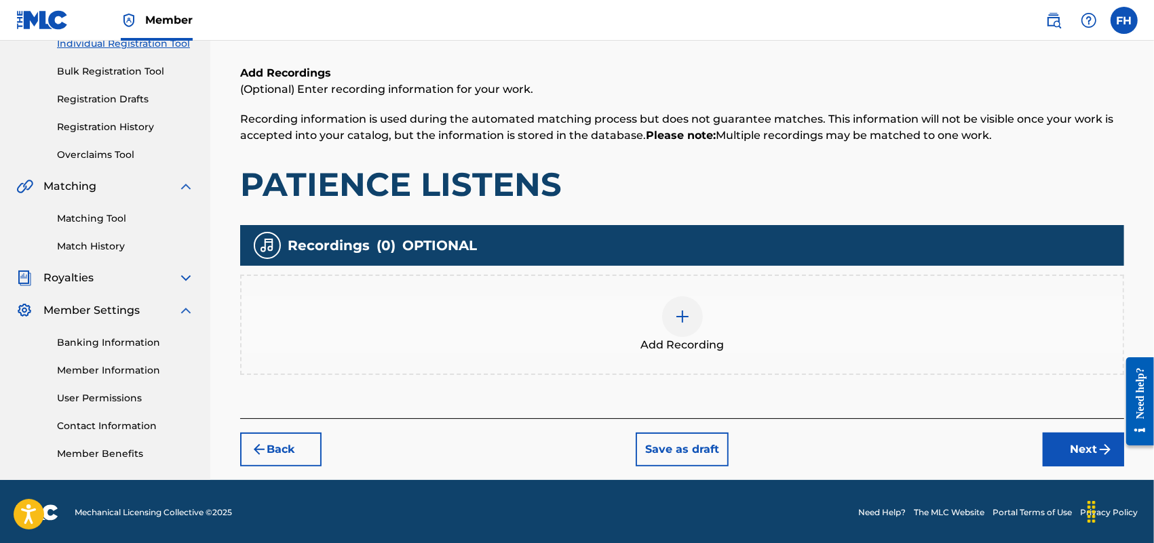
click at [1081, 445] on button "Next" at bounding box center [1083, 450] width 81 height 34
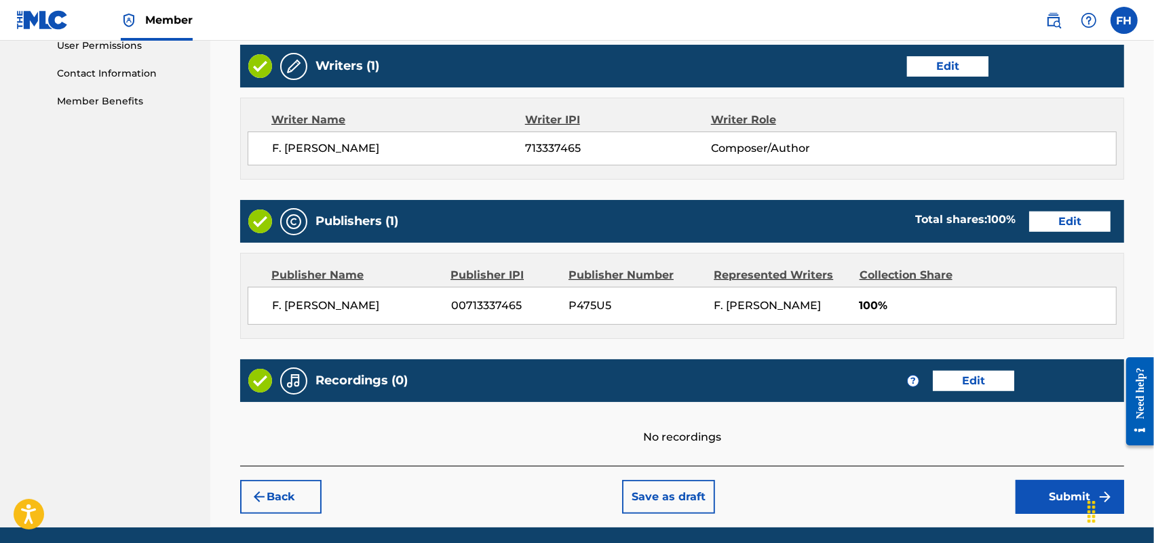
scroll to position [587, 0]
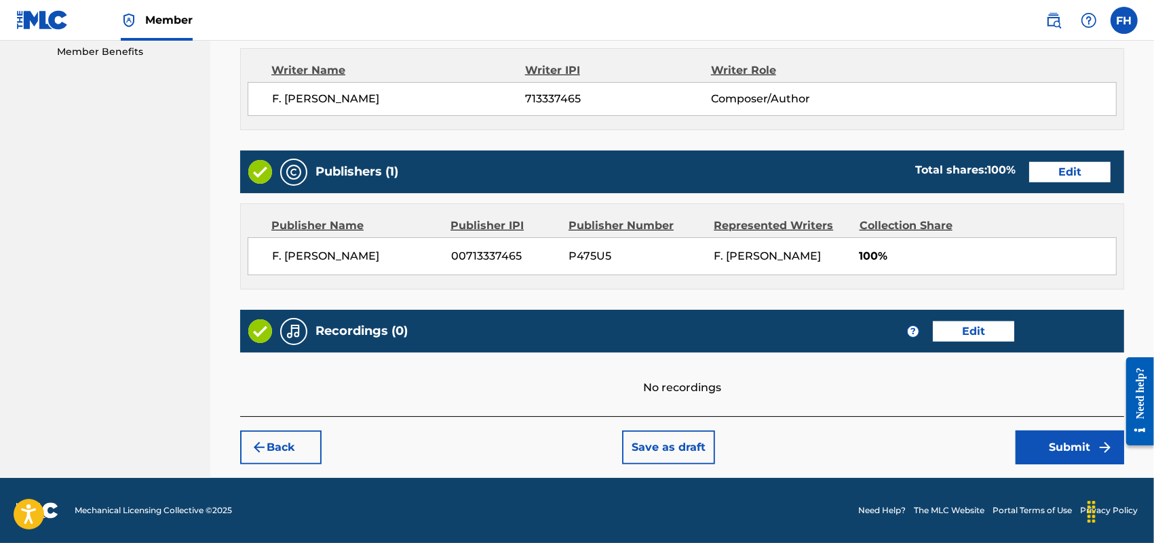
click at [1067, 452] on button "Submit" at bounding box center [1069, 448] width 109 height 34
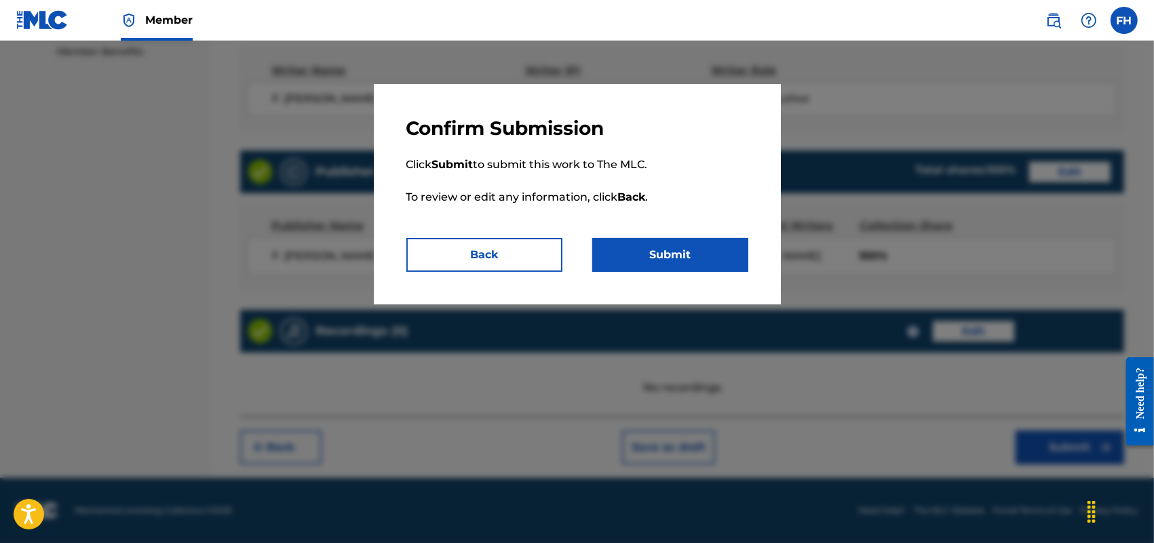
click at [693, 250] on button "Submit" at bounding box center [670, 255] width 156 height 34
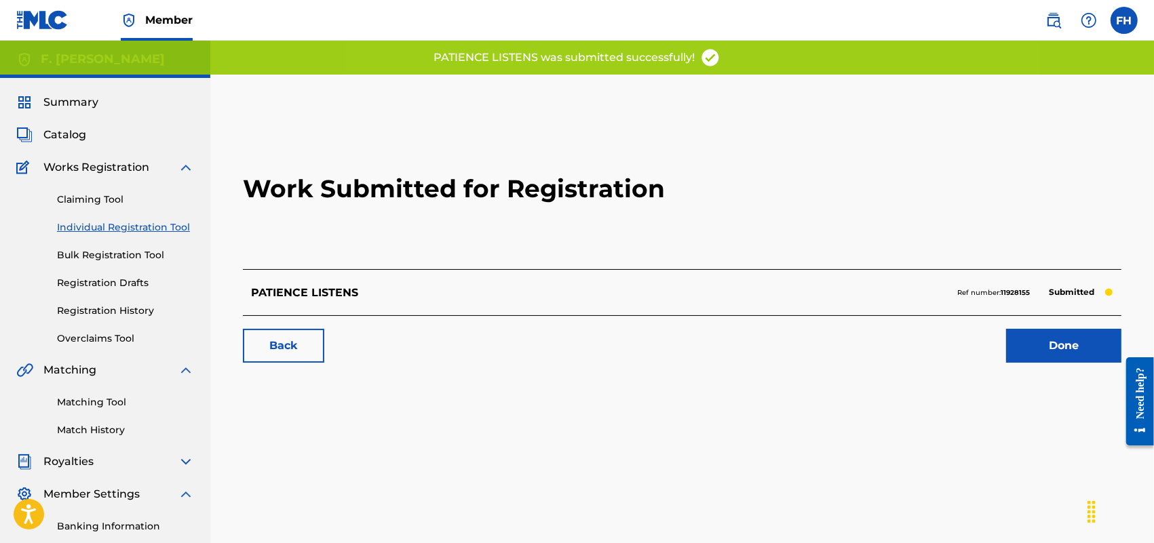
click at [1063, 346] on link "Done" at bounding box center [1063, 346] width 115 height 34
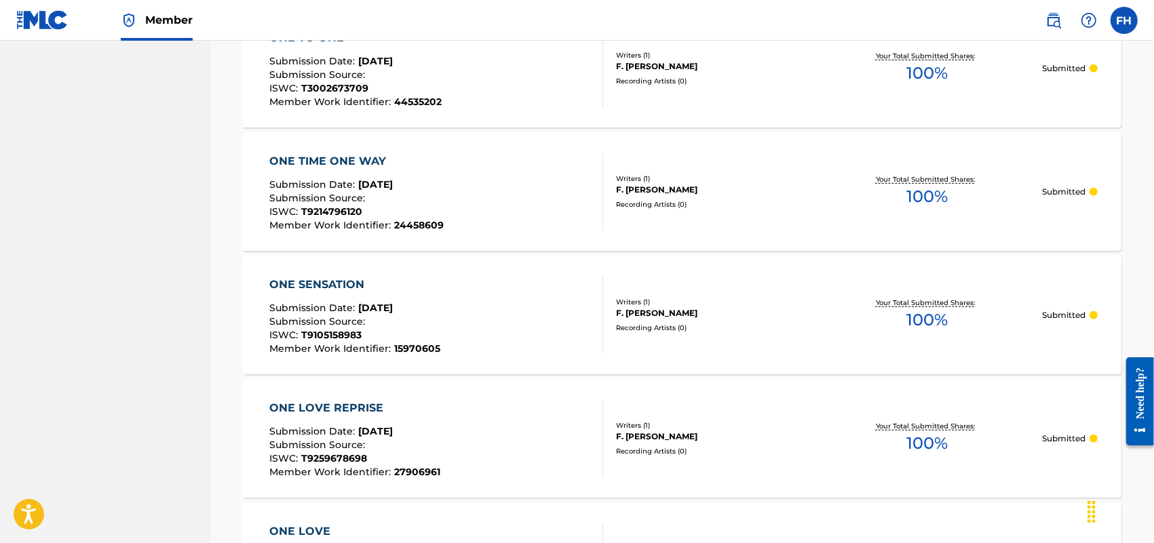
scroll to position [233, 0]
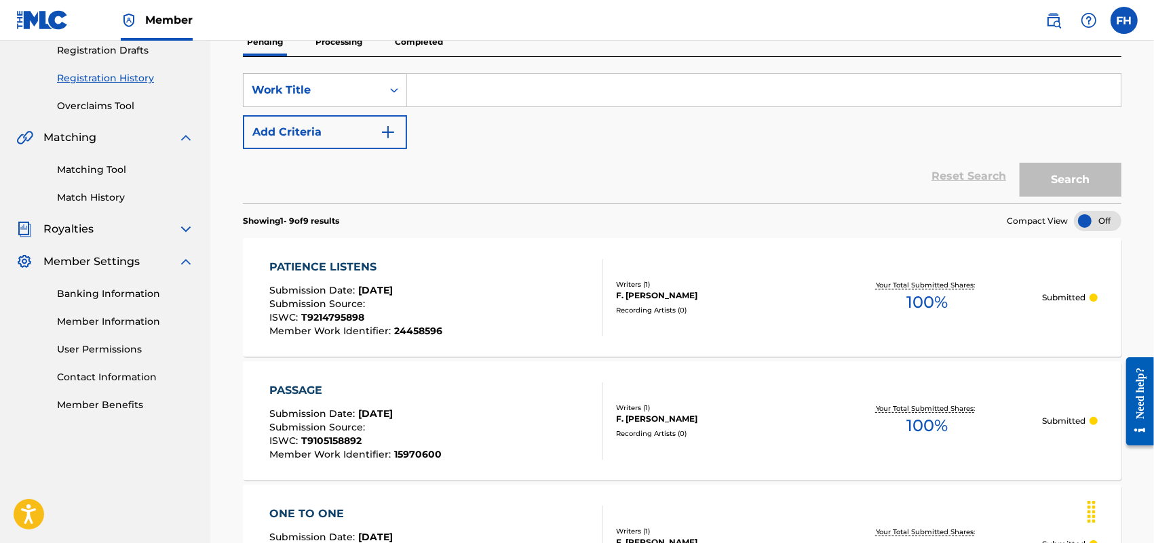
click at [1151, 36] on nav "Member FH [PERSON_NAME] [PERSON_NAME] [EMAIL_ADDRESS][DOMAIN_NAME] Profile Log …" at bounding box center [577, 20] width 1154 height 41
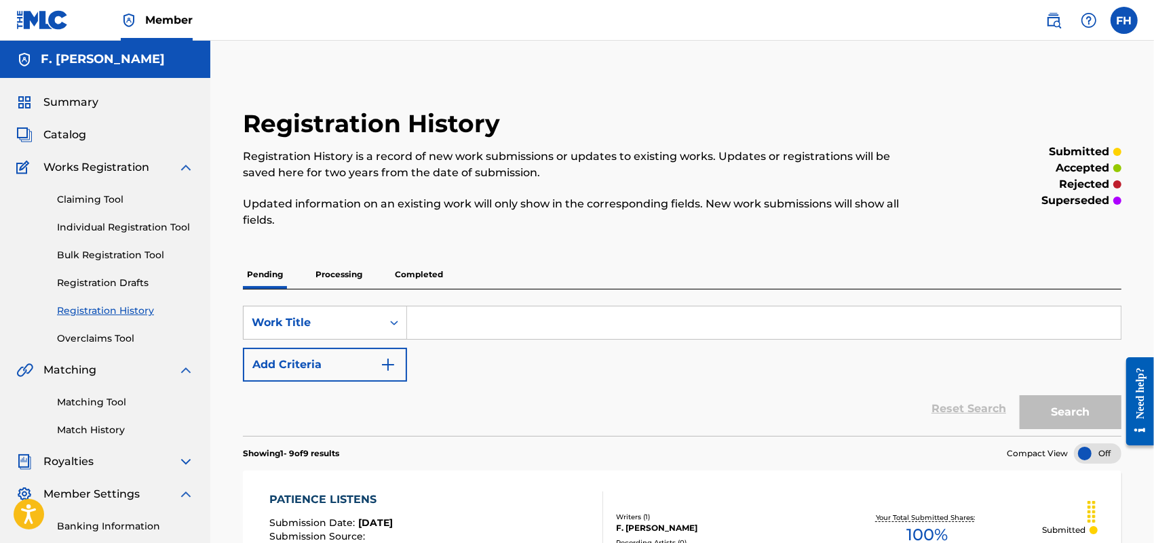
click at [130, 222] on link "Individual Registration Tool" at bounding box center [125, 227] width 137 height 14
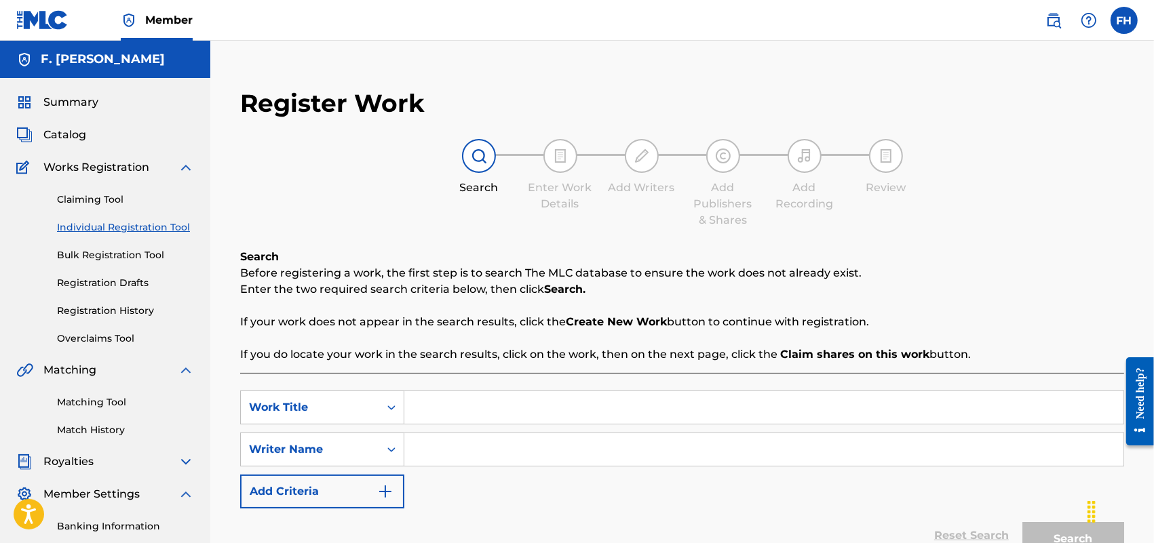
click at [435, 406] on input "Search Form" at bounding box center [763, 407] width 719 height 33
paste input "PIECE OF THE FUTURE"
type input "PIECE OF THE FUTURE"
click at [463, 442] on input "Search Form" at bounding box center [763, 449] width 719 height 33
type input "F. [PERSON_NAME]"
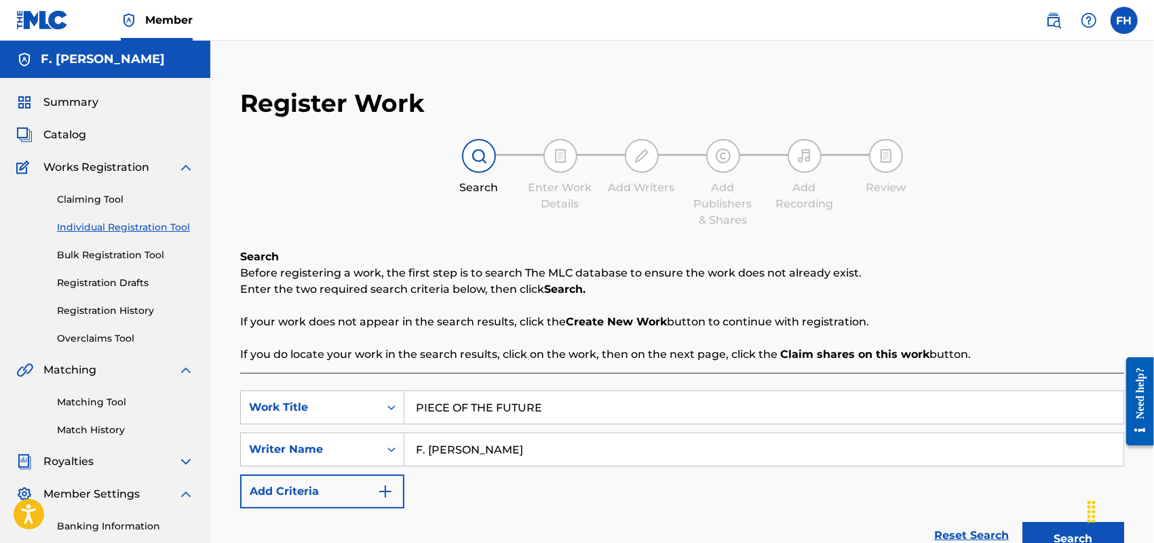
click at [1052, 530] on button "Search" at bounding box center [1073, 539] width 102 height 34
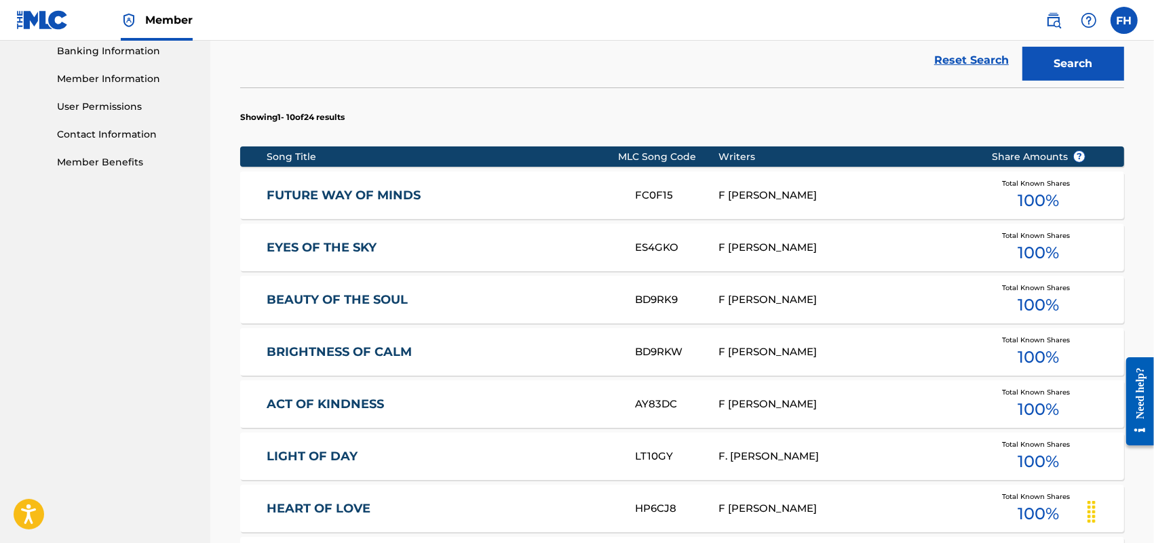
scroll to position [872, 0]
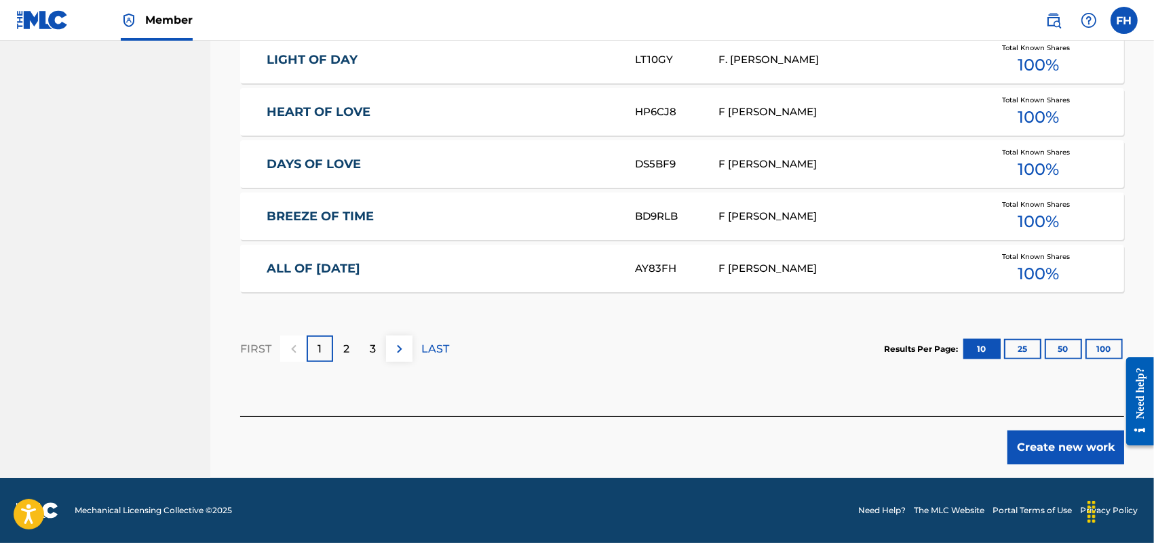
click at [1062, 441] on button "Create new work" at bounding box center [1065, 448] width 117 height 34
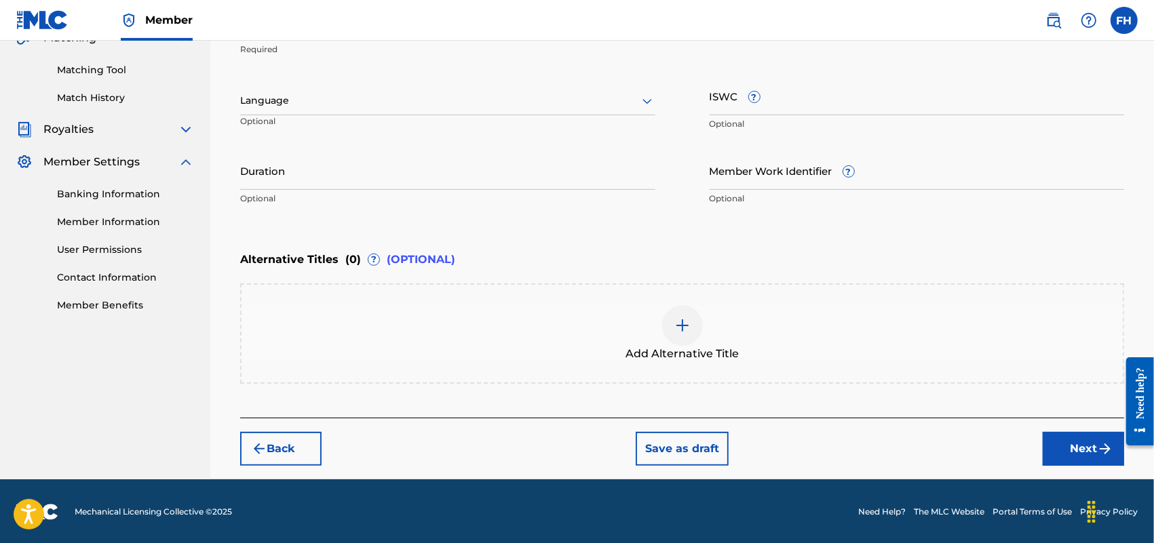
scroll to position [0, 0]
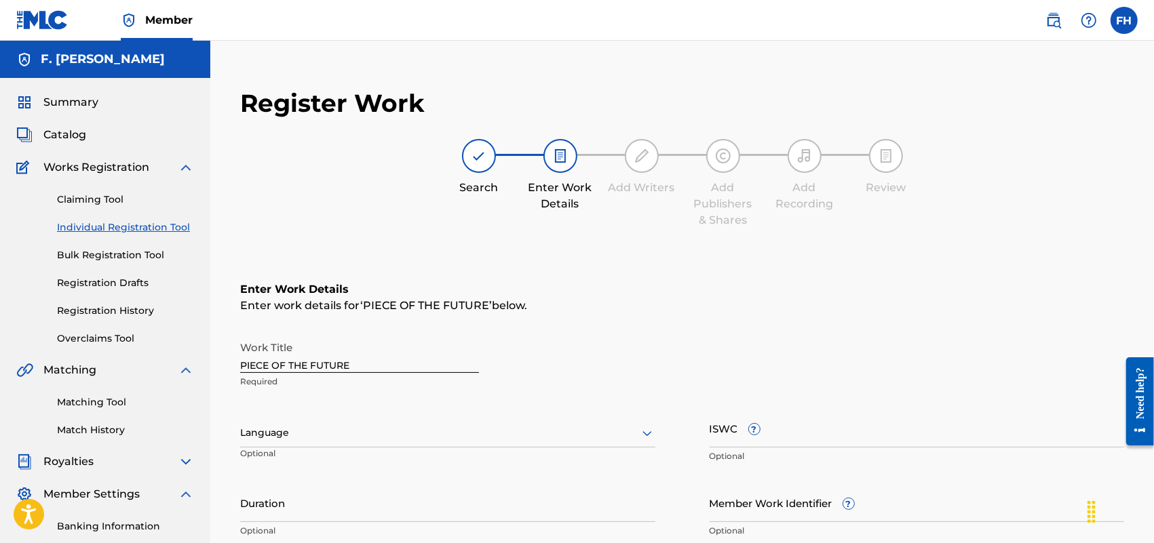
click at [648, 435] on div "Language" at bounding box center [447, 433] width 415 height 28
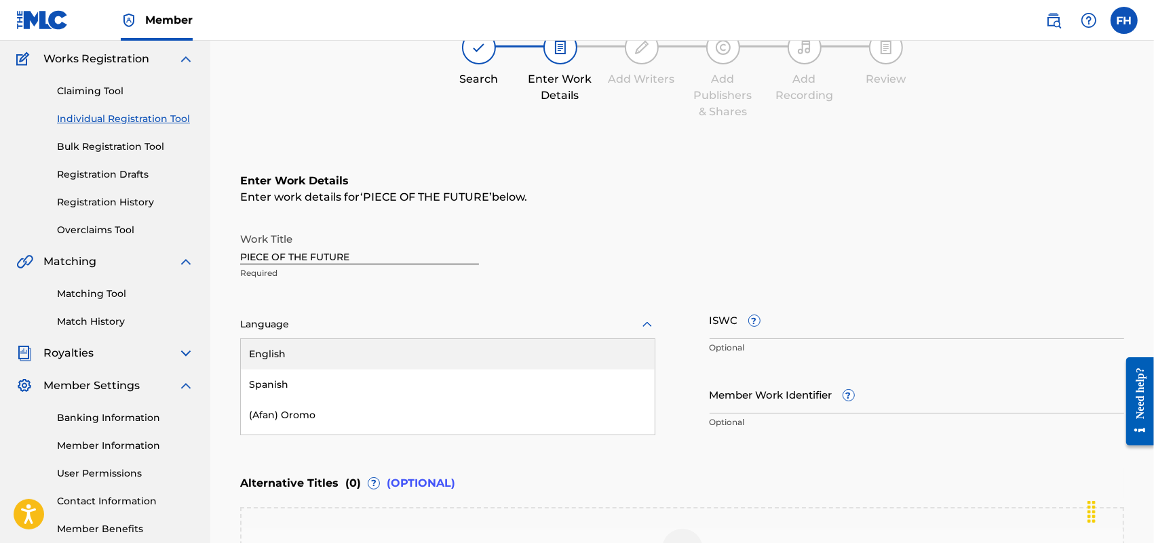
click at [541, 355] on div "English" at bounding box center [448, 354] width 414 height 31
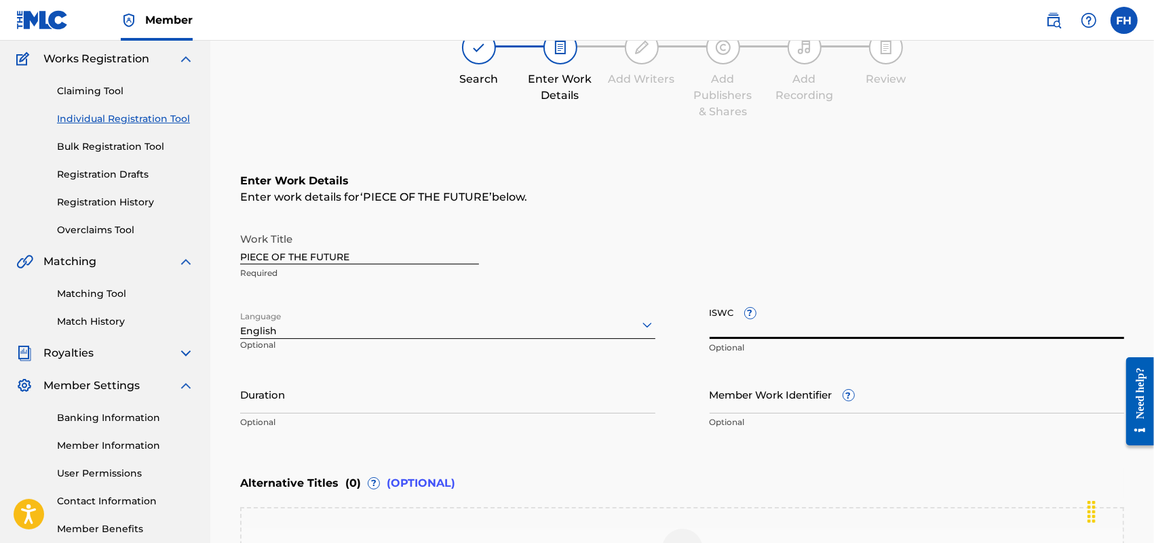
click at [714, 319] on input "ISWC ?" at bounding box center [917, 319] width 415 height 39
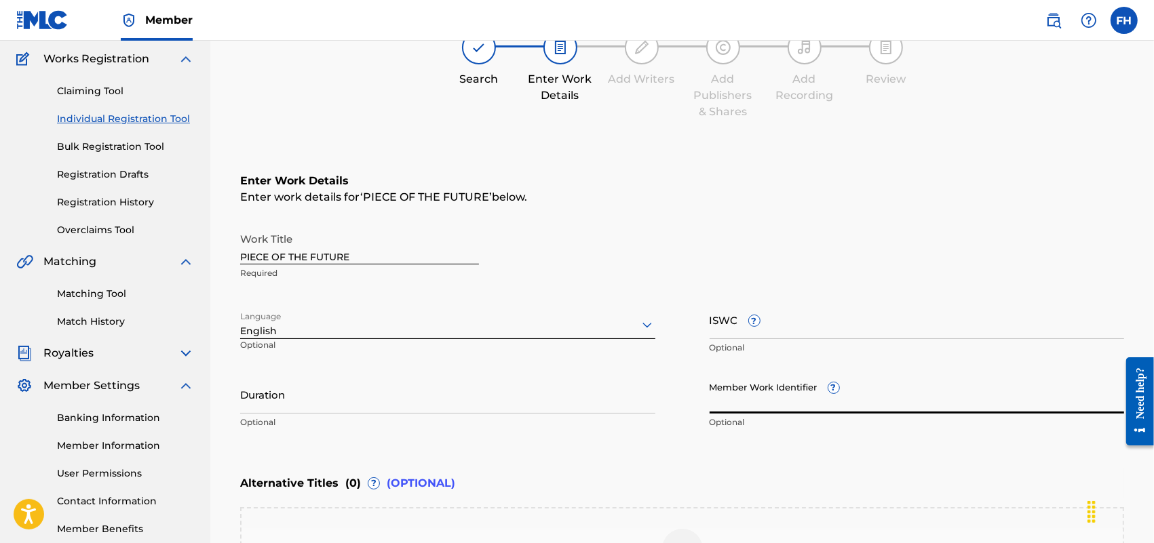
click at [721, 401] on input "Member Work Identifier ?" at bounding box center [917, 394] width 415 height 39
paste input "48412488"
type input "48412488"
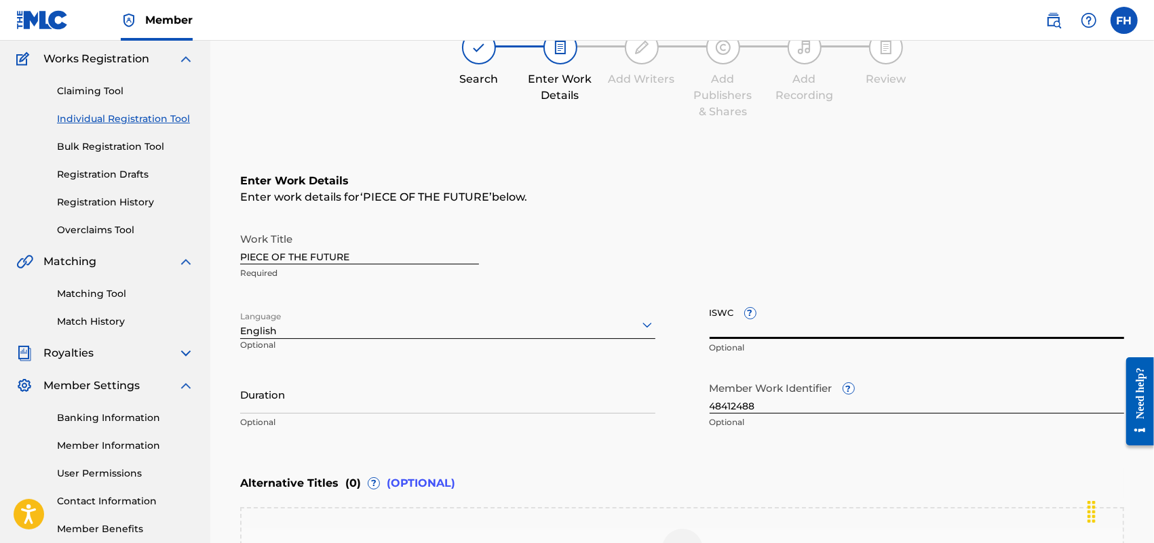
click at [718, 321] on input "ISWC ?" at bounding box center [917, 319] width 415 height 39
paste input "T3027014508"
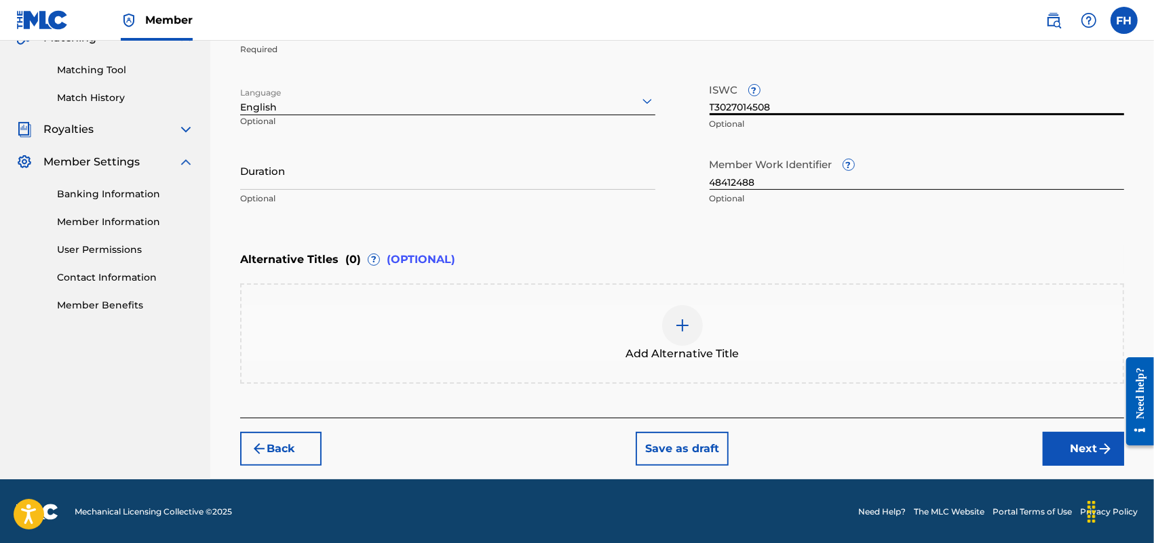
type input "T3027014508"
click at [1082, 440] on button "Next" at bounding box center [1083, 449] width 81 height 34
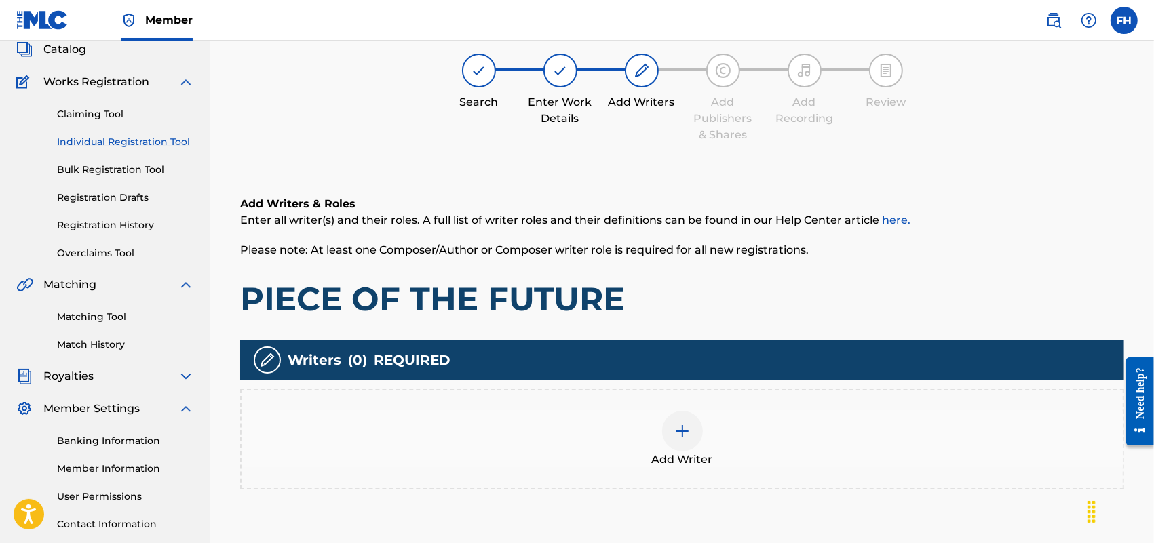
scroll to position [61, 0]
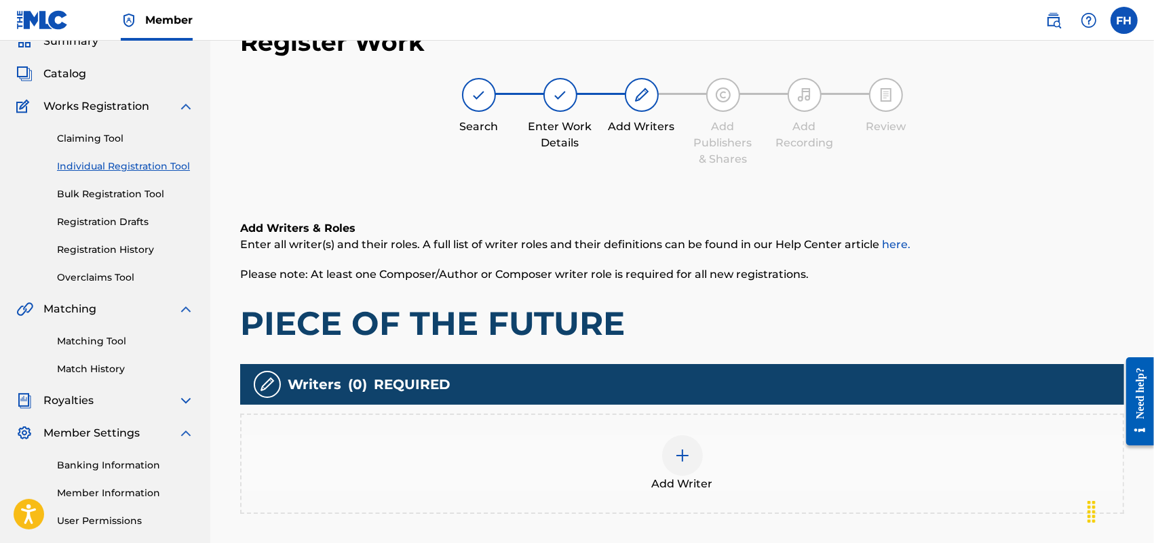
click at [690, 461] on img at bounding box center [682, 456] width 16 height 16
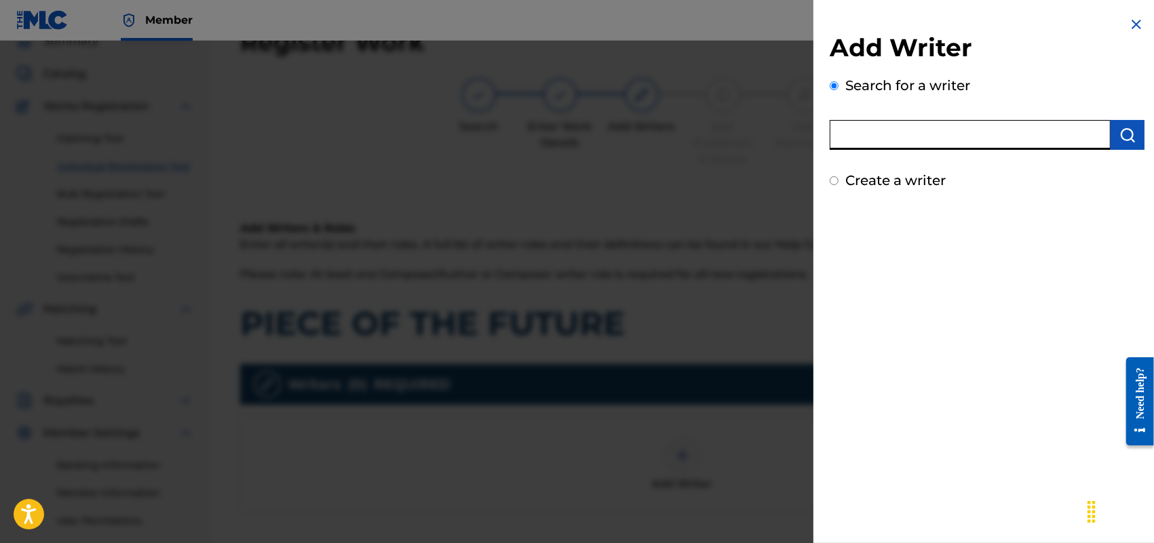
click at [1024, 130] on input "text" at bounding box center [970, 135] width 281 height 30
type input "F [PERSON_NAME]"
click at [834, 180] on input "Create a writer" at bounding box center [834, 180] width 9 height 9
radio input "false"
radio input "true"
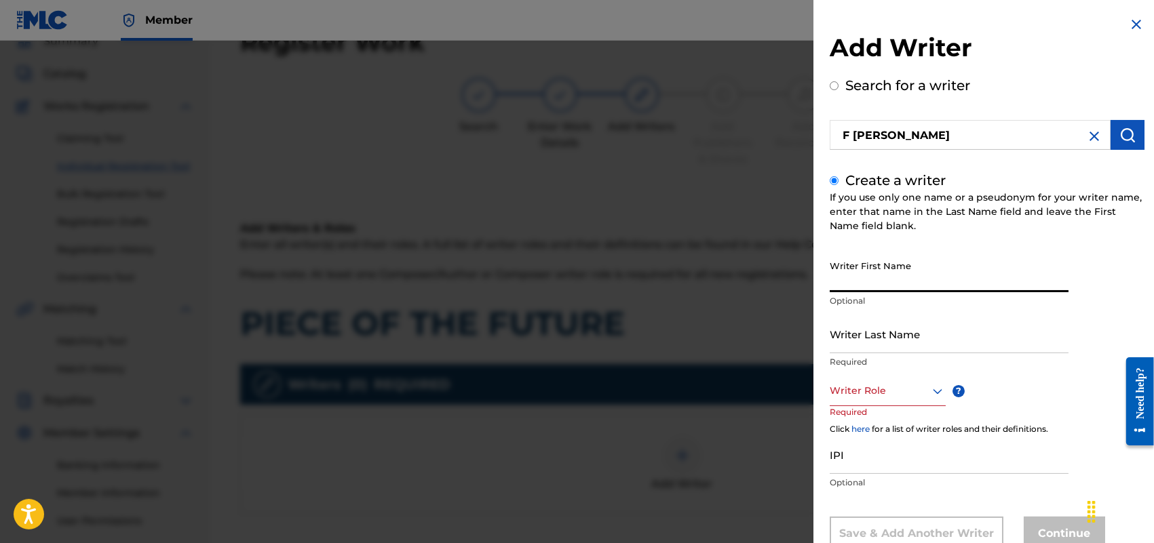
click at [927, 273] on input "Writer First Name" at bounding box center [949, 273] width 239 height 39
type input "[PERSON_NAME]"
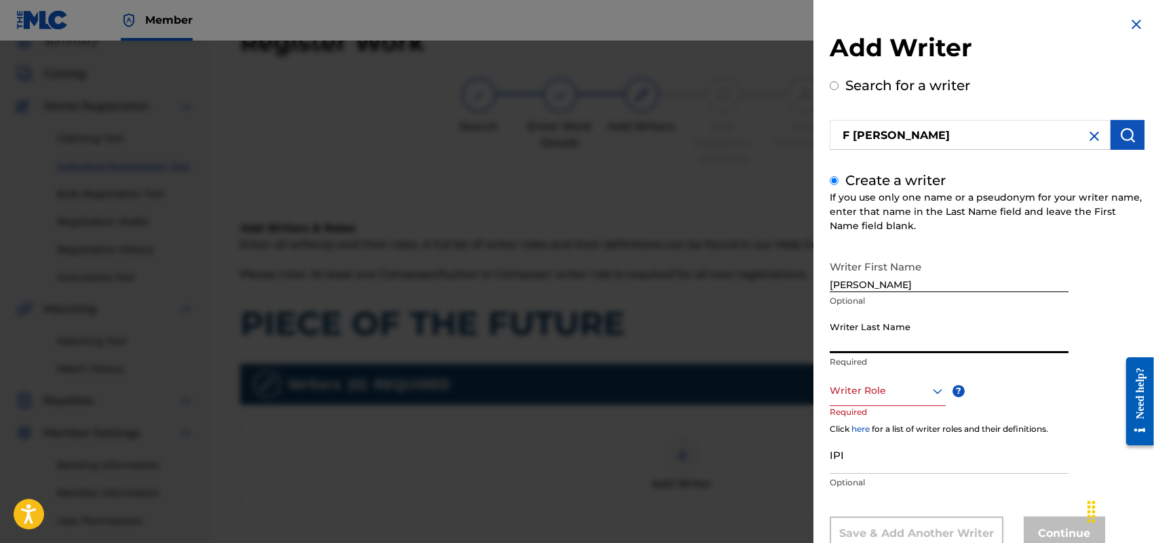
click at [920, 334] on input "Writer Last Name" at bounding box center [949, 334] width 239 height 39
type input "HOLLAND"
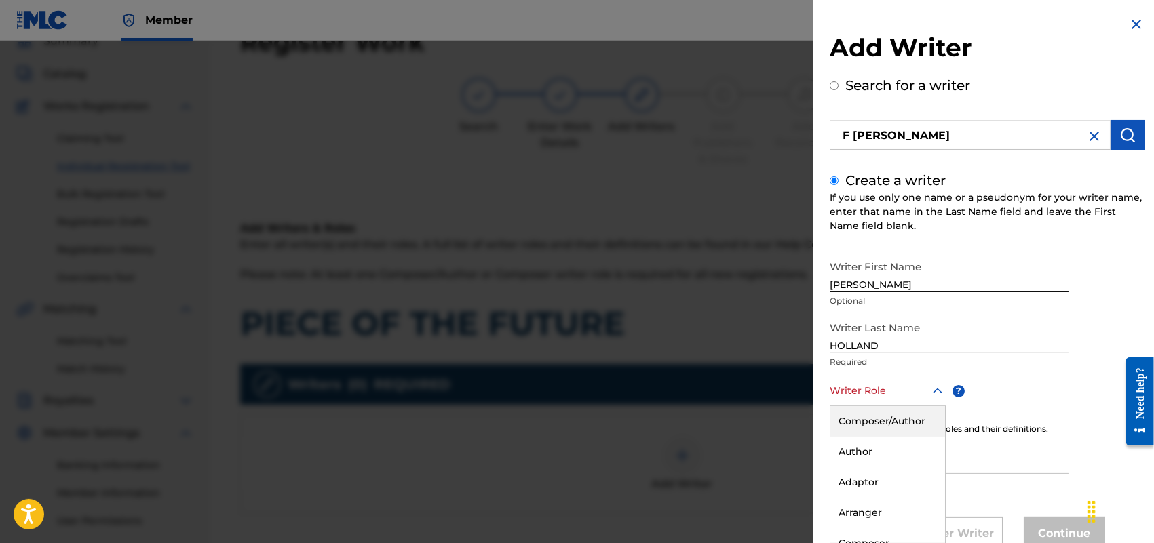
scroll to position [44, 0]
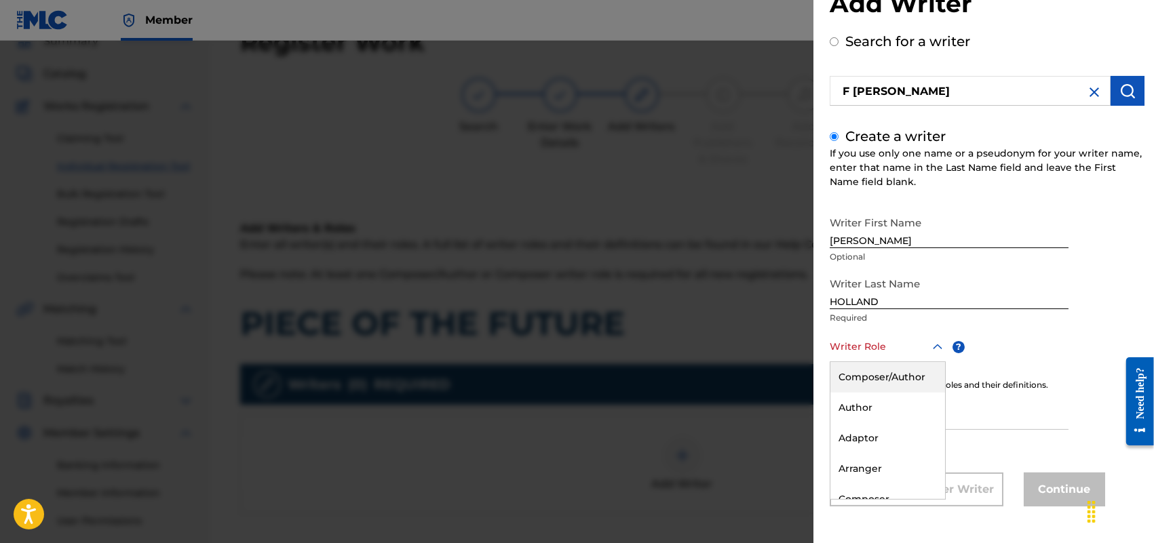
click at [933, 362] on div "8 results available. Use Up and Down to choose options, press Enter to select t…" at bounding box center [888, 347] width 116 height 31
click at [901, 376] on div "Composer/Author" at bounding box center [887, 377] width 115 height 31
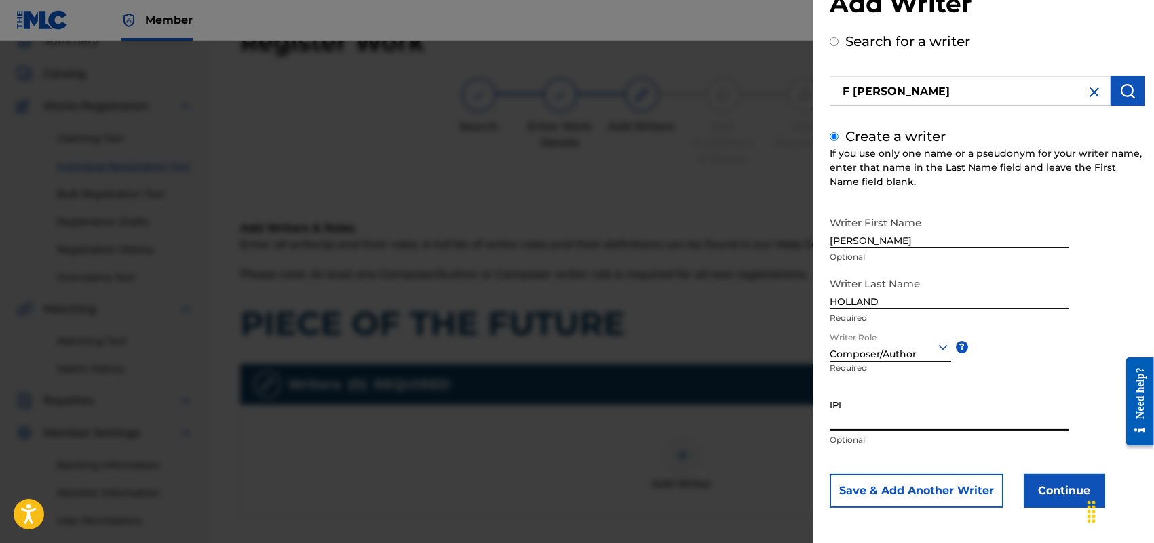
click at [853, 415] on input "IPI" at bounding box center [949, 412] width 239 height 39
paste input "713337465"
click at [876, 427] on input "713337465" at bounding box center [949, 412] width 239 height 39
type input "713337465"
click at [1047, 485] on button "Continue" at bounding box center [1064, 491] width 81 height 34
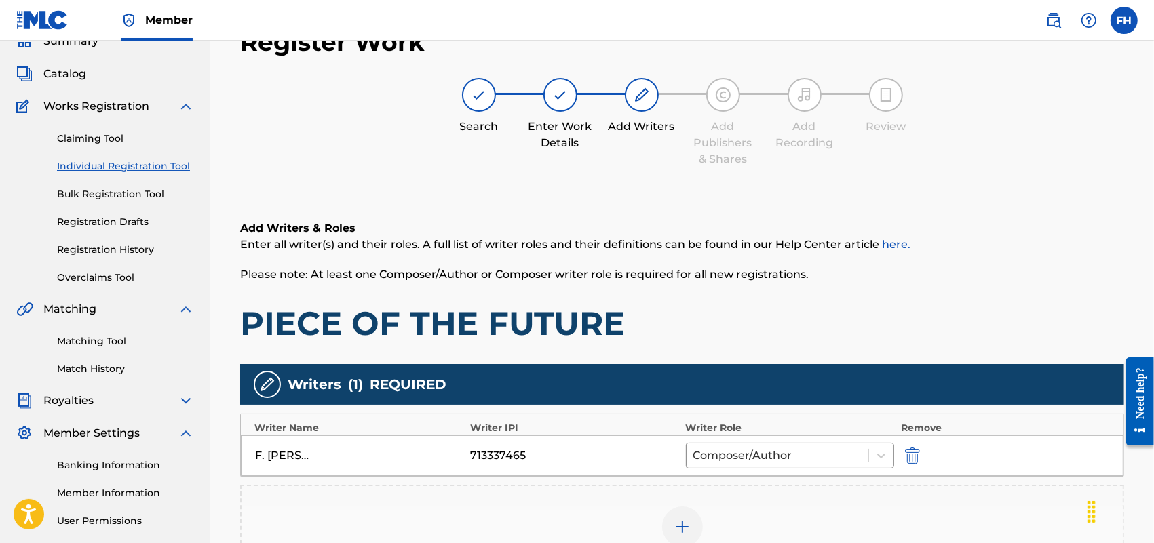
scroll to position [295, 0]
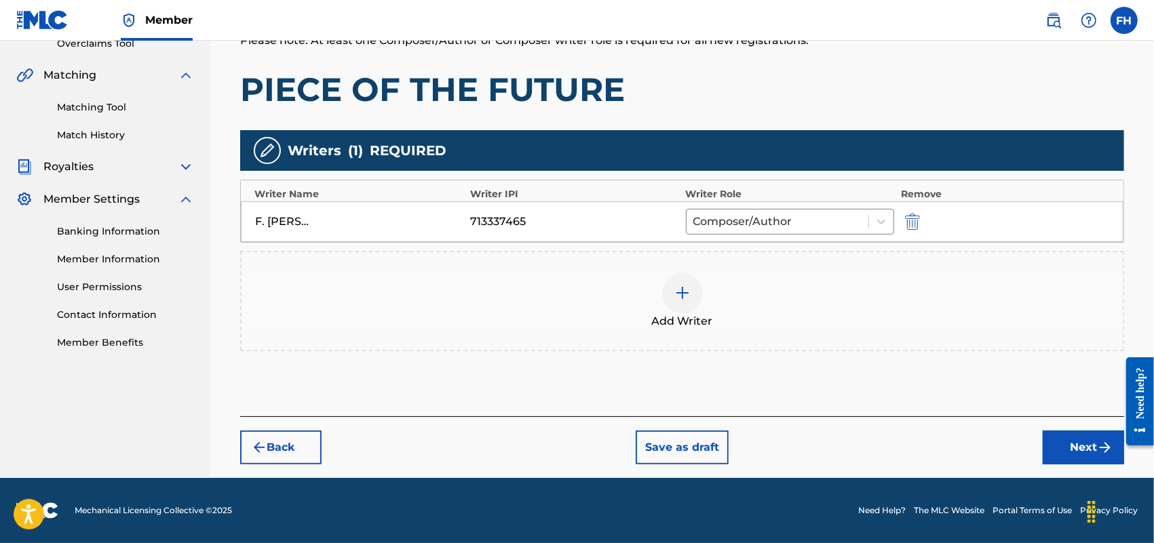
click at [1089, 443] on button "Next" at bounding box center [1083, 448] width 81 height 34
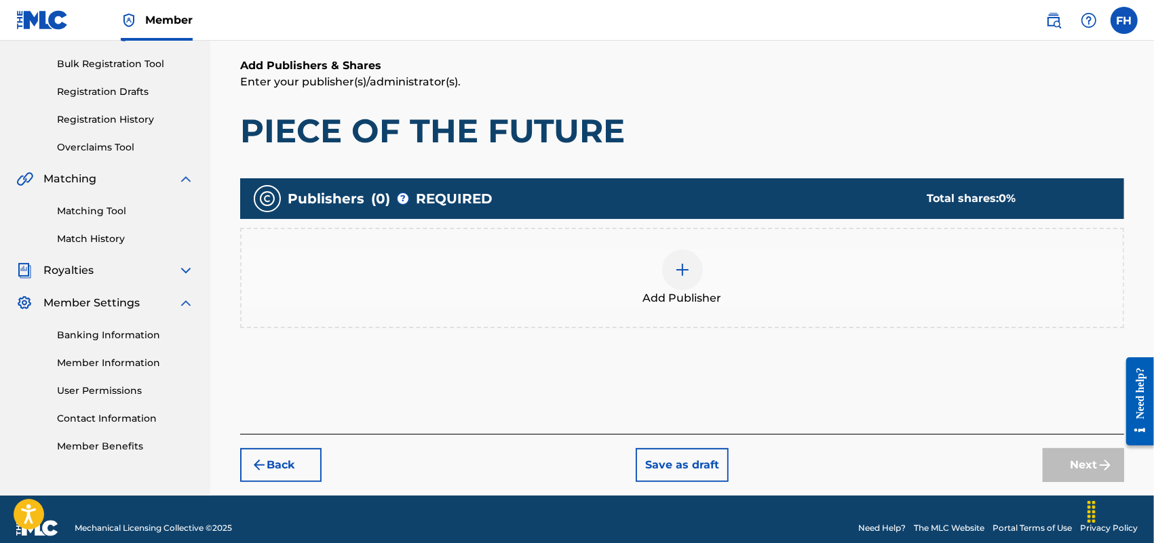
scroll to position [61, 0]
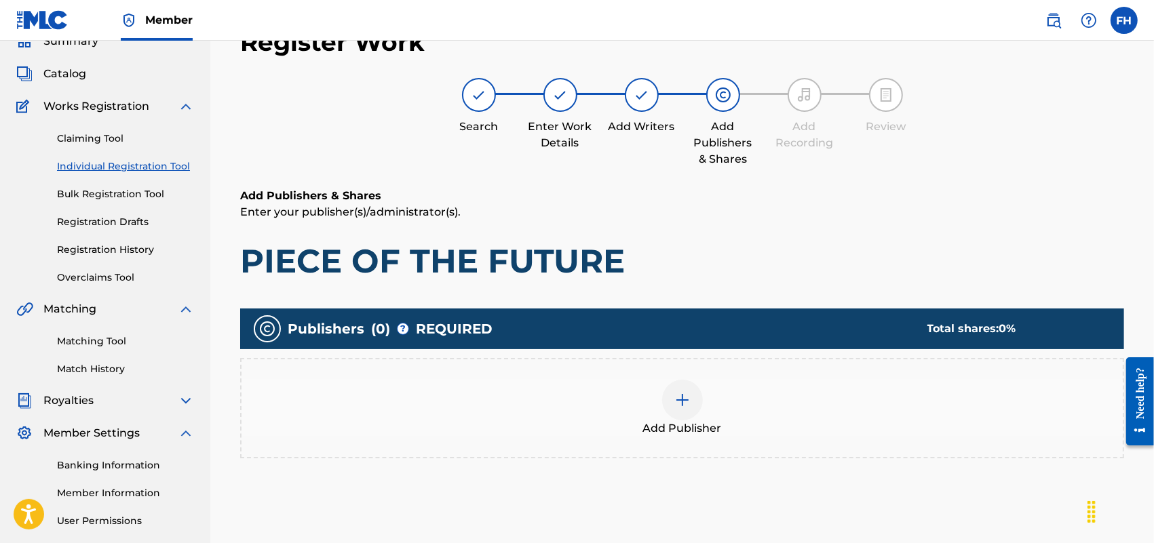
click at [684, 404] on img at bounding box center [682, 400] width 16 height 16
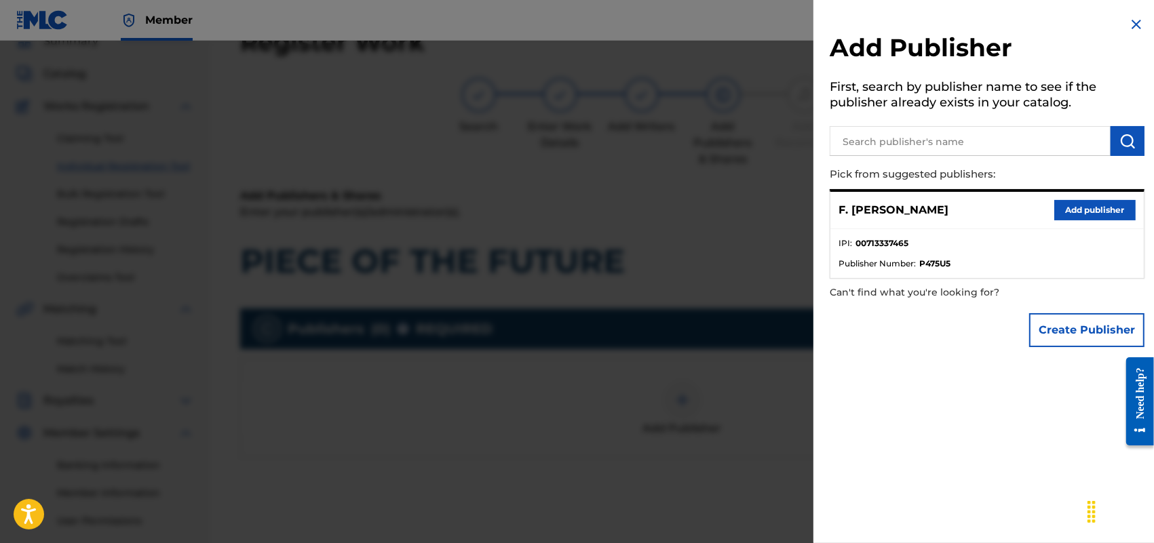
click at [1066, 206] on button "Add publisher" at bounding box center [1094, 210] width 81 height 20
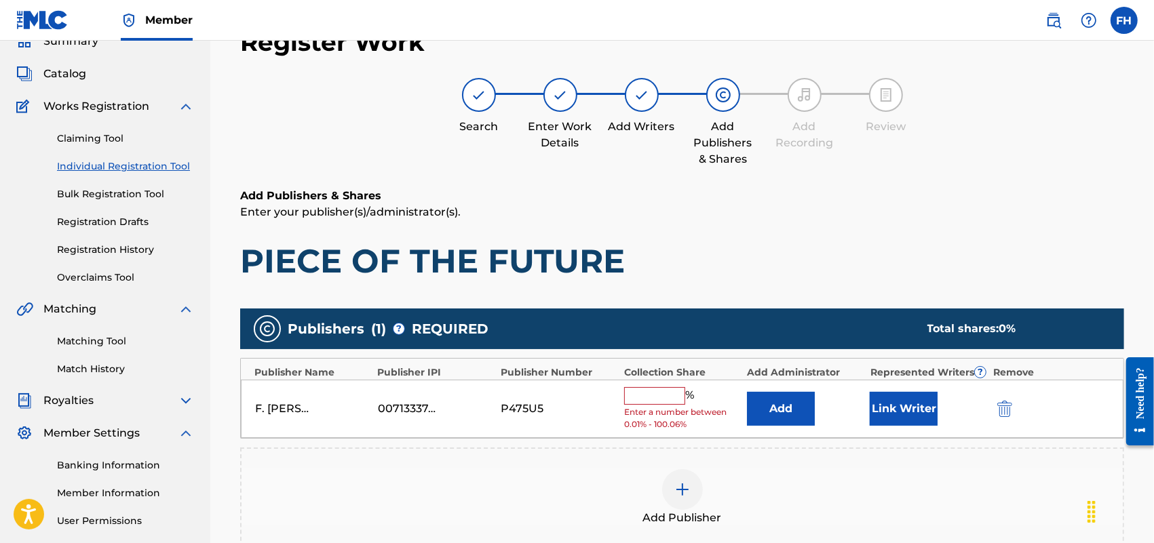
click at [640, 395] on input "text" at bounding box center [654, 396] width 61 height 18
type input "100"
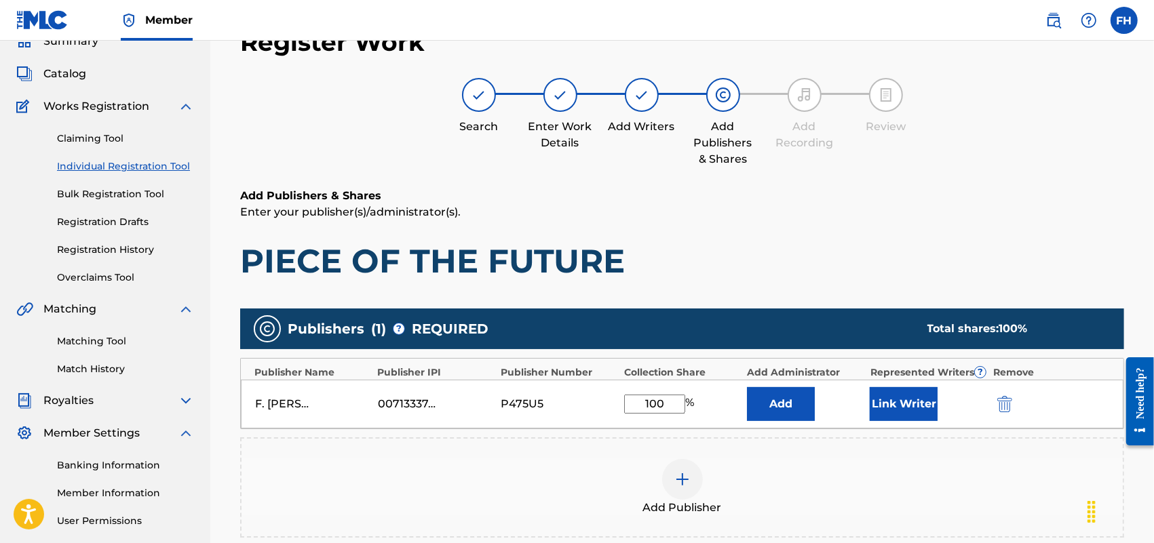
click at [899, 400] on button "Link Writer" at bounding box center [904, 404] width 68 height 34
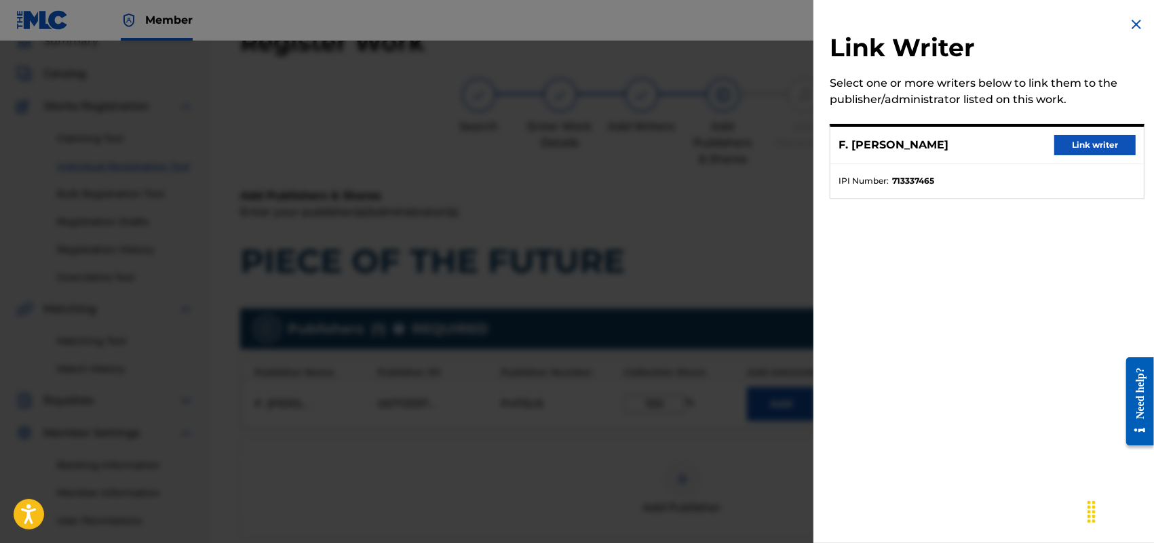
click at [1091, 142] on button "Link writer" at bounding box center [1094, 145] width 81 height 20
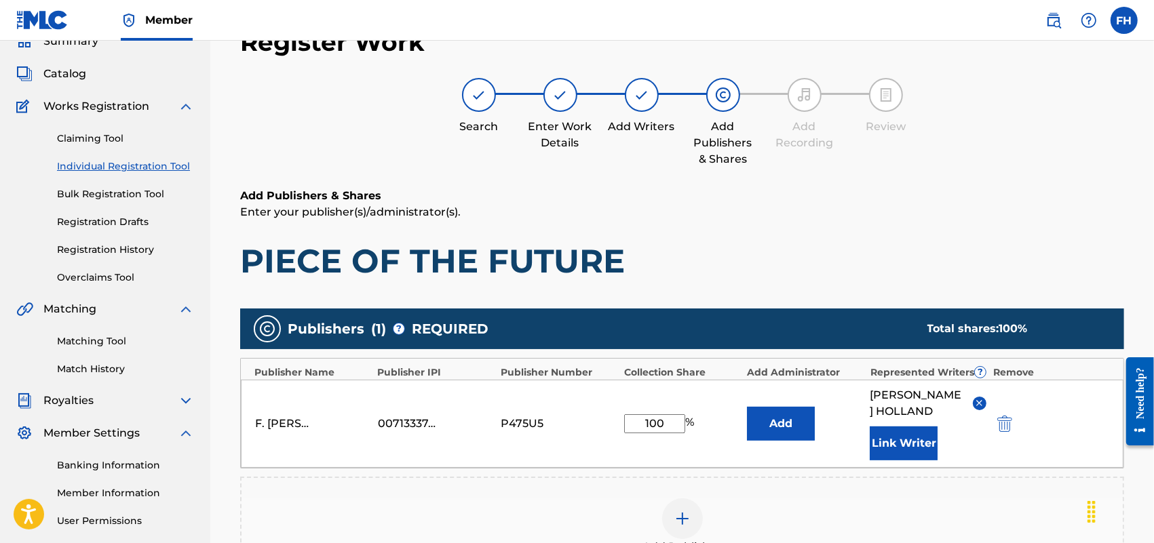
scroll to position [327, 0]
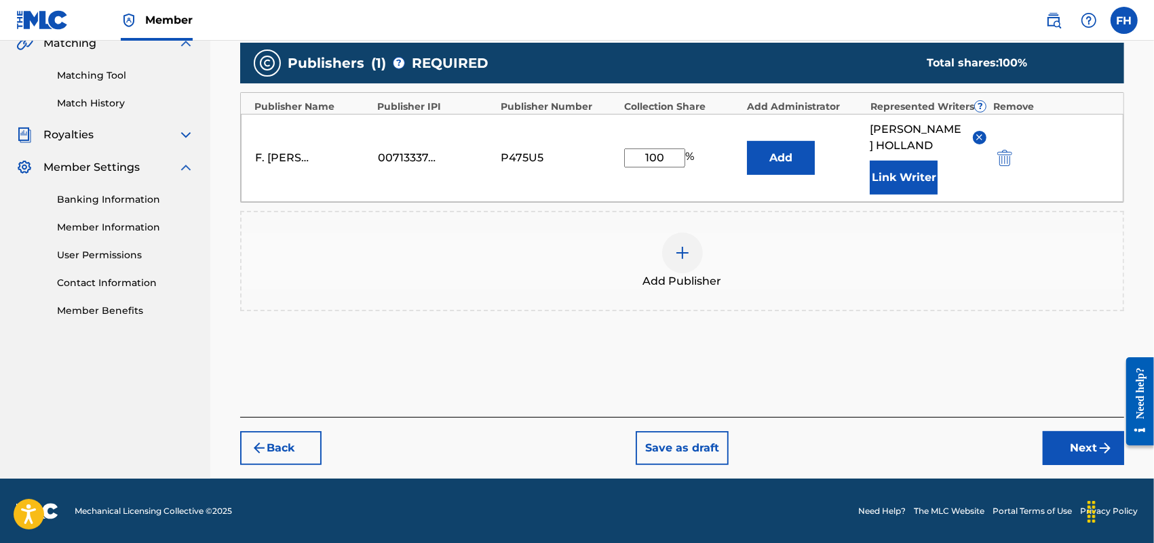
click at [1093, 452] on button "Next" at bounding box center [1083, 448] width 81 height 34
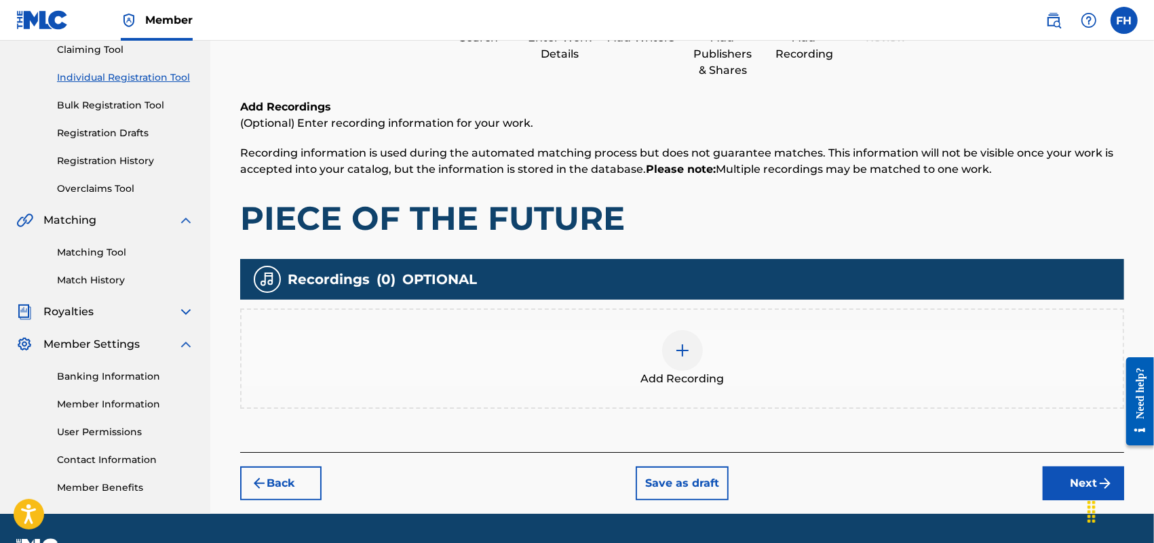
scroll to position [184, 0]
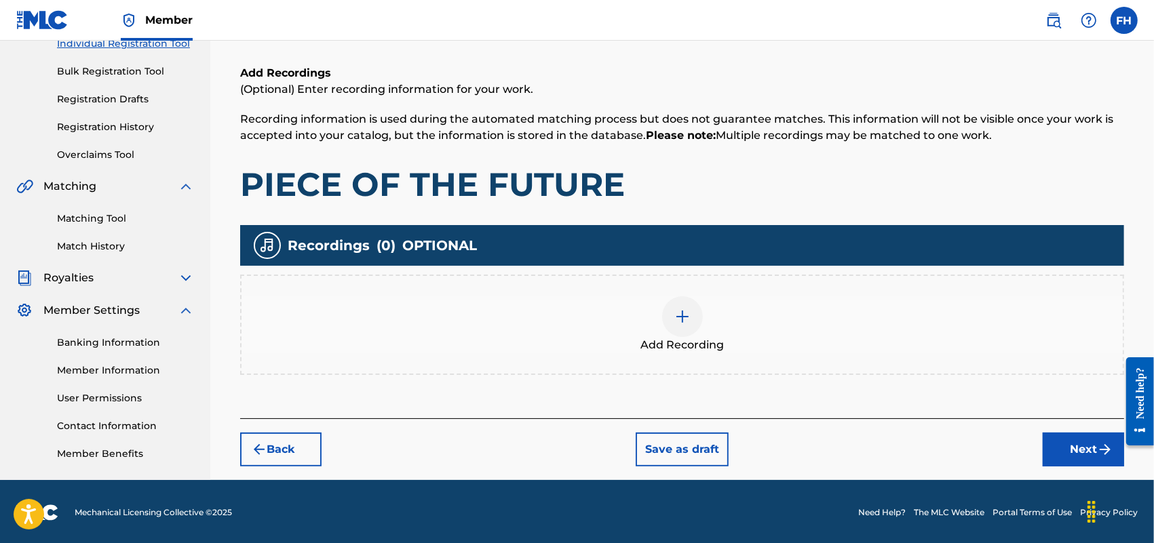
click at [1085, 444] on button "Next" at bounding box center [1083, 450] width 81 height 34
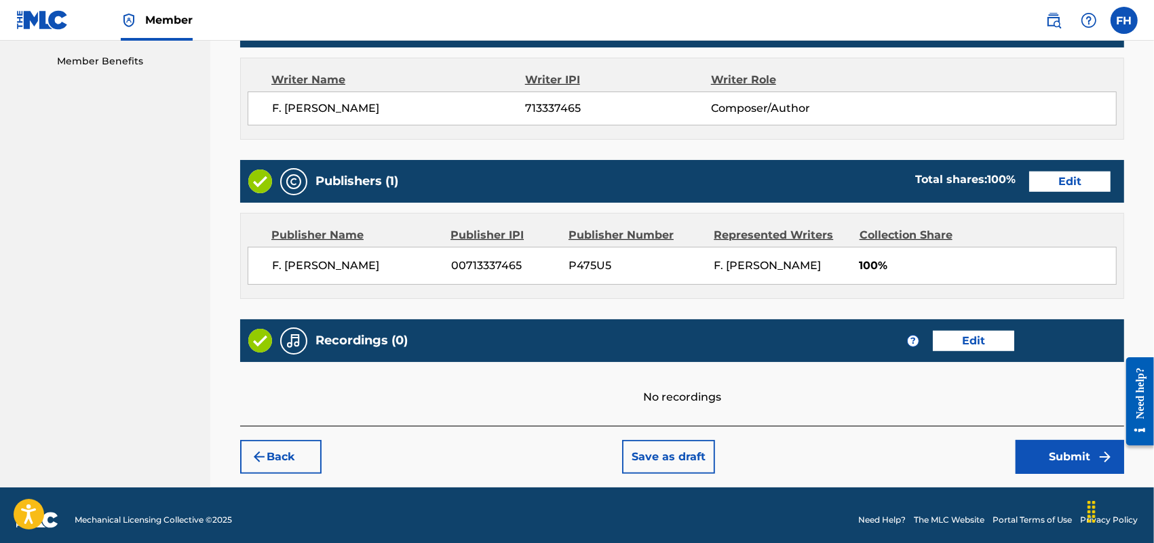
scroll to position [587, 0]
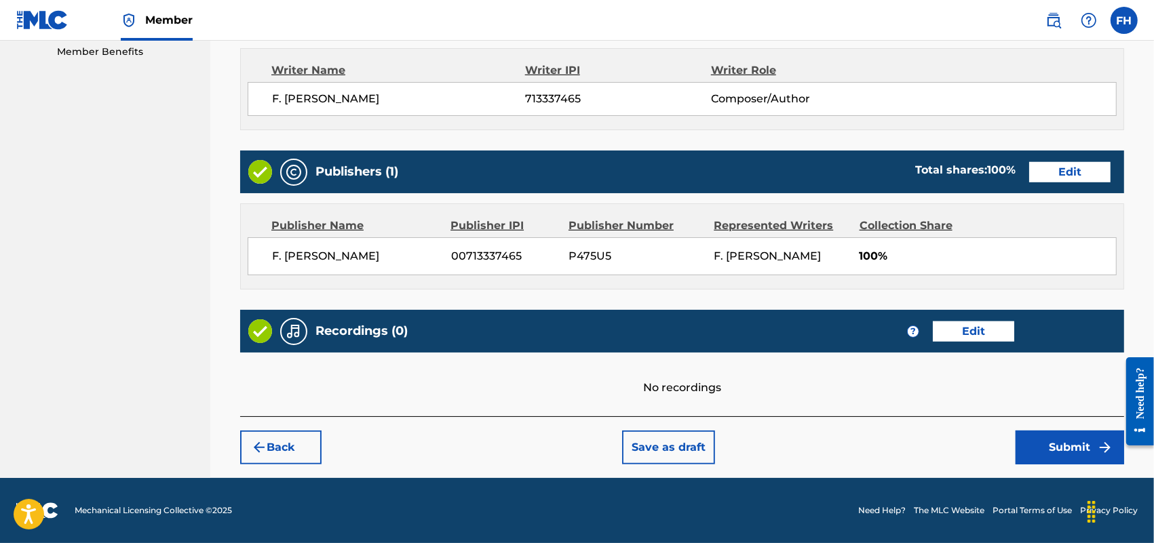
click at [1059, 448] on button "Submit" at bounding box center [1069, 448] width 109 height 34
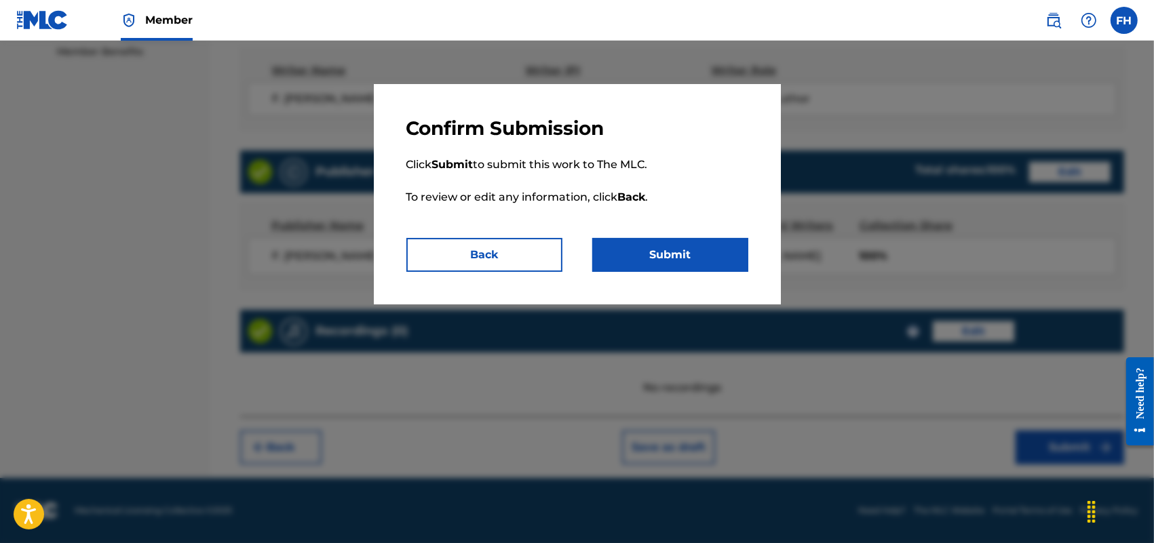
click at [702, 248] on button "Submit" at bounding box center [670, 255] width 156 height 34
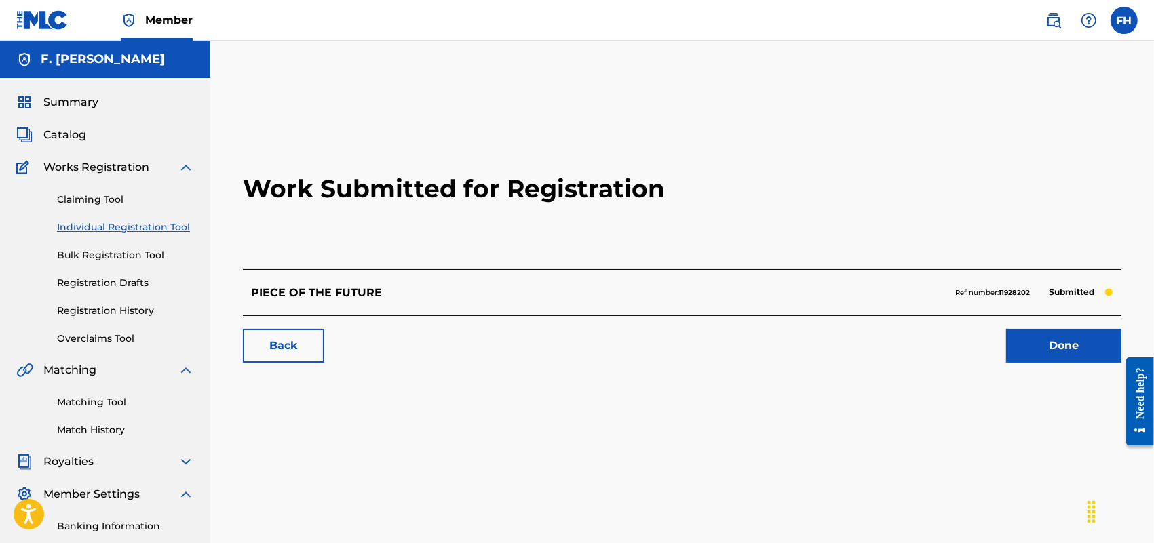
click at [1070, 343] on link "Done" at bounding box center [1063, 346] width 115 height 34
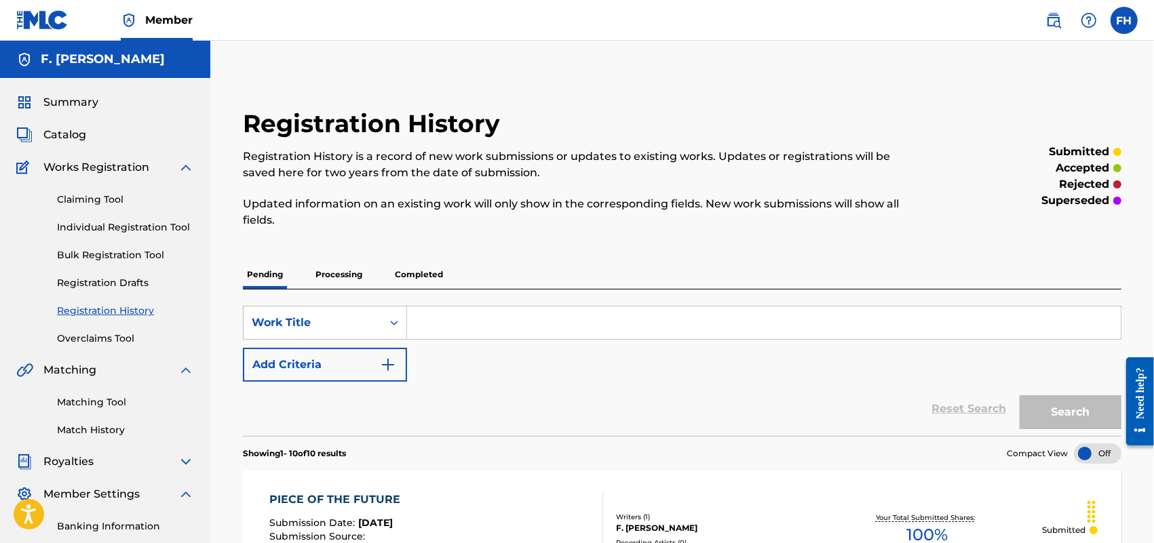
click at [139, 225] on link "Individual Registration Tool" at bounding box center [125, 227] width 137 height 14
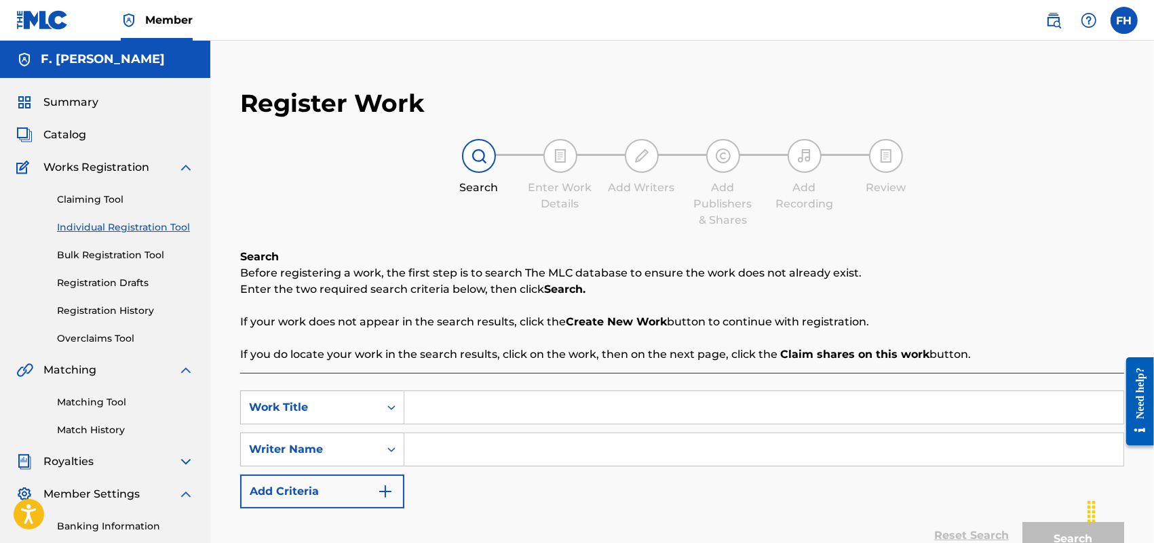
click at [451, 409] on input "Search Form" at bounding box center [763, 407] width 719 height 33
type input "POINT OF NO RETURN"
click at [431, 453] on input "Search Form" at bounding box center [763, 449] width 719 height 33
type input "F. [PERSON_NAME]"
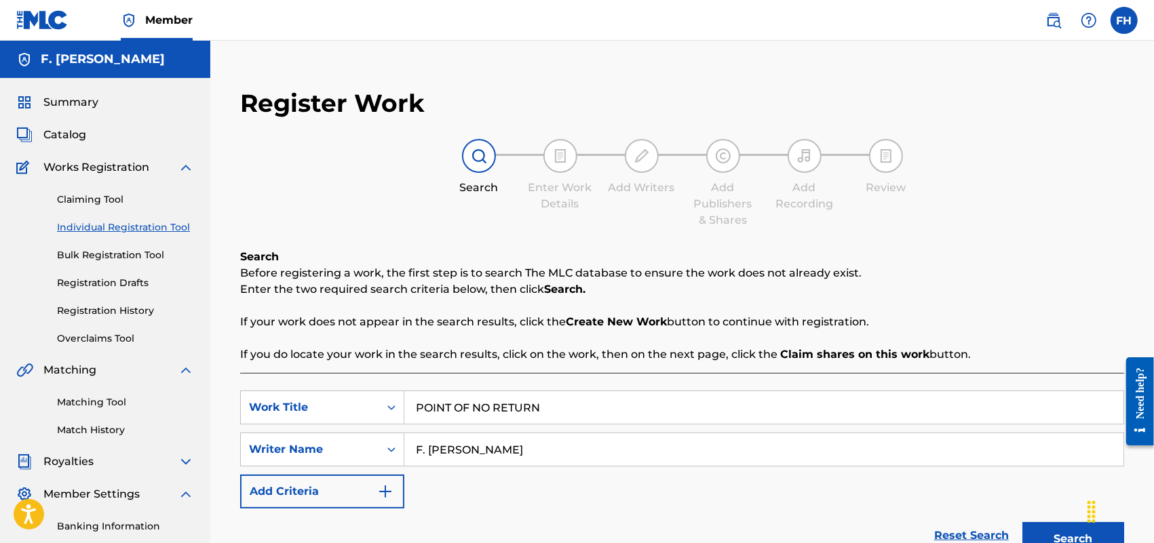
click at [1072, 530] on button "Search" at bounding box center [1073, 539] width 102 height 34
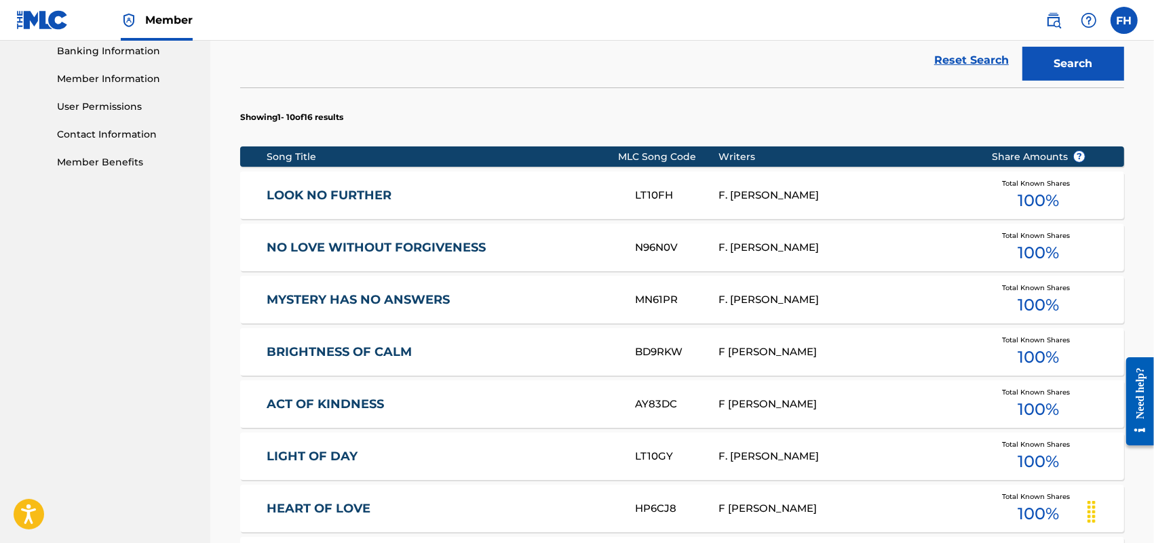
scroll to position [872, 0]
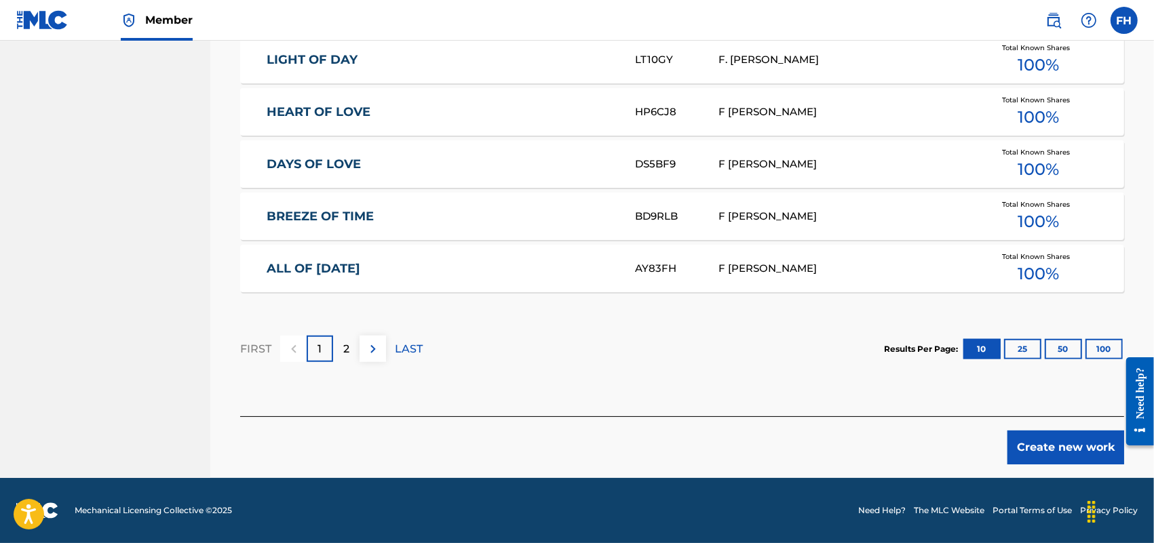
click at [1074, 445] on button "Create new work" at bounding box center [1065, 448] width 117 height 34
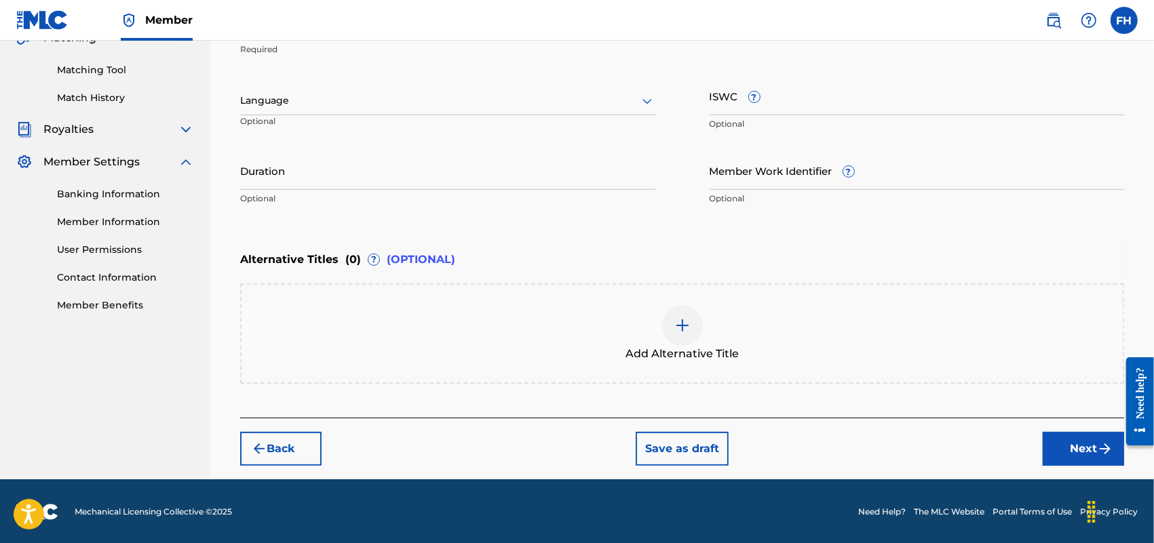
click at [1152, 155] on div "Register Work Search Enter Work Details Add Writers Add Publishers & Shares Add…" at bounding box center [682, 110] width 944 height 737
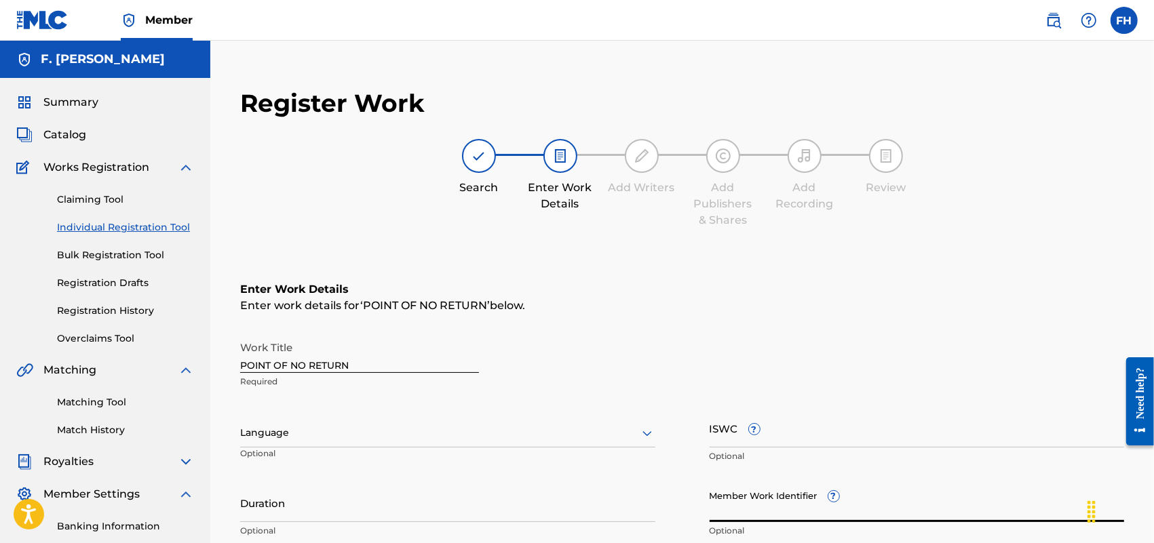
click at [743, 503] on input "Member Work Identifier ?" at bounding box center [917, 503] width 415 height 39
paste input "17021397"
type input "17021397"
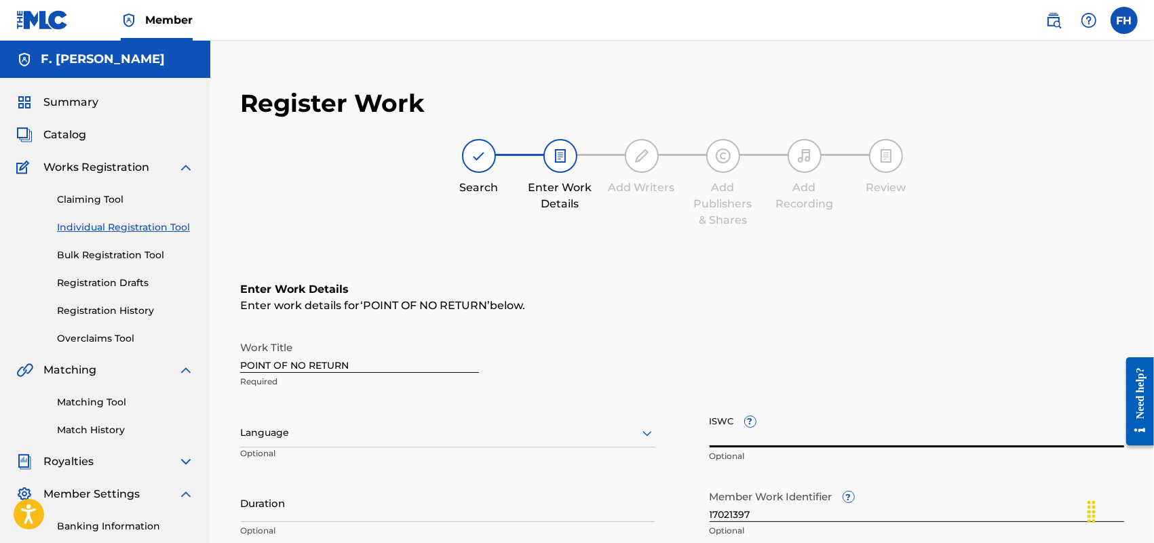
click at [728, 436] on input "ISWC ?" at bounding box center [917, 428] width 415 height 39
paste input "T9138397112"
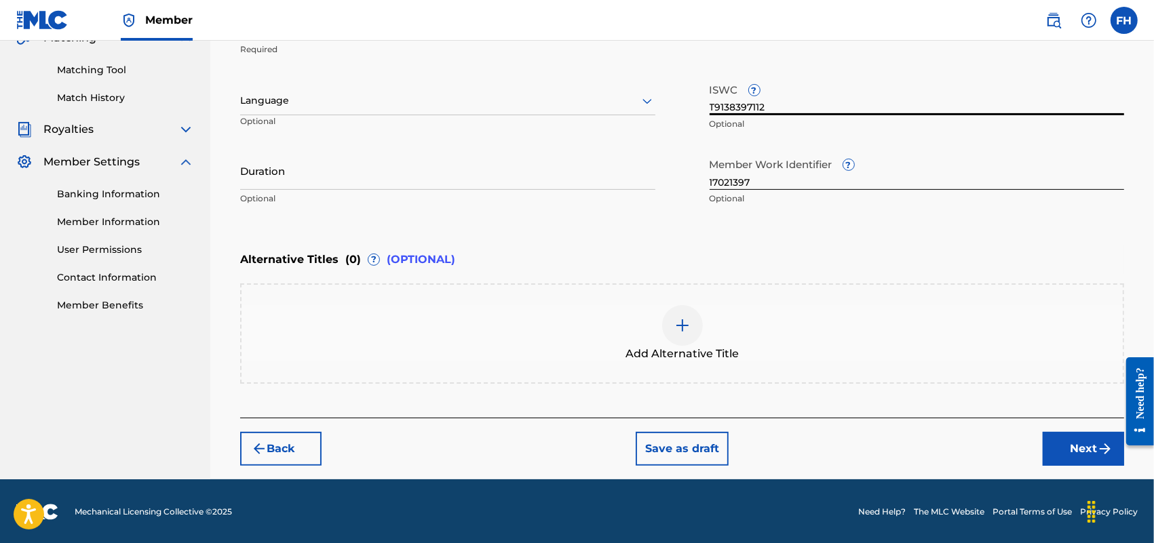
type input "T9138397112"
click at [1083, 449] on button "Next" at bounding box center [1083, 449] width 81 height 34
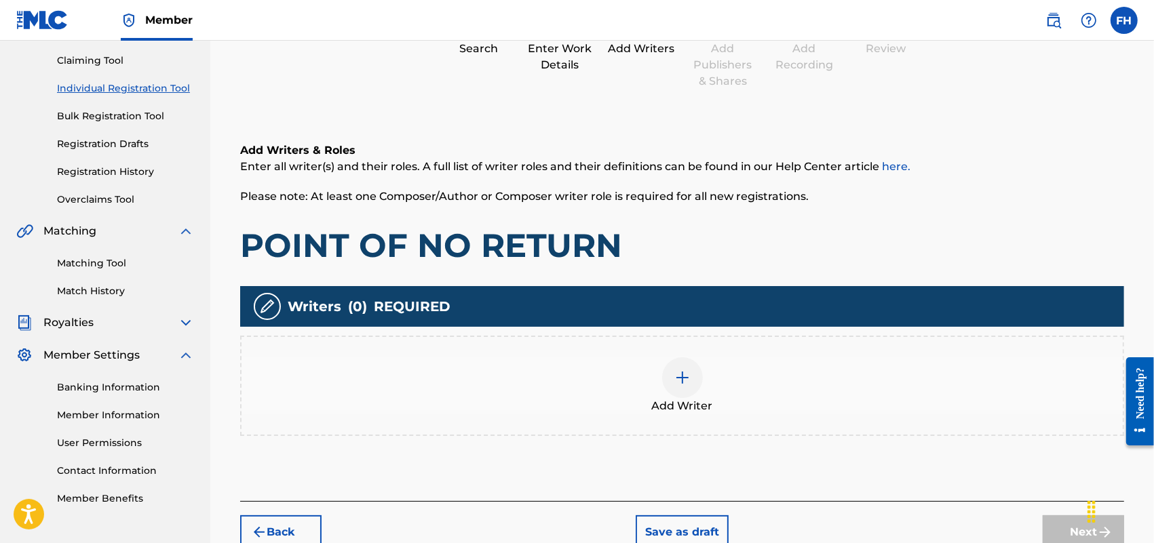
scroll to position [61, 0]
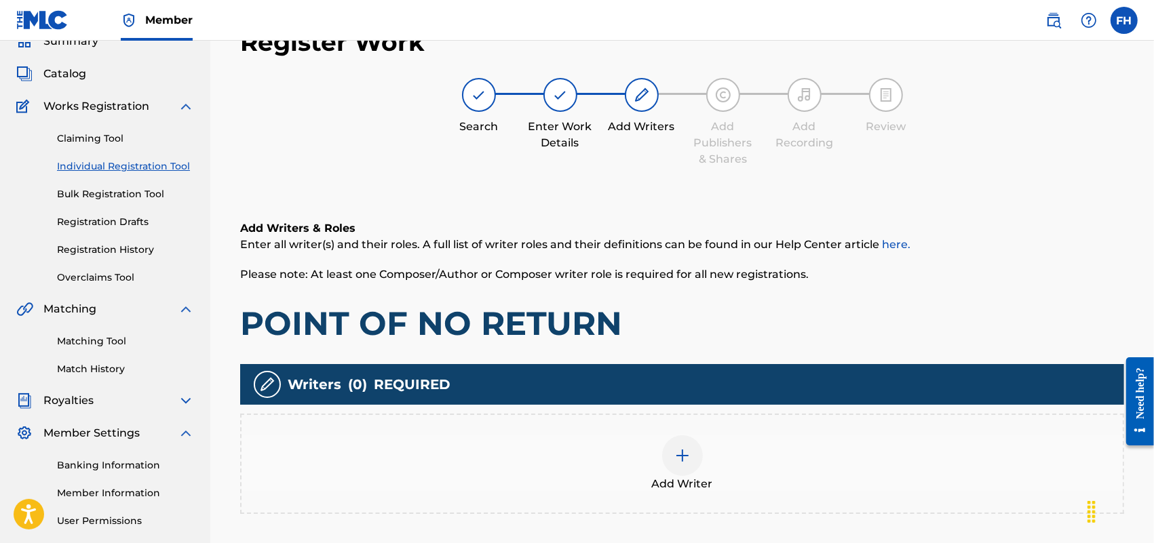
click at [678, 456] on img at bounding box center [682, 456] width 16 height 16
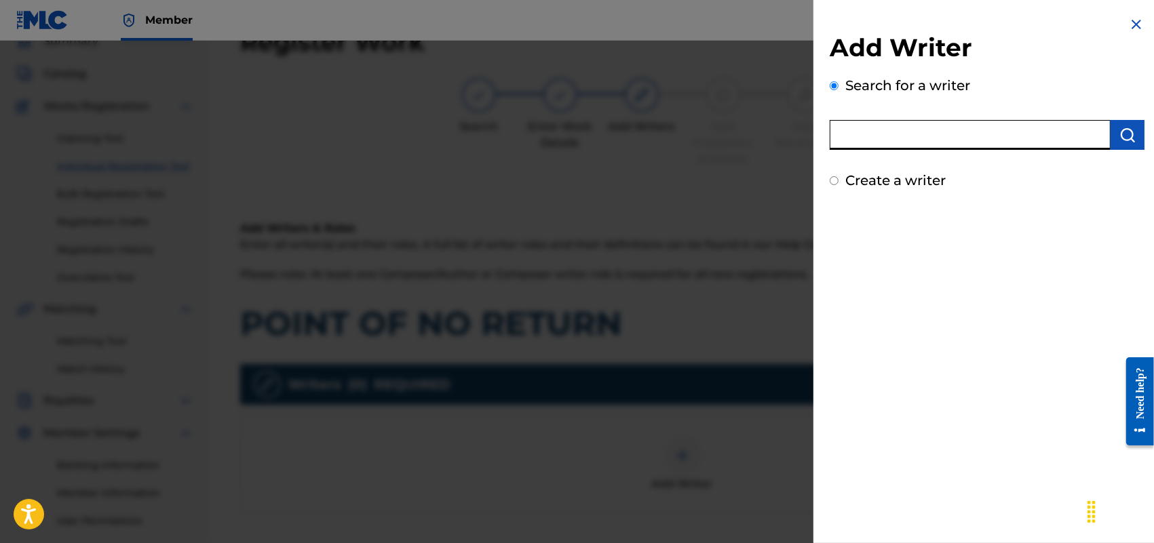
click at [1013, 142] on input "text" at bounding box center [970, 135] width 281 height 30
type input "F [PERSON_NAME]"
click at [838, 177] on input "Create a writer" at bounding box center [834, 180] width 9 height 9
radio input "false"
radio input "true"
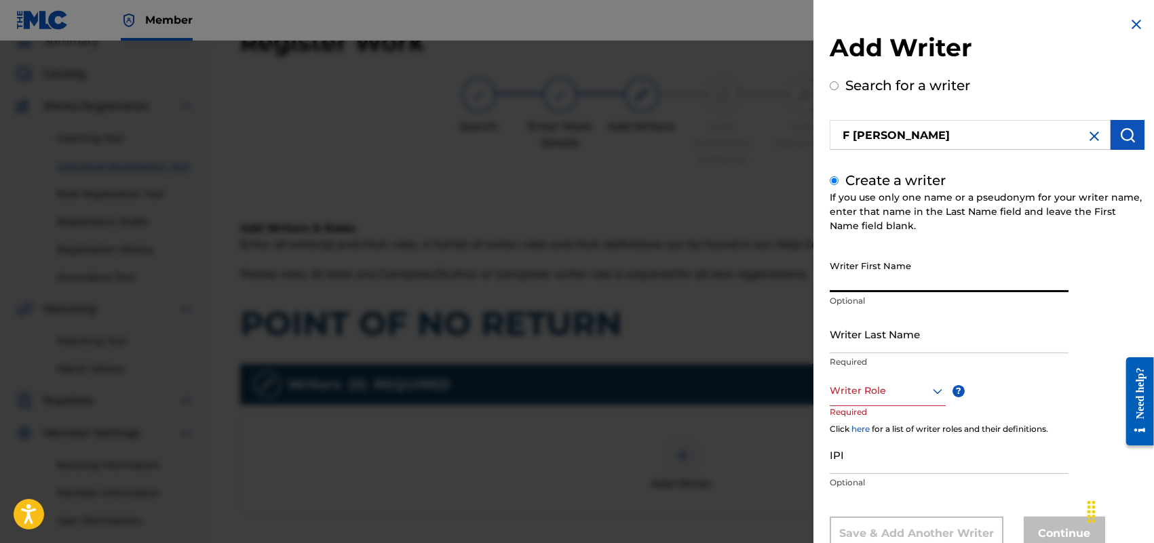
click at [924, 276] on input "Writer First Name" at bounding box center [949, 273] width 239 height 39
type input "[PERSON_NAME]"
type input "HOLLAND"
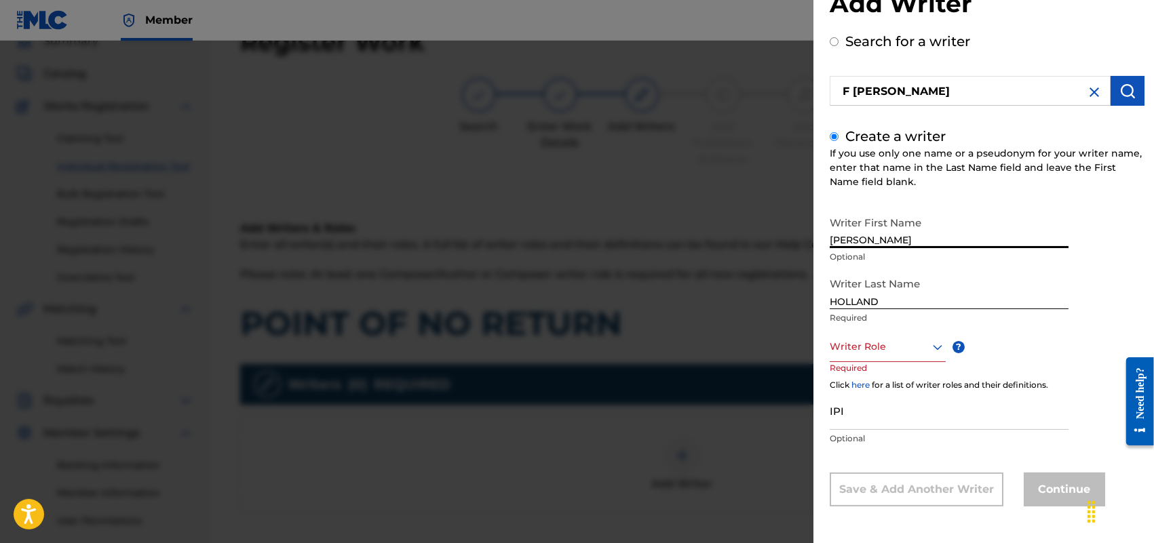
click at [936, 362] on div "Writer Role" at bounding box center [888, 347] width 116 height 31
click at [897, 377] on div "Composer/Author" at bounding box center [887, 377] width 115 height 31
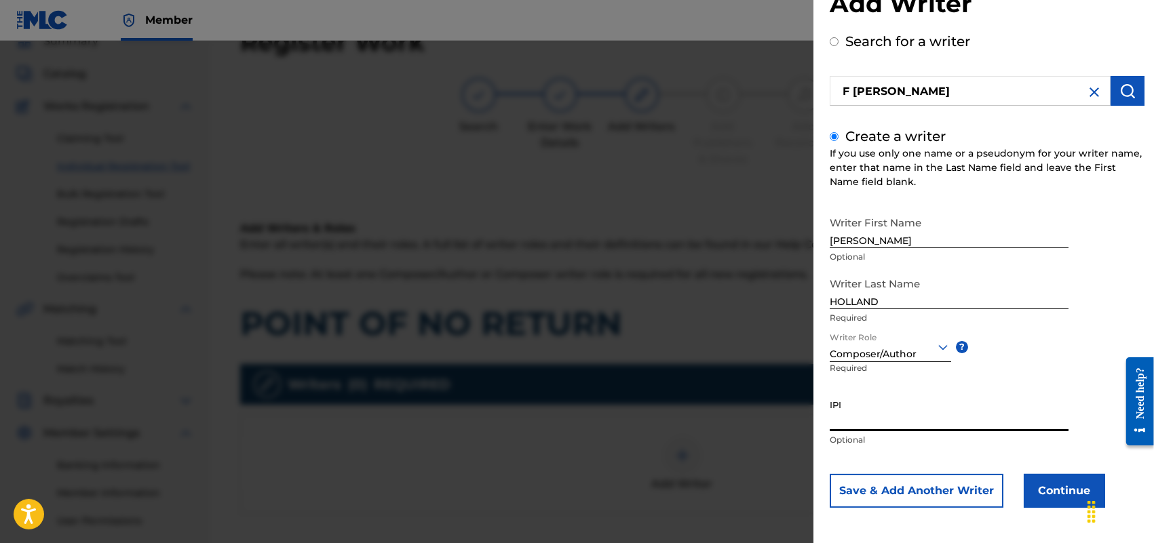
click at [848, 419] on input "IPI" at bounding box center [949, 412] width 239 height 39
paste input "713337465"
type input "713337465"
click at [1055, 493] on button "Continue" at bounding box center [1064, 491] width 81 height 34
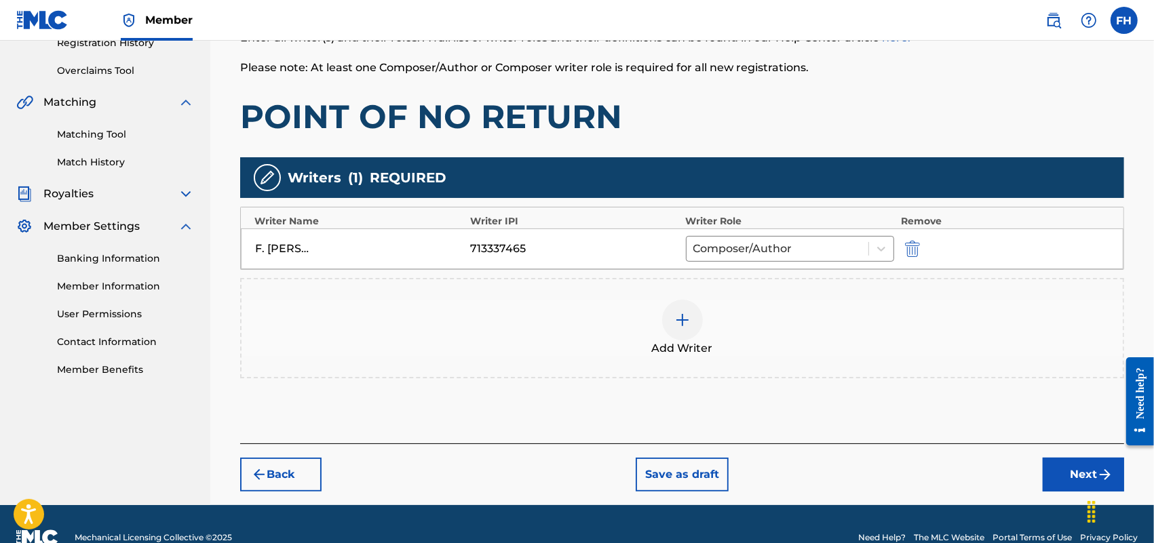
scroll to position [295, 0]
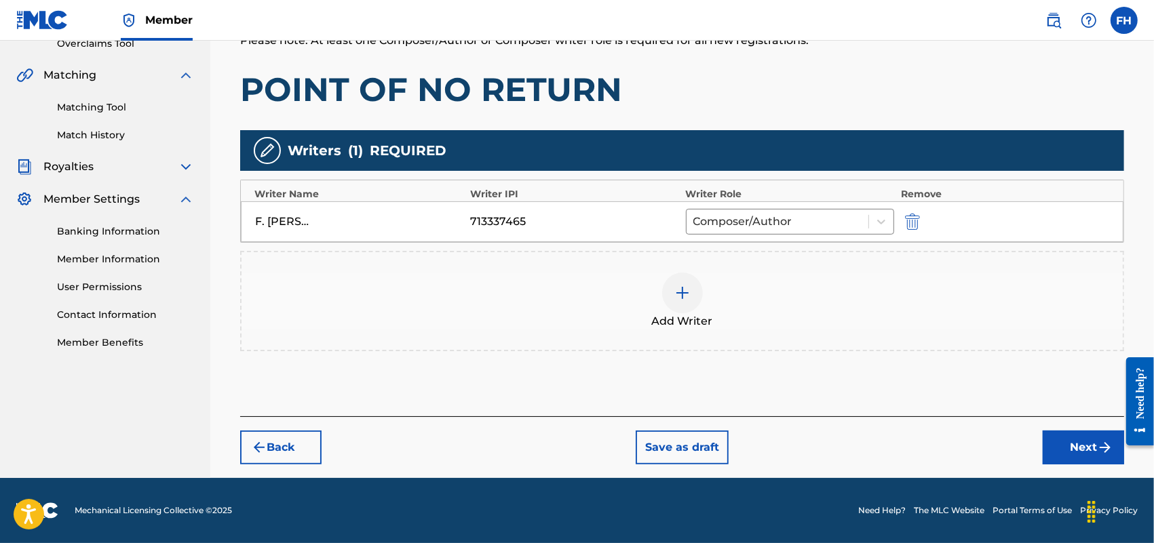
click at [1075, 442] on button "Next" at bounding box center [1083, 448] width 81 height 34
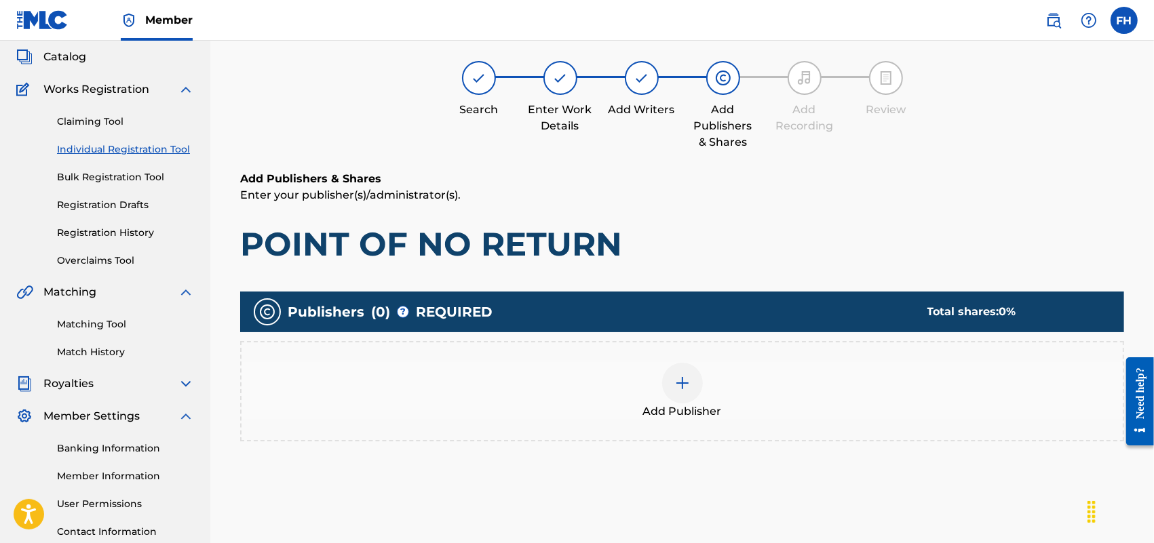
scroll to position [61, 0]
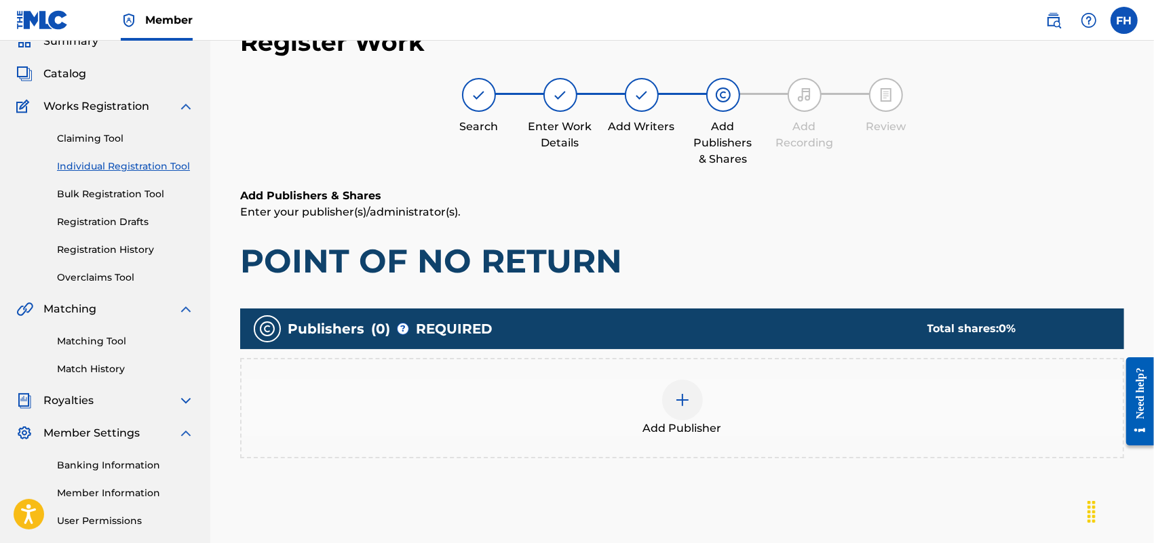
click at [684, 408] on div at bounding box center [682, 400] width 41 height 41
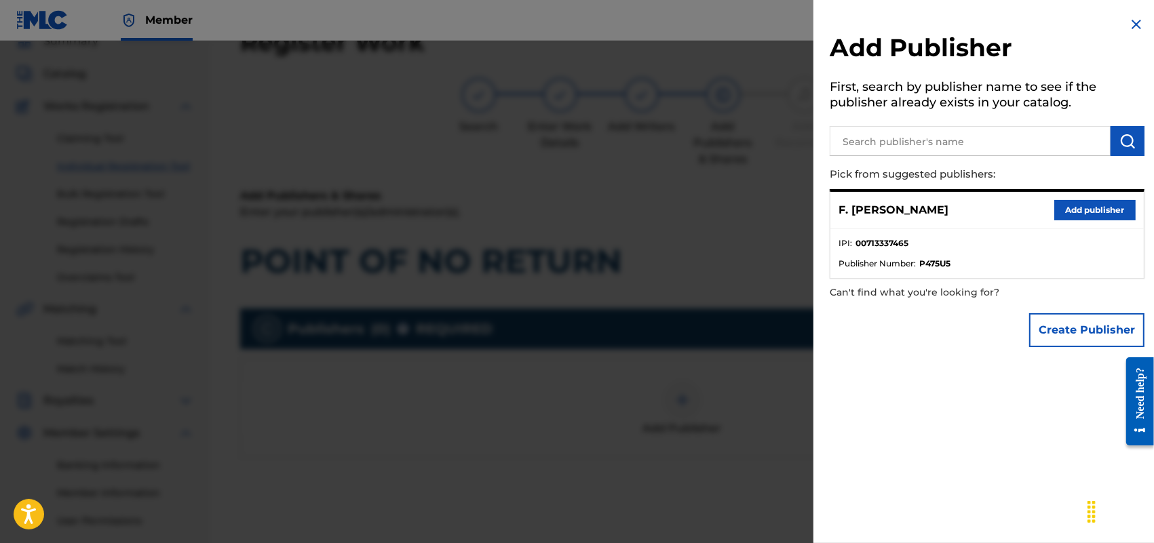
click at [1066, 208] on button "Add publisher" at bounding box center [1094, 210] width 81 height 20
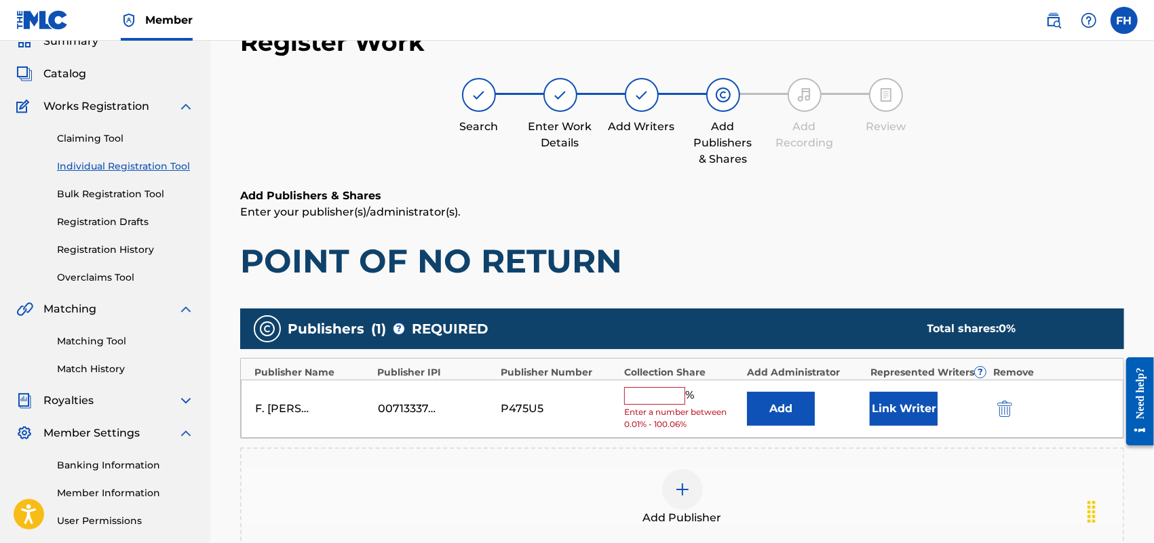
click at [646, 390] on input "text" at bounding box center [654, 396] width 61 height 18
type input "100"
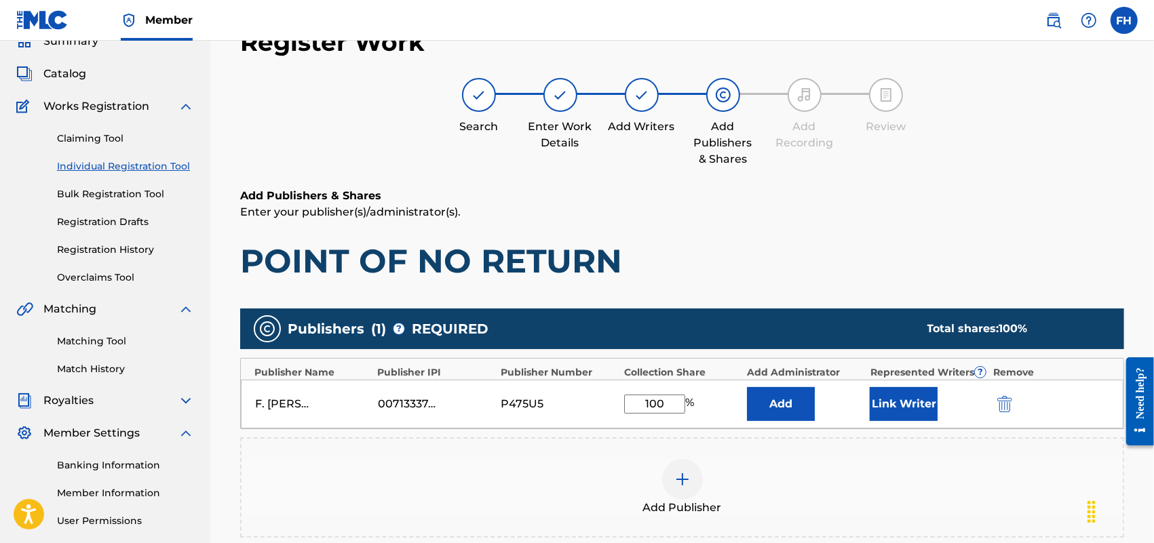
click at [917, 399] on button "Link Writer" at bounding box center [904, 404] width 68 height 34
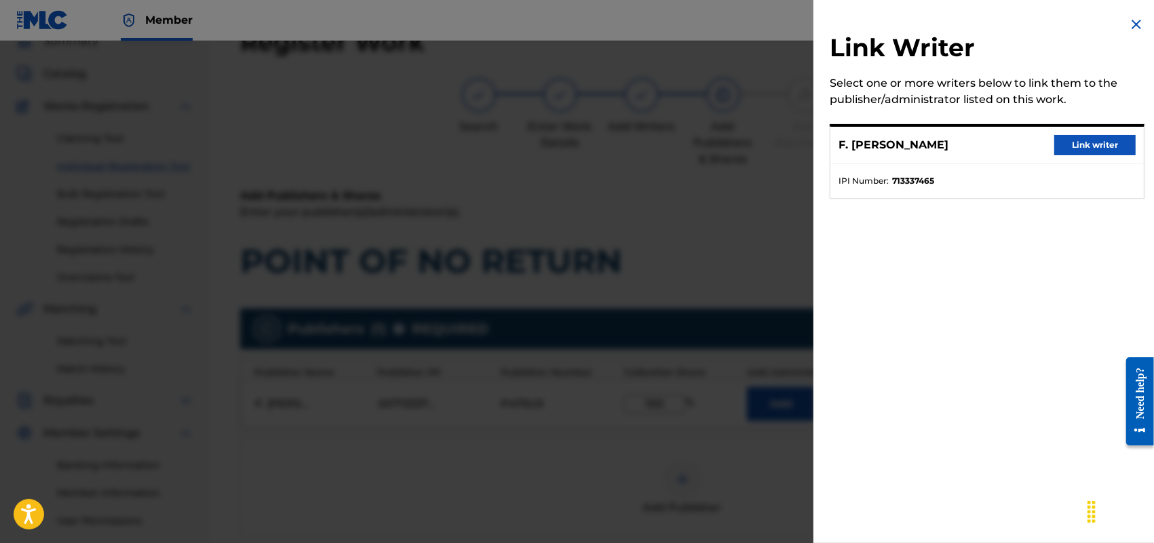
click at [1076, 144] on button "Link writer" at bounding box center [1094, 145] width 81 height 20
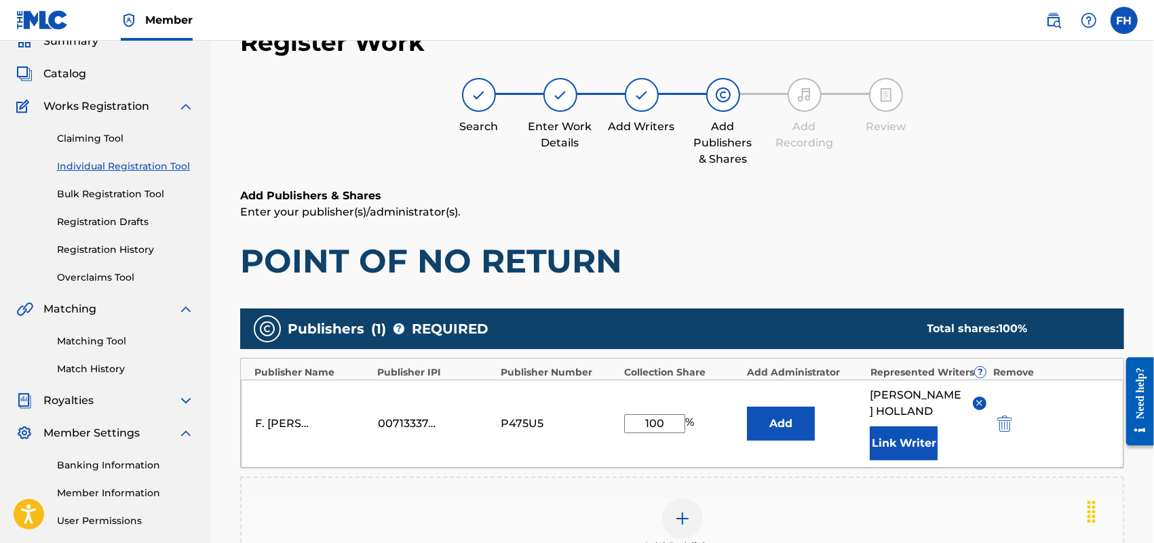
scroll to position [327, 0]
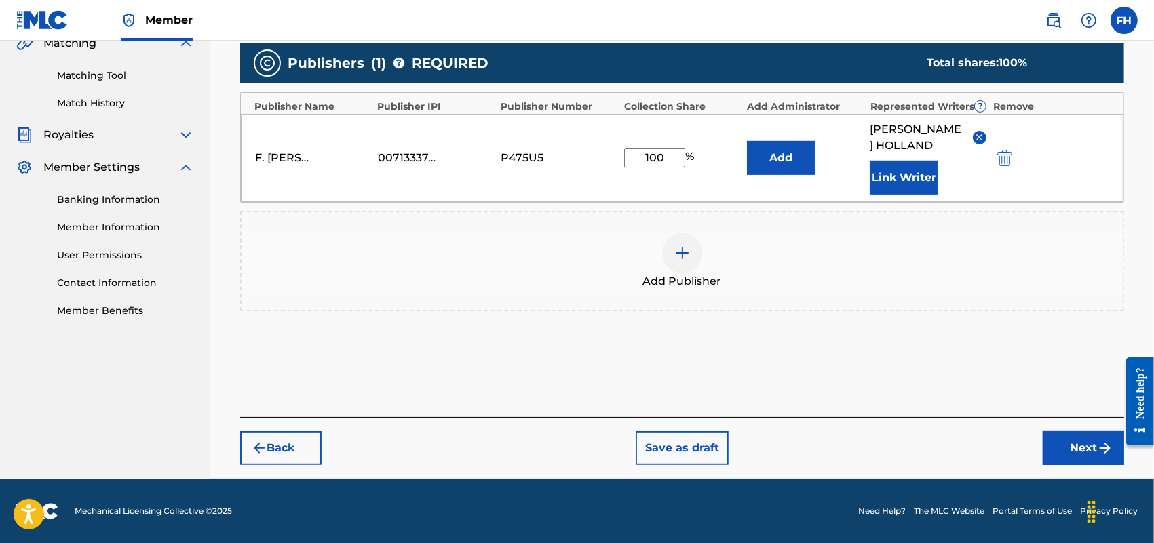
click at [1076, 442] on button "Next" at bounding box center [1083, 448] width 81 height 34
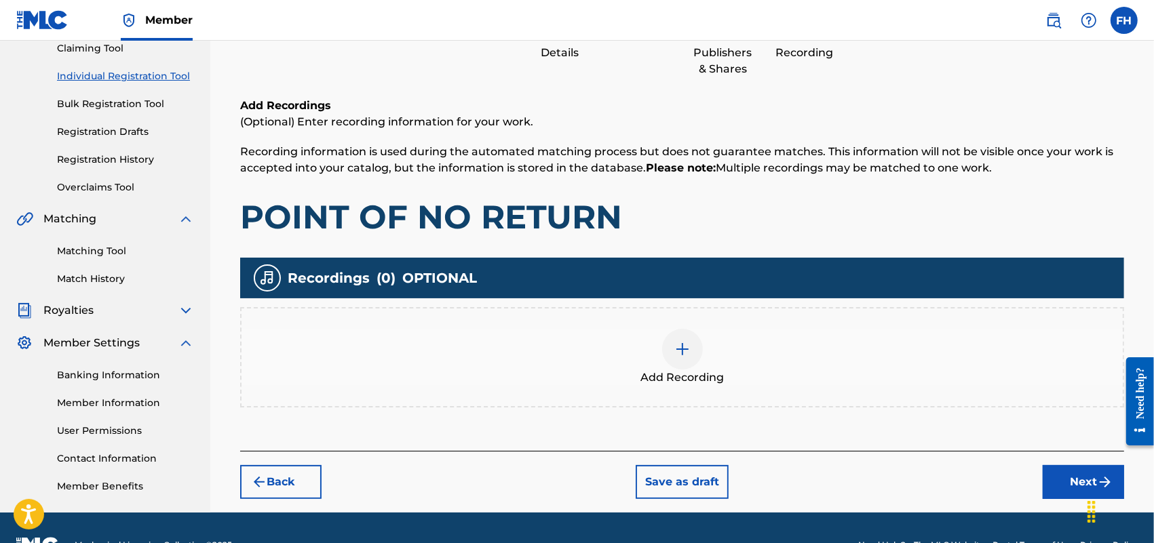
scroll to position [184, 0]
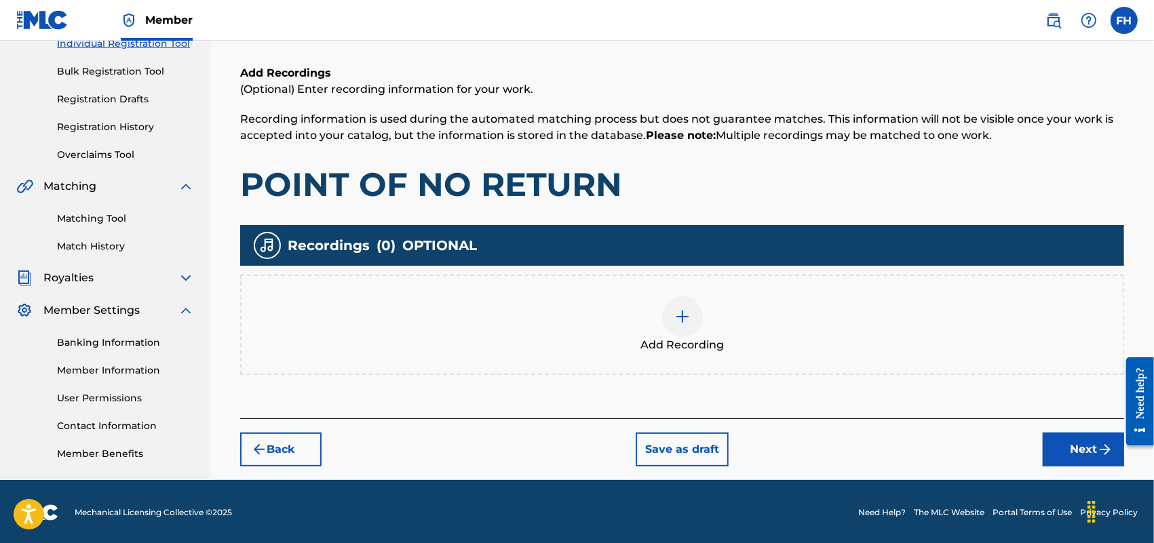
click at [1083, 441] on button "Next" at bounding box center [1083, 450] width 81 height 34
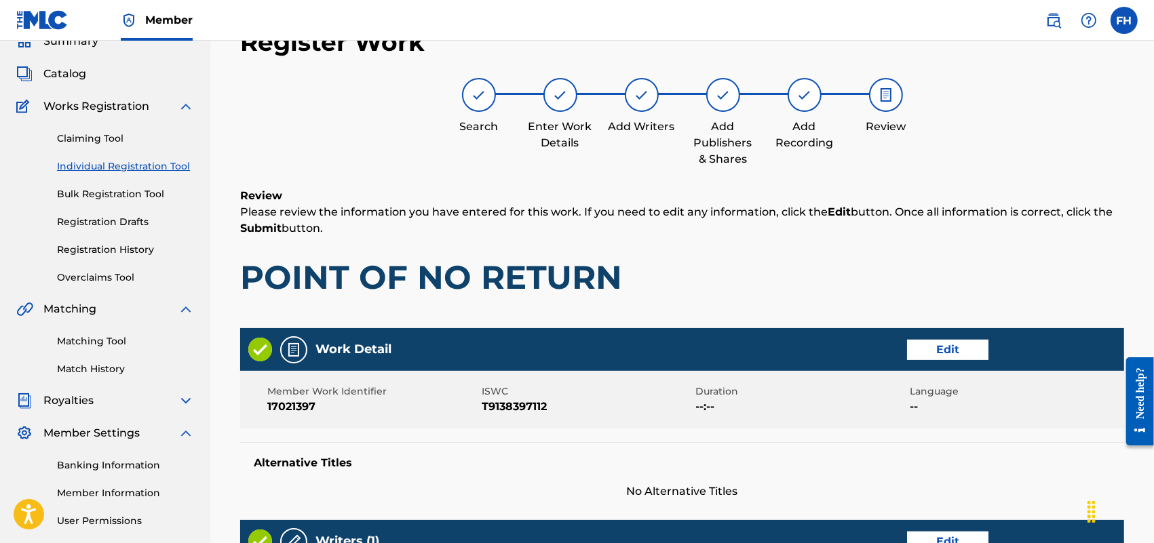
scroll to position [537, 0]
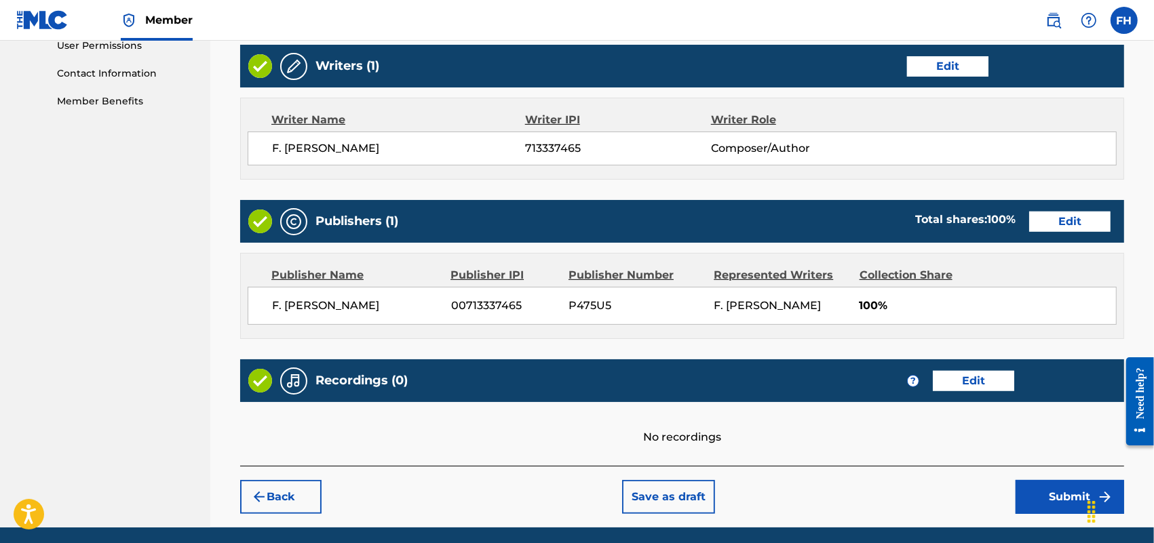
click at [1066, 492] on button "Submit" at bounding box center [1069, 497] width 109 height 34
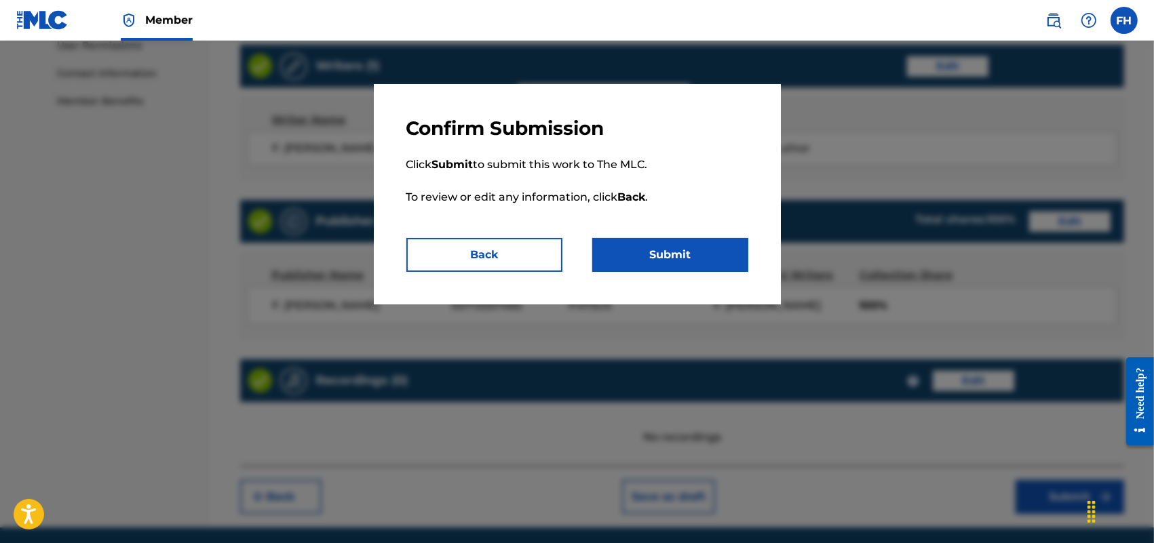
click at [696, 251] on button "Submit" at bounding box center [670, 255] width 156 height 34
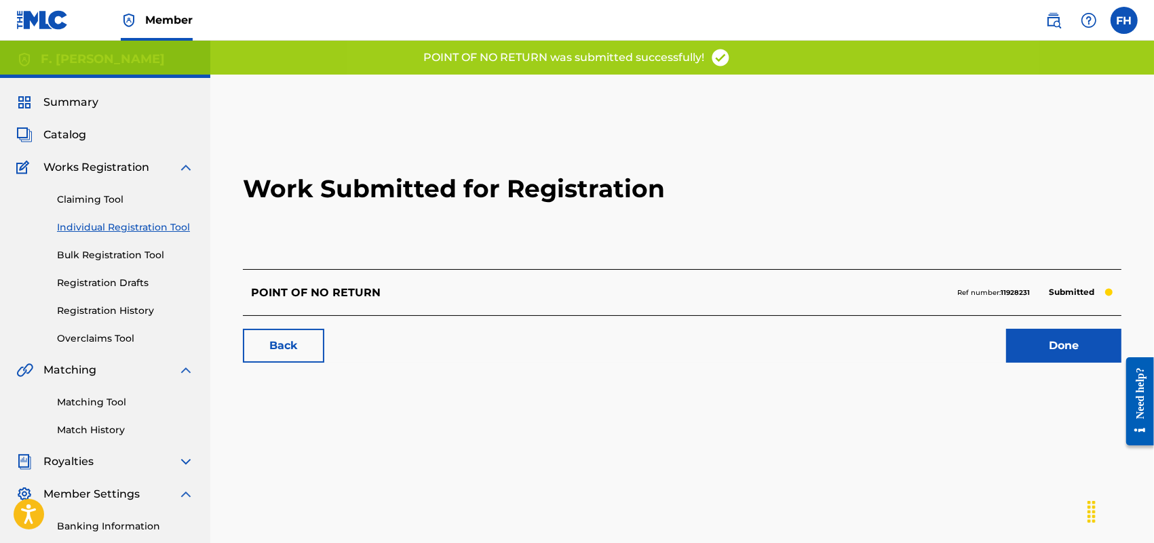
click at [1083, 350] on link "Done" at bounding box center [1063, 346] width 115 height 34
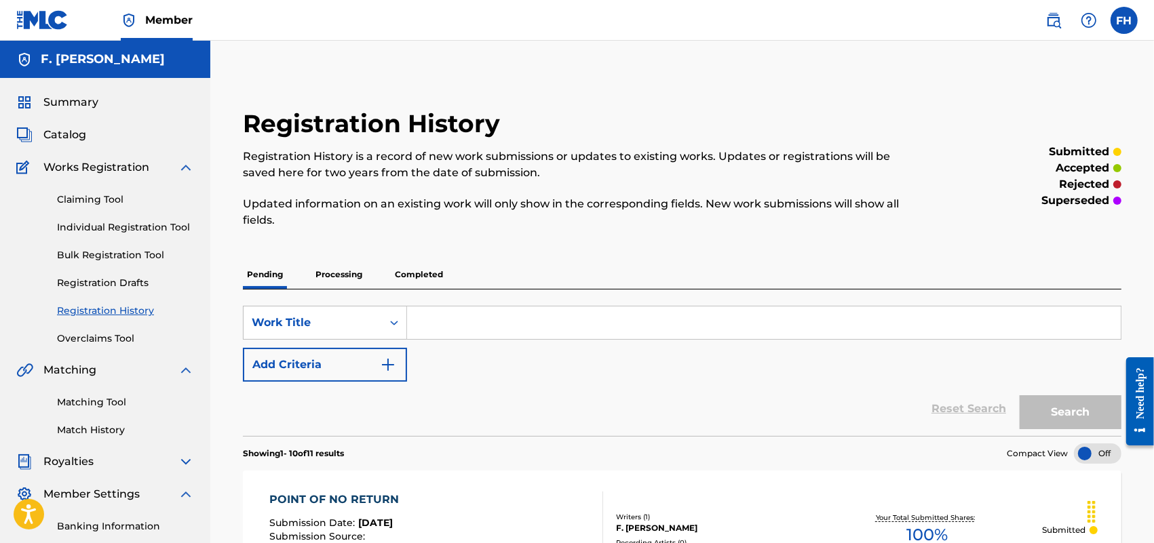
click at [128, 222] on link "Individual Registration Tool" at bounding box center [125, 227] width 137 height 14
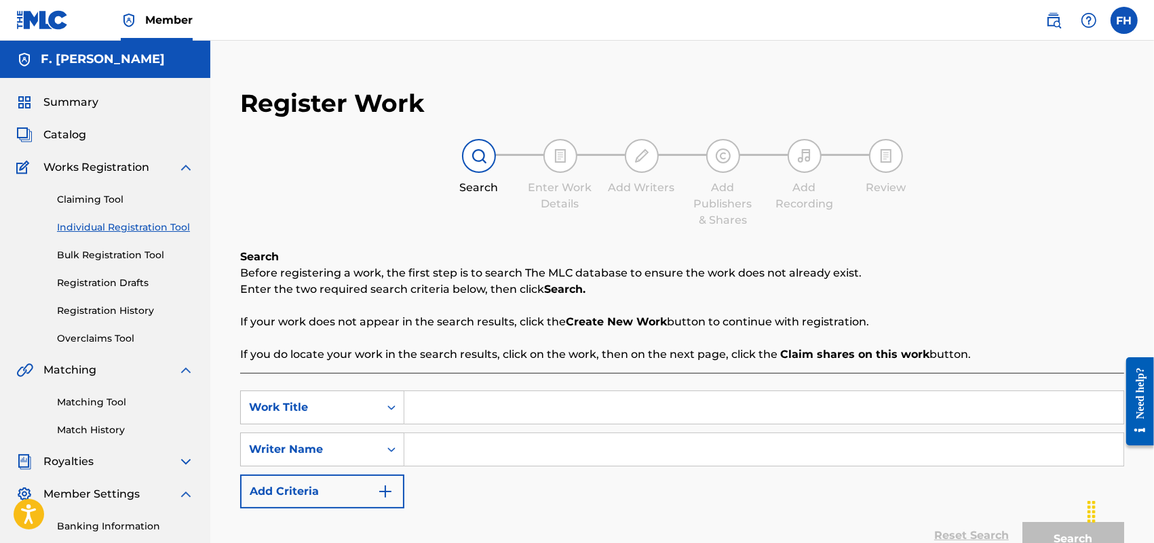
click at [429, 412] on input "Search Form" at bounding box center [763, 407] width 719 height 33
paste input "PRAYER FOR THE WORLD"
type input "PRAYER FOR THE WORLD"
click at [433, 444] on input "Search Form" at bounding box center [763, 449] width 719 height 33
type input "F. [PERSON_NAME]"
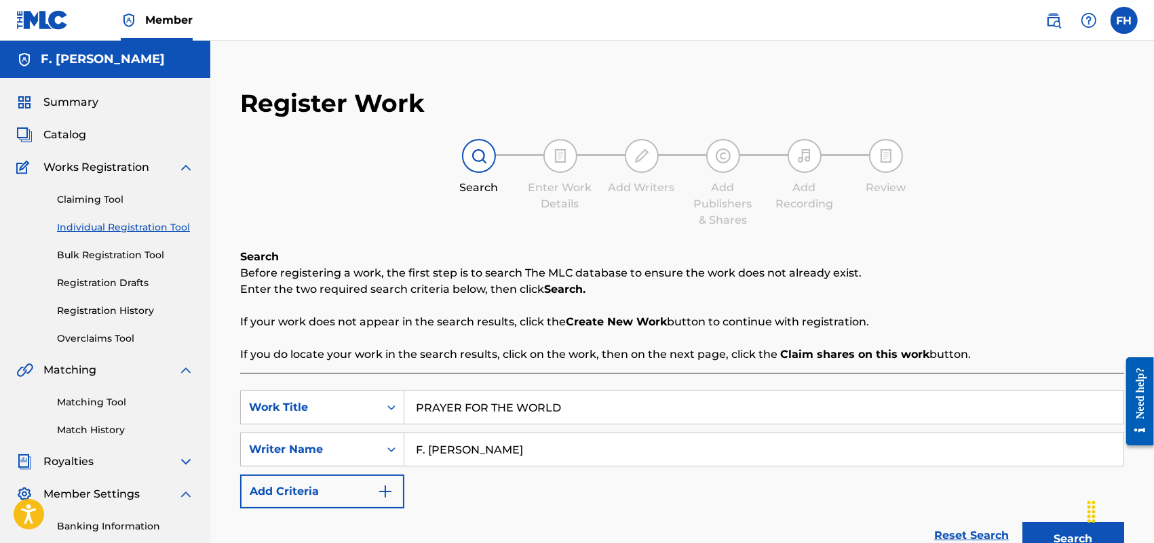
click at [1070, 533] on button "Search" at bounding box center [1073, 539] width 102 height 34
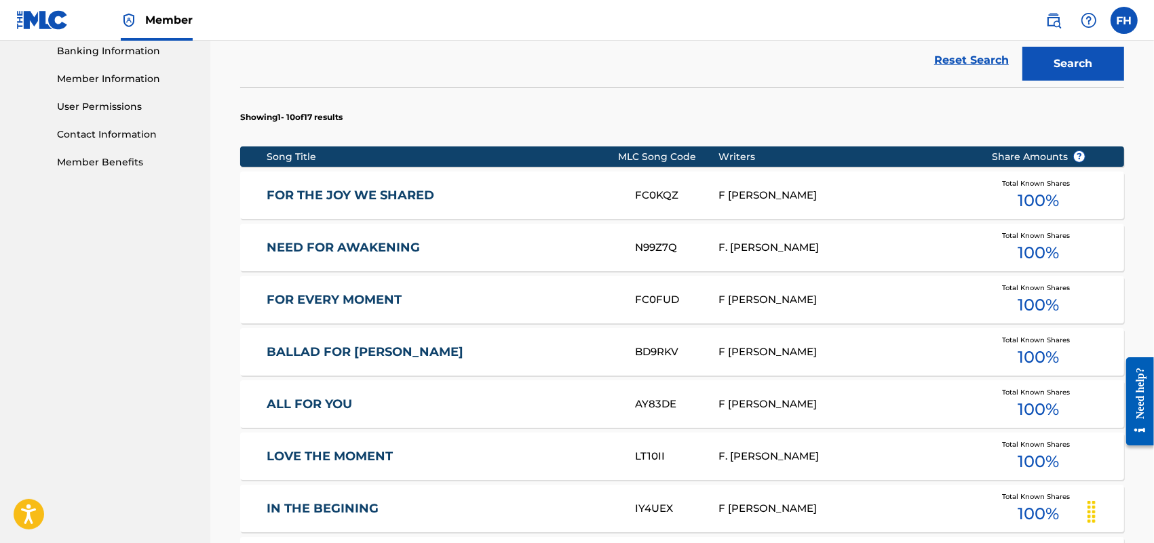
scroll to position [872, 0]
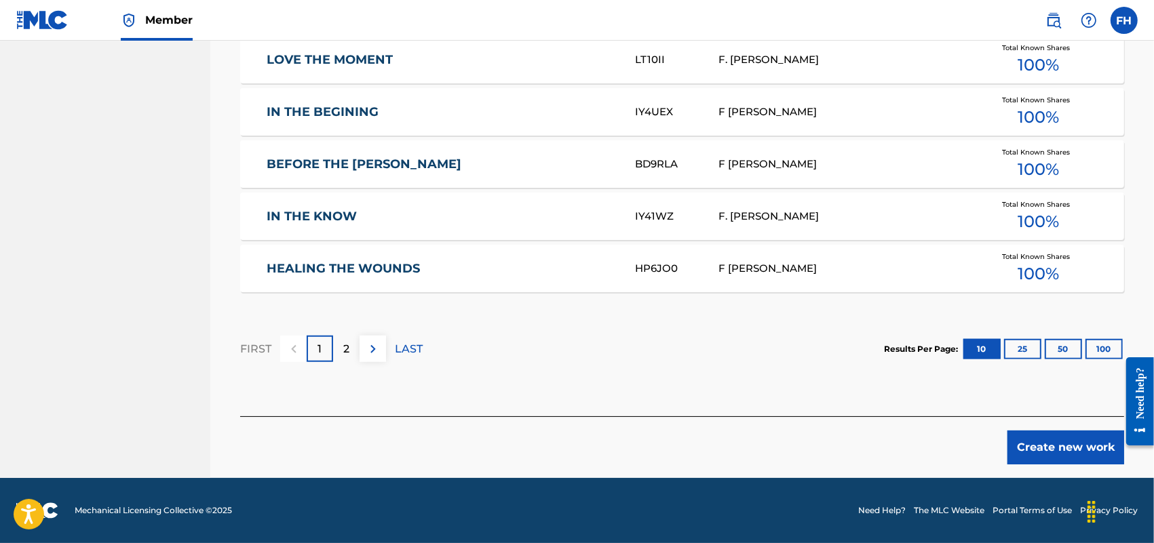
click at [1058, 446] on button "Create new work" at bounding box center [1065, 448] width 117 height 34
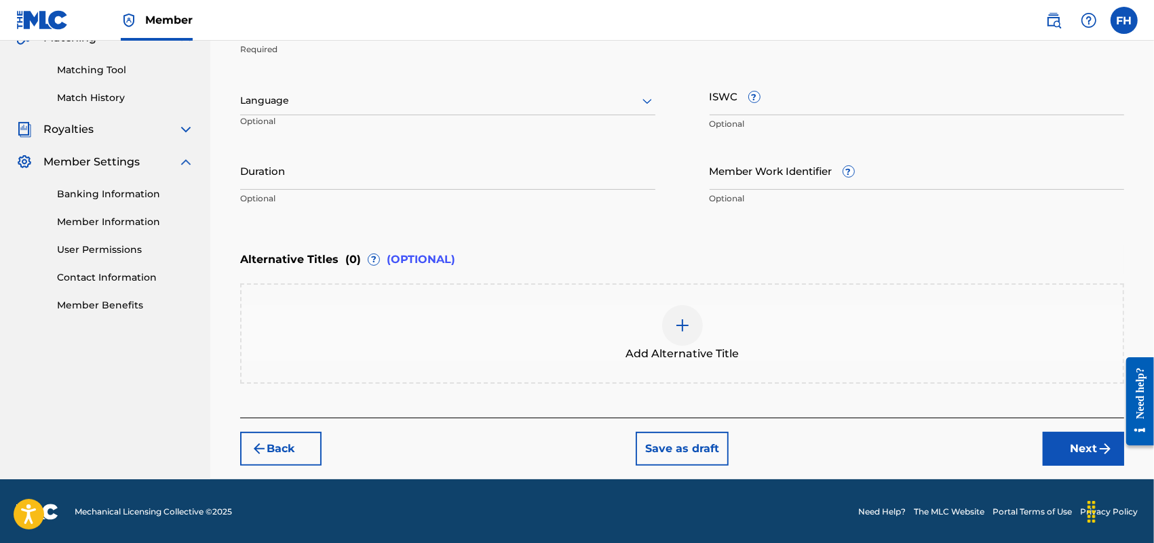
scroll to position [0, 0]
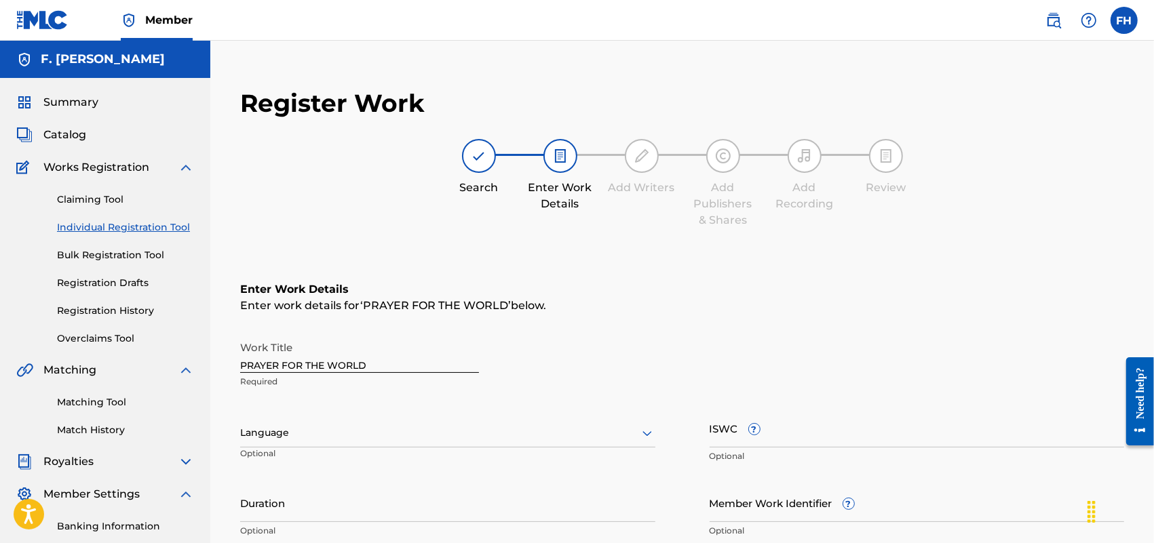
click at [651, 434] on div "Language" at bounding box center [447, 433] width 415 height 28
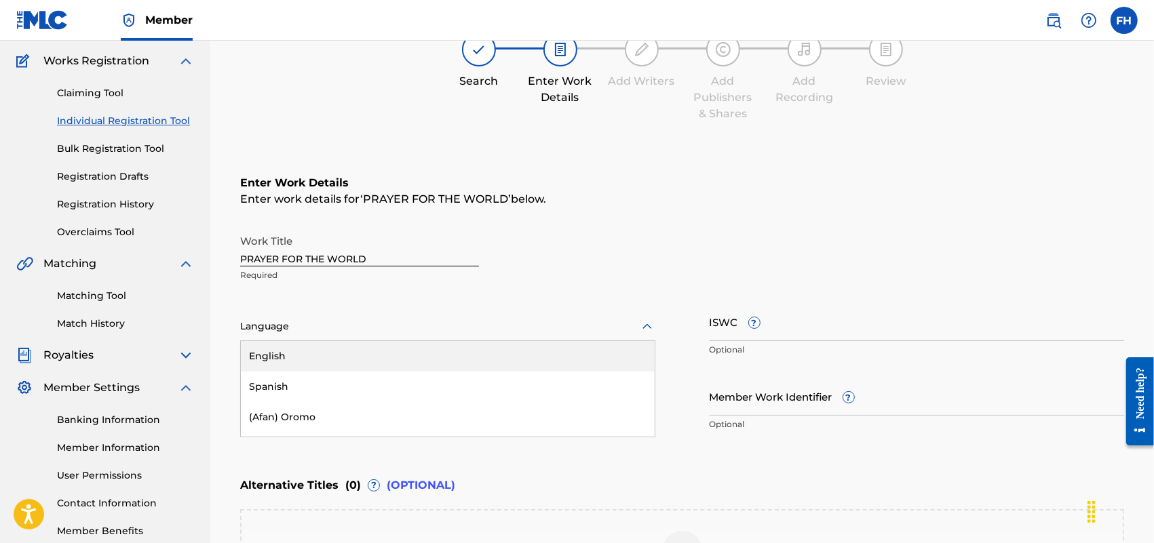
scroll to position [109, 0]
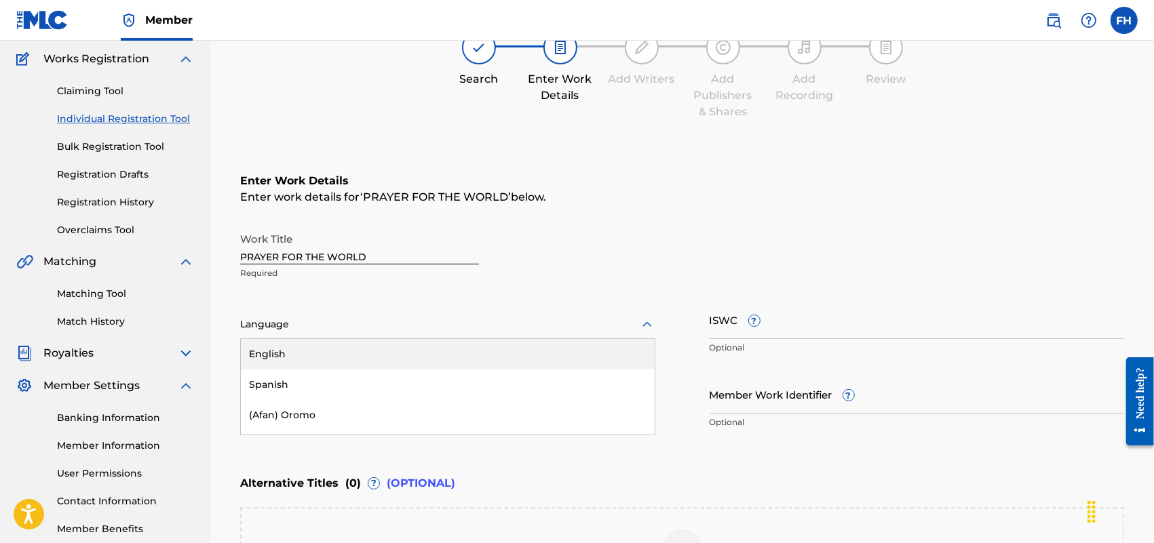
click at [535, 355] on div "English" at bounding box center [448, 354] width 414 height 31
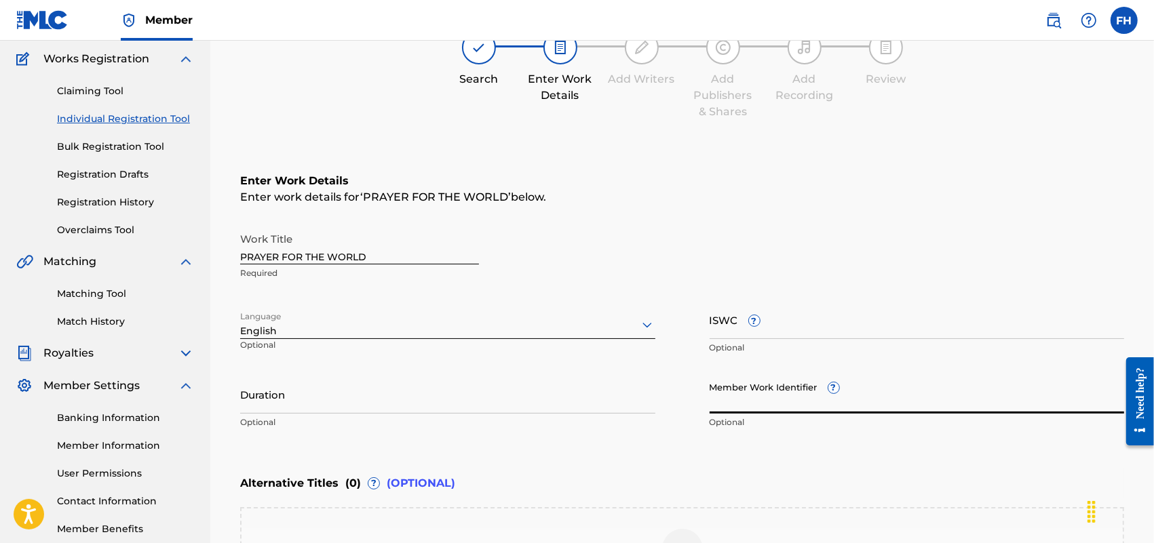
click at [724, 397] on input "Member Work Identifier ?" at bounding box center [917, 394] width 415 height 39
paste input "19079795"
click at [724, 397] on input "19079795" at bounding box center [917, 394] width 415 height 39
type input "19079795"
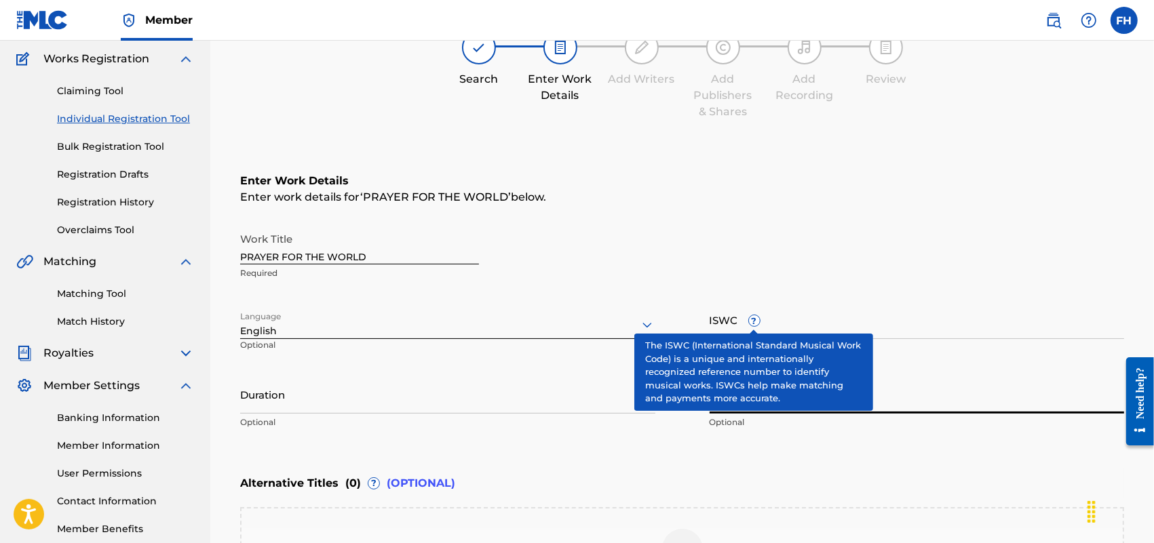
click at [735, 324] on input "ISWC ?" at bounding box center [917, 319] width 415 height 39
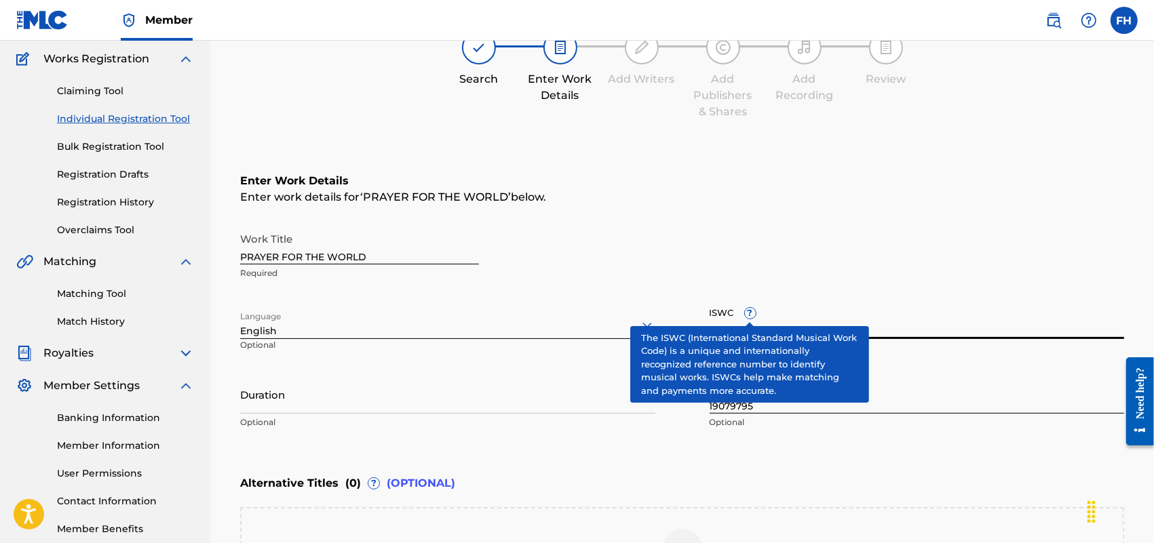
click at [746, 313] on div "ISWC ? Optional" at bounding box center [917, 330] width 415 height 61
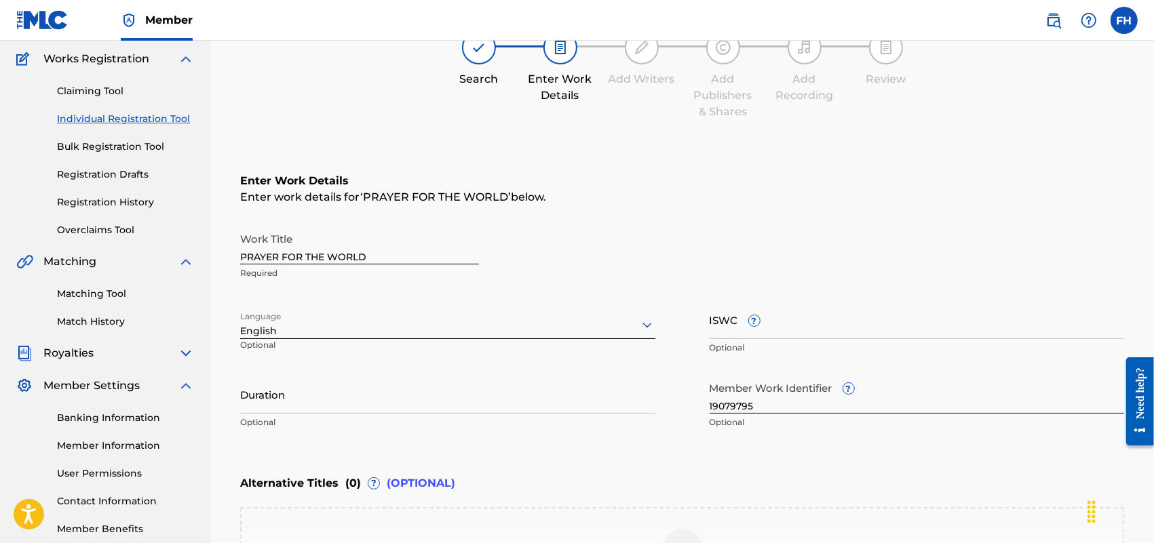
click at [737, 328] on input "ISWC ?" at bounding box center [917, 319] width 415 height 39
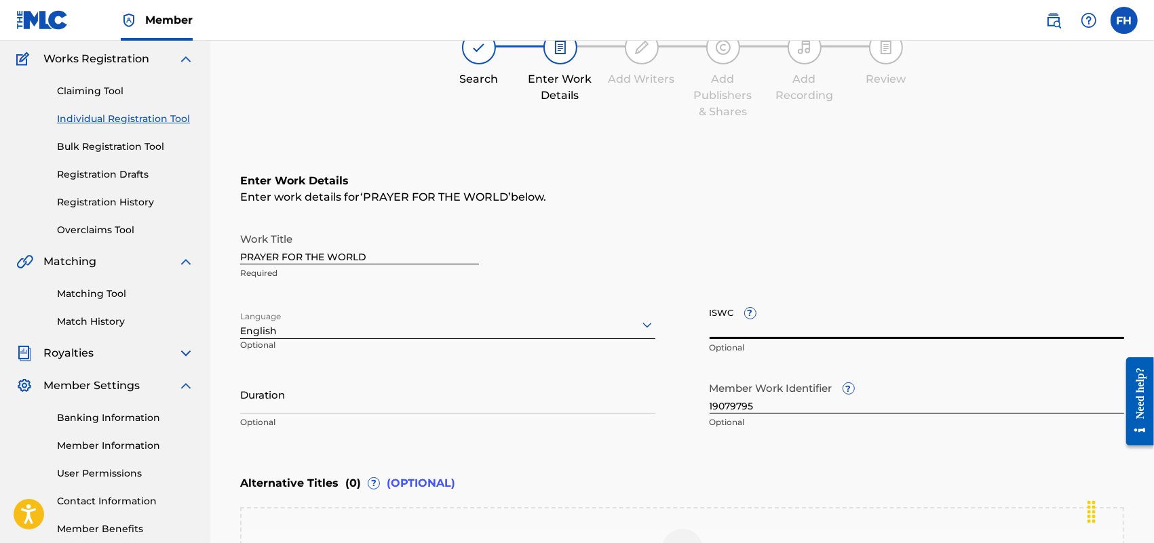
paste input "T9163199233"
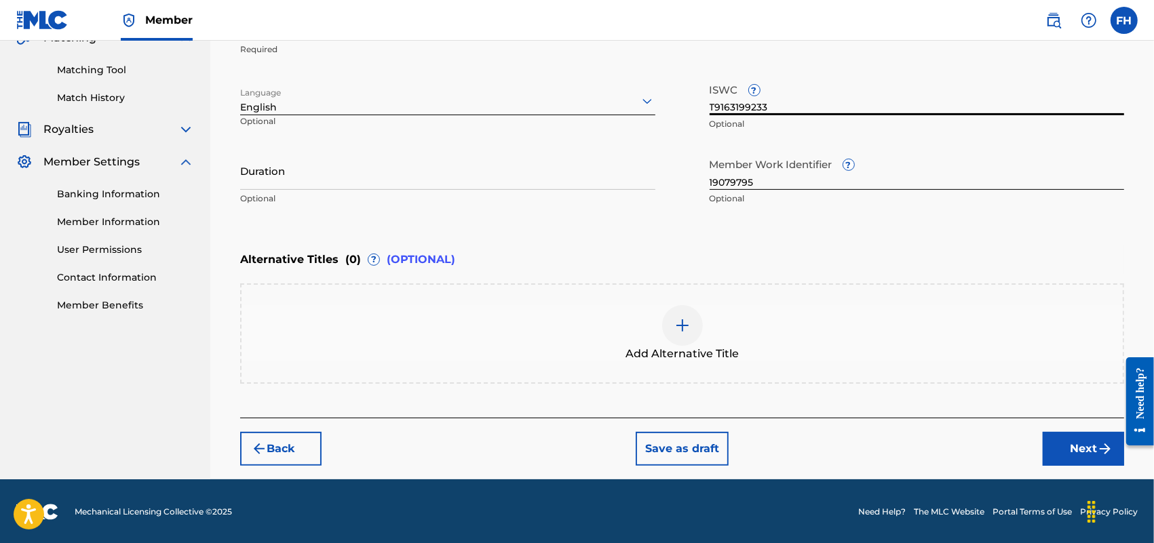
type input "T9163199233"
click at [1094, 448] on button "Next" at bounding box center [1083, 449] width 81 height 34
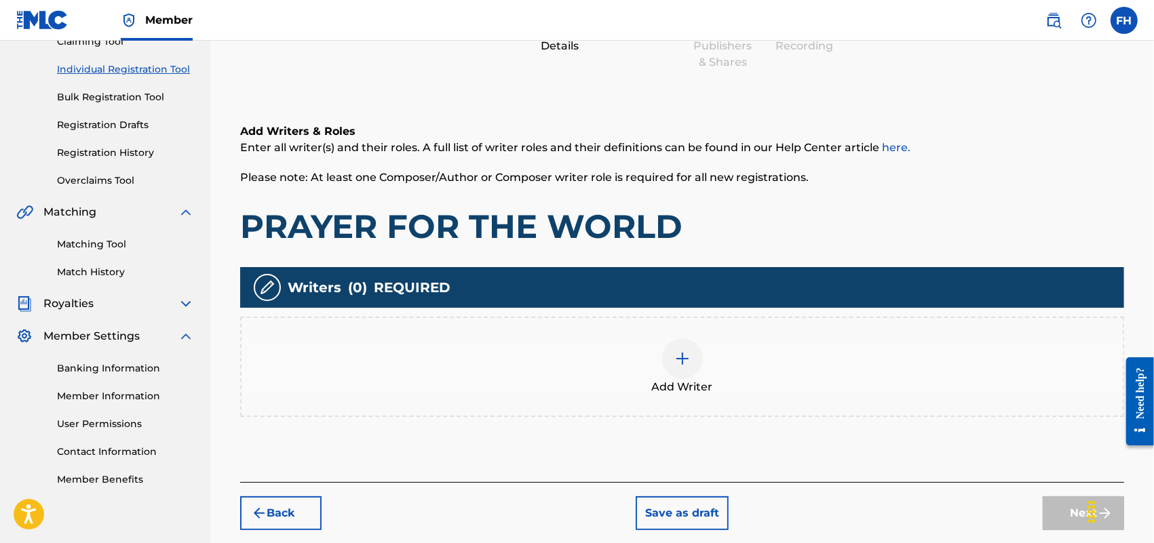
scroll to position [61, 0]
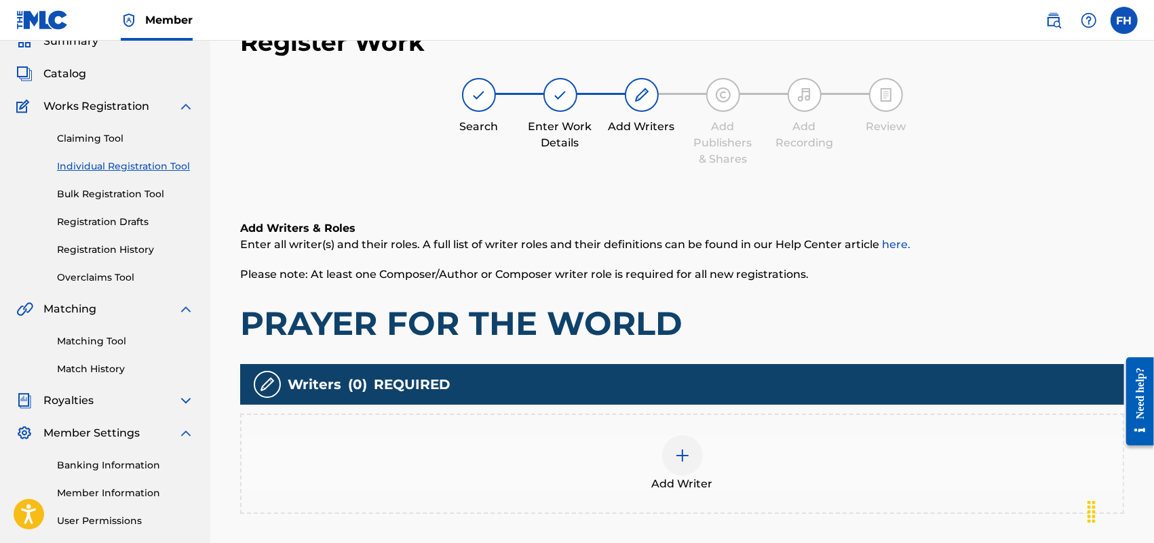
click at [680, 459] on img at bounding box center [682, 456] width 16 height 16
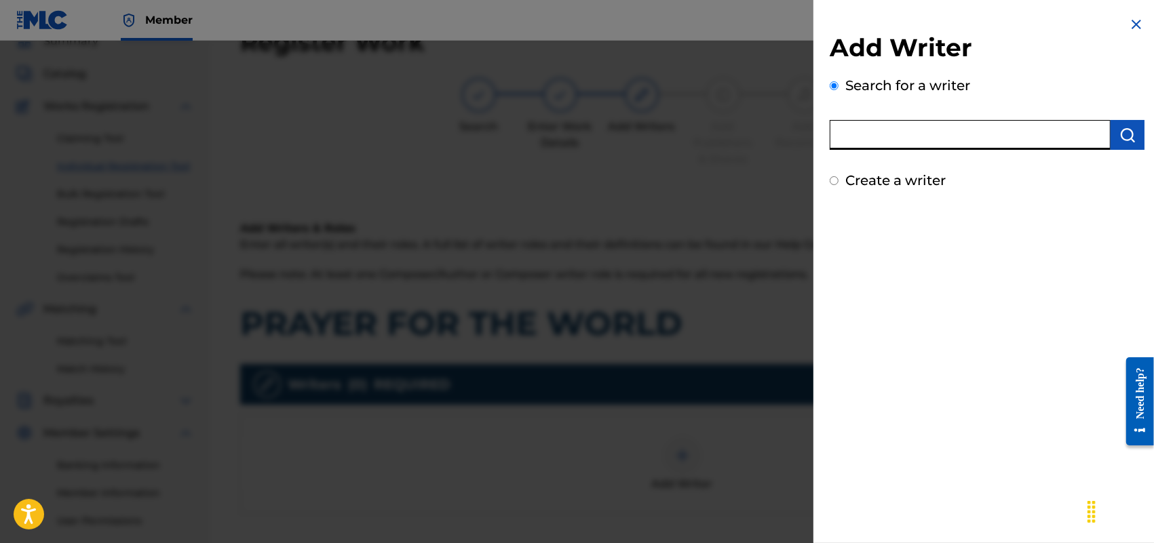
click at [1022, 146] on input "text" at bounding box center [970, 135] width 281 height 30
type input "F [PERSON_NAME]"
click at [832, 174] on div "Create a writer" at bounding box center [987, 180] width 315 height 20
click at [832, 178] on input "Create a writer" at bounding box center [834, 180] width 9 height 9
radio input "false"
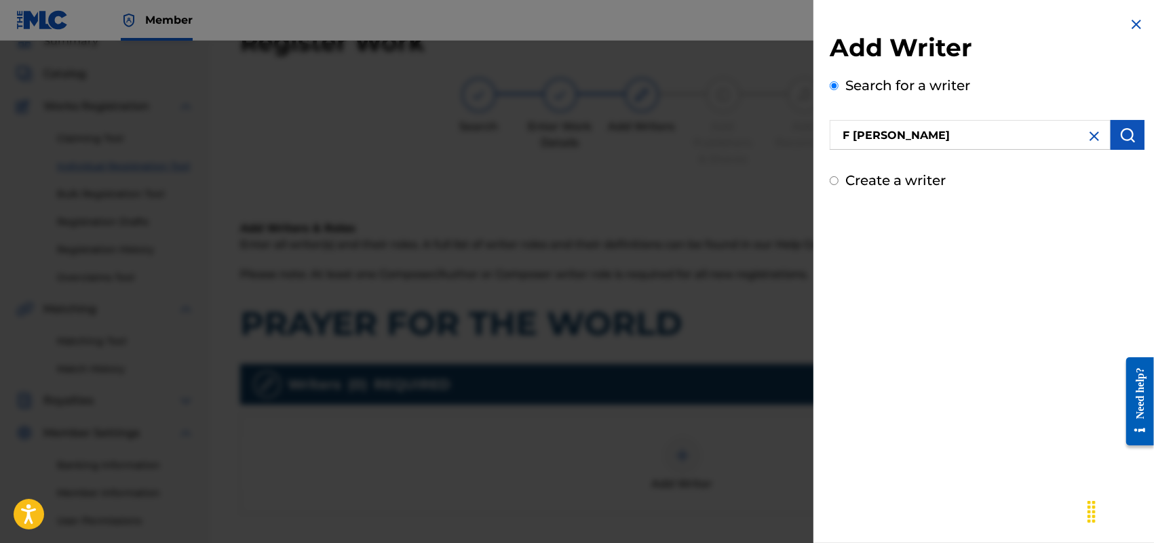
radio input "true"
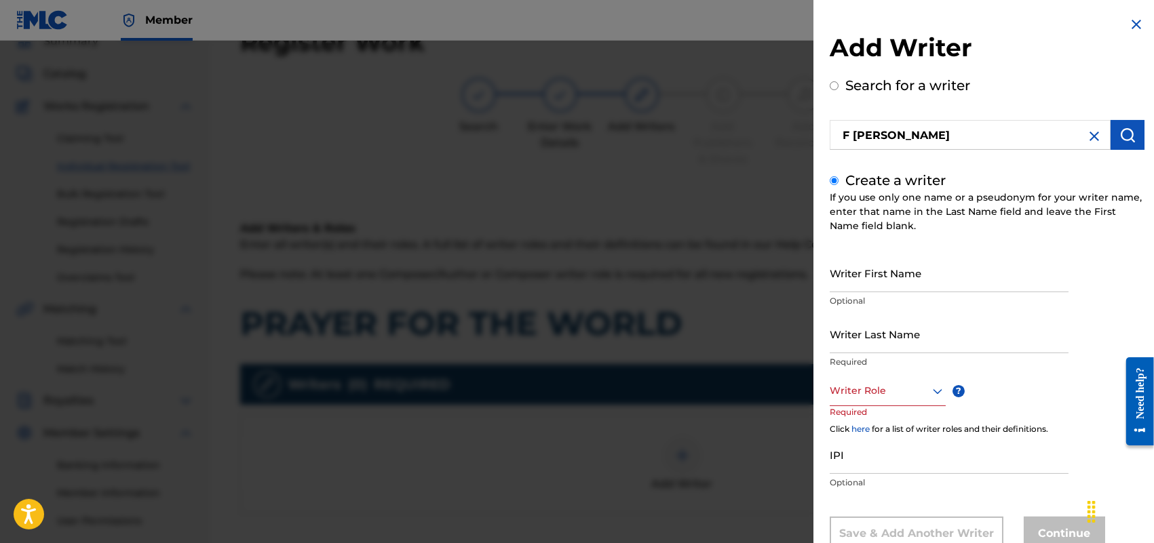
click at [920, 263] on input "Writer First Name" at bounding box center [949, 273] width 239 height 39
type input "[PERSON_NAME]"
type input "HOLLAND"
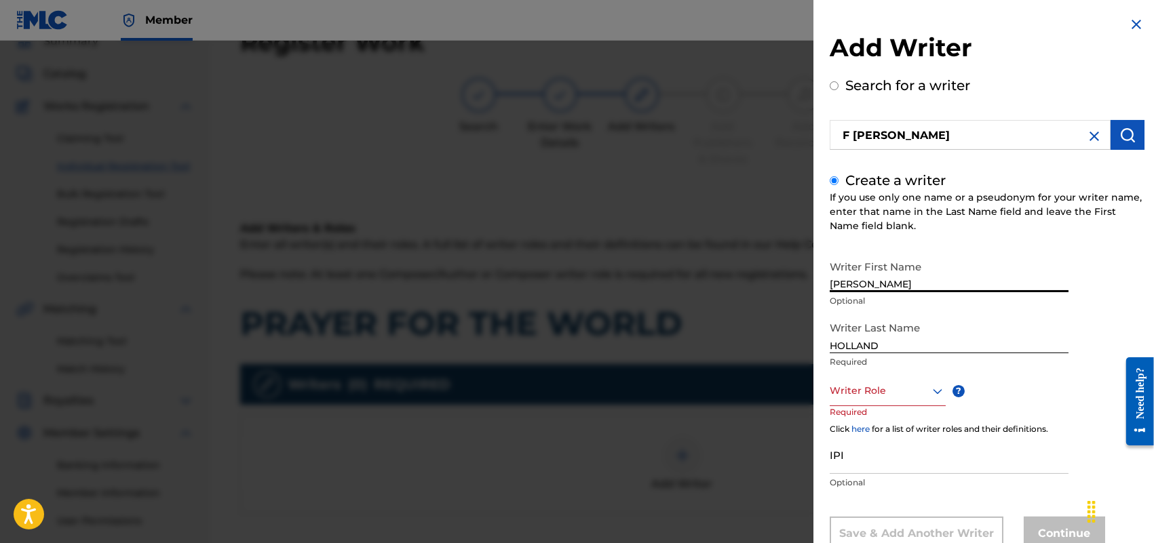
click at [937, 388] on div "Writer Role" at bounding box center [888, 391] width 116 height 31
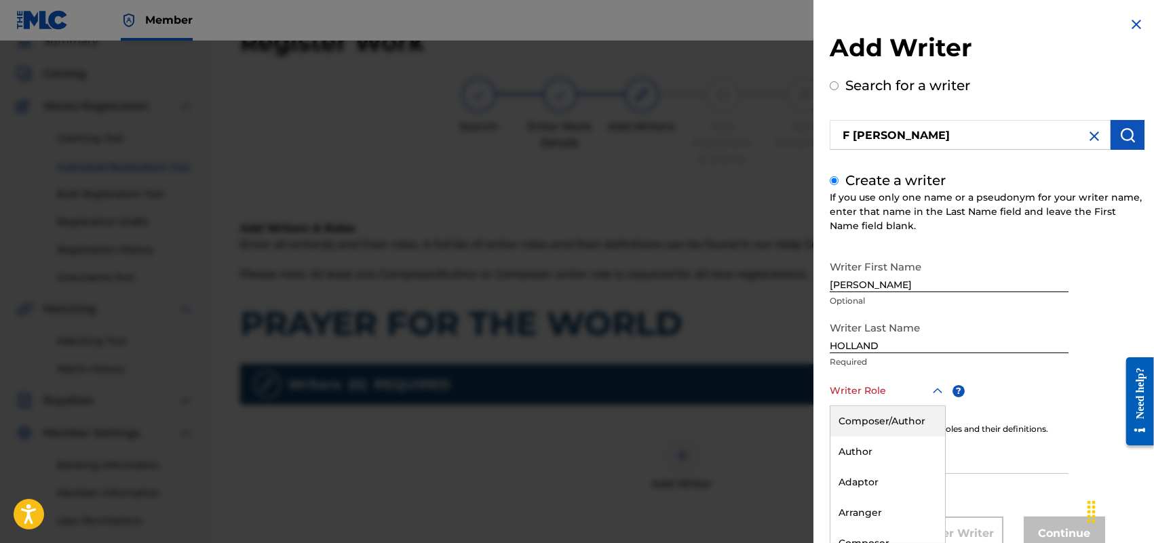
scroll to position [44, 0]
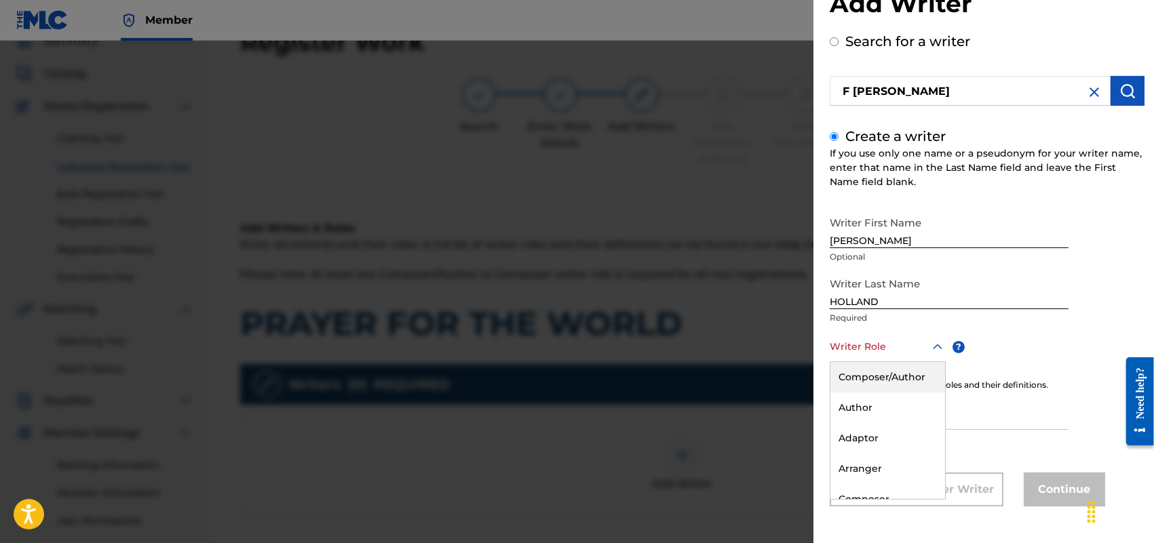
click at [897, 376] on div "Composer/Author" at bounding box center [887, 377] width 115 height 31
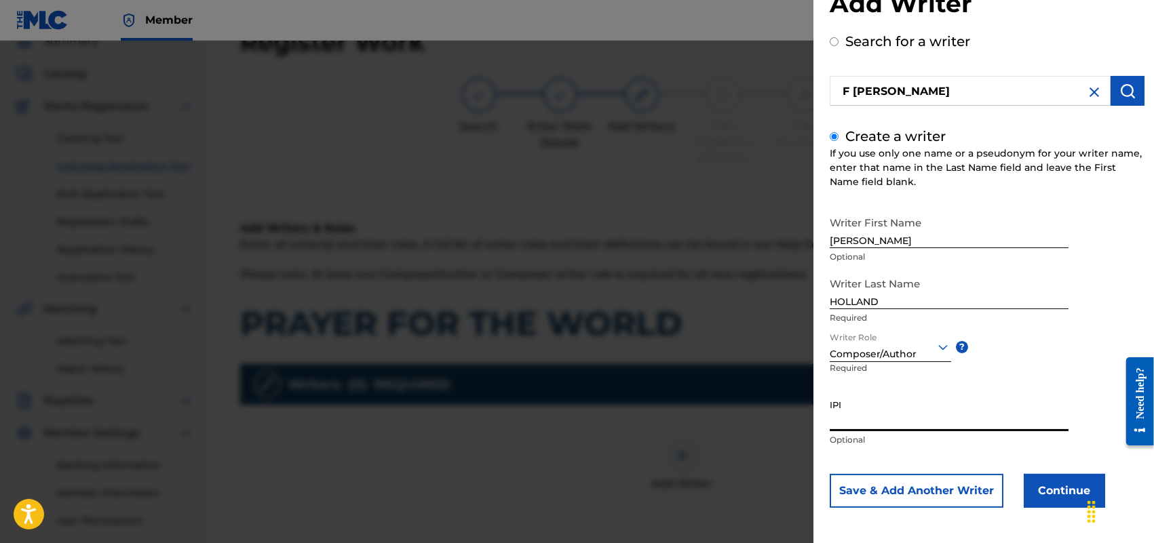
click at [860, 412] on input "IPI" at bounding box center [949, 412] width 239 height 39
paste input "713337465"
type input "713337465"
click at [1070, 492] on button "Continue" at bounding box center [1064, 491] width 81 height 34
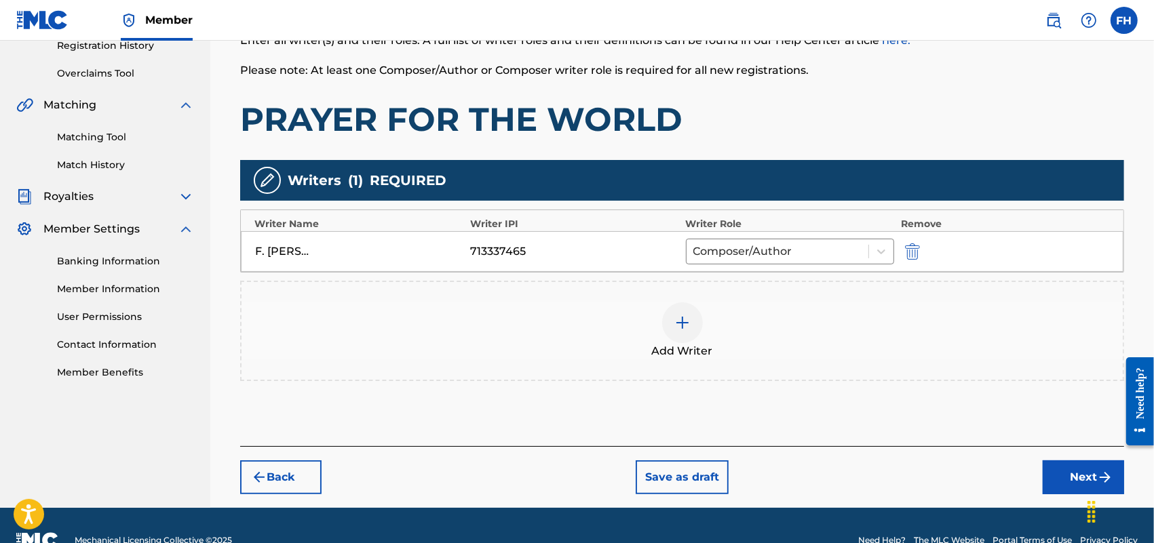
scroll to position [295, 0]
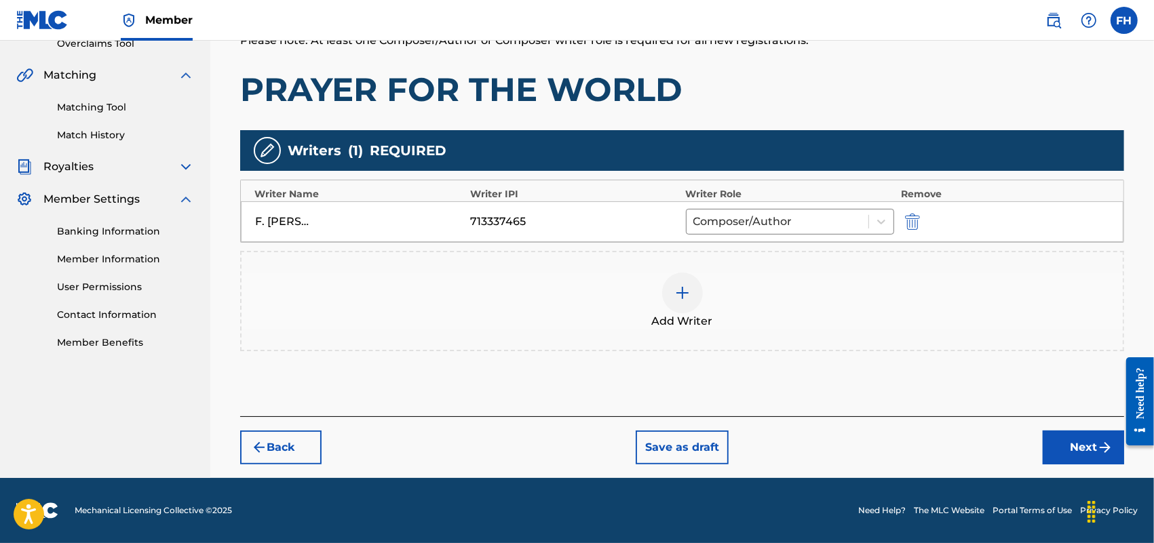
click at [1083, 445] on button "Next" at bounding box center [1083, 448] width 81 height 34
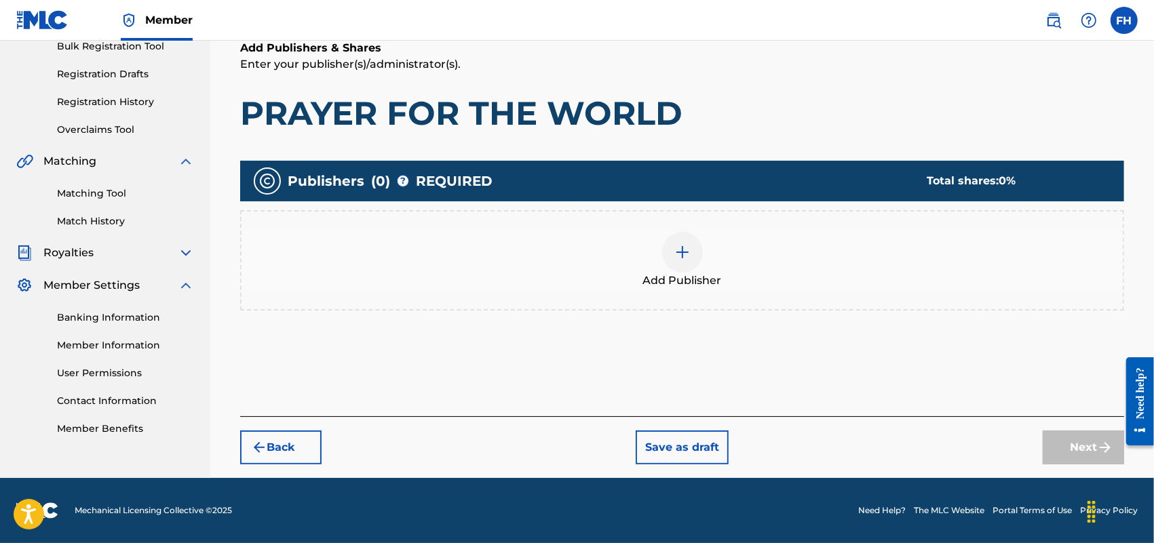
scroll to position [61, 0]
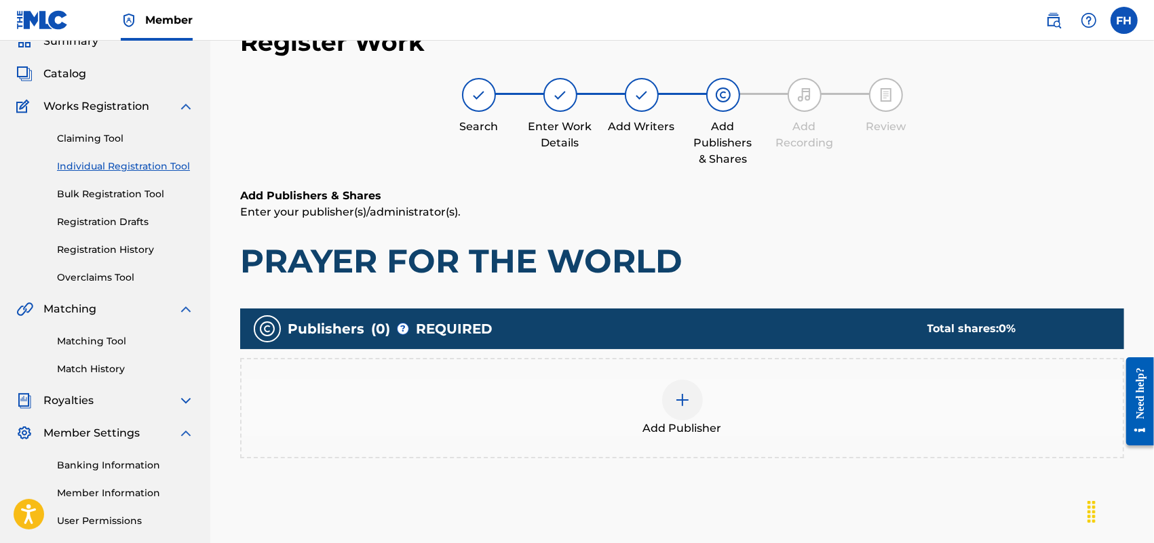
click at [682, 400] on img at bounding box center [682, 400] width 16 height 16
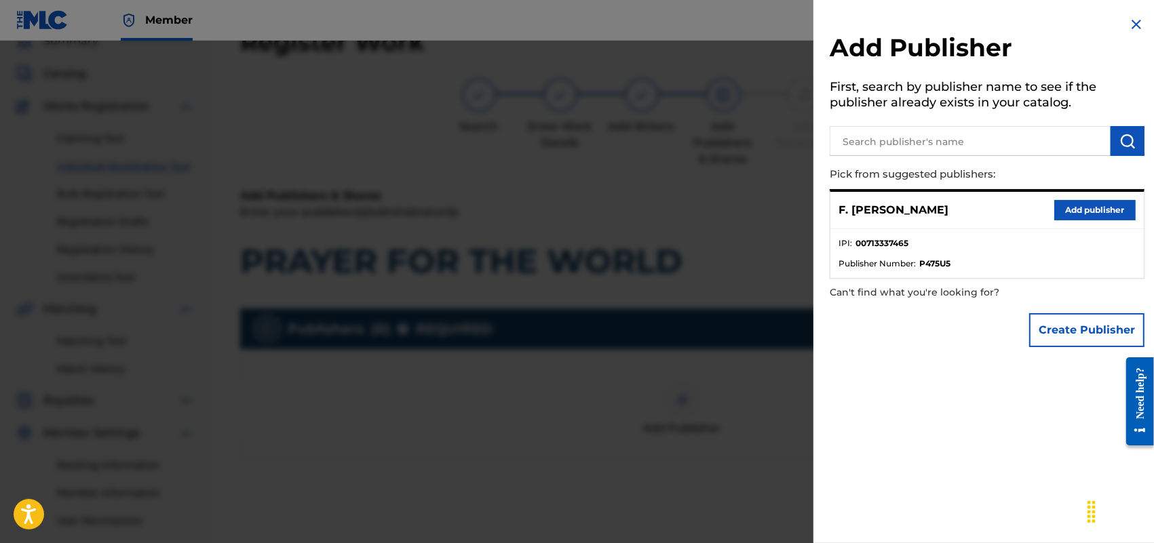
click at [1090, 201] on button "Add publisher" at bounding box center [1094, 210] width 81 height 20
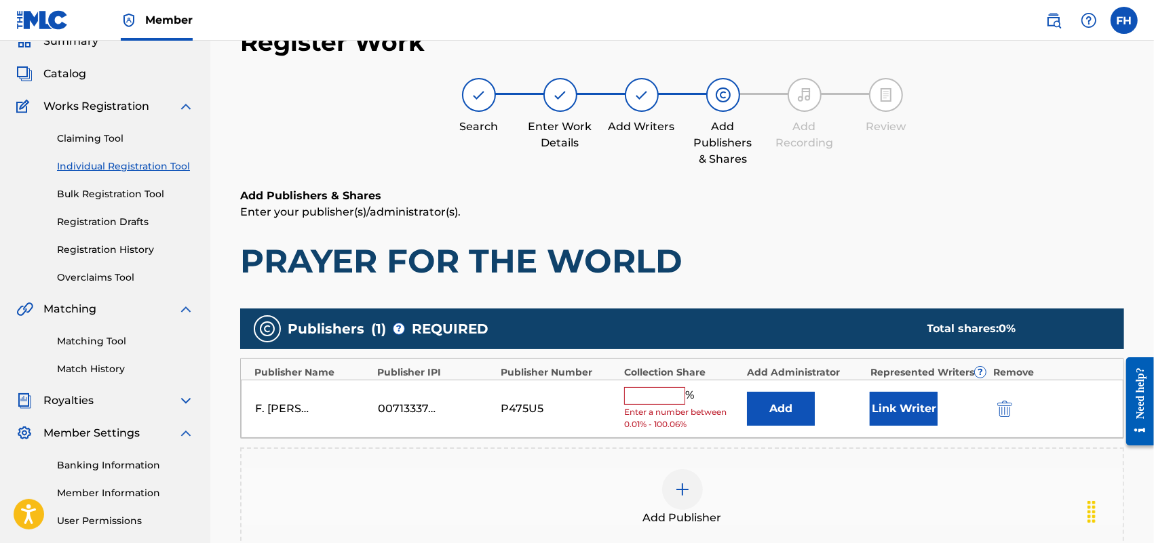
click at [638, 390] on input "text" at bounding box center [654, 396] width 61 height 18
type input "100"
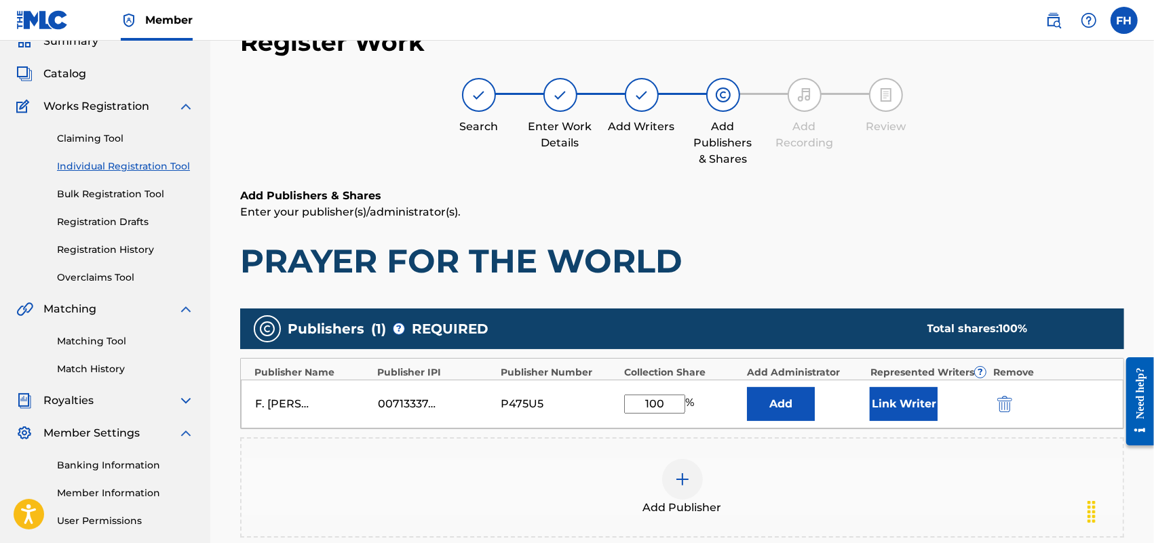
click at [908, 406] on button "Link Writer" at bounding box center [904, 404] width 68 height 34
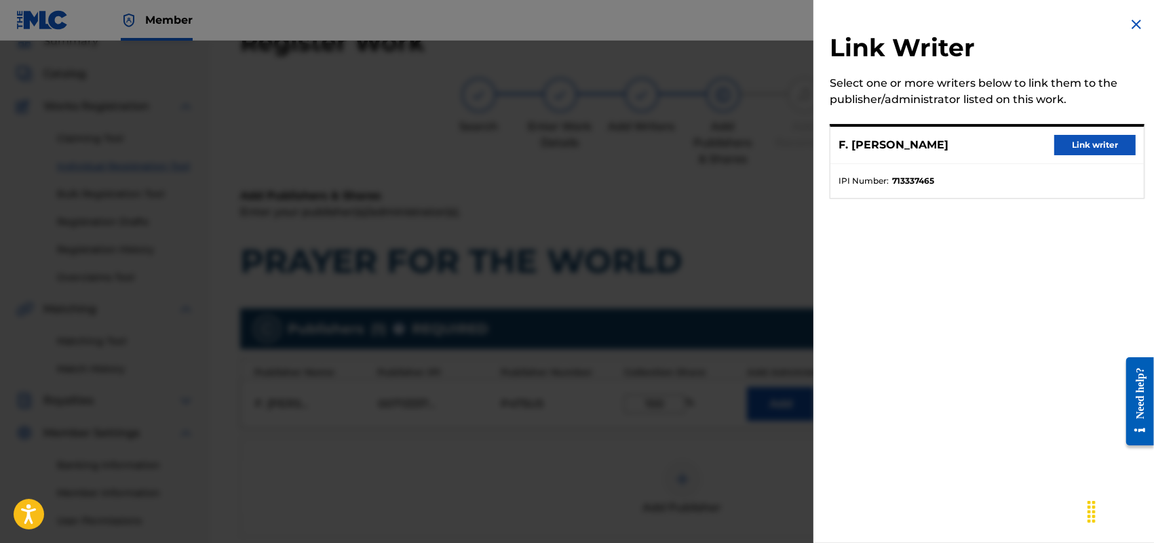
click at [1080, 140] on button "Link writer" at bounding box center [1094, 145] width 81 height 20
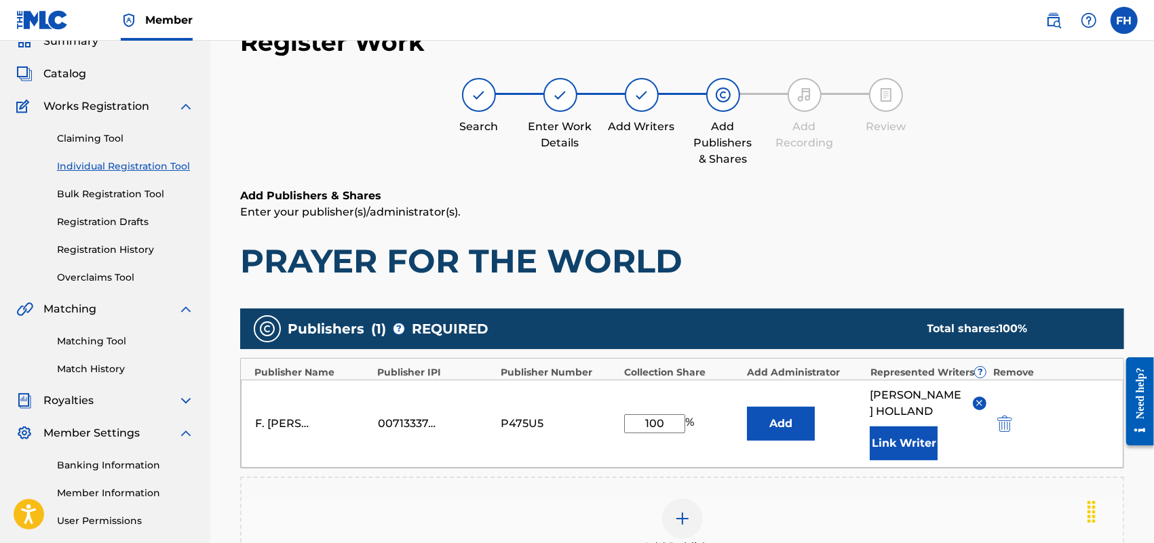
scroll to position [327, 0]
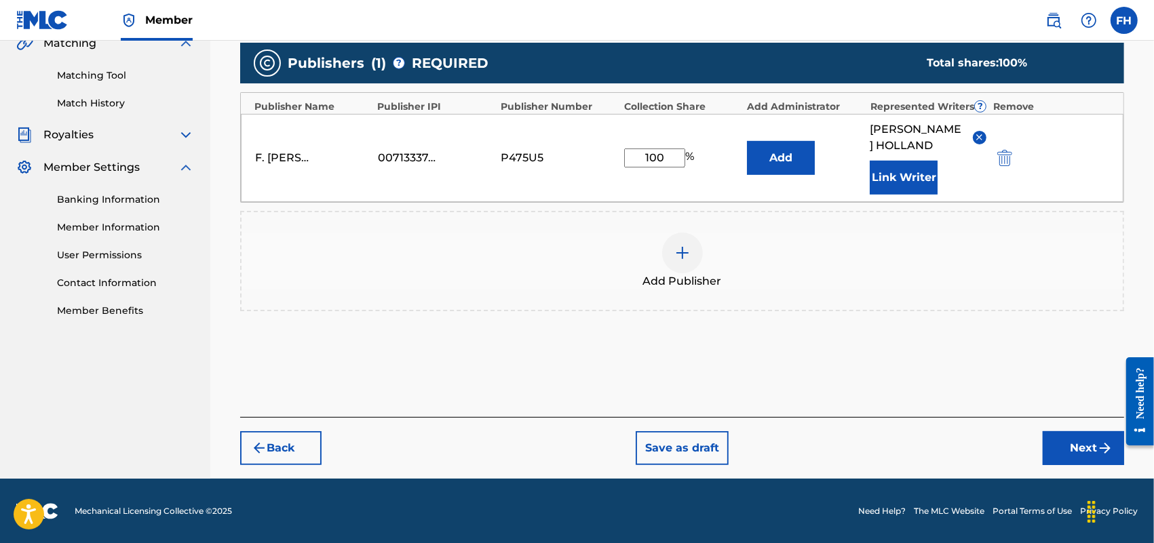
click at [1070, 452] on button "Next" at bounding box center [1083, 448] width 81 height 34
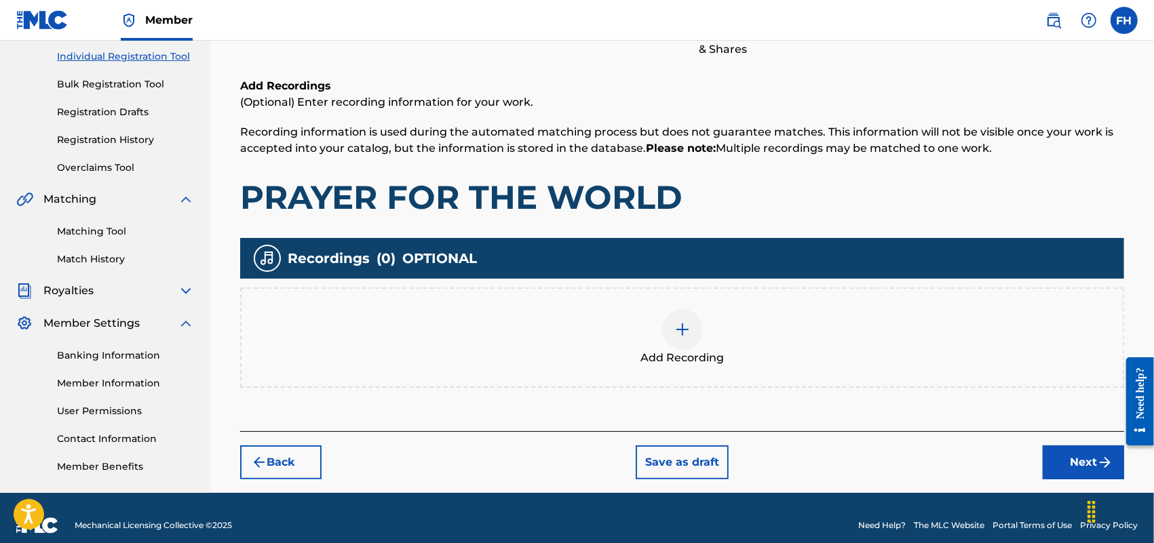
scroll to position [184, 0]
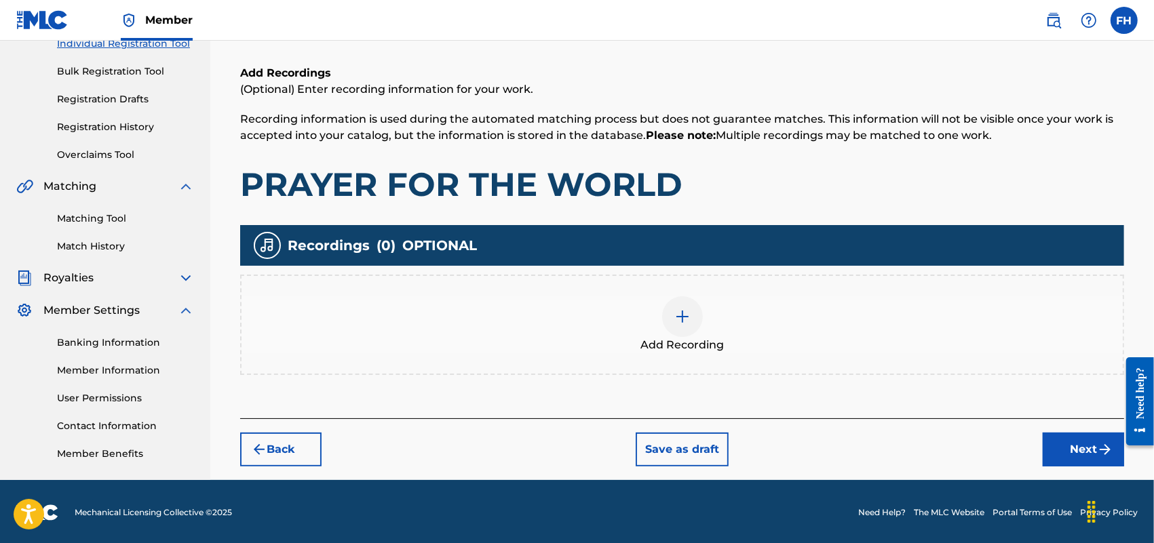
click at [1077, 448] on button "Next" at bounding box center [1083, 450] width 81 height 34
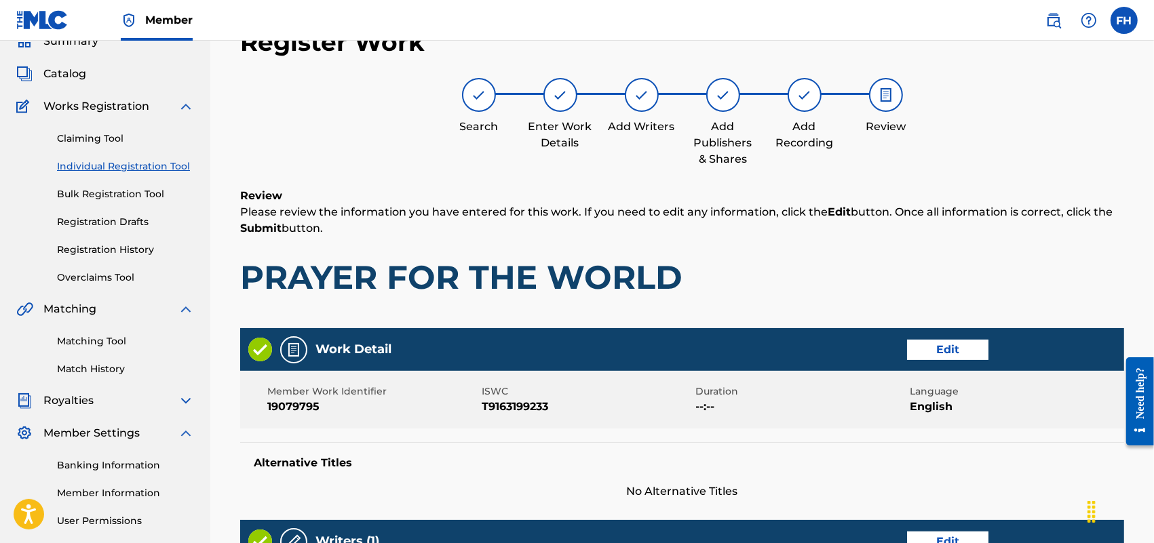
scroll to position [537, 0]
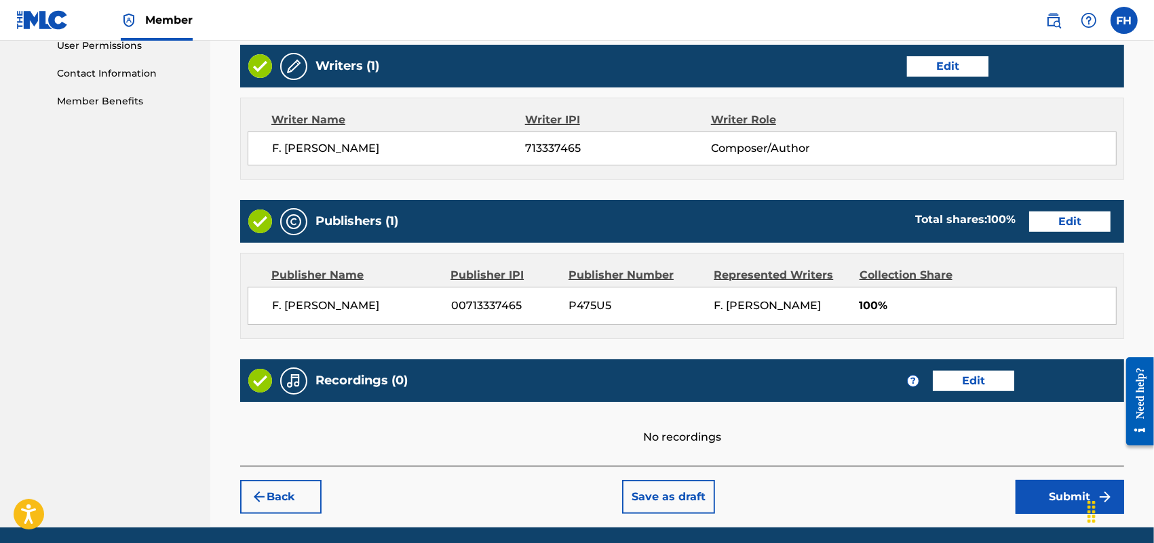
click at [1062, 500] on button "Submit" at bounding box center [1069, 497] width 109 height 34
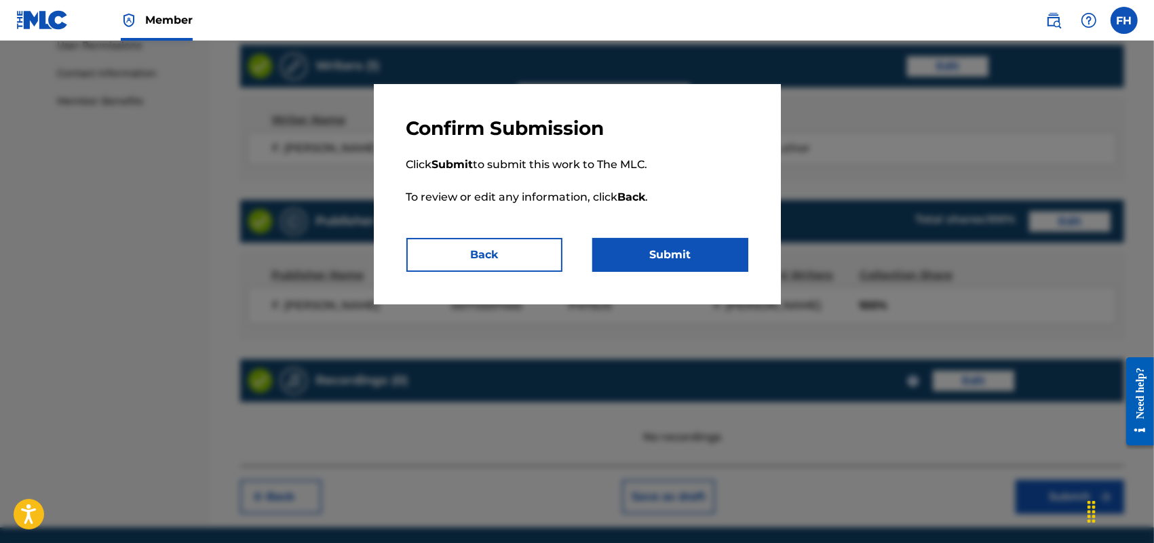
click at [686, 256] on button "Submit" at bounding box center [670, 255] width 156 height 34
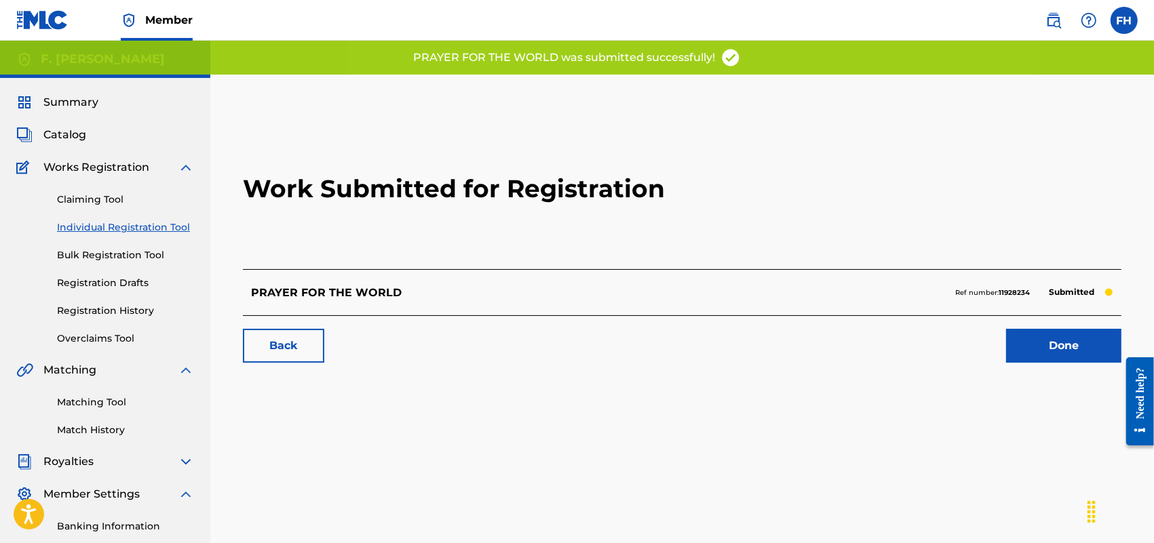
click at [1050, 343] on link "Done" at bounding box center [1063, 346] width 115 height 34
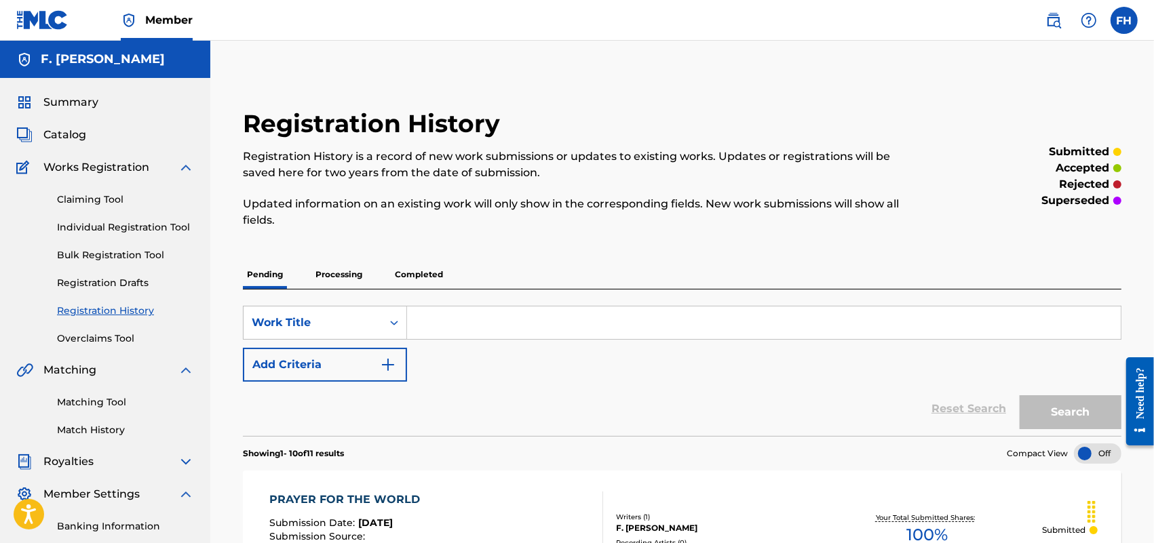
click at [131, 226] on link "Individual Registration Tool" at bounding box center [125, 227] width 137 height 14
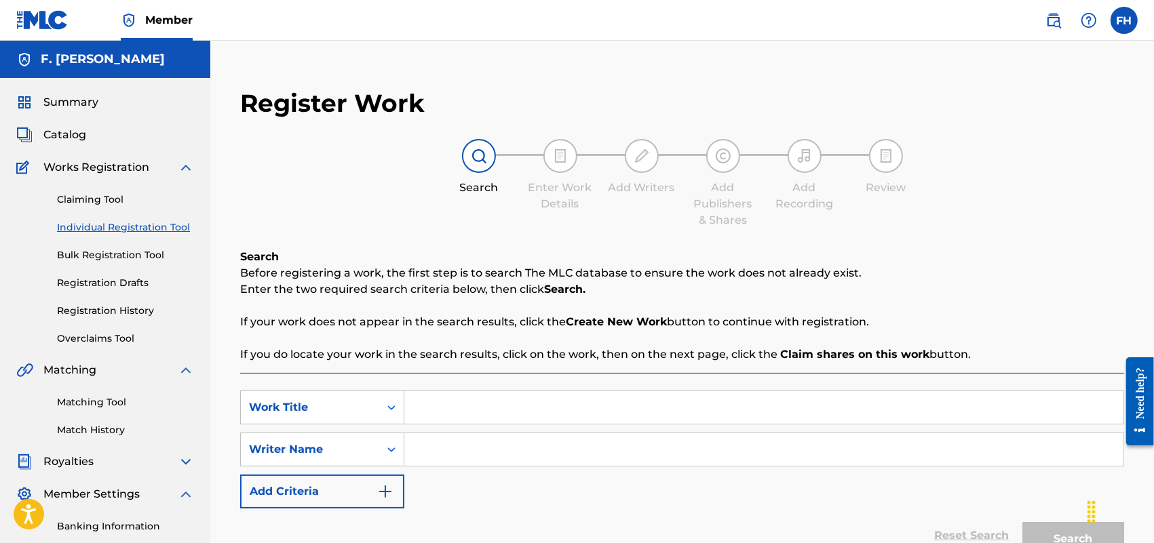
click at [460, 406] on input "Search Form" at bounding box center [763, 407] width 719 height 33
type input "PRECIOUS"
click at [426, 448] on input "Search Form" at bounding box center [763, 449] width 719 height 33
type input "F. [PERSON_NAME]"
click at [1075, 541] on button "Search" at bounding box center [1073, 539] width 102 height 34
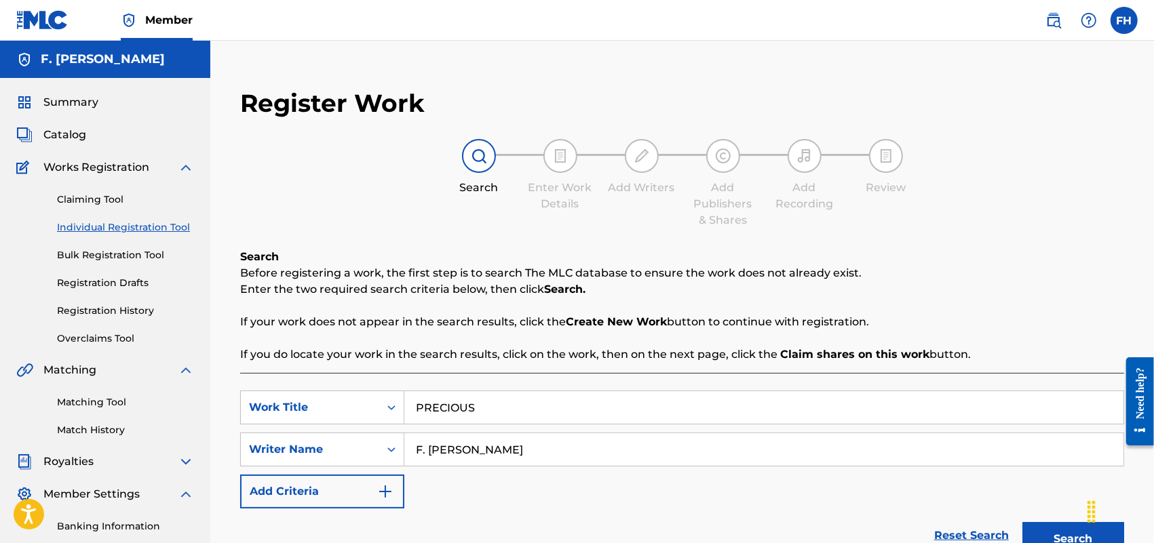
scroll to position [300, 0]
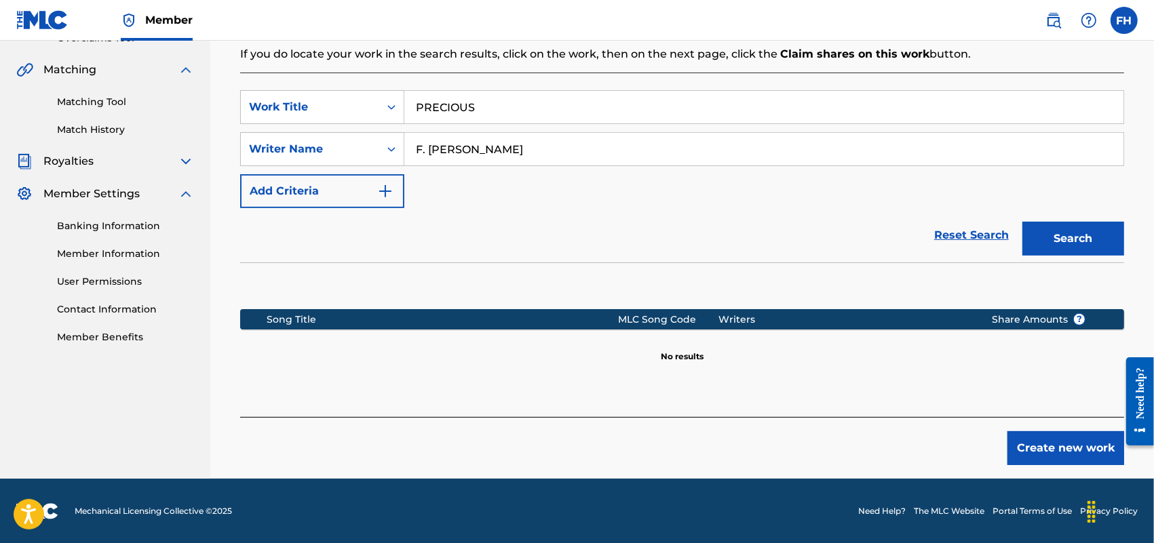
click at [1049, 443] on button "Create new work" at bounding box center [1065, 448] width 117 height 34
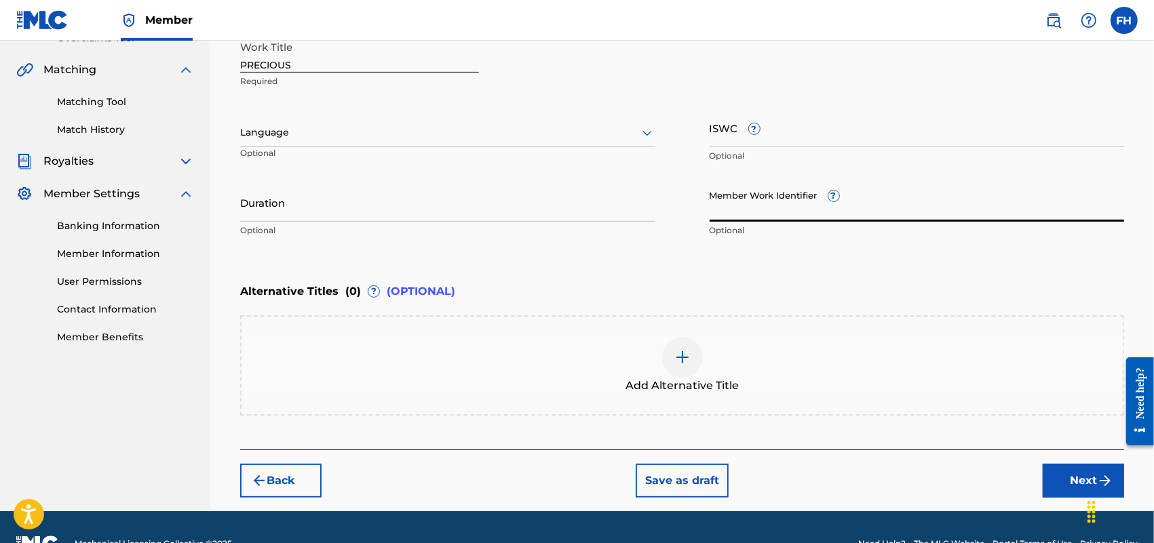
click at [744, 210] on input "Member Work Identifier ?" at bounding box center [917, 202] width 415 height 39
paste input "29420214"
type input "29420214"
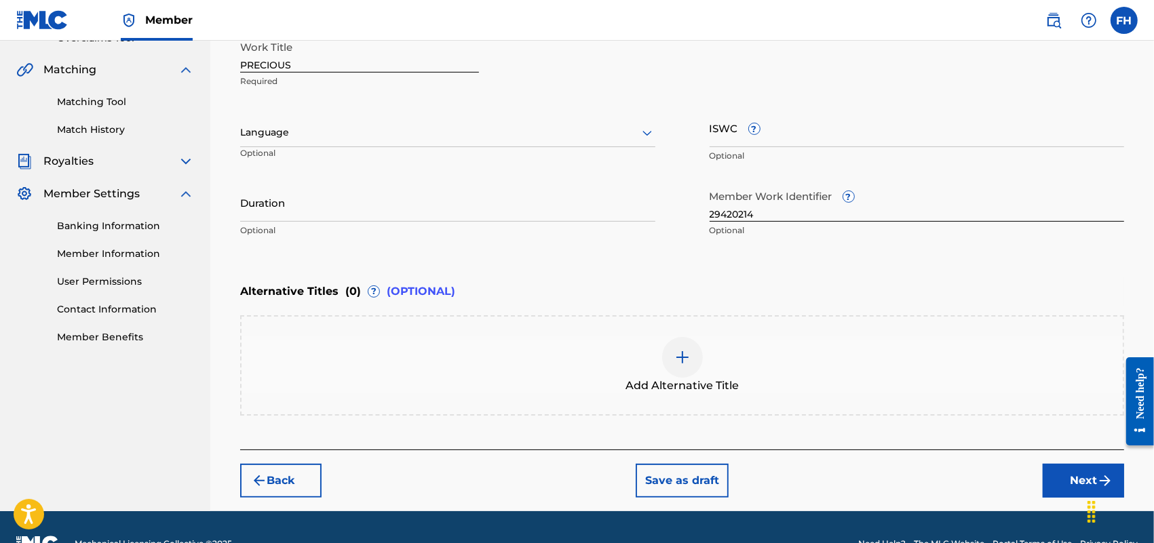
click at [836, 259] on div "Enter Work Details Enter work details for ‘ PRECIOUS ’ below. Work Title PRECIO…" at bounding box center [682, 112] width 884 height 328
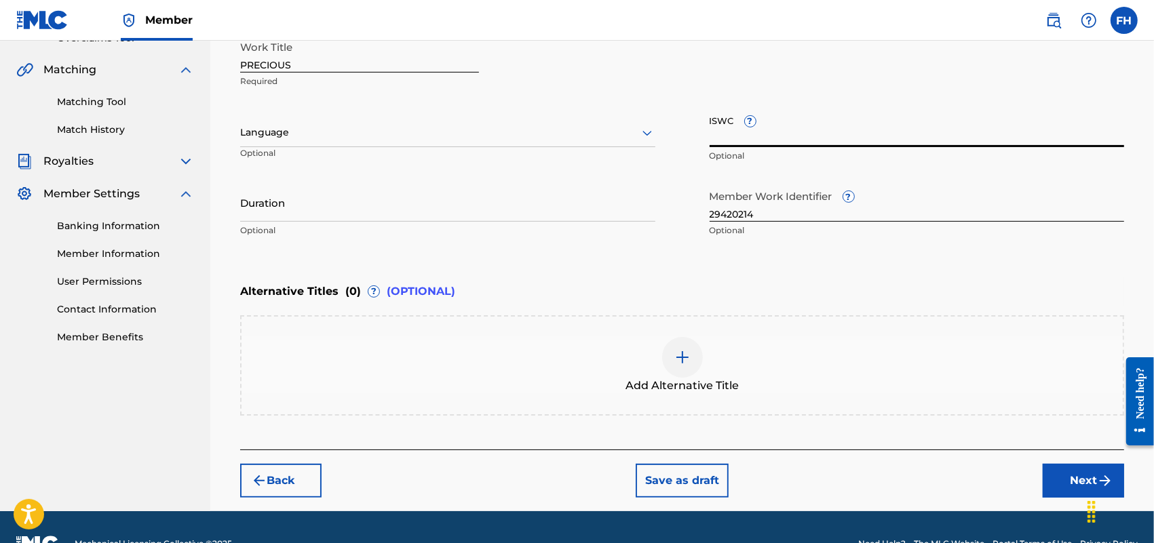
click at [735, 130] on input "ISWC ?" at bounding box center [917, 128] width 415 height 39
paste input "T9274798708"
type input "T9274798708"
click at [1090, 471] on button "Next" at bounding box center [1083, 481] width 81 height 34
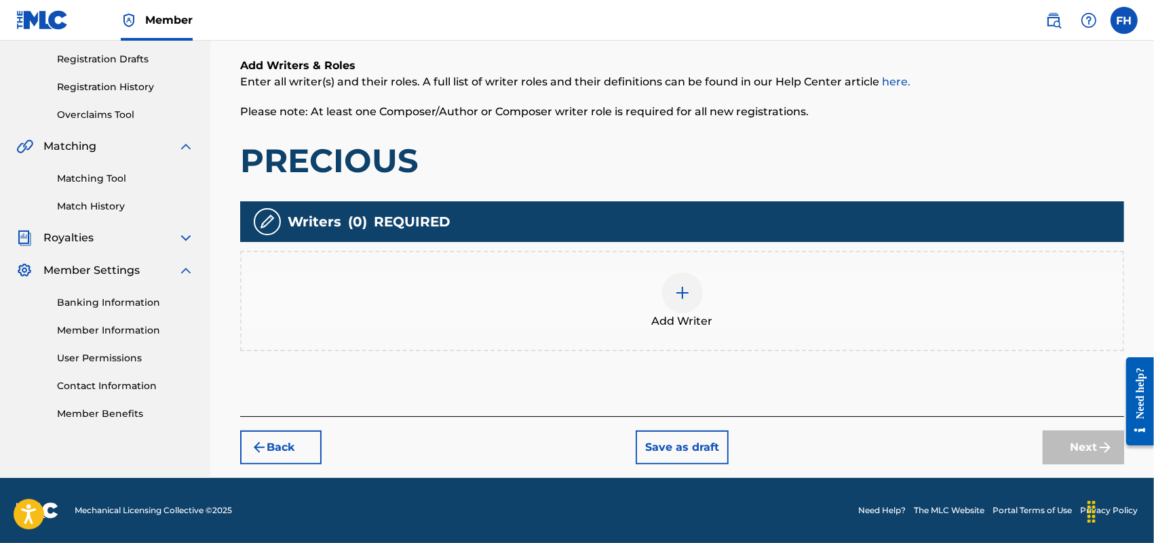
scroll to position [61, 0]
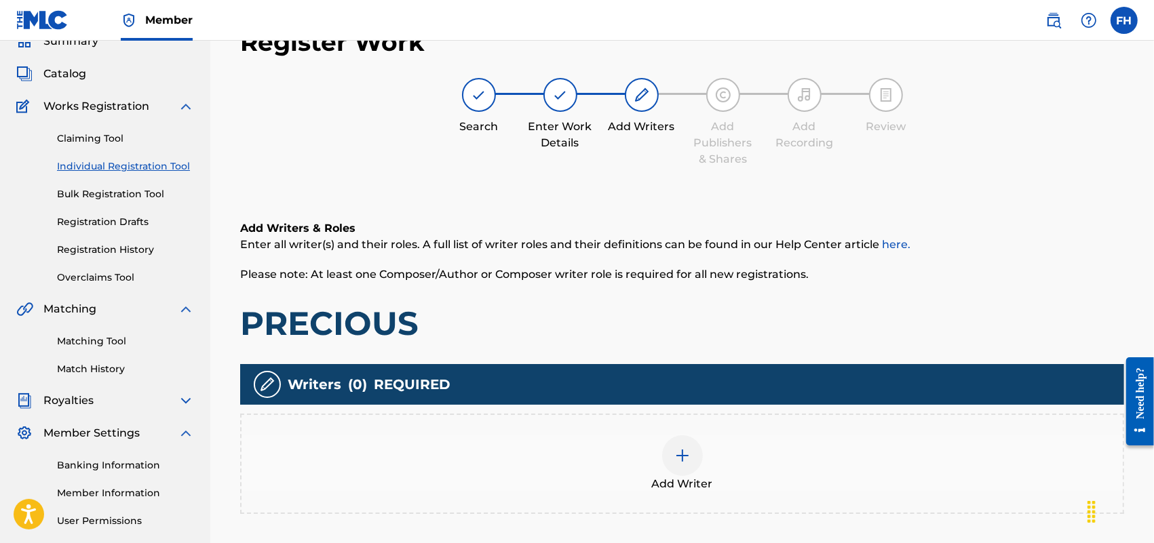
click at [677, 459] on img at bounding box center [682, 456] width 16 height 16
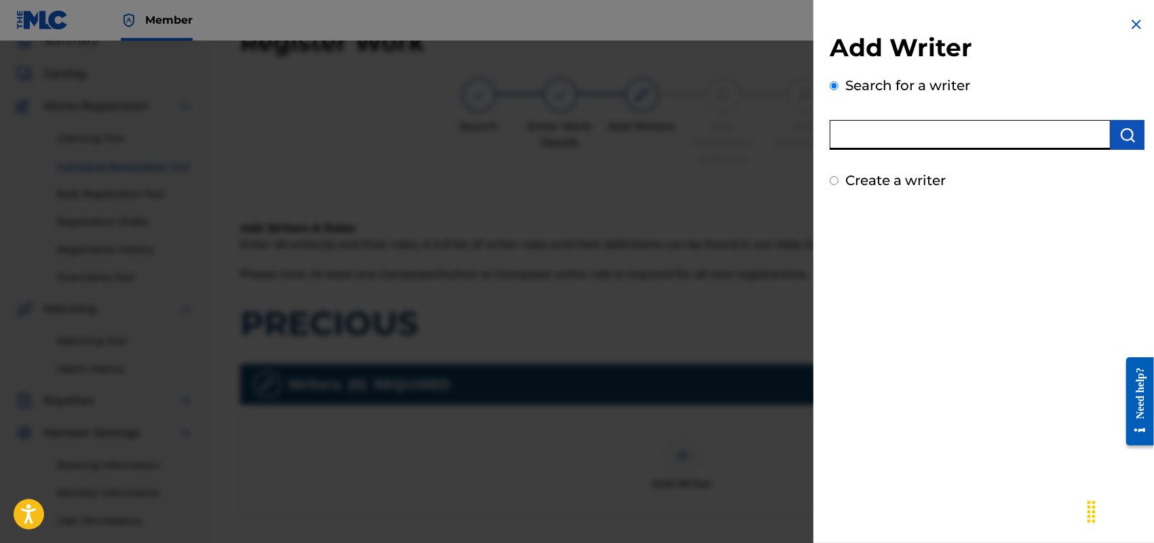
click at [1012, 134] on input "text" at bounding box center [970, 135] width 281 height 30
type input "F [PERSON_NAME]"
click at [831, 178] on input "Create a writer" at bounding box center [834, 180] width 9 height 9
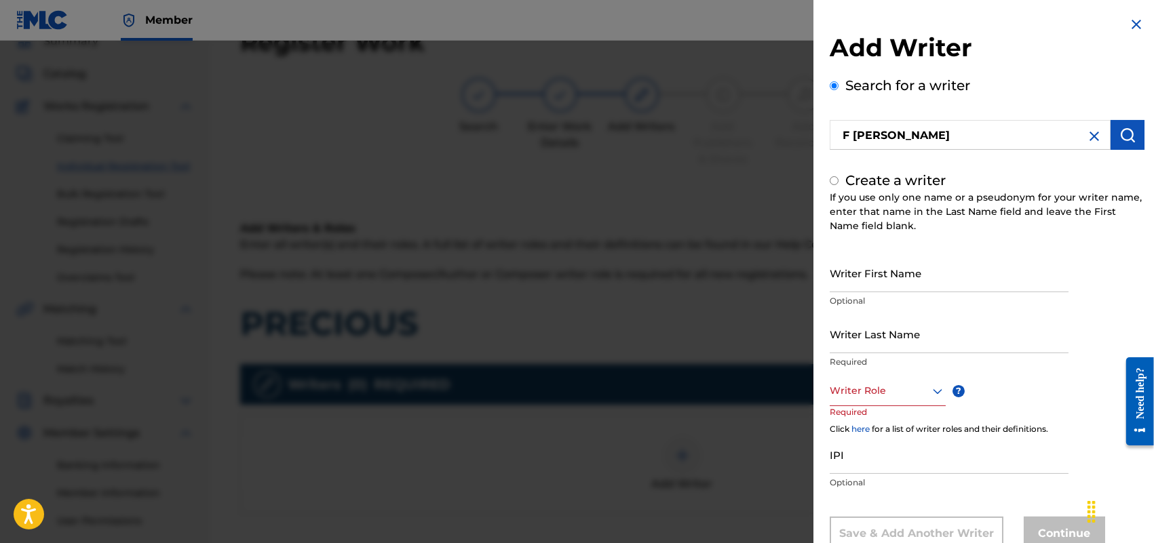
radio input "false"
radio input "true"
click at [920, 276] on input "Writer First Name" at bounding box center [949, 273] width 239 height 39
type input "[PERSON_NAME]"
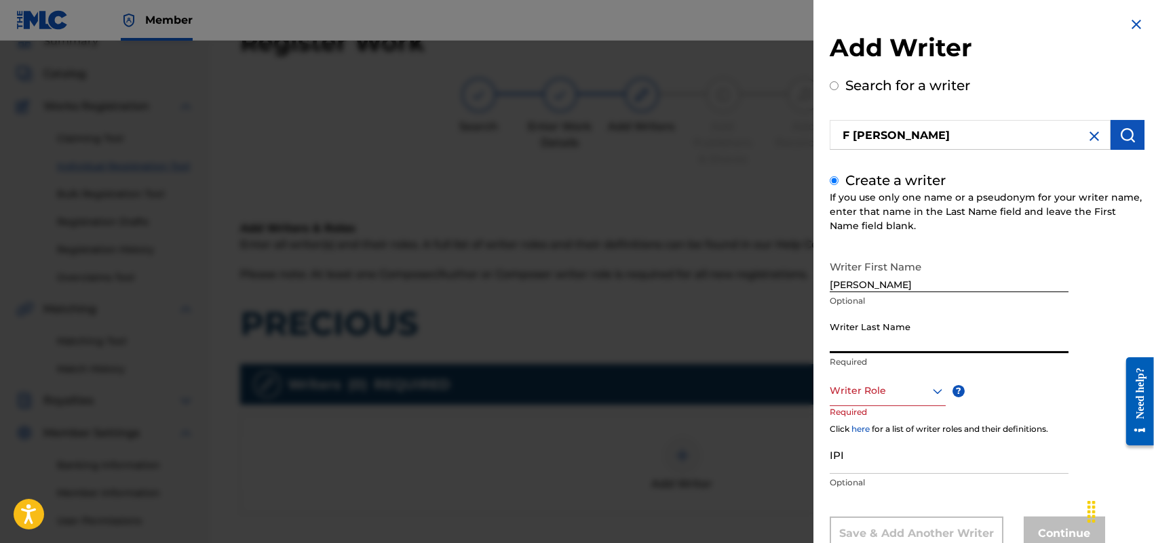
click at [951, 328] on input "Writer Last Name" at bounding box center [949, 334] width 239 height 39
click at [948, 328] on input "H" at bounding box center [949, 334] width 239 height 39
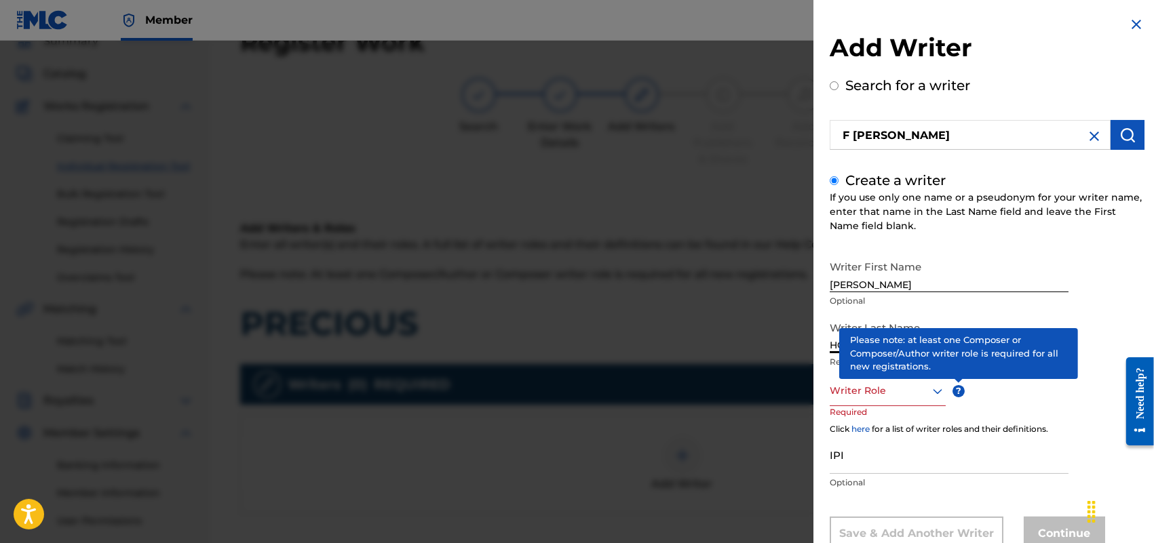
type input "HOLLAND"
click at [1030, 380] on div "Writer First Name [PERSON_NAME] Optional Writer Last Name [PERSON_NAME] Require…" at bounding box center [987, 402] width 315 height 297
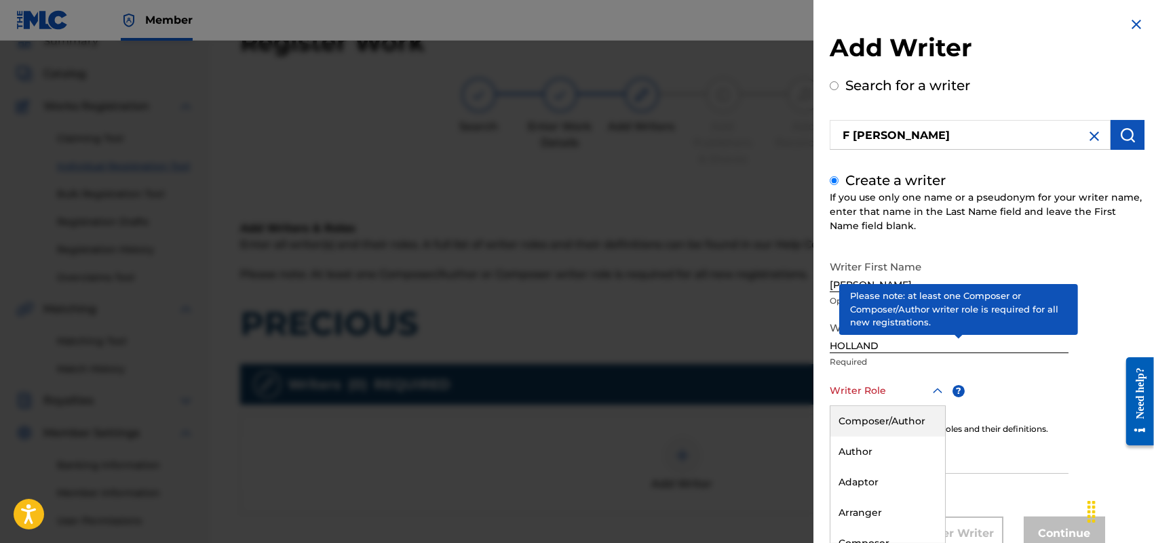
click at [936, 389] on div "8 results available. Use Up and Down to choose options, press Enter to select t…" at bounding box center [888, 391] width 116 height 31
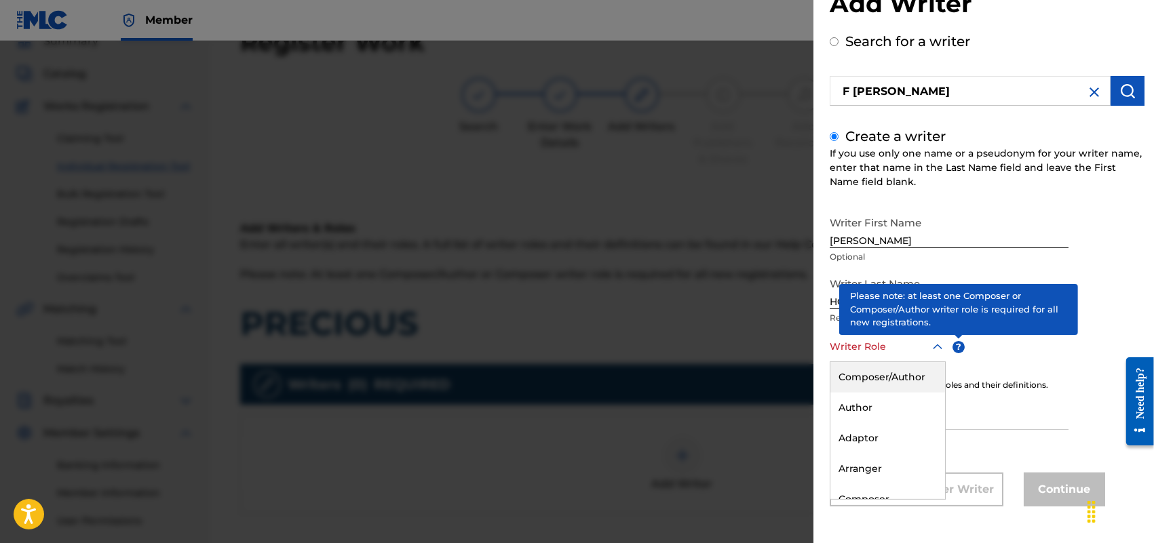
click at [907, 383] on div "Composer/Author" at bounding box center [887, 377] width 115 height 31
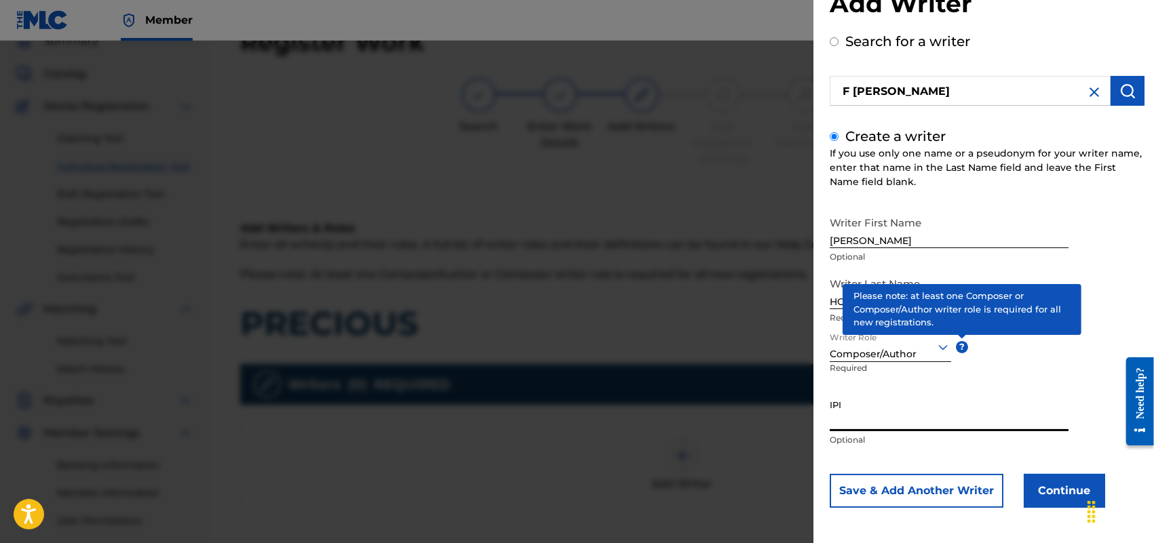
click at [981, 404] on input "IPI" at bounding box center [949, 412] width 239 height 39
click at [1134, 311] on div "Writer First Name [PERSON_NAME] Optional Writer Last Name [PERSON_NAME] Require…" at bounding box center [987, 359] width 315 height 298
click at [874, 419] on input "IPI" at bounding box center [949, 412] width 239 height 39
paste input "T9274798708"
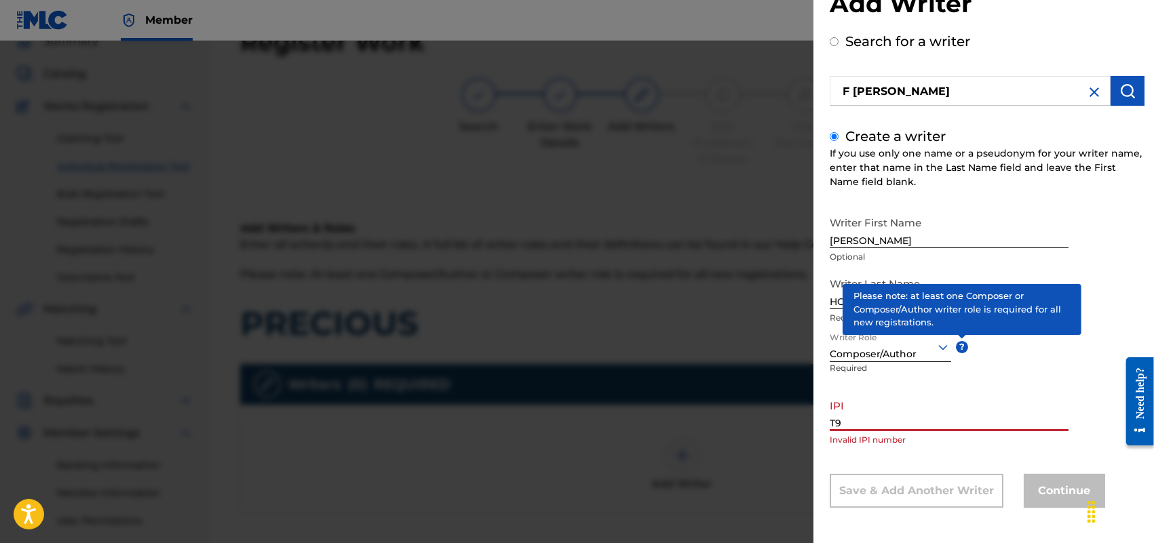
type input "T"
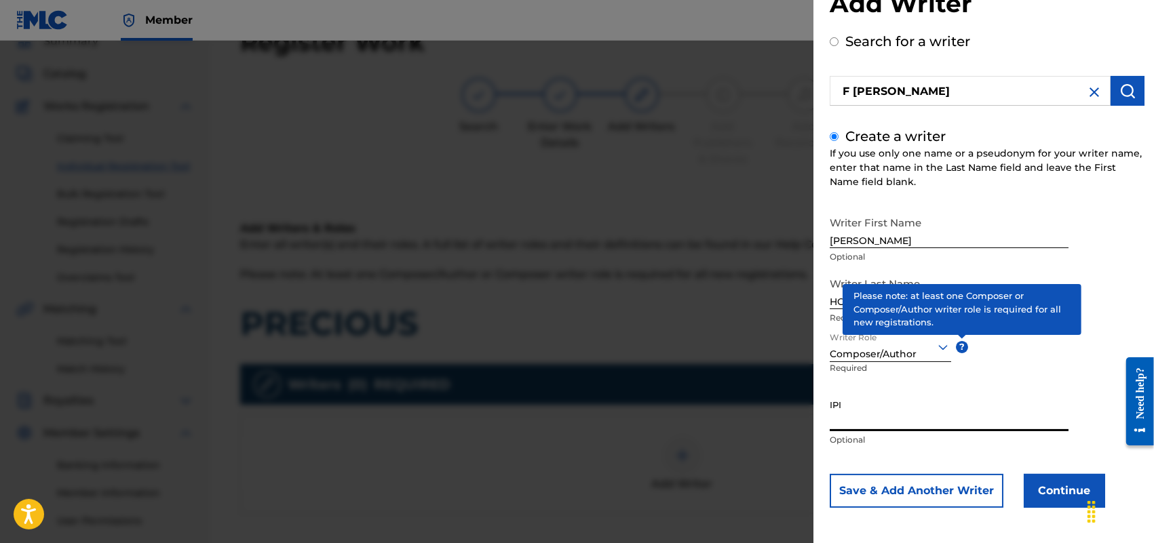
click at [977, 404] on input "IPI" at bounding box center [949, 412] width 239 height 39
click at [874, 412] on input "IPI" at bounding box center [949, 412] width 239 height 39
paste input "713337465"
type input "713337465"
click at [962, 347] on span "?" at bounding box center [962, 347] width 12 height 12
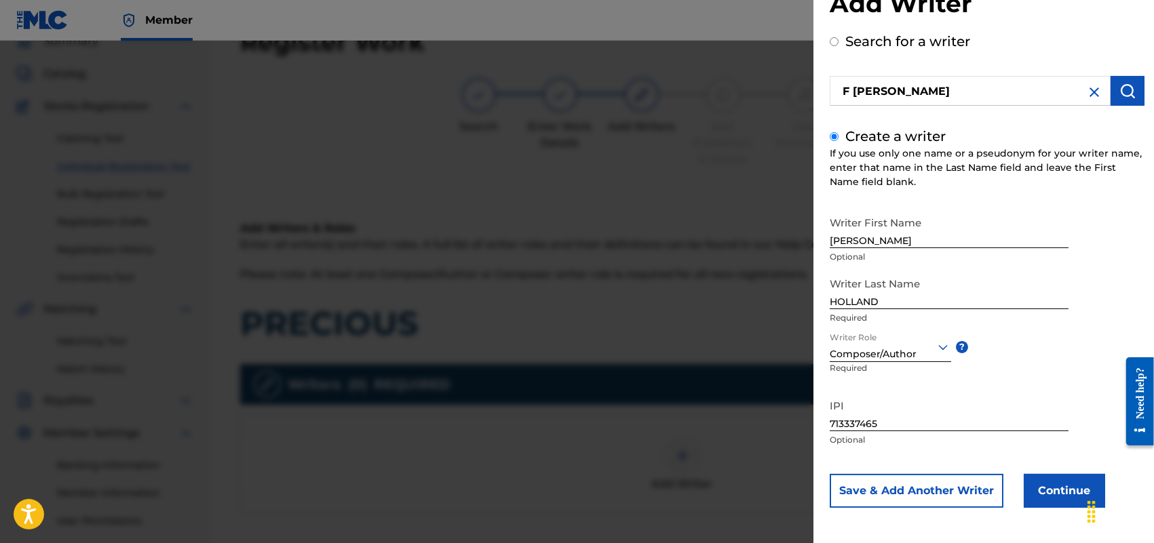
click at [1053, 486] on button "Continue" at bounding box center [1064, 491] width 81 height 34
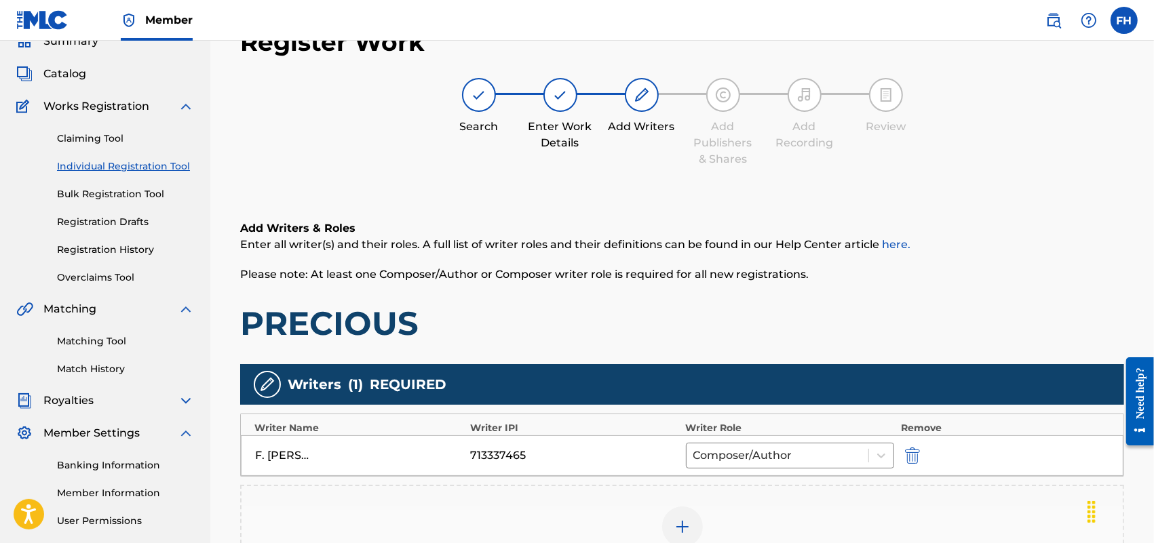
scroll to position [295, 0]
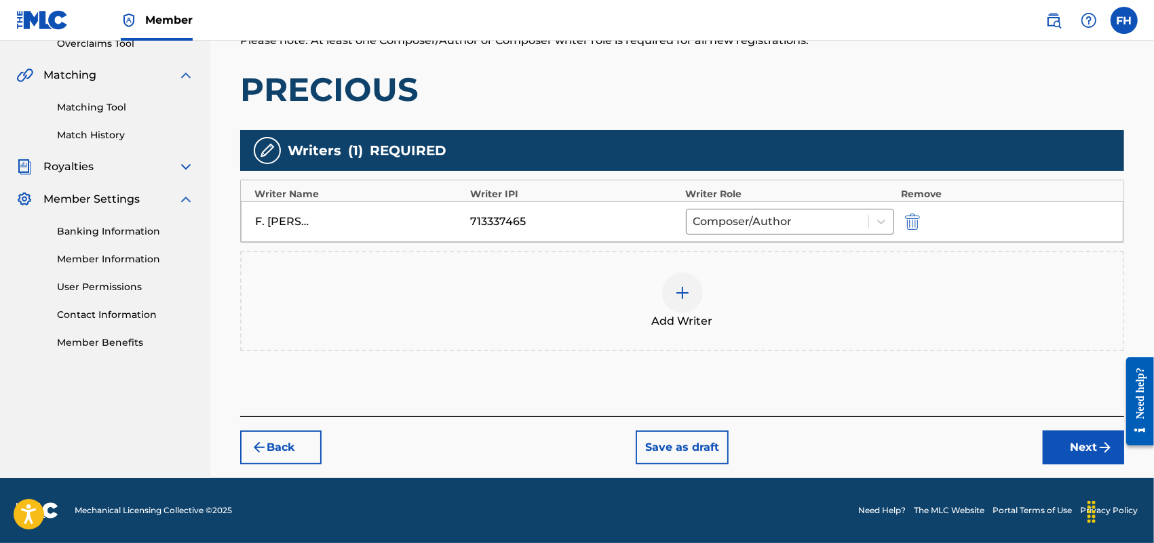
click at [1097, 441] on img "submit" at bounding box center [1105, 448] width 16 height 16
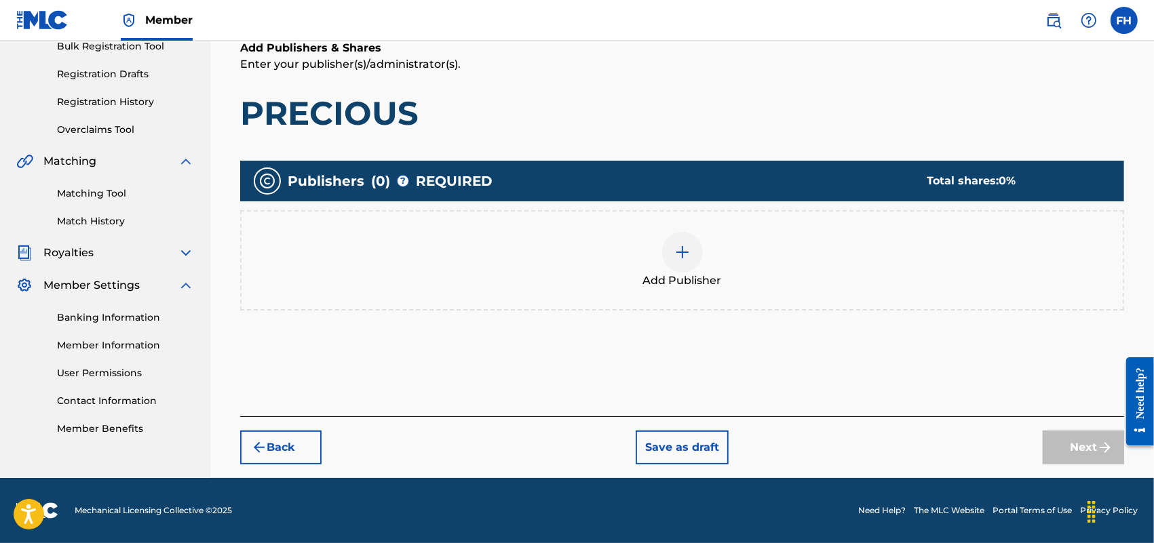
scroll to position [61, 0]
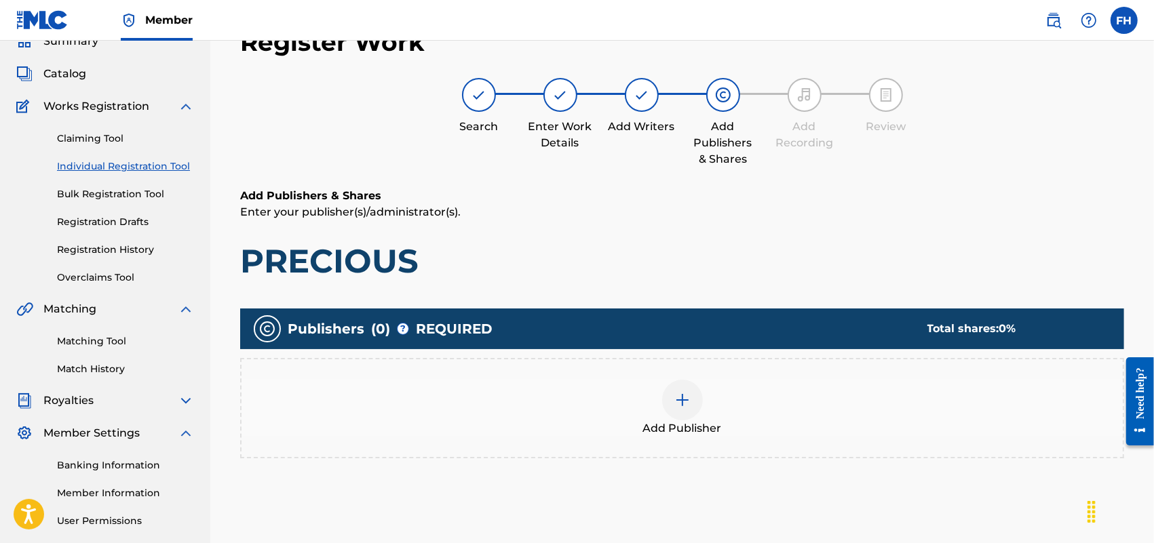
click at [682, 397] on img at bounding box center [682, 400] width 16 height 16
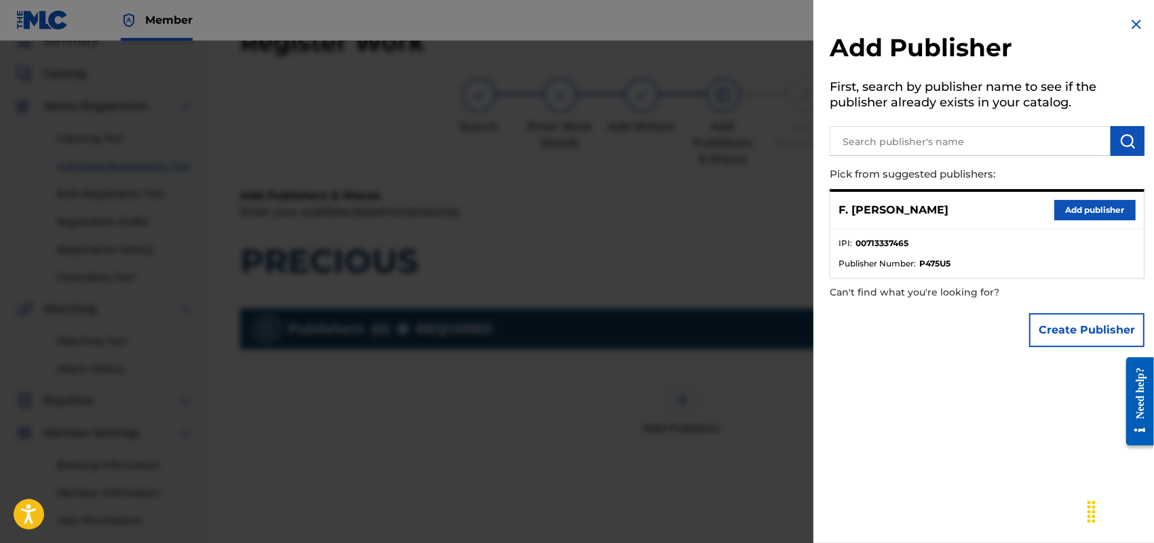
click at [1089, 209] on button "Add publisher" at bounding box center [1094, 210] width 81 height 20
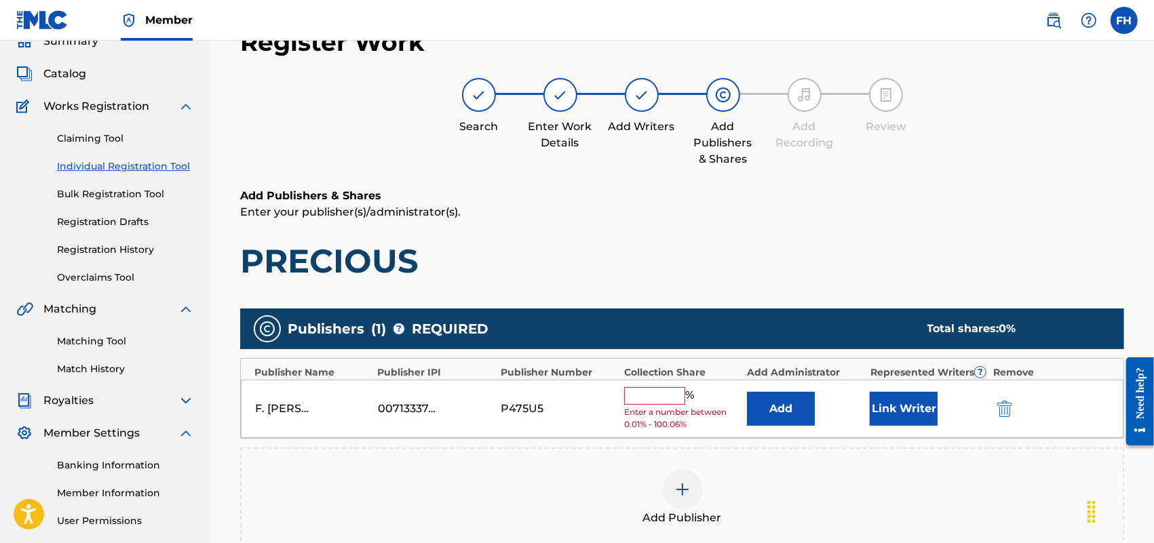
click at [636, 394] on input "text" at bounding box center [654, 396] width 61 height 18
type input "100"
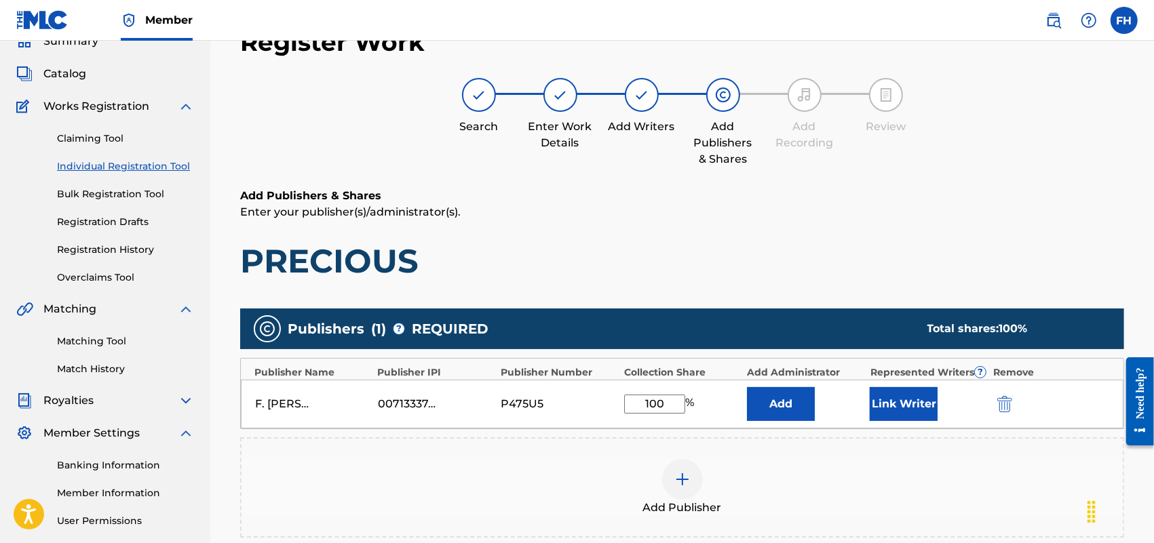
click at [916, 402] on button "Link Writer" at bounding box center [904, 404] width 68 height 34
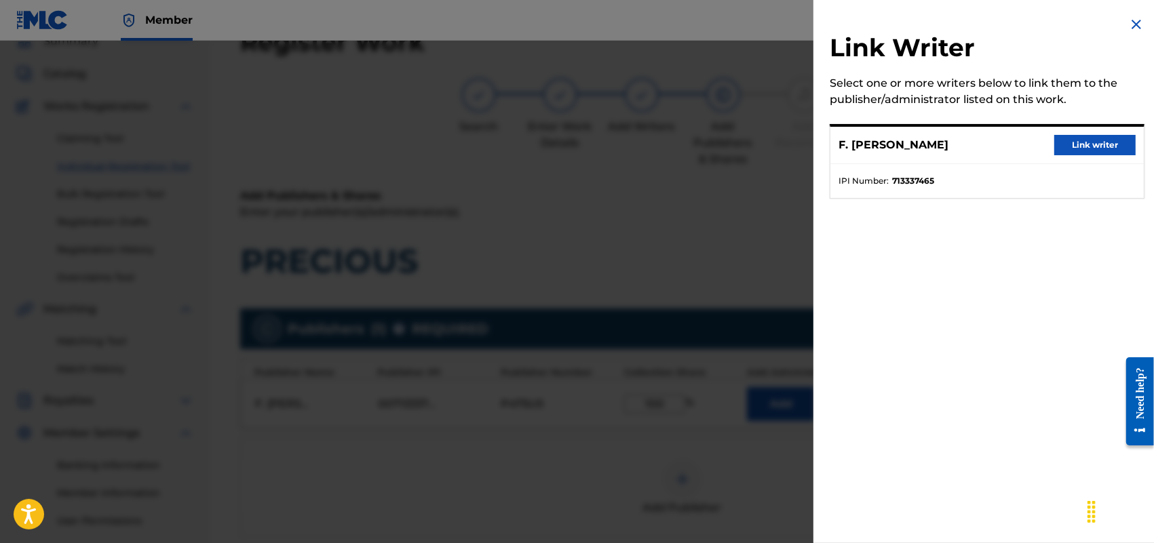
click at [1087, 139] on button "Link writer" at bounding box center [1094, 145] width 81 height 20
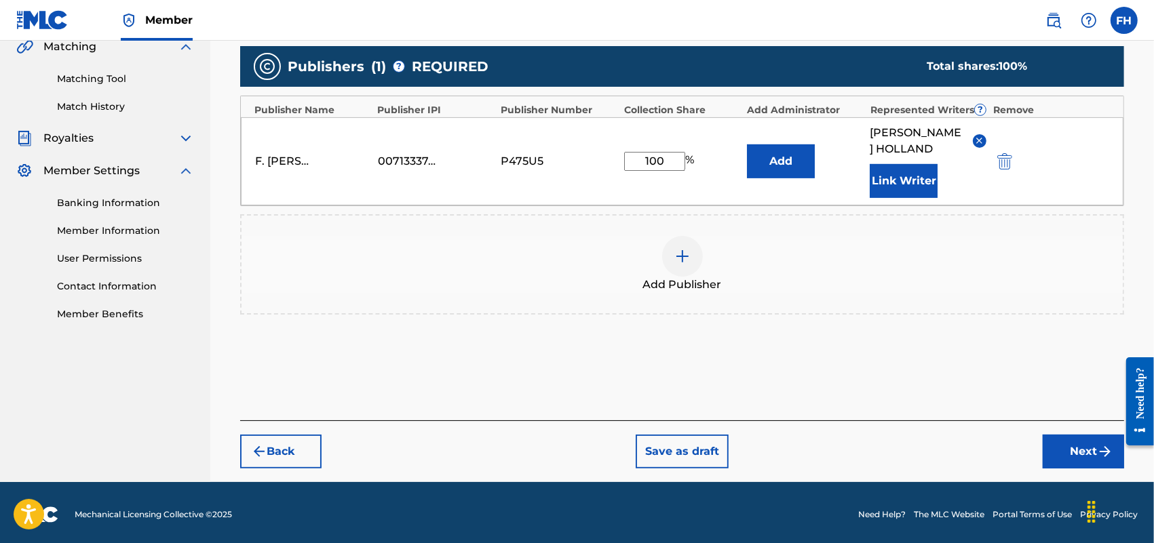
scroll to position [327, 0]
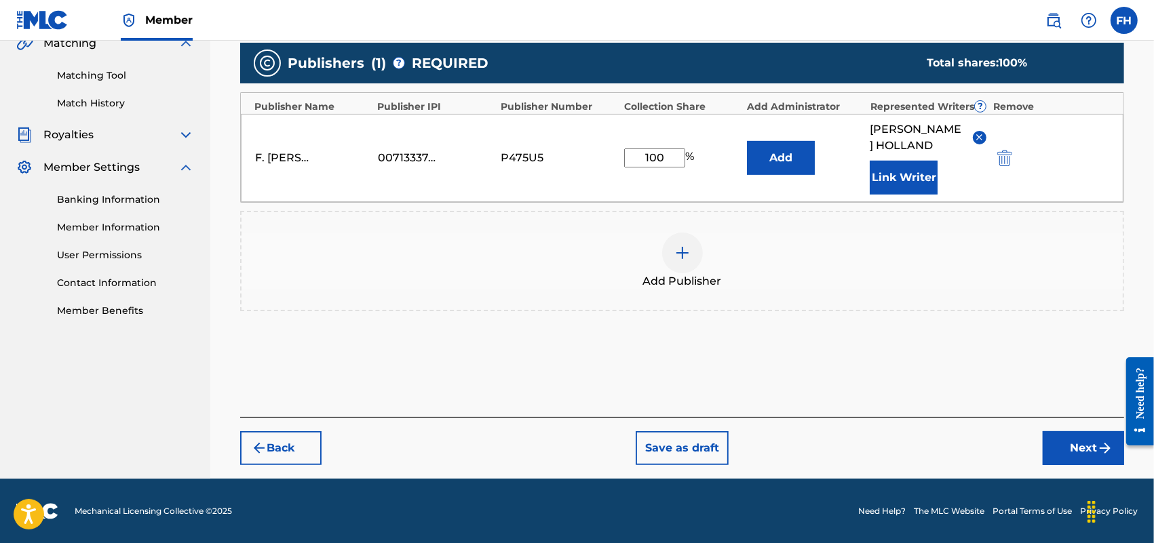
click at [1100, 444] on img "submit" at bounding box center [1105, 448] width 16 height 16
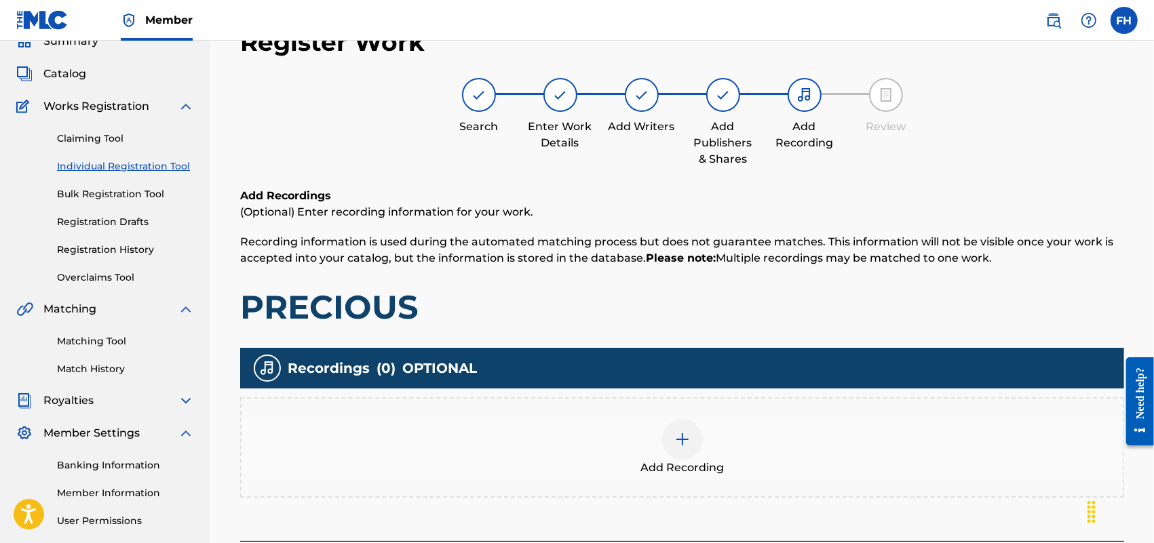
scroll to position [184, 0]
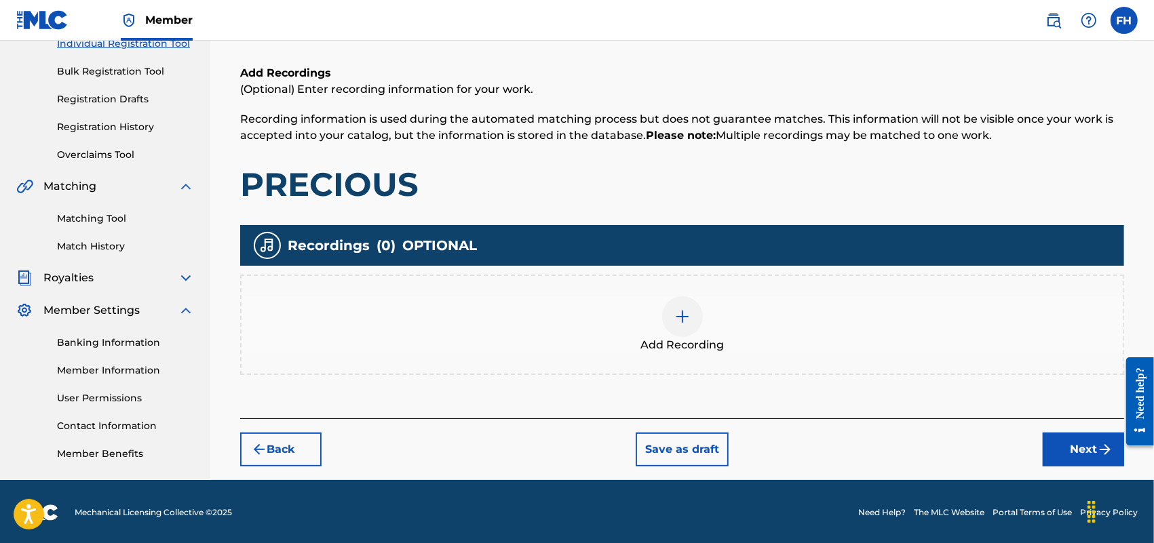
click at [1083, 442] on button "Next" at bounding box center [1083, 450] width 81 height 34
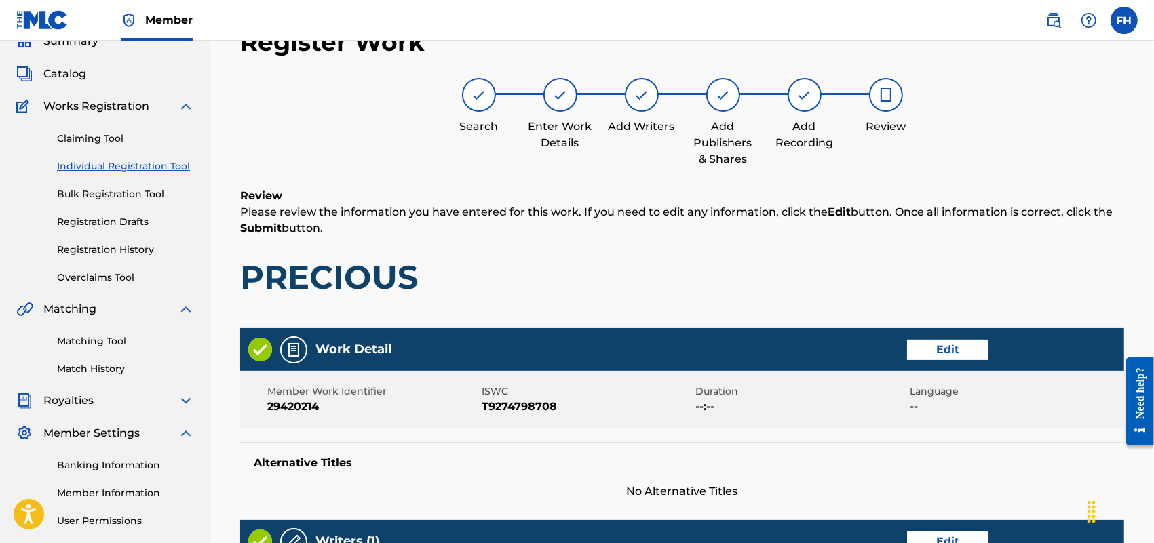
scroll to position [537, 0]
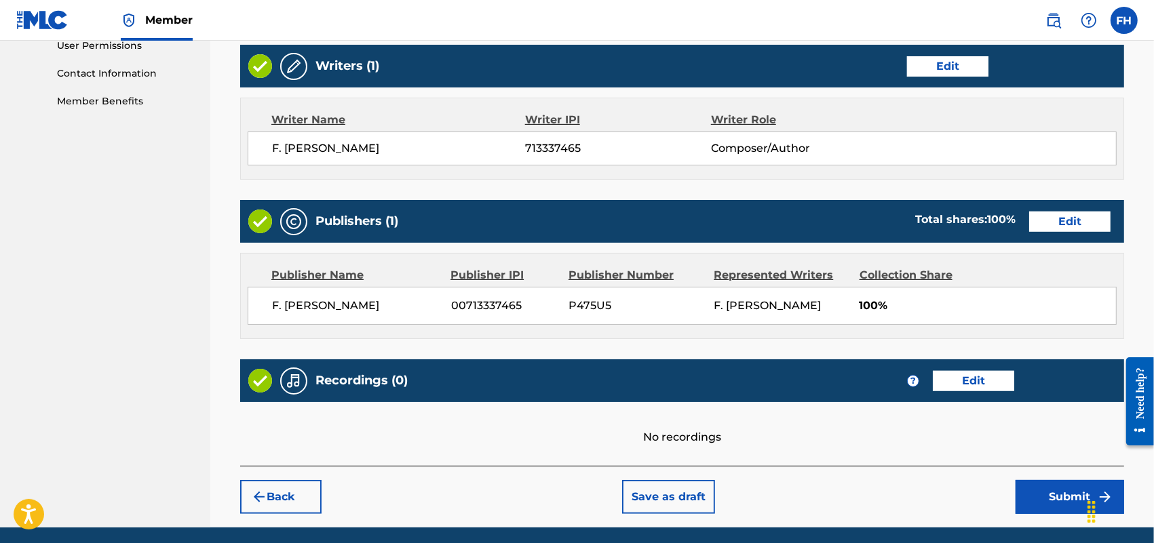
click at [1058, 490] on button "Submit" at bounding box center [1069, 497] width 109 height 34
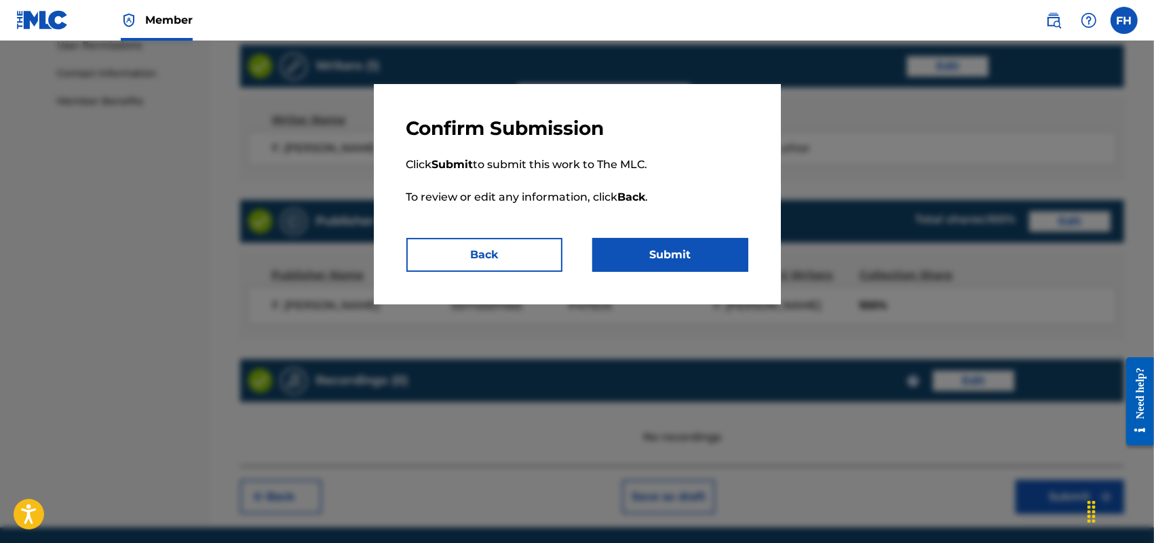
click at [700, 253] on button "Submit" at bounding box center [670, 255] width 156 height 34
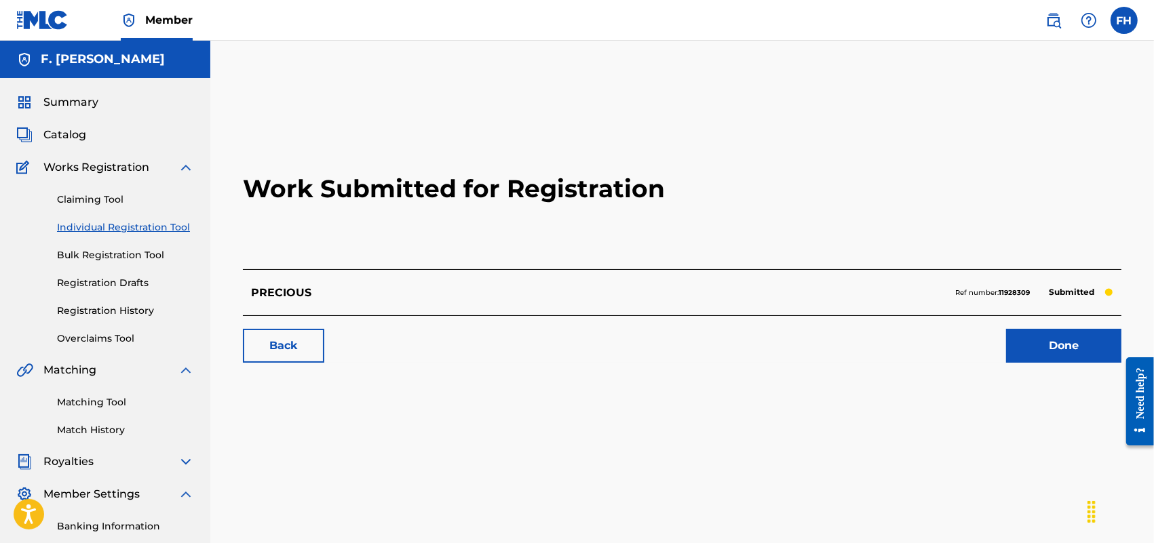
click at [1043, 343] on link "Done" at bounding box center [1063, 346] width 115 height 34
